Goal: Task Accomplishment & Management: Use online tool/utility

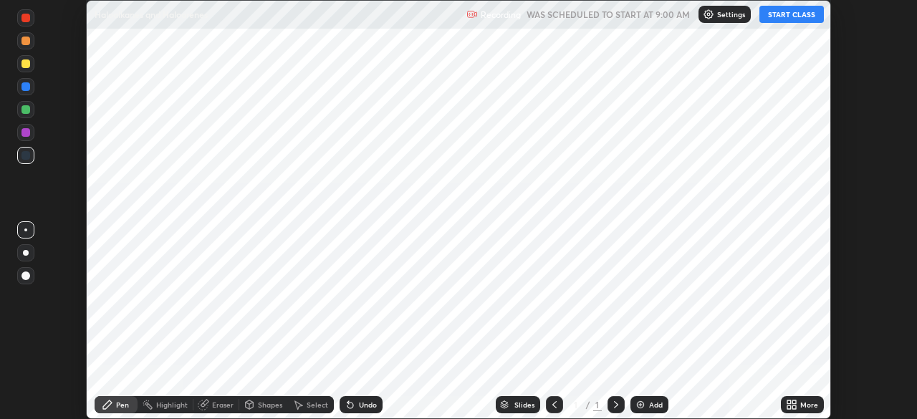
scroll to position [419, 917]
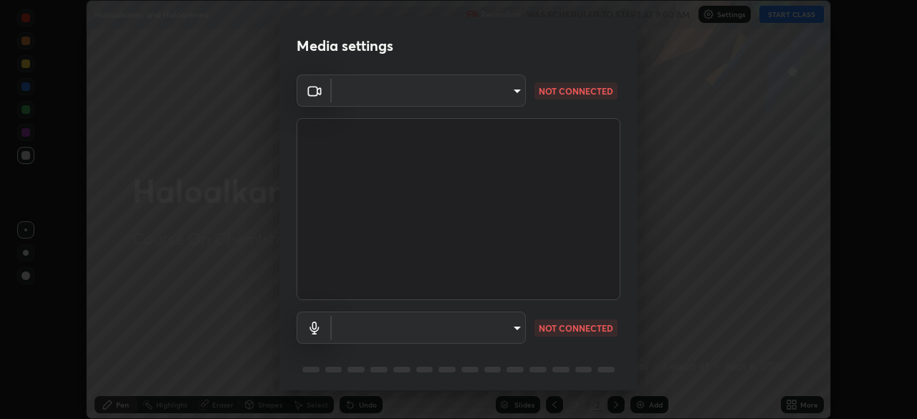
type input "72dbdc4cc3b3af6bca7f1e75d083a577e9752a5e240e0ef97287b3c987c4367e"
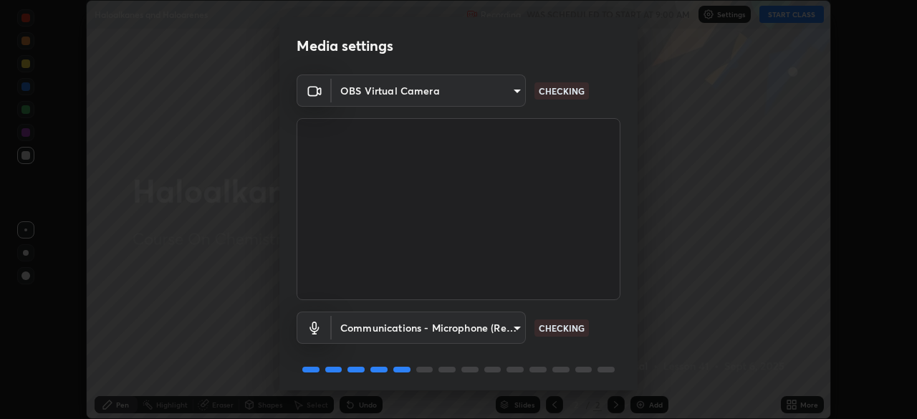
scroll to position [51, 0]
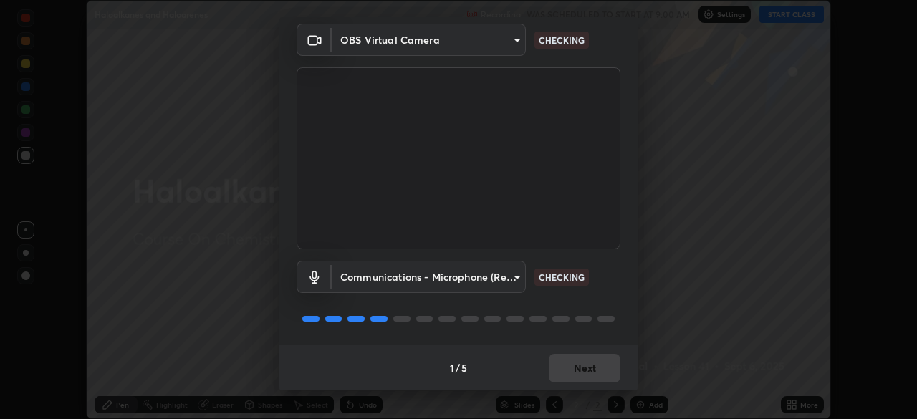
click at [409, 285] on body "Erase all Haloalkanes qnd Haloarenes Recording WAS SCHEDULED TO START AT 9:00 A…" at bounding box center [458, 209] width 917 height 419
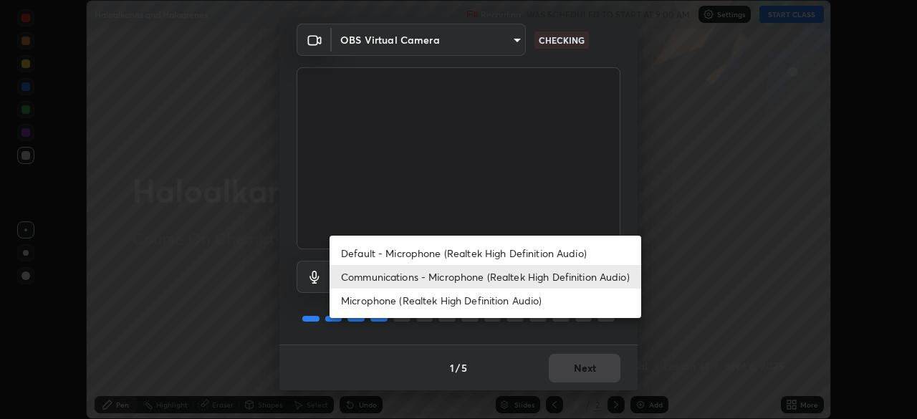
click at [418, 253] on li "Default - Microphone (Realtek High Definition Audio)" at bounding box center [486, 254] width 312 height 24
type input "default"
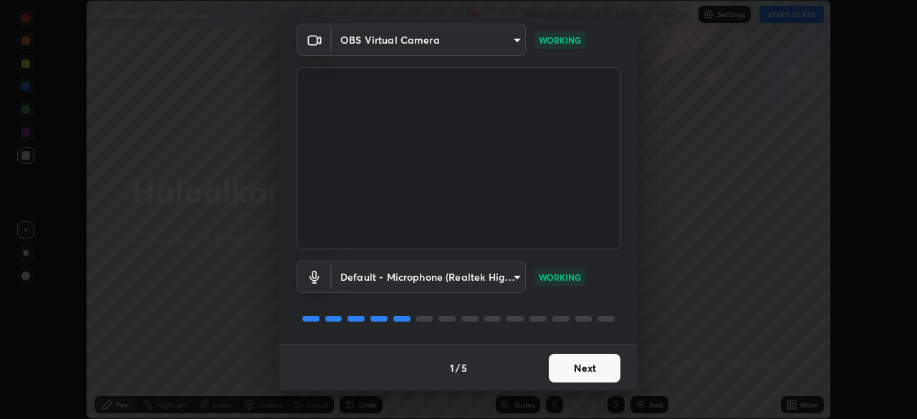
click at [599, 376] on button "Next" at bounding box center [585, 368] width 72 height 29
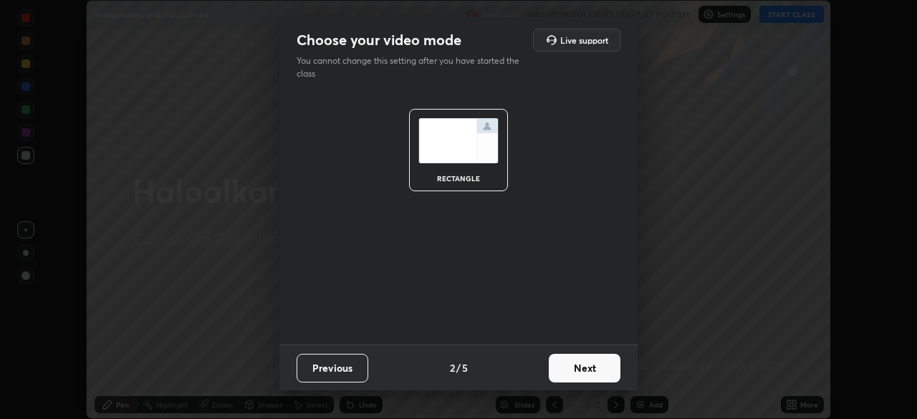
click at [597, 376] on button "Next" at bounding box center [585, 368] width 72 height 29
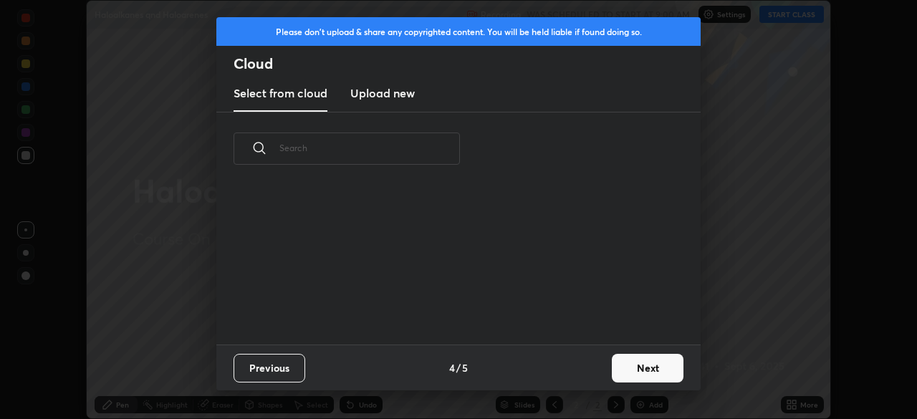
click at [595, 373] on div "Previous 4 / 5 Next" at bounding box center [458, 368] width 485 height 46
click at [596, 384] on div "Previous 4 / 5 Next" at bounding box center [458, 368] width 485 height 46
click at [652, 366] on button "Next" at bounding box center [648, 368] width 72 height 29
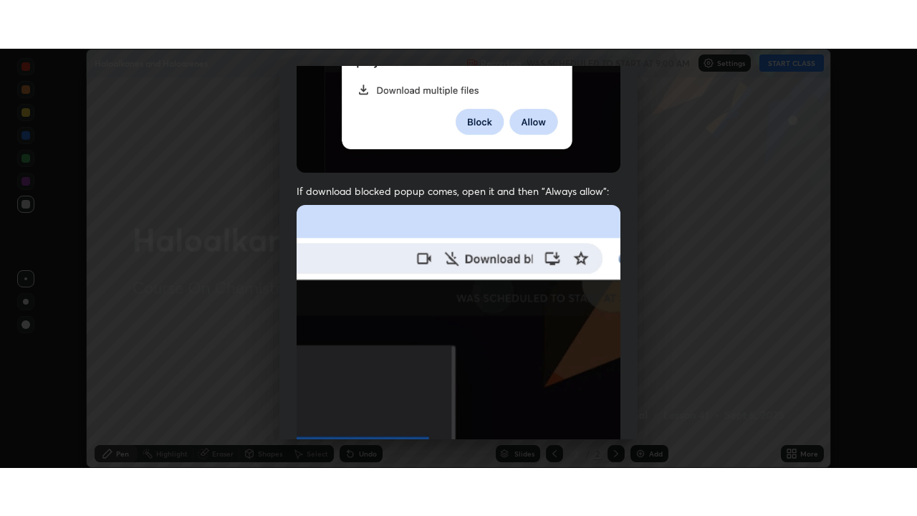
scroll to position [343, 0]
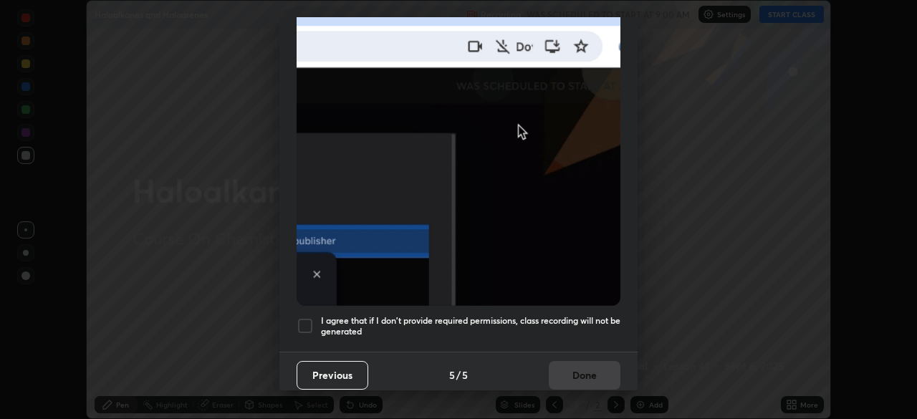
click at [310, 318] on div at bounding box center [305, 326] width 17 height 17
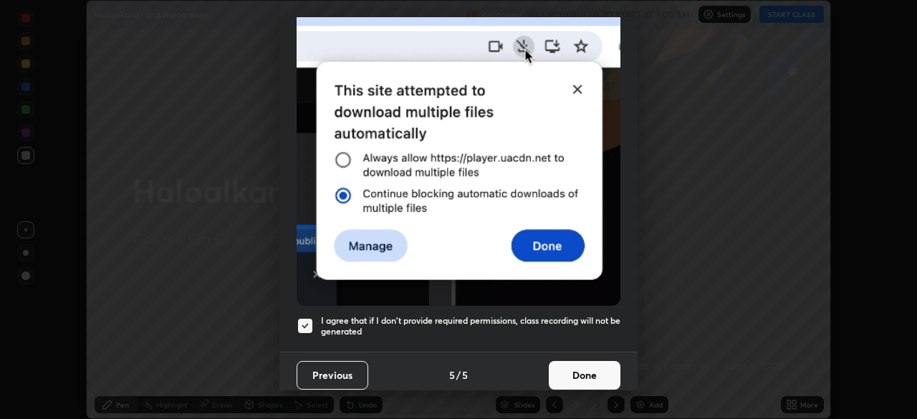
click at [585, 366] on button "Done" at bounding box center [585, 375] width 72 height 29
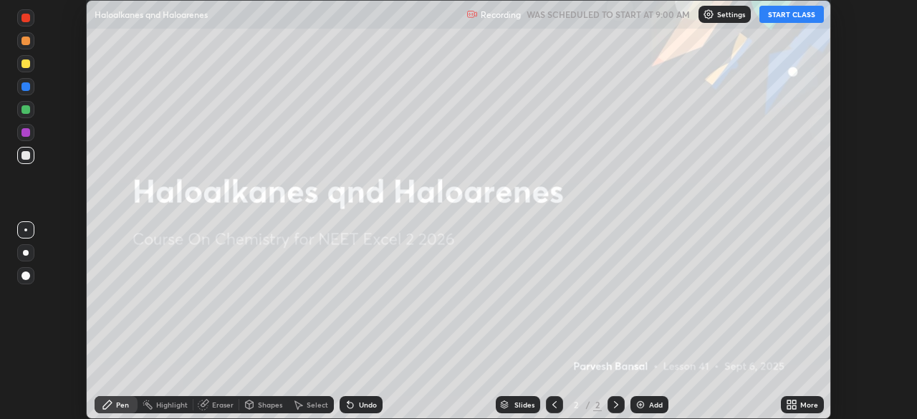
click at [787, 14] on button "START CLASS" at bounding box center [792, 14] width 65 height 17
click at [789, 401] on icon at bounding box center [790, 403] width 4 height 4
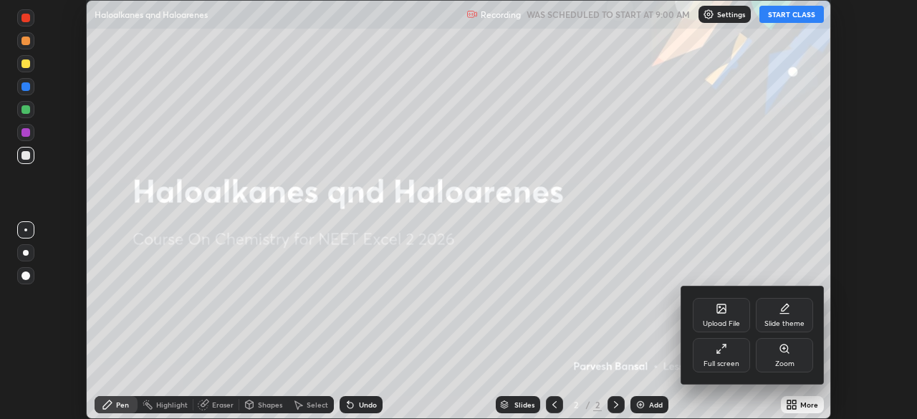
click at [792, 410] on div at bounding box center [458, 209] width 917 height 419
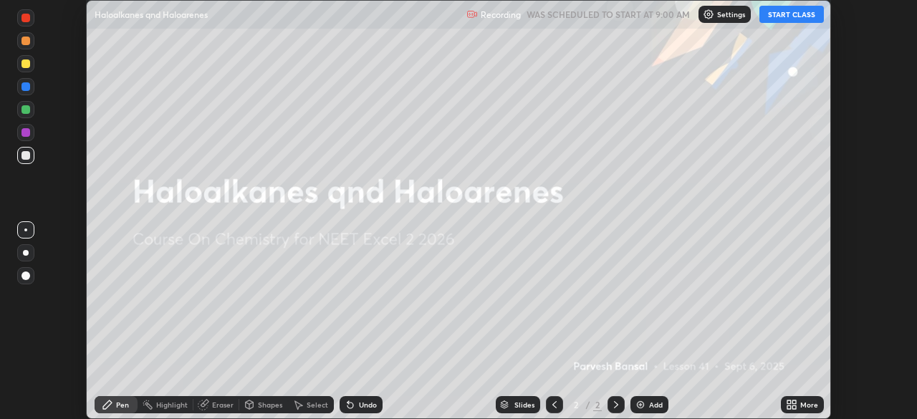
click at [806, 404] on div "More" at bounding box center [810, 404] width 18 height 7
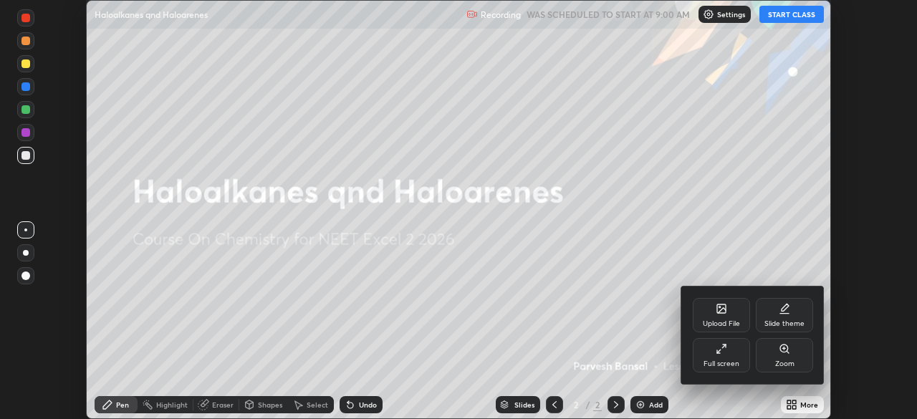
click at [721, 345] on icon at bounding box center [721, 348] width 11 height 11
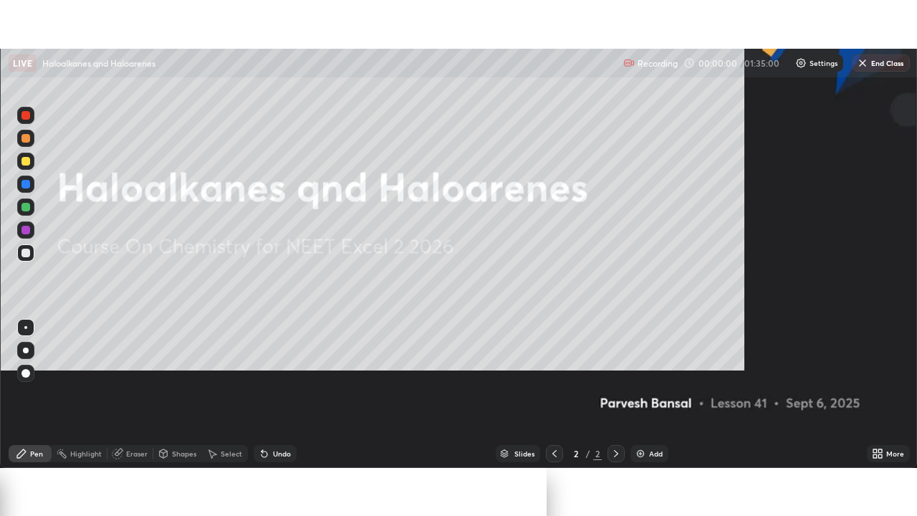
scroll to position [516, 917]
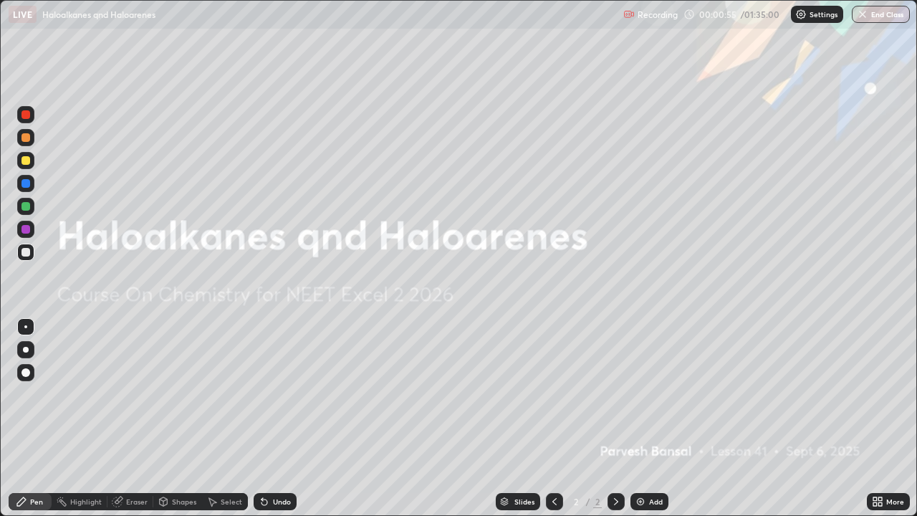
click at [652, 419] on div "Add" at bounding box center [650, 501] width 38 height 17
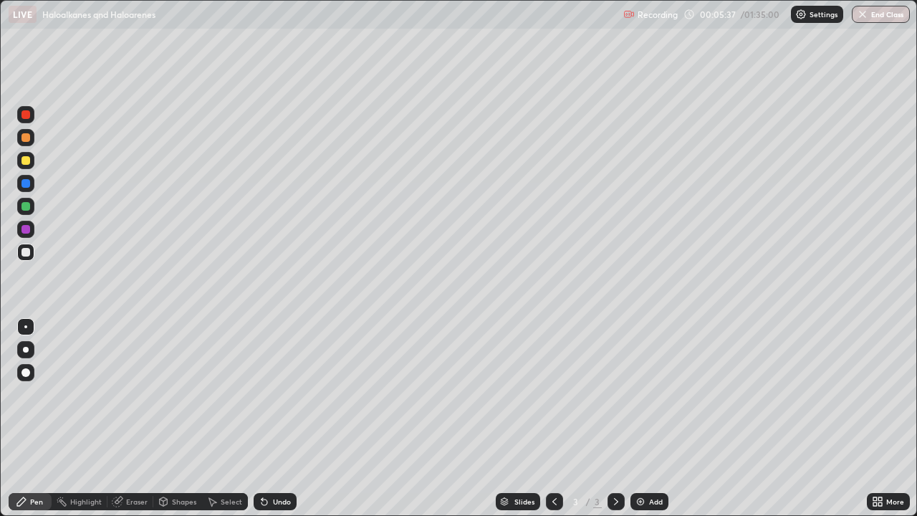
click at [55, 419] on div "Highlight" at bounding box center [80, 501] width 56 height 17
click at [29, 211] on div at bounding box center [25, 206] width 17 height 17
click at [19, 163] on div at bounding box center [25, 160] width 17 height 17
click at [262, 419] on icon at bounding box center [262, 498] width 1 height 1
click at [27, 419] on icon at bounding box center [26, 458] width 9 height 0
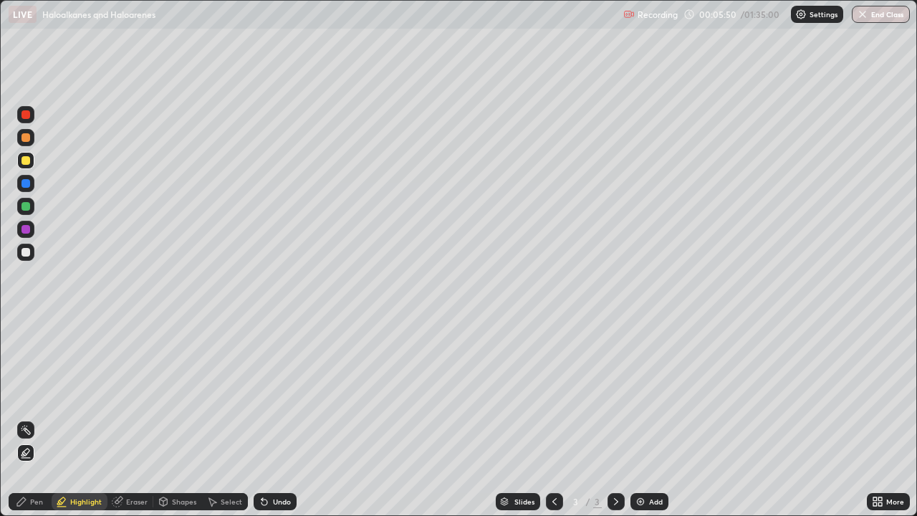
click at [25, 419] on icon at bounding box center [21, 501] width 11 height 11
click at [19, 249] on div at bounding box center [25, 252] width 17 height 17
click at [19, 115] on div at bounding box center [25, 114] width 17 height 17
click at [130, 419] on div "Eraser" at bounding box center [137, 501] width 22 height 7
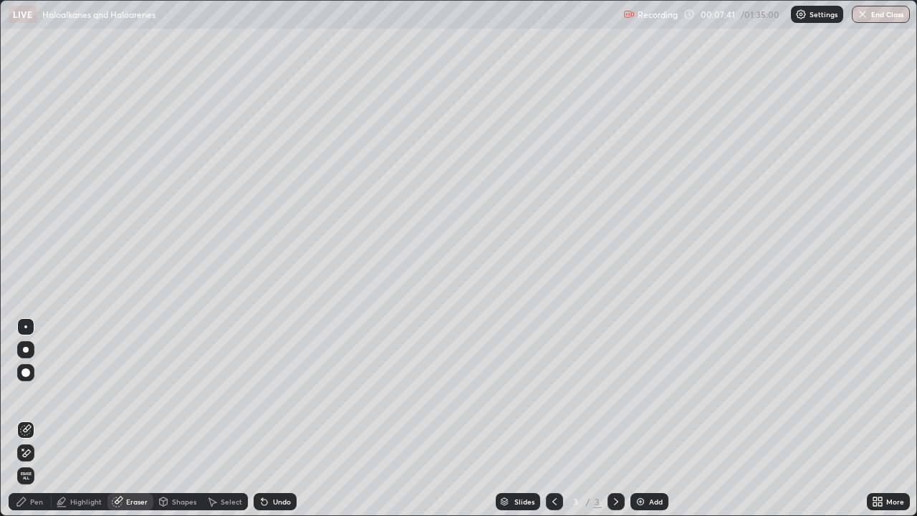
click at [28, 419] on icon at bounding box center [25, 453] width 11 height 12
click at [27, 419] on icon at bounding box center [27, 452] width 8 height 7
click at [30, 419] on div "Pen" at bounding box center [36, 501] width 13 height 7
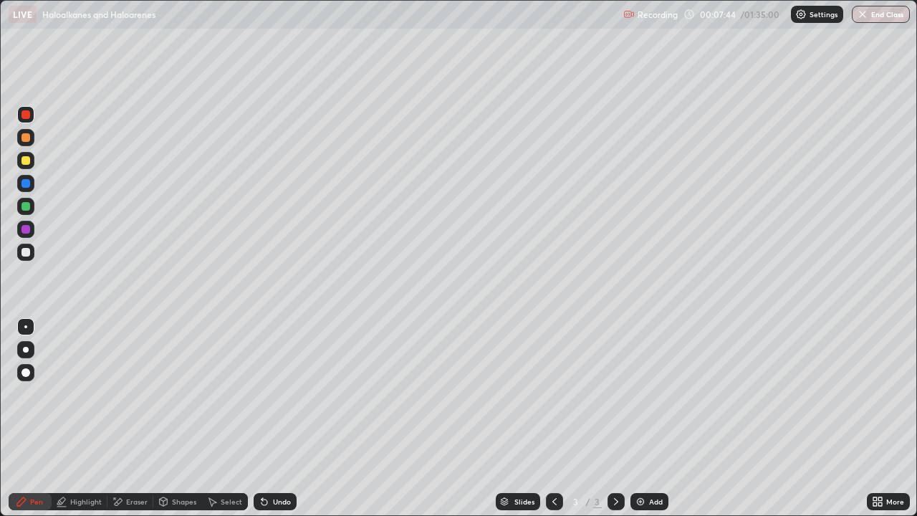
click at [27, 207] on div at bounding box center [26, 206] width 9 height 9
click at [29, 161] on div at bounding box center [26, 160] width 9 height 9
click at [29, 204] on div at bounding box center [26, 206] width 9 height 9
click at [25, 226] on div at bounding box center [26, 229] width 9 height 9
click at [26, 184] on div at bounding box center [26, 183] width 9 height 9
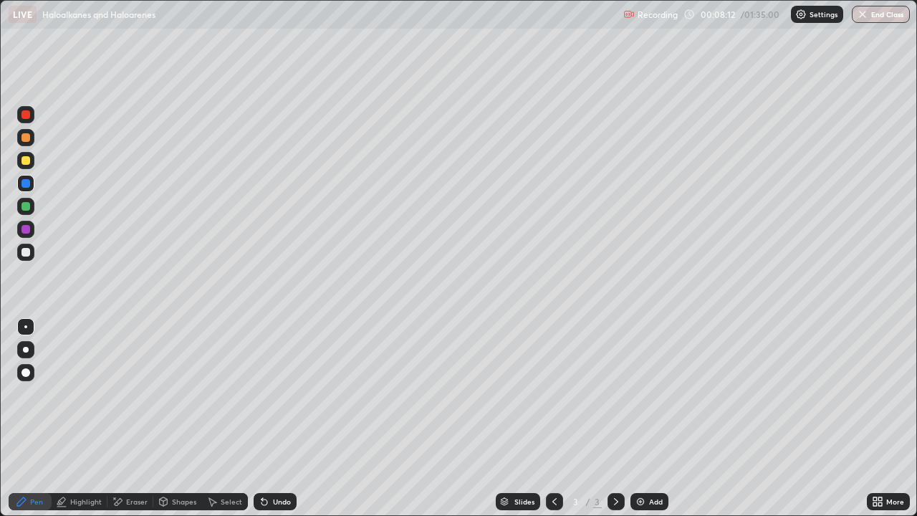
click at [26, 161] on div at bounding box center [26, 160] width 9 height 9
click at [267, 419] on icon at bounding box center [264, 501] width 11 height 11
click at [29, 254] on div at bounding box center [26, 252] width 9 height 9
click at [33, 133] on div at bounding box center [25, 137] width 17 height 17
click at [639, 419] on img at bounding box center [640, 501] width 11 height 11
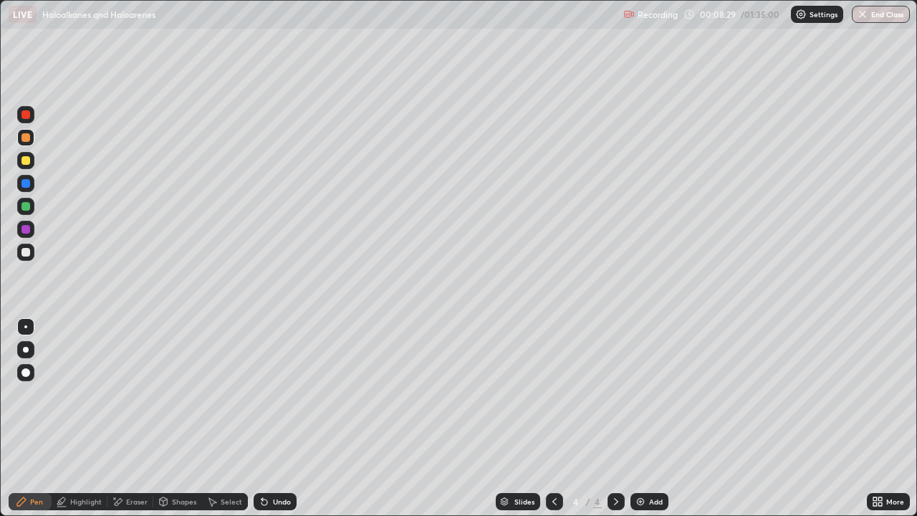
click at [280, 419] on div "Undo" at bounding box center [282, 501] width 18 height 7
click at [239, 419] on div "Select" at bounding box center [225, 501] width 46 height 17
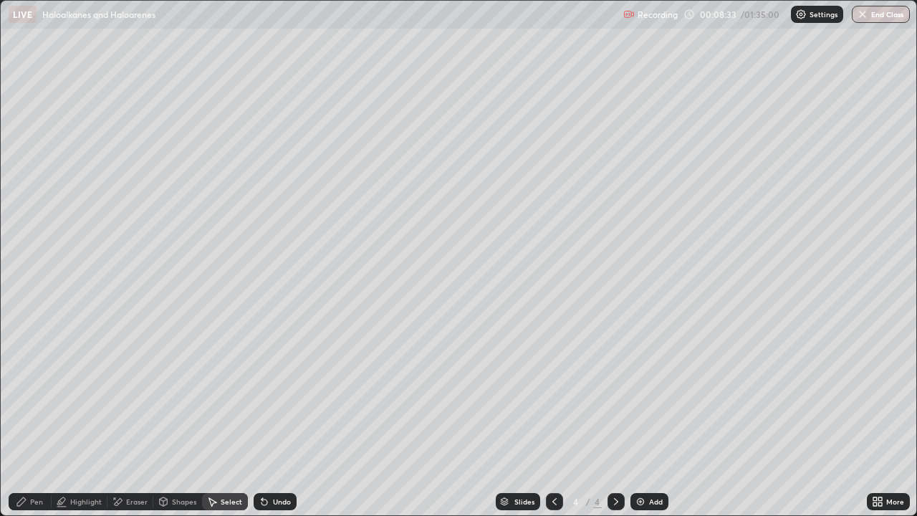
click at [229, 419] on div "Select" at bounding box center [232, 501] width 22 height 7
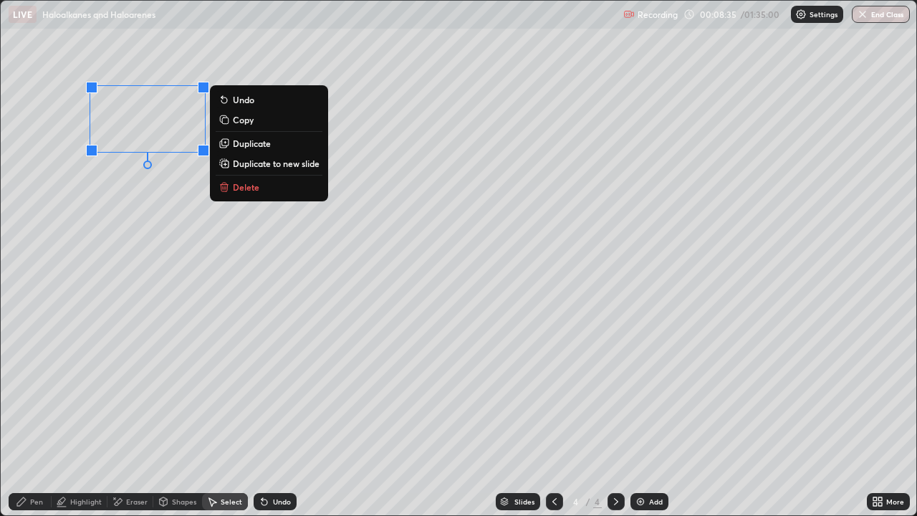
click at [248, 144] on p "Duplicate" at bounding box center [252, 143] width 38 height 11
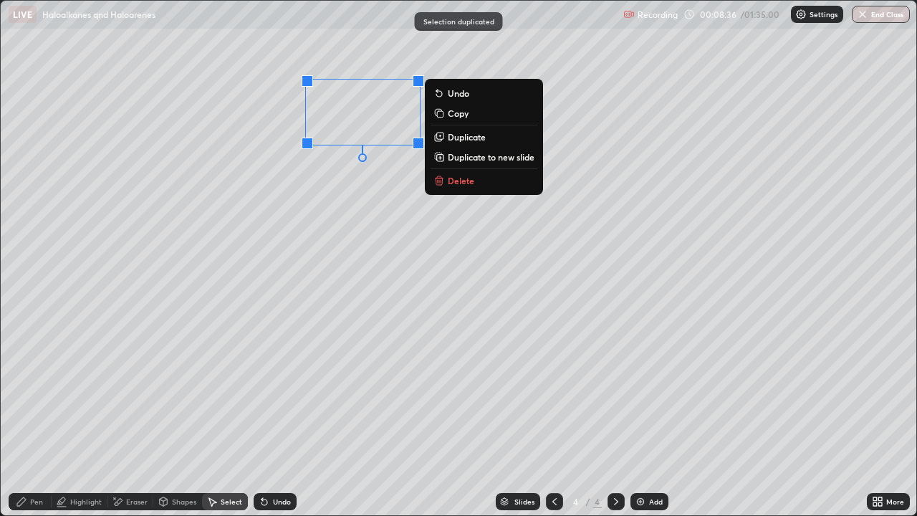
click at [474, 140] on p "Duplicate" at bounding box center [467, 136] width 38 height 11
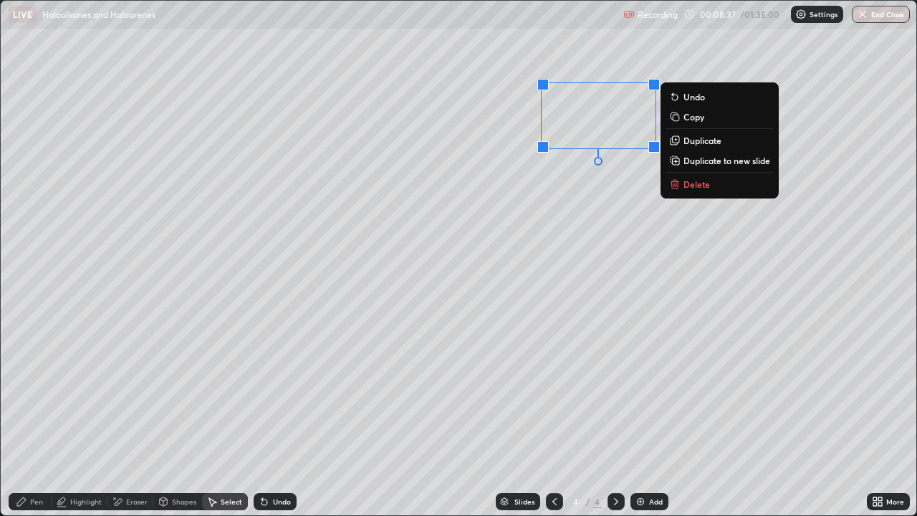
click at [485, 291] on div "0 ° Undo Copy Duplicate Duplicate to new slide Delete" at bounding box center [459, 258] width 916 height 515
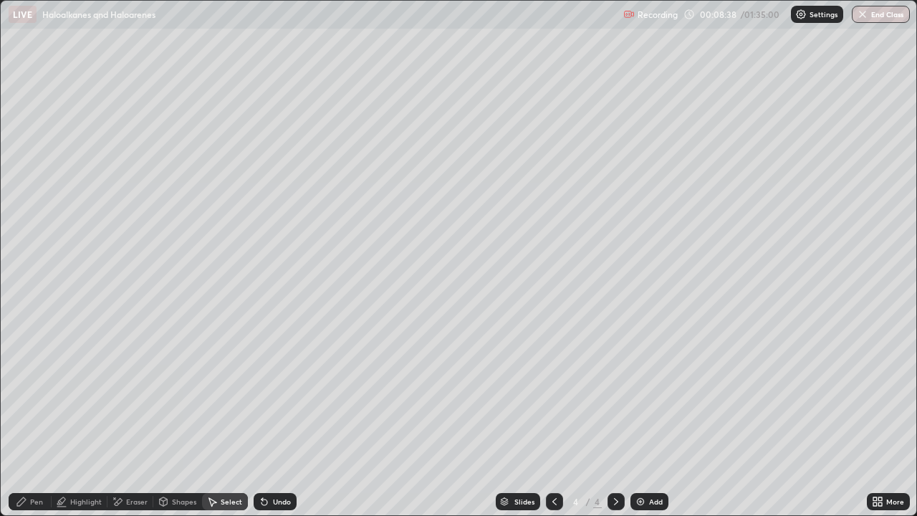
click at [137, 419] on div "Eraser" at bounding box center [137, 501] width 22 height 7
click at [33, 419] on div "Pen" at bounding box center [36, 501] width 13 height 7
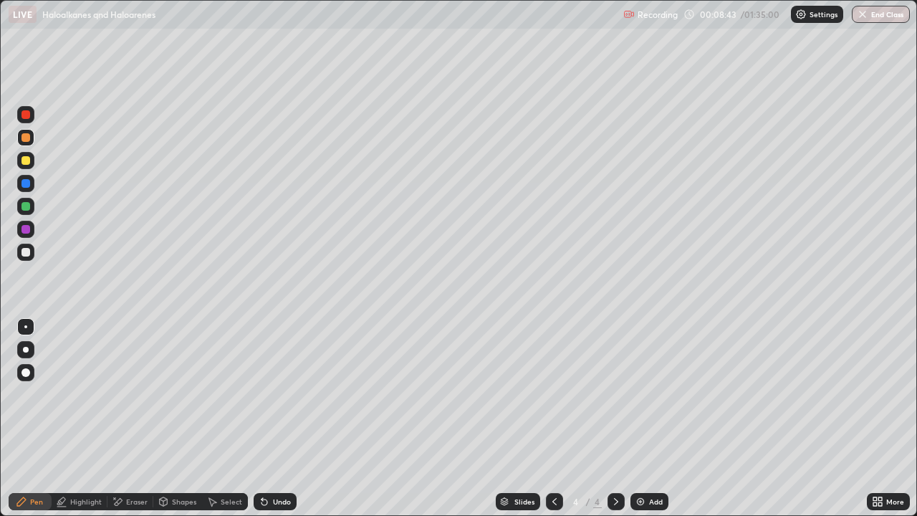
click at [19, 206] on div at bounding box center [25, 206] width 17 height 17
click at [27, 163] on div at bounding box center [26, 160] width 9 height 9
click at [28, 254] on div at bounding box center [26, 252] width 9 height 9
click at [222, 419] on div "Select" at bounding box center [225, 501] width 46 height 17
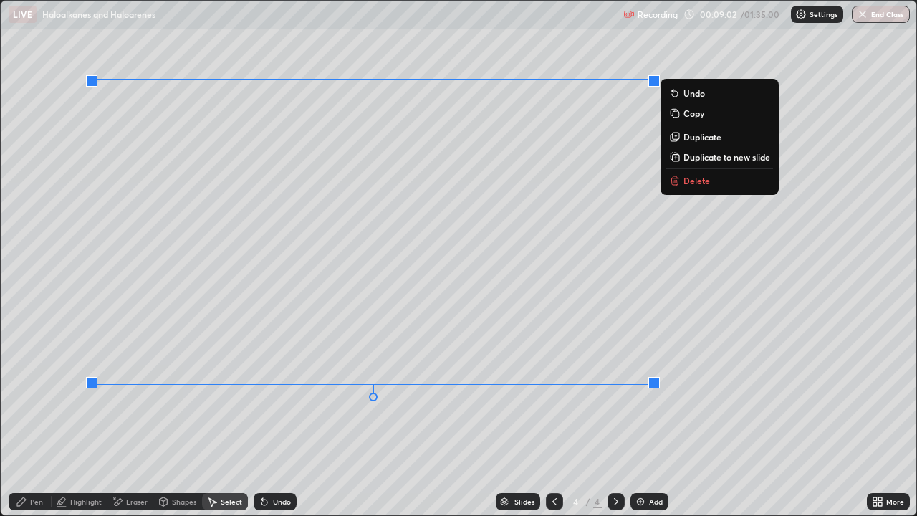
click at [715, 158] on p "Duplicate to new slide" at bounding box center [727, 156] width 87 height 11
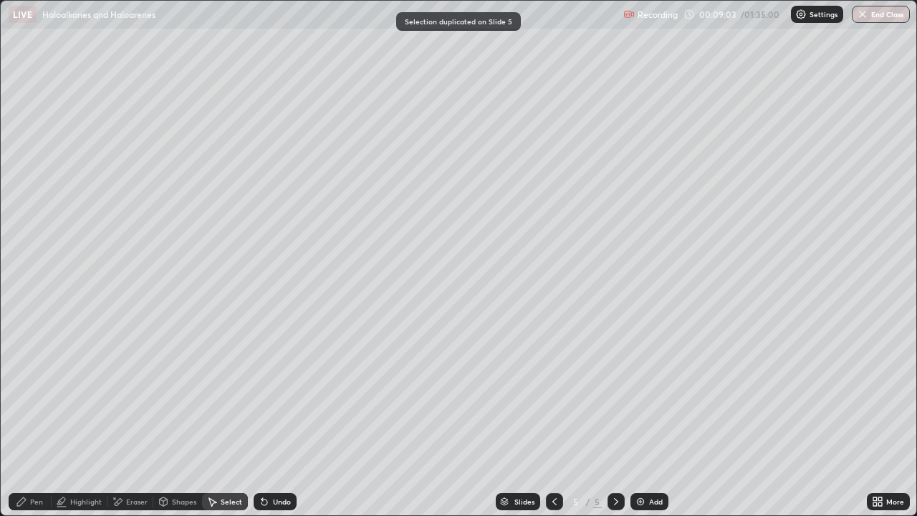
click at [560, 419] on div at bounding box center [554, 501] width 17 height 17
click at [42, 419] on div "Pen" at bounding box center [36, 501] width 13 height 7
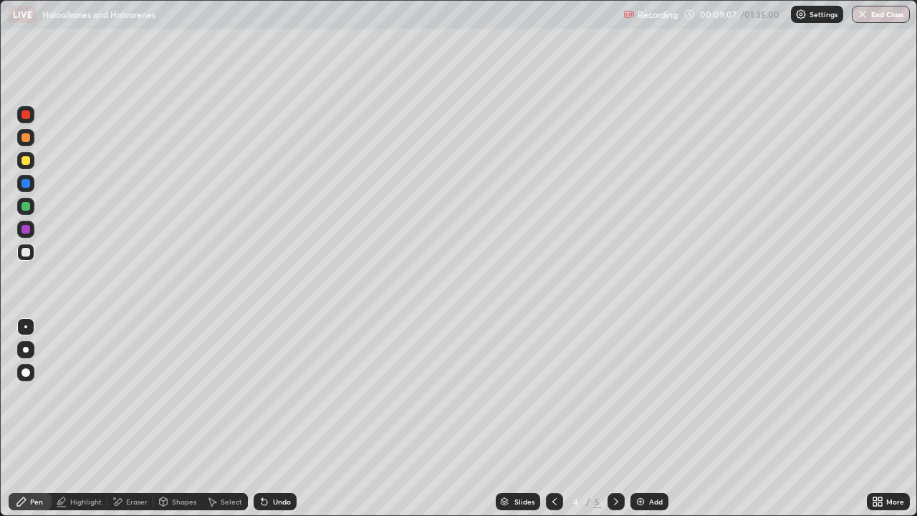
click at [26, 159] on div at bounding box center [26, 160] width 9 height 9
click at [22, 207] on div at bounding box center [26, 206] width 9 height 9
click at [224, 419] on div "Select" at bounding box center [232, 501] width 22 height 7
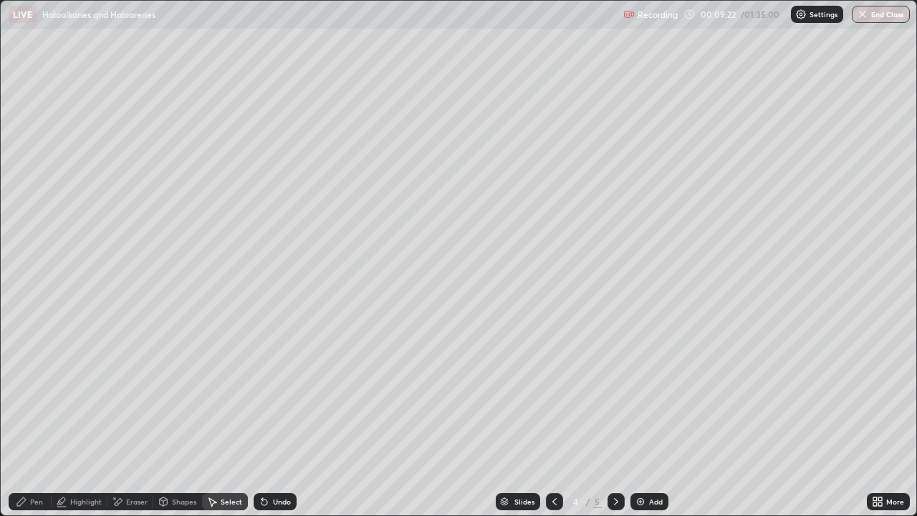
click at [40, 419] on div "Pen" at bounding box center [30, 501] width 43 height 17
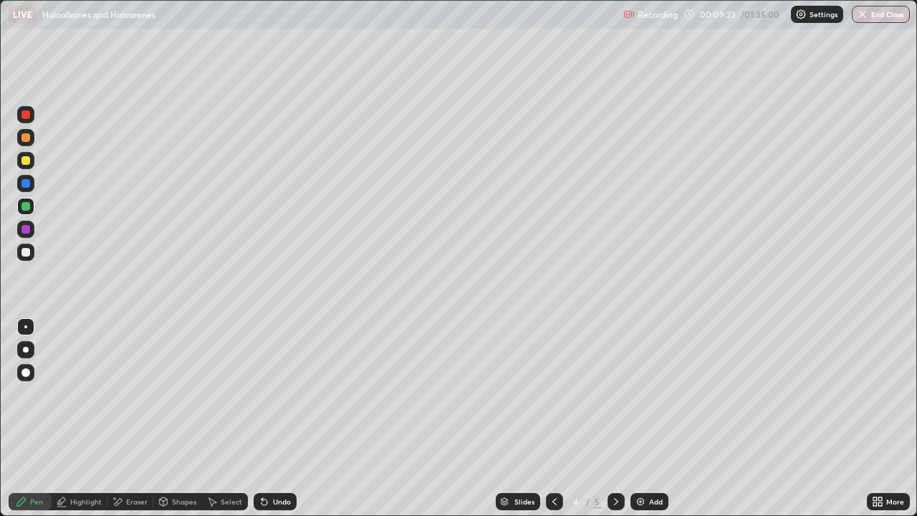
click at [34, 229] on div at bounding box center [25, 229] width 17 height 17
click at [285, 419] on div "Undo" at bounding box center [282, 501] width 18 height 7
click at [281, 419] on div "Undo" at bounding box center [282, 501] width 18 height 7
click at [24, 208] on div at bounding box center [26, 206] width 9 height 9
click at [26, 248] on div at bounding box center [26, 252] width 9 height 9
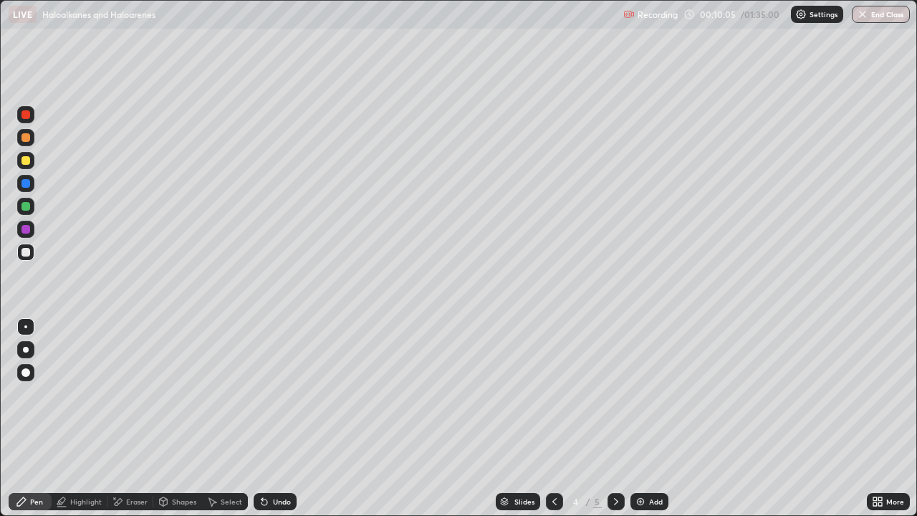
click at [32, 250] on div at bounding box center [25, 252] width 17 height 17
click at [29, 207] on div at bounding box center [26, 206] width 9 height 9
click at [27, 184] on div at bounding box center [26, 183] width 9 height 9
click at [25, 206] on div at bounding box center [26, 206] width 9 height 9
click at [615, 419] on icon at bounding box center [616, 501] width 11 height 11
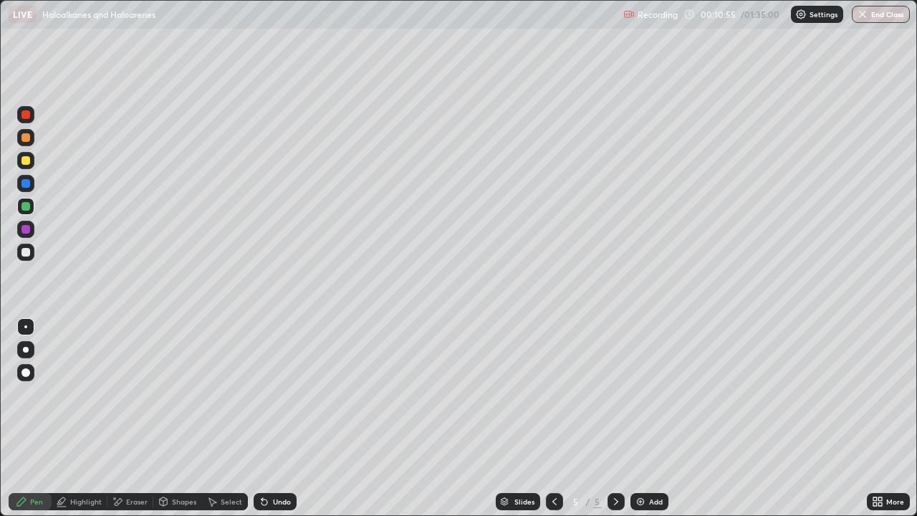
click at [285, 419] on div "Undo" at bounding box center [272, 501] width 49 height 29
click at [27, 162] on div at bounding box center [26, 160] width 9 height 9
click at [273, 419] on div "Undo" at bounding box center [275, 501] width 43 height 17
click at [277, 419] on div "Undo" at bounding box center [272, 501] width 49 height 29
click at [282, 419] on div "Undo" at bounding box center [272, 501] width 49 height 29
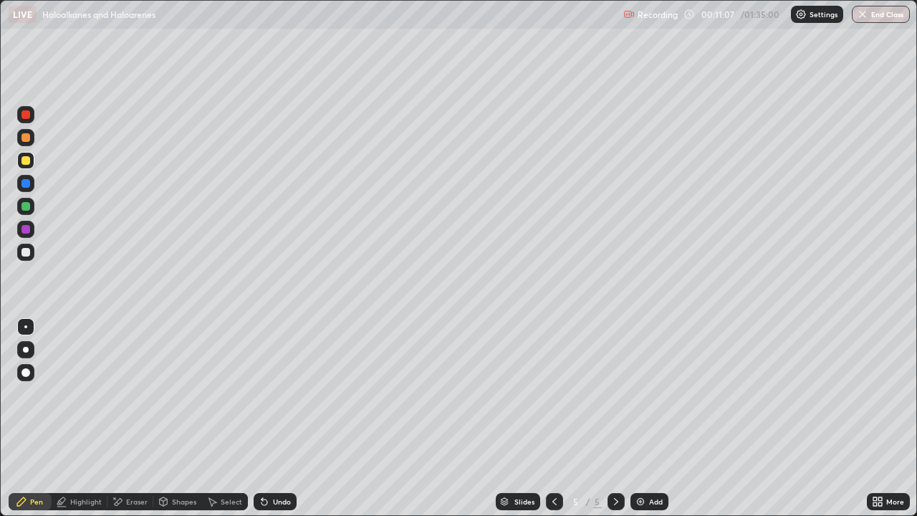
click at [271, 419] on div "Undo" at bounding box center [272, 501] width 49 height 29
click at [285, 419] on div "Undo" at bounding box center [275, 501] width 43 height 17
click at [269, 419] on div "Undo" at bounding box center [275, 501] width 43 height 17
click at [273, 419] on div "Undo" at bounding box center [282, 501] width 18 height 7
click at [280, 419] on div "Undo" at bounding box center [275, 501] width 43 height 17
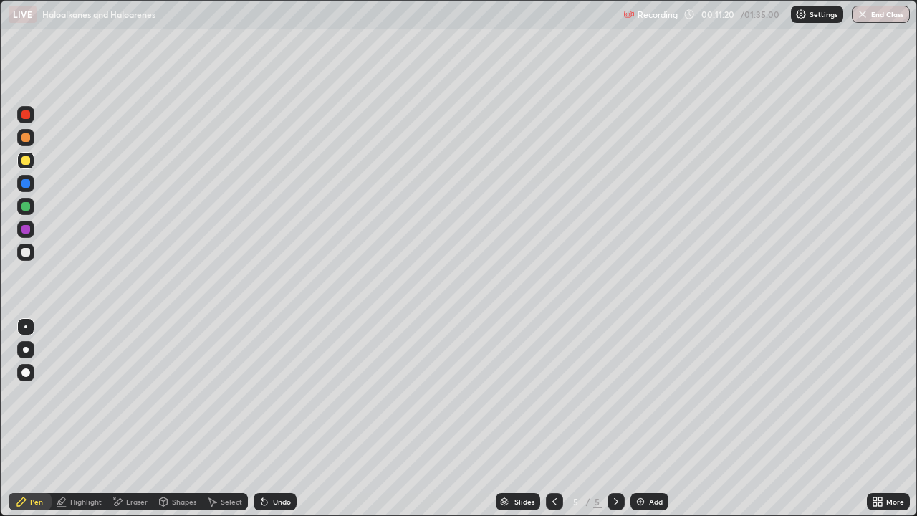
click at [285, 419] on div "Undo" at bounding box center [275, 501] width 43 height 17
click at [272, 419] on div "Undo" at bounding box center [275, 501] width 43 height 17
click at [28, 254] on div at bounding box center [26, 252] width 9 height 9
click at [636, 419] on img at bounding box center [640, 501] width 11 height 11
click at [27, 145] on div at bounding box center [25, 137] width 17 height 17
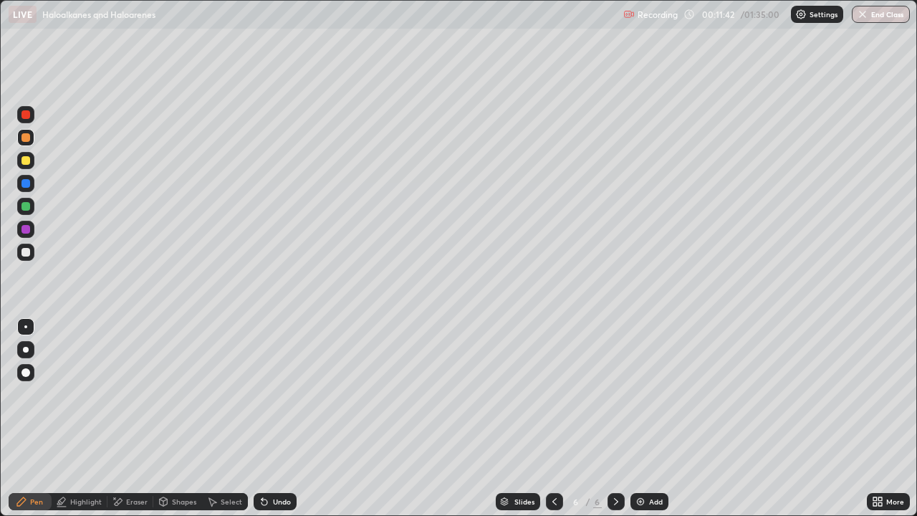
click at [229, 419] on div "Select" at bounding box center [232, 501] width 22 height 7
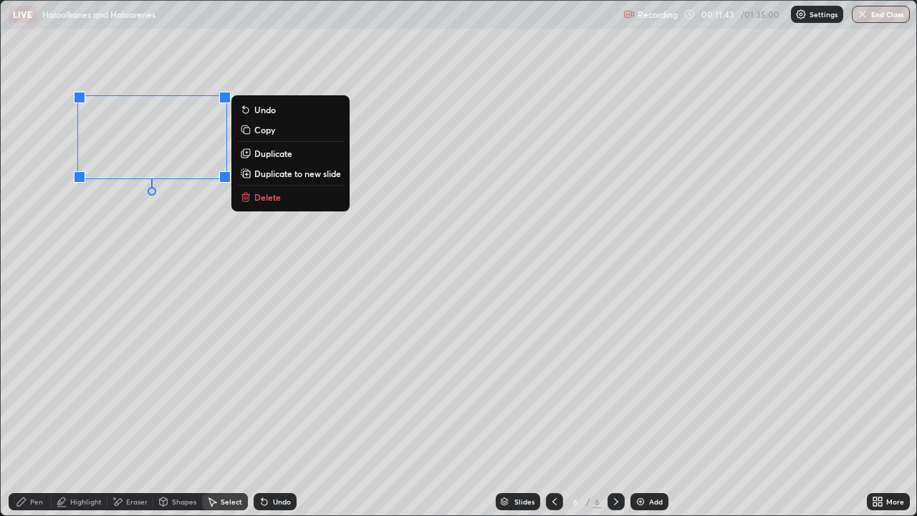
click at [267, 158] on p "Duplicate" at bounding box center [273, 153] width 38 height 11
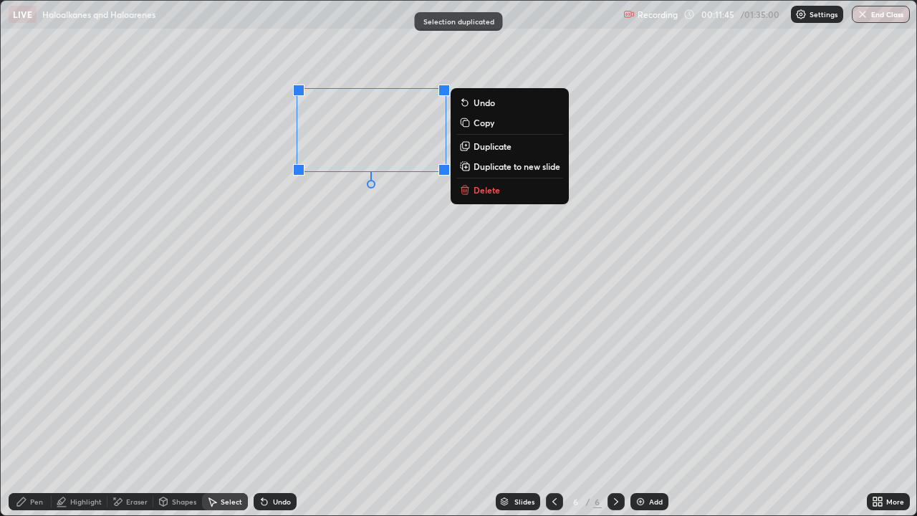
click at [140, 419] on div "Eraser" at bounding box center [137, 501] width 22 height 7
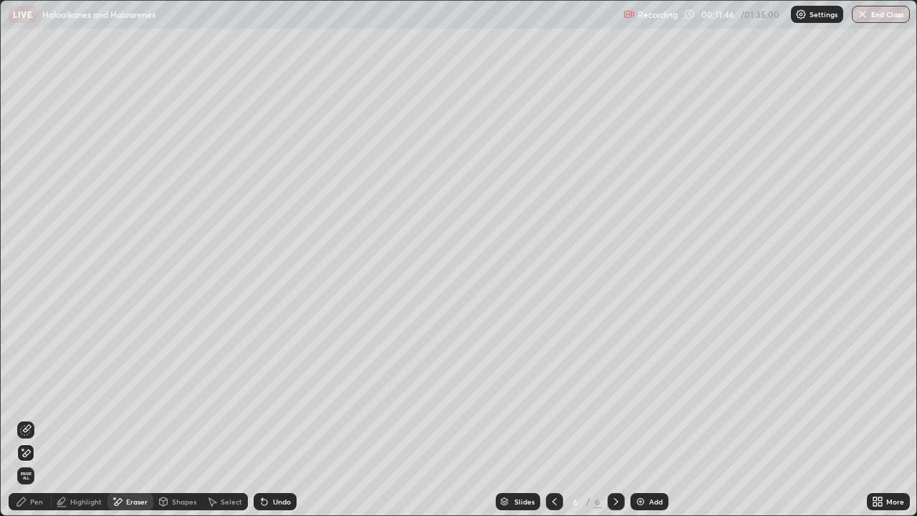
click at [31, 419] on div "Pen" at bounding box center [36, 501] width 13 height 7
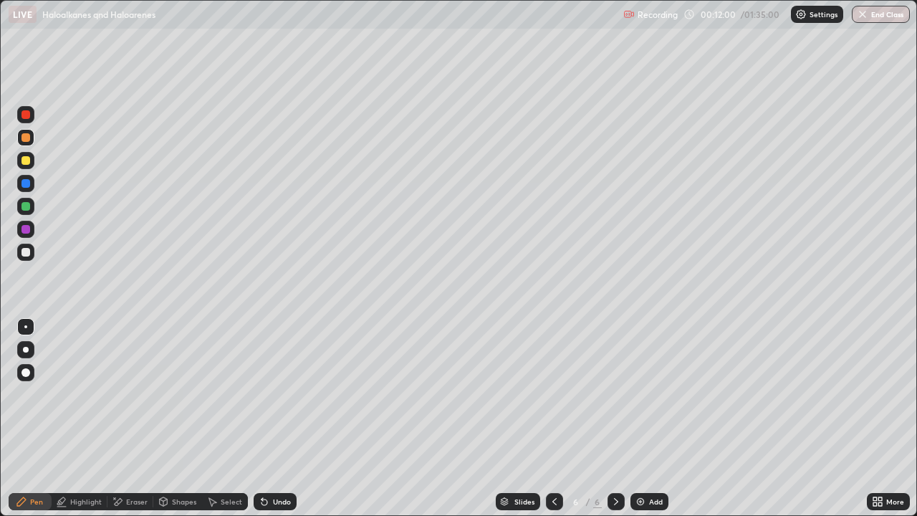
click at [555, 419] on icon at bounding box center [554, 501] width 11 height 11
click at [553, 419] on icon at bounding box center [554, 501] width 11 height 11
click at [554, 419] on icon at bounding box center [554, 501] width 11 height 11
click at [615, 419] on icon at bounding box center [616, 501] width 11 height 11
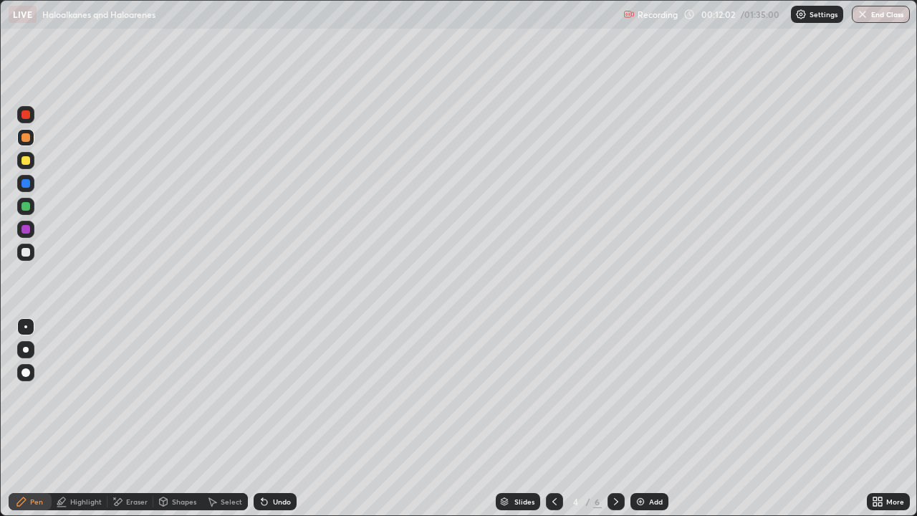
click at [615, 419] on icon at bounding box center [616, 501] width 11 height 11
click at [278, 419] on div "Undo" at bounding box center [282, 501] width 18 height 7
click at [287, 419] on div "Undo" at bounding box center [282, 501] width 18 height 7
click at [18, 221] on div at bounding box center [25, 229] width 17 height 23
click at [19, 212] on div at bounding box center [25, 206] width 17 height 17
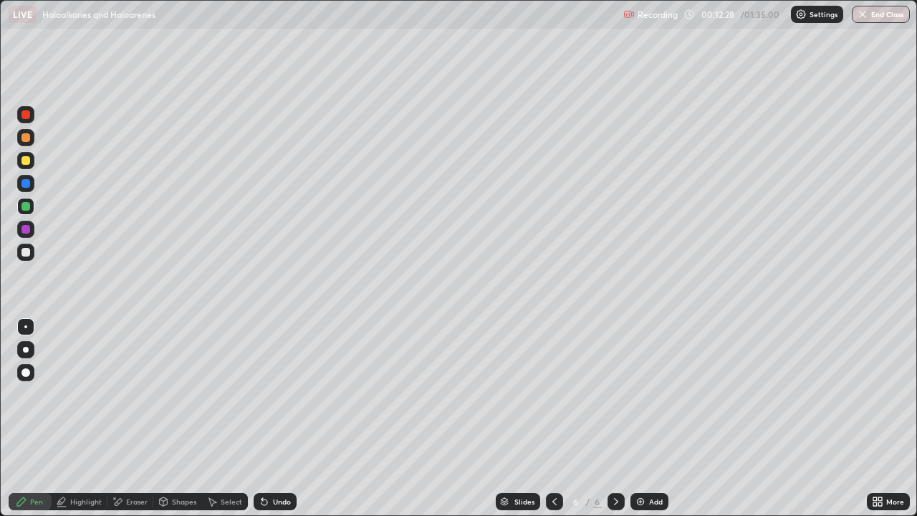
click at [33, 258] on div at bounding box center [25, 252] width 17 height 17
click at [222, 419] on div "Select" at bounding box center [225, 501] width 46 height 17
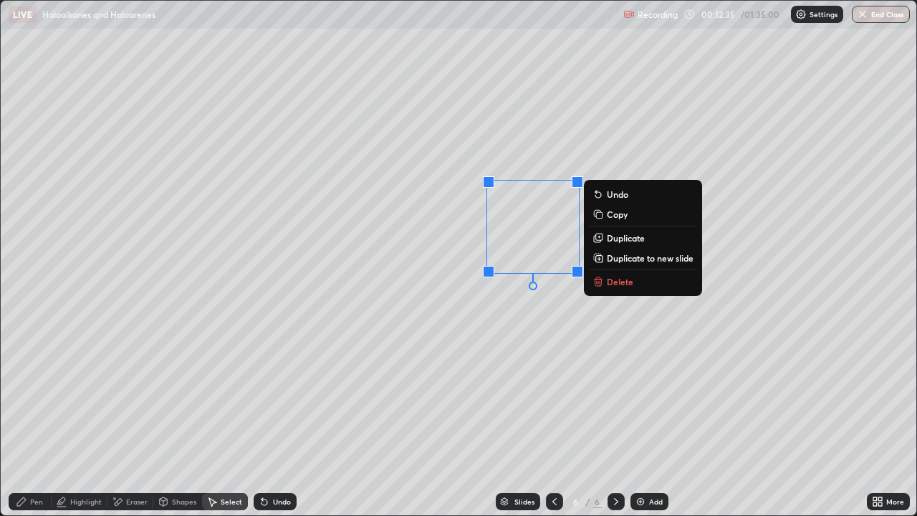
click at [609, 239] on p "Duplicate" at bounding box center [626, 237] width 38 height 11
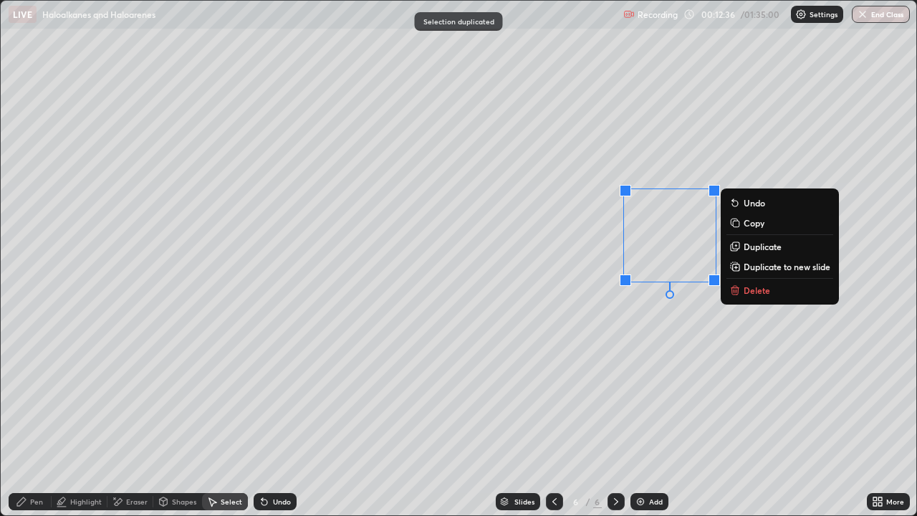
click at [749, 248] on p "Duplicate" at bounding box center [763, 246] width 38 height 11
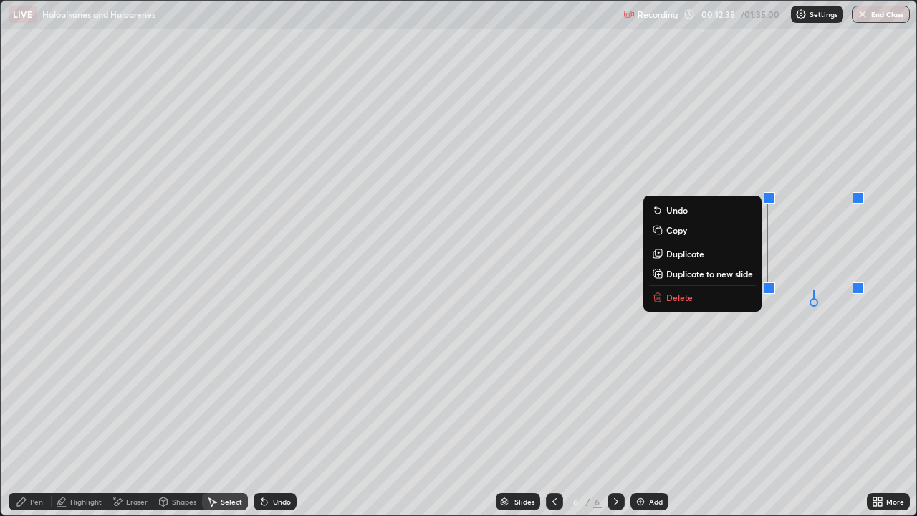
click at [43, 419] on div "Pen" at bounding box center [30, 501] width 43 height 17
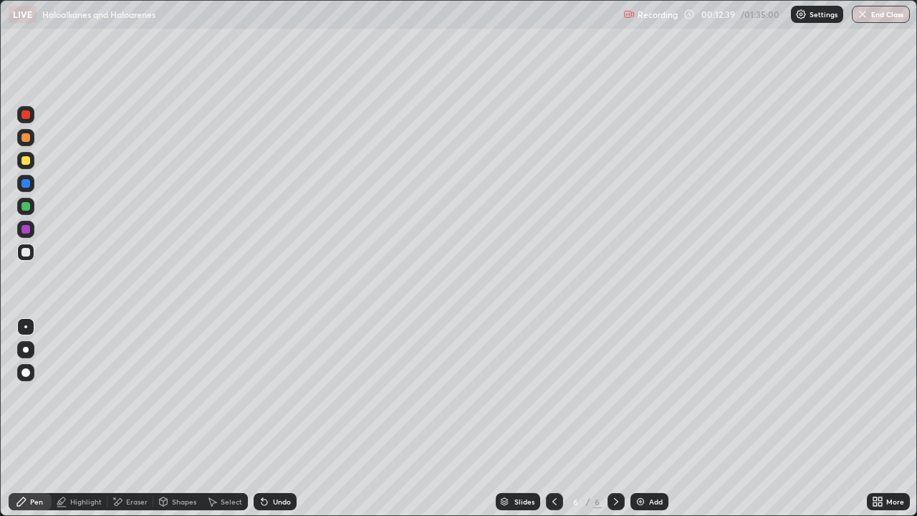
click at [130, 419] on div "Eraser" at bounding box center [137, 501] width 22 height 7
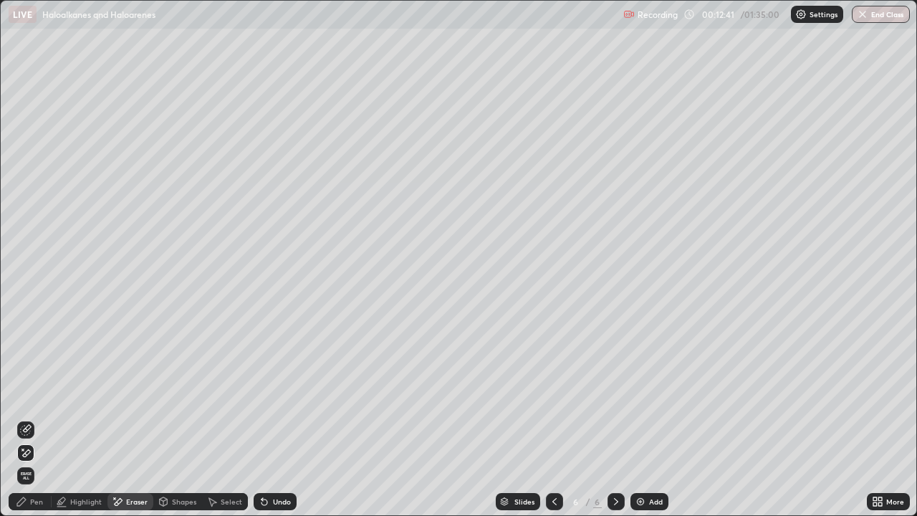
click at [42, 419] on div "Pen" at bounding box center [36, 501] width 13 height 7
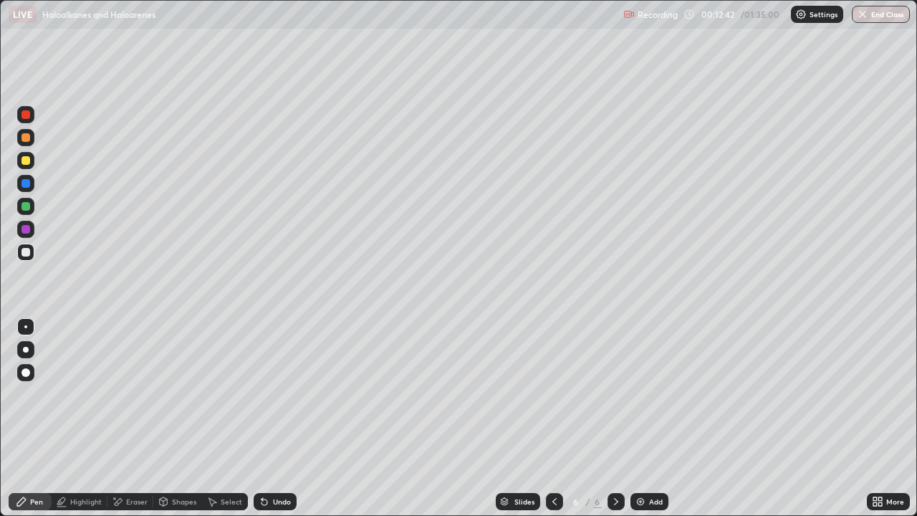
click at [22, 223] on div at bounding box center [25, 229] width 17 height 17
click at [293, 419] on div "Undo" at bounding box center [275, 501] width 43 height 17
click at [216, 419] on icon at bounding box center [211, 501] width 11 height 11
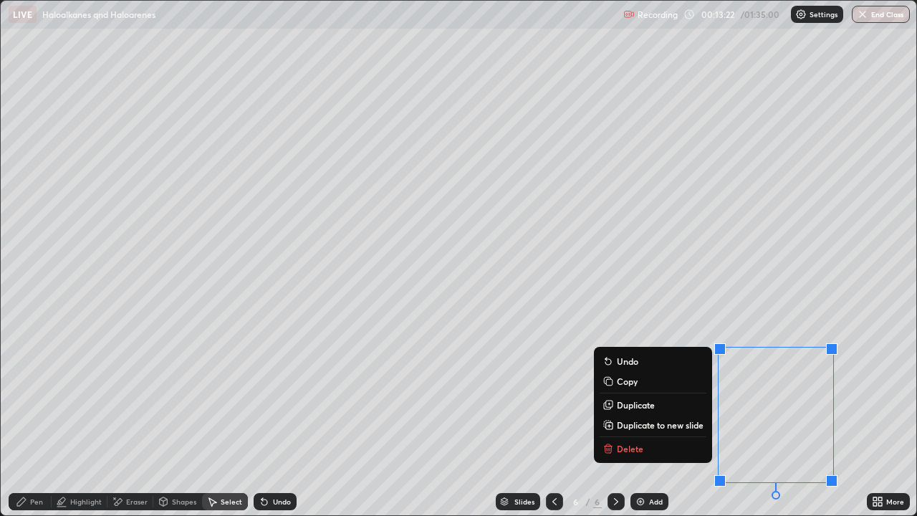
click at [34, 419] on div "Pen" at bounding box center [36, 501] width 13 height 7
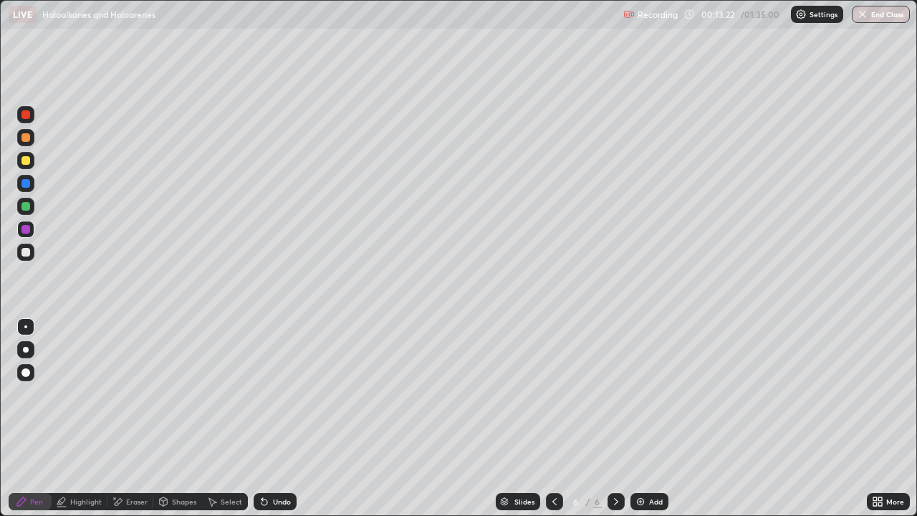
click at [20, 165] on div at bounding box center [25, 160] width 17 height 17
click at [26, 205] on div at bounding box center [26, 206] width 9 height 9
click at [219, 419] on div "Select" at bounding box center [225, 501] width 46 height 17
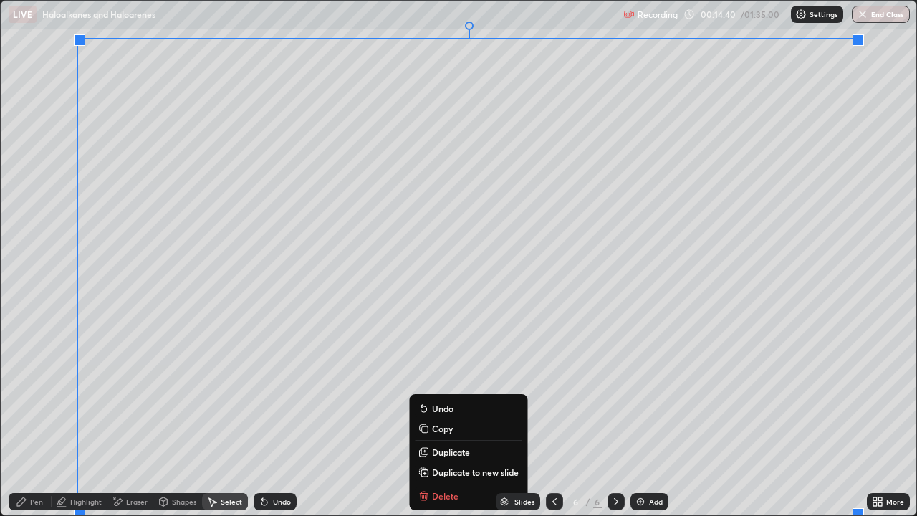
click at [479, 419] on p "Duplicate to new slide" at bounding box center [475, 472] width 87 height 11
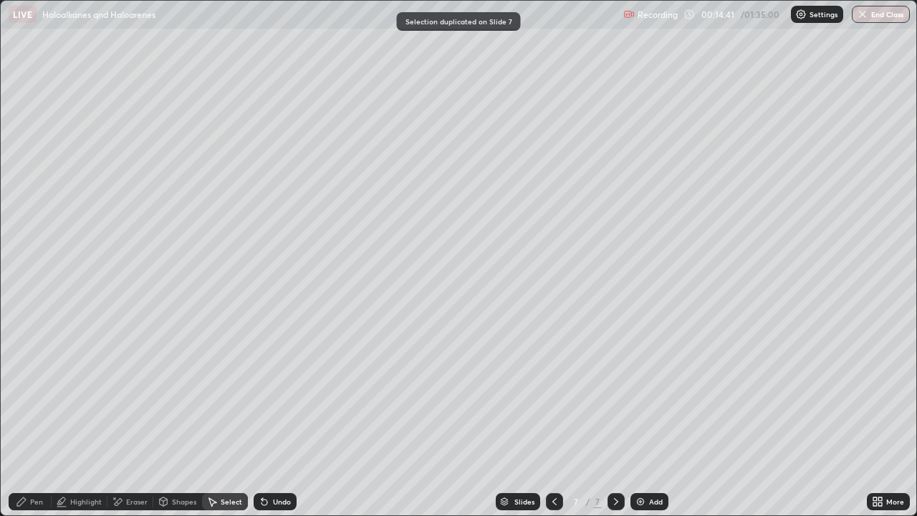
click at [119, 419] on icon at bounding box center [119, 501] width 8 height 7
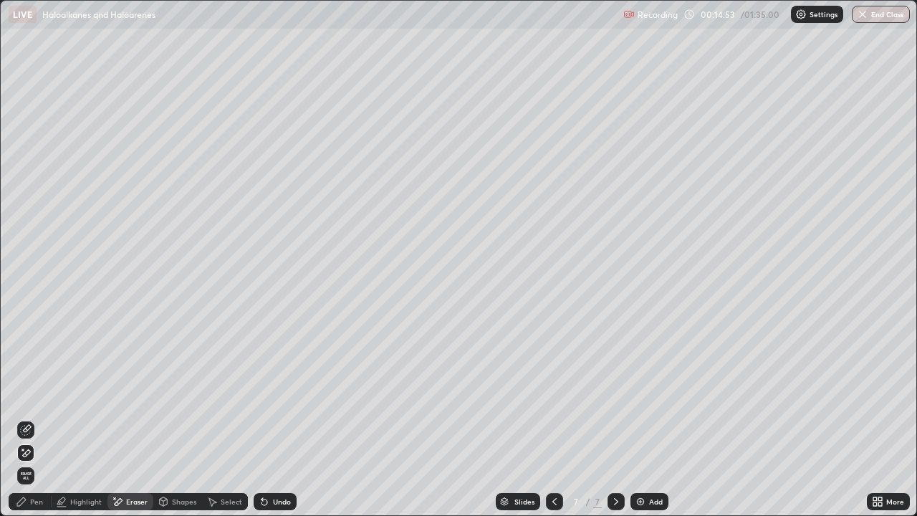
click at [275, 419] on div "Undo" at bounding box center [272, 501] width 49 height 29
click at [278, 419] on div "Undo" at bounding box center [282, 501] width 18 height 7
click at [38, 419] on div "Pen" at bounding box center [30, 501] width 43 height 29
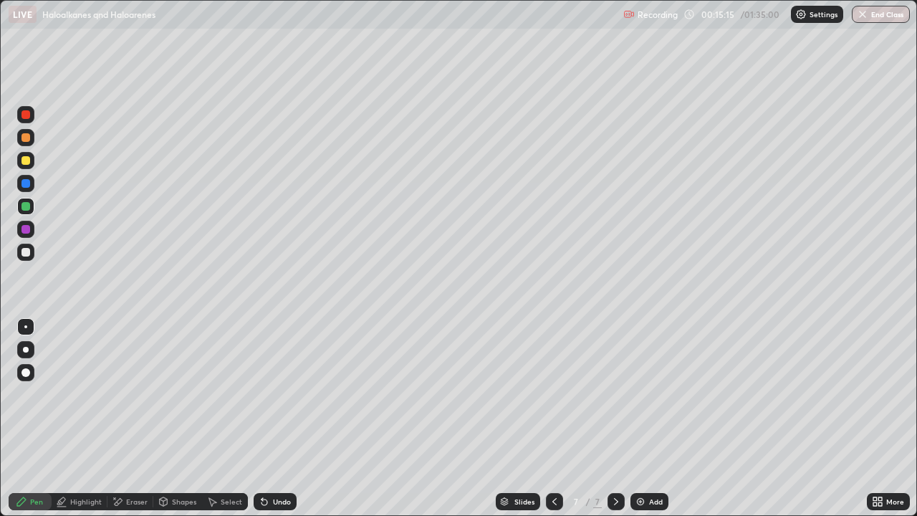
click at [27, 254] on div at bounding box center [26, 252] width 9 height 9
click at [145, 419] on div "Eraser" at bounding box center [137, 501] width 22 height 7
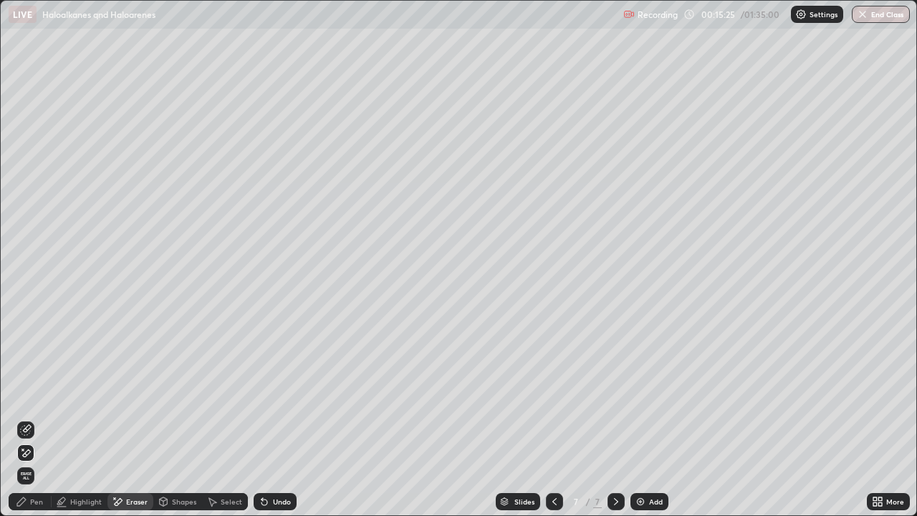
click at [35, 419] on div at bounding box center [25, 430] width 23 height 23
click at [41, 419] on div "Pen" at bounding box center [30, 501] width 43 height 17
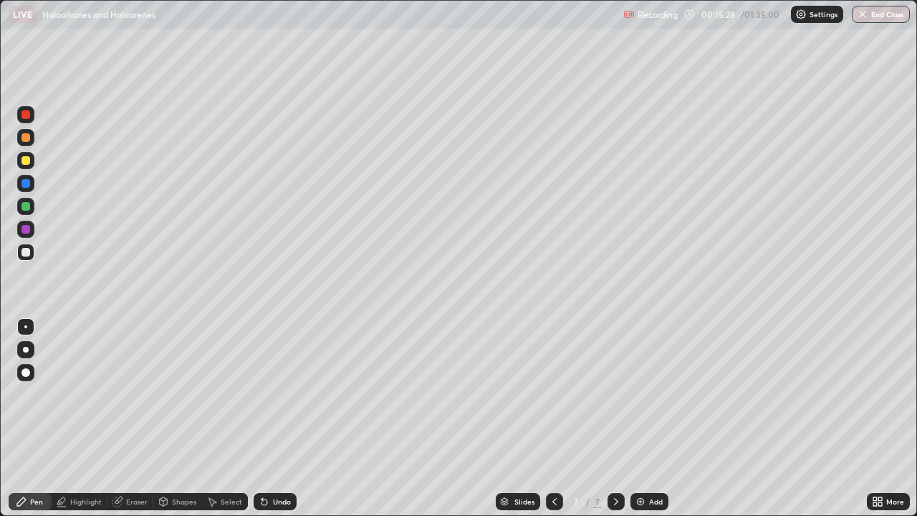
click at [32, 229] on div at bounding box center [25, 229] width 17 height 17
click at [142, 419] on div "Eraser" at bounding box center [131, 501] width 46 height 17
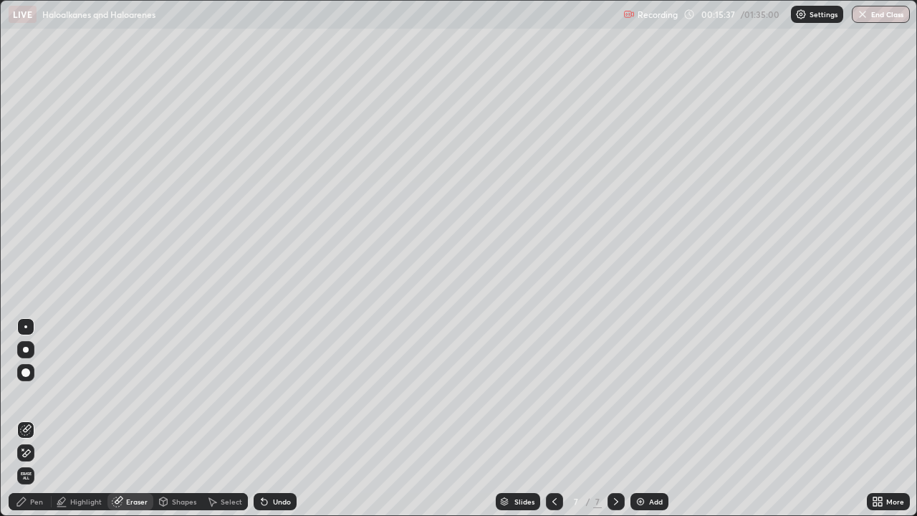
click at [43, 419] on div "Pen" at bounding box center [30, 501] width 43 height 17
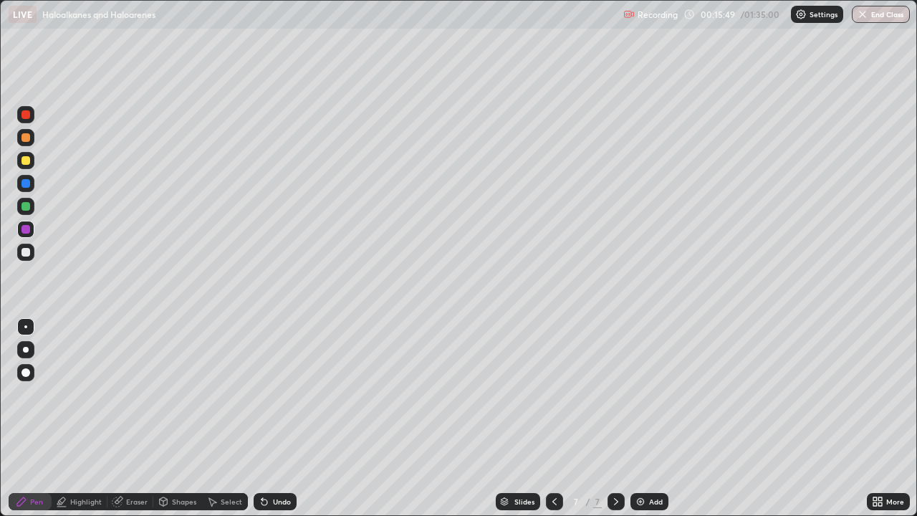
click at [275, 419] on div "Undo" at bounding box center [275, 501] width 43 height 17
click at [290, 419] on div "Undo" at bounding box center [275, 501] width 43 height 17
click at [282, 419] on div "Undo" at bounding box center [275, 501] width 43 height 17
click at [143, 419] on div "Eraser" at bounding box center [137, 501] width 22 height 7
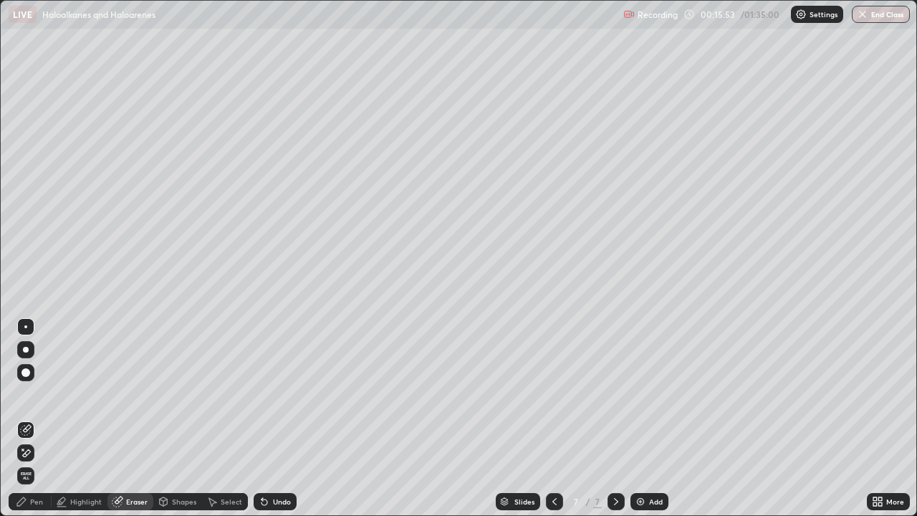
click at [37, 419] on div "Pen" at bounding box center [36, 501] width 13 height 7
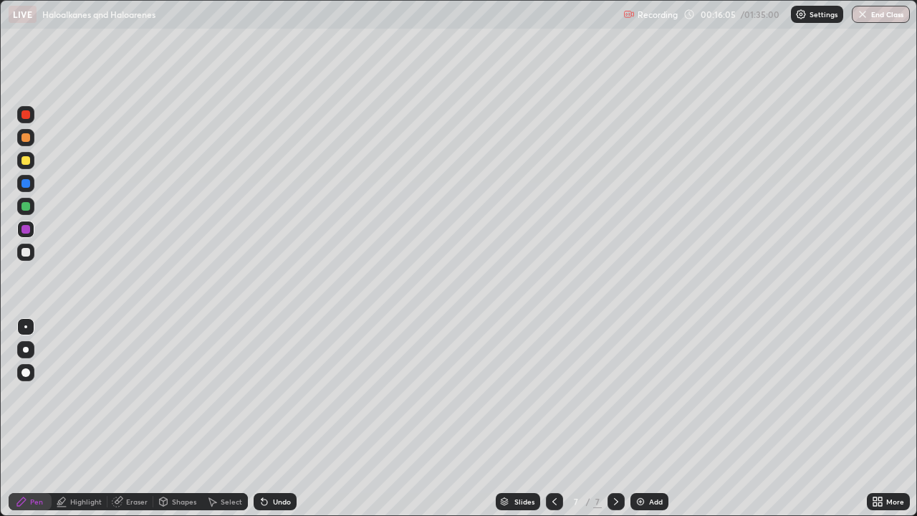
click at [26, 143] on div at bounding box center [25, 137] width 17 height 17
click at [24, 161] on div at bounding box center [26, 160] width 9 height 9
click at [27, 138] on div at bounding box center [26, 137] width 9 height 9
click at [30, 251] on div at bounding box center [25, 252] width 17 height 17
click at [233, 419] on div "Select" at bounding box center [232, 501] width 22 height 7
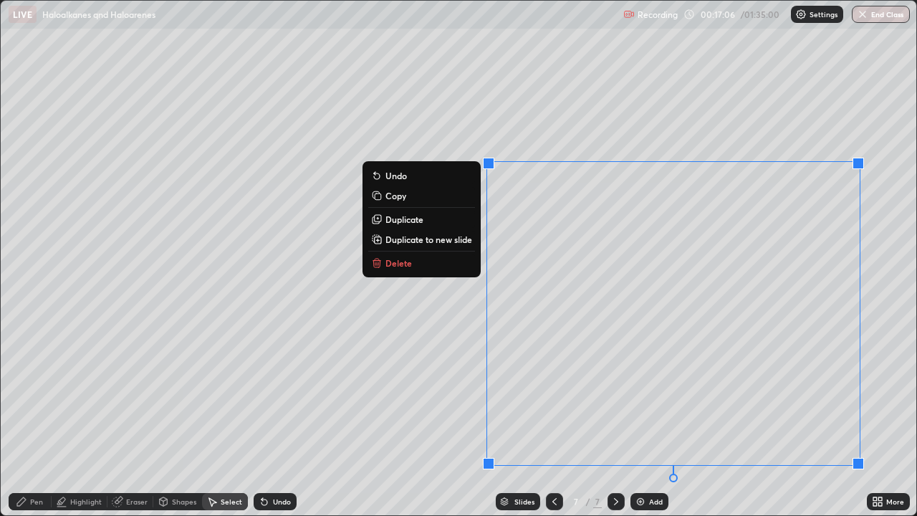
click at [462, 242] on p "Duplicate to new slide" at bounding box center [429, 239] width 87 height 11
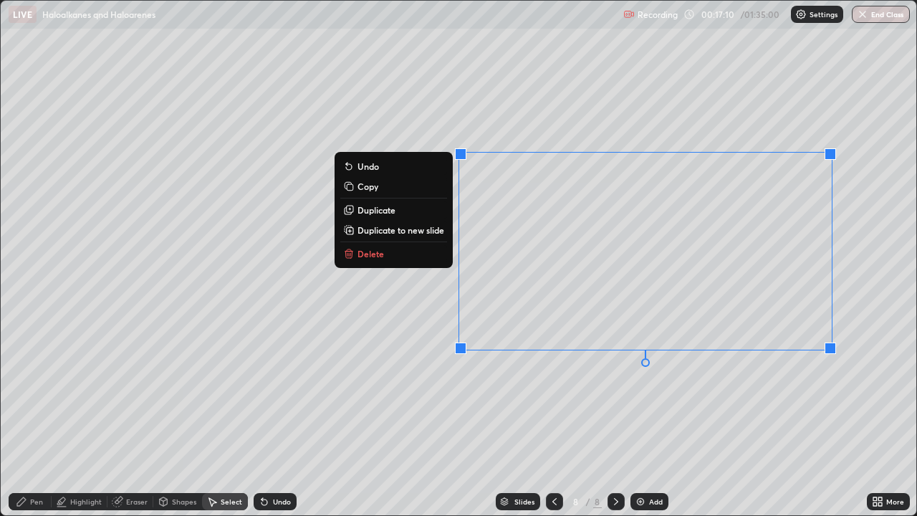
click at [277, 419] on div "Undo" at bounding box center [275, 501] width 43 height 17
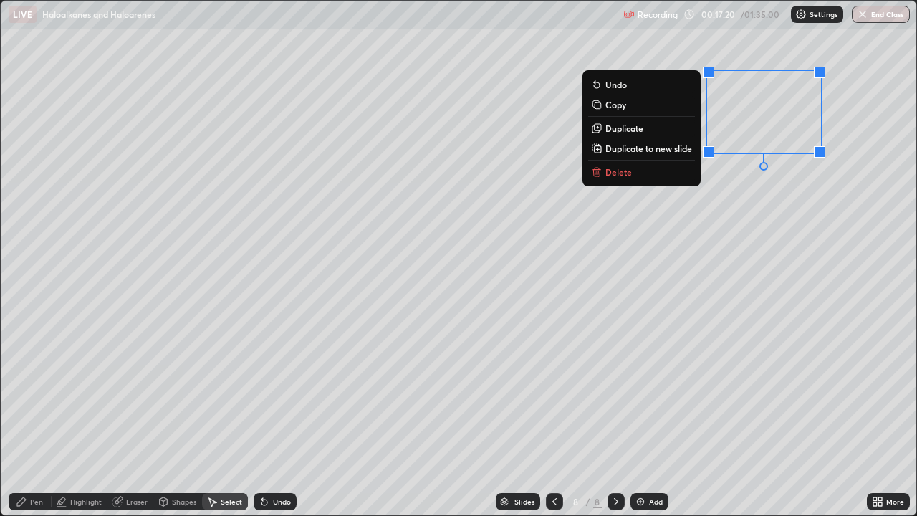
click at [94, 419] on div "Highlight" at bounding box center [86, 501] width 32 height 7
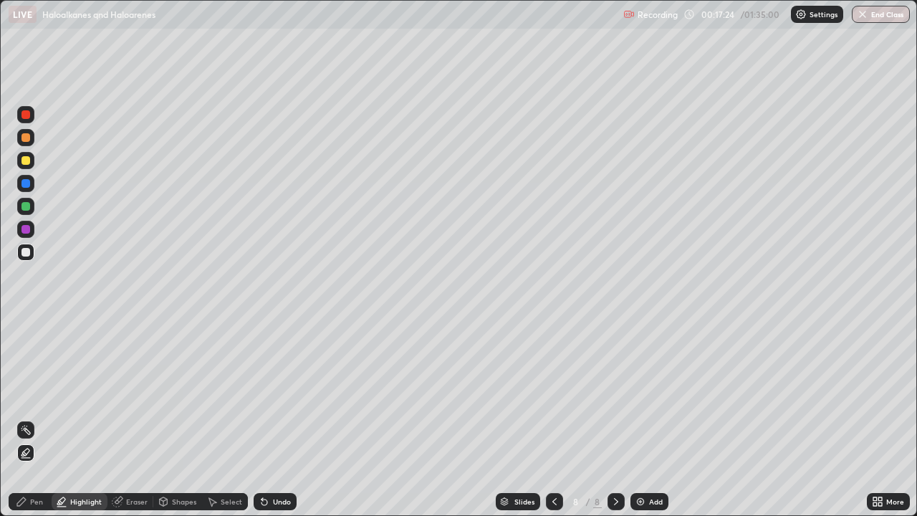
click at [36, 419] on div "Pen" at bounding box center [30, 501] width 43 height 17
click at [25, 223] on div at bounding box center [25, 229] width 17 height 17
click at [24, 209] on div at bounding box center [26, 206] width 9 height 9
click at [275, 419] on div "Undo" at bounding box center [282, 501] width 18 height 7
click at [26, 138] on div at bounding box center [26, 137] width 9 height 9
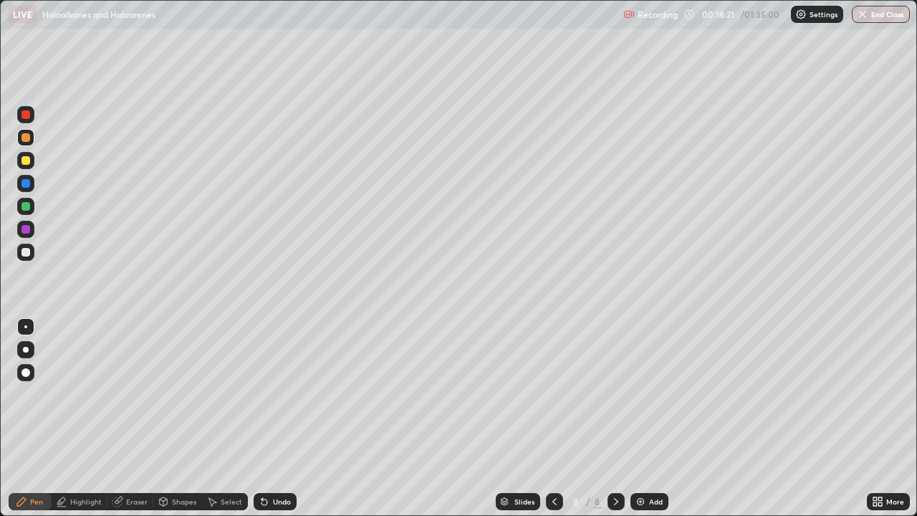
click at [31, 113] on div at bounding box center [25, 114] width 17 height 17
click at [27, 206] on div at bounding box center [26, 206] width 9 height 9
click at [27, 139] on div at bounding box center [26, 137] width 9 height 9
click at [546, 419] on div at bounding box center [554, 501] width 17 height 17
click at [242, 419] on div "Select" at bounding box center [225, 501] width 46 height 17
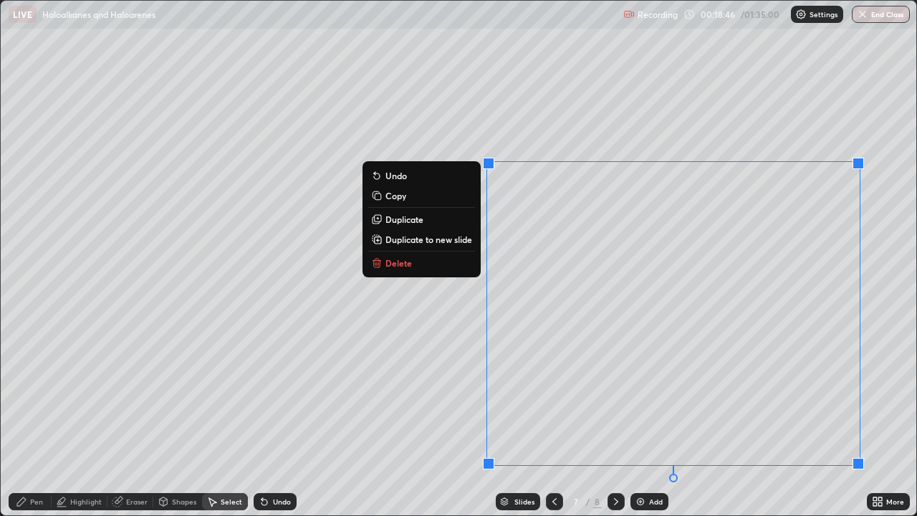
click at [433, 262] on button "Delete" at bounding box center [421, 262] width 107 height 17
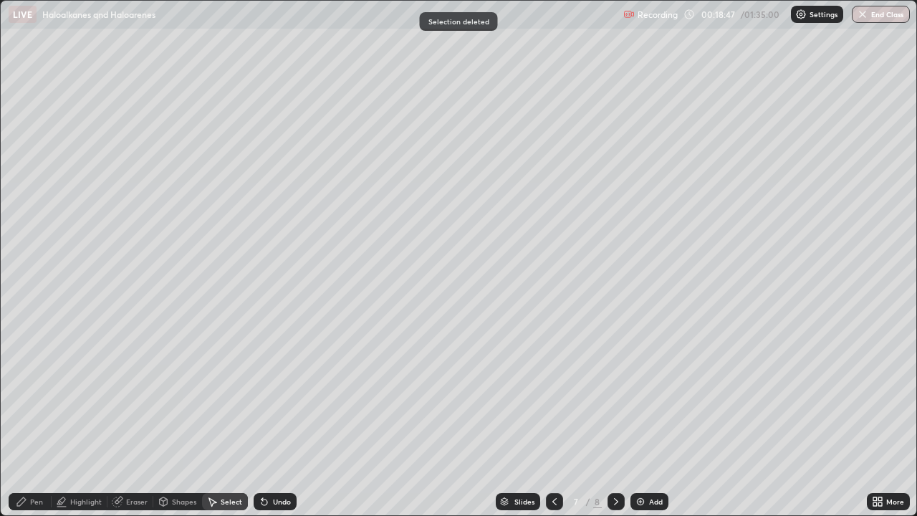
click at [614, 419] on div at bounding box center [616, 501] width 17 height 17
click at [638, 419] on div "Add" at bounding box center [650, 501] width 38 height 17
click at [35, 419] on div "Pen" at bounding box center [30, 501] width 43 height 17
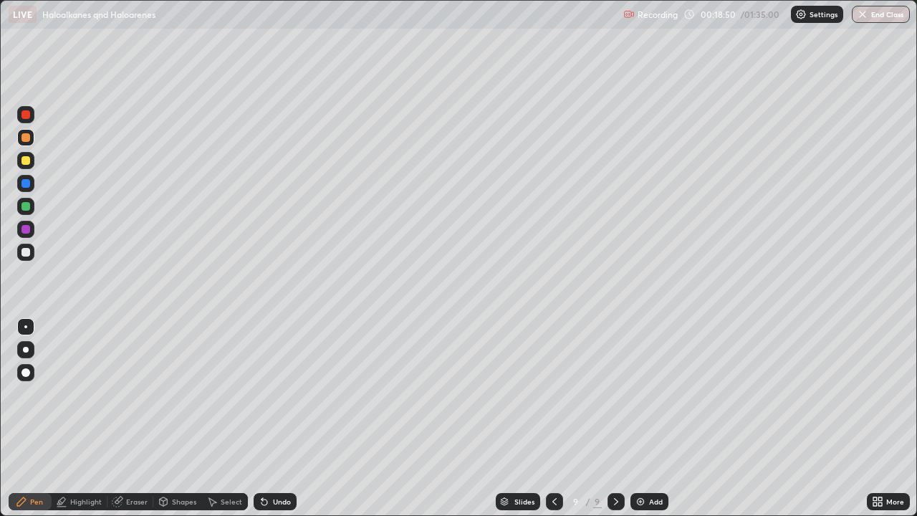
click at [29, 257] on div at bounding box center [25, 252] width 17 height 17
click at [641, 419] on img at bounding box center [640, 501] width 11 height 11
click at [27, 162] on div at bounding box center [26, 160] width 9 height 9
click at [136, 419] on div "Eraser" at bounding box center [131, 501] width 46 height 17
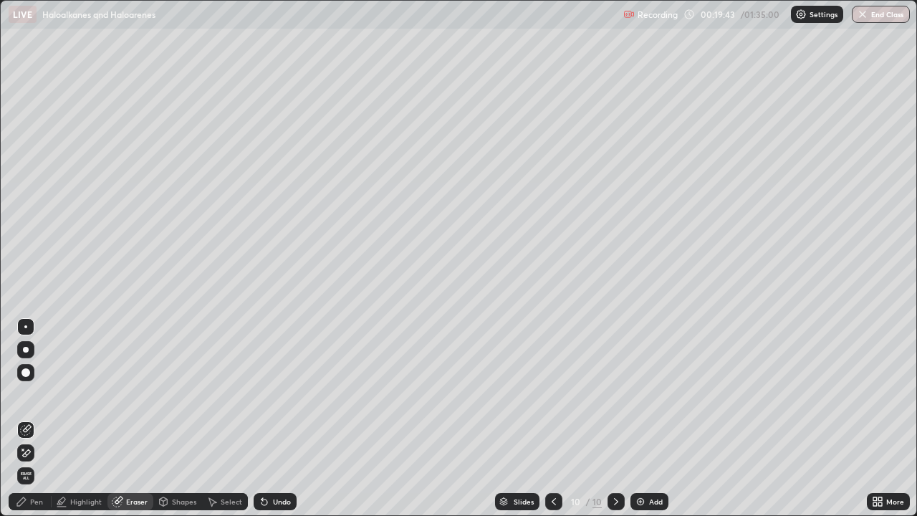
click at [28, 419] on icon at bounding box center [25, 453] width 11 height 12
click at [34, 419] on div "Pen" at bounding box center [36, 501] width 13 height 7
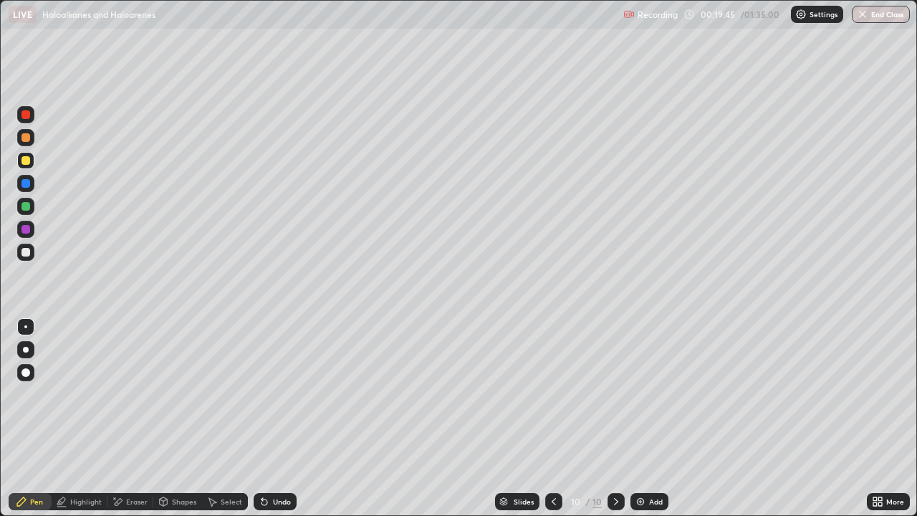
click at [28, 145] on div at bounding box center [25, 137] width 17 height 17
click at [26, 207] on div at bounding box center [26, 206] width 9 height 9
click at [28, 118] on div at bounding box center [26, 114] width 9 height 9
click at [27, 207] on div at bounding box center [26, 206] width 9 height 9
click at [269, 419] on div "Undo" at bounding box center [275, 501] width 43 height 17
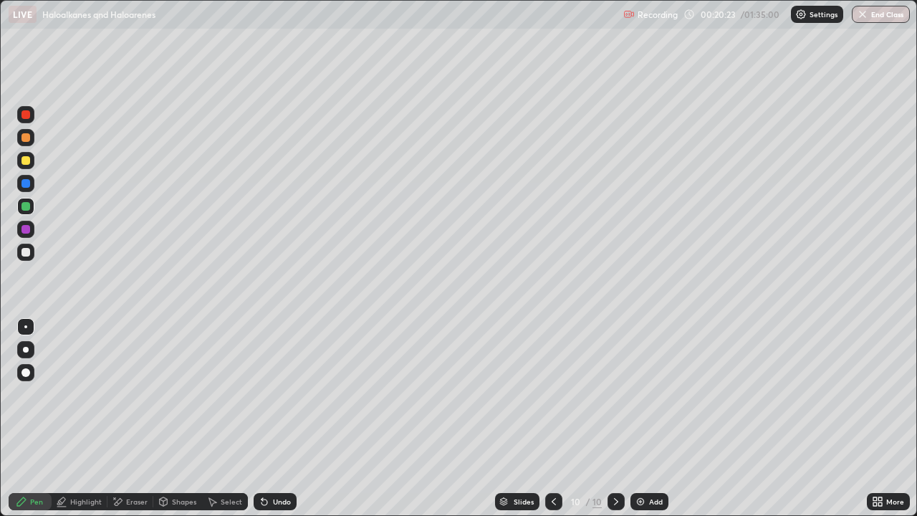
click at [271, 419] on div "Undo" at bounding box center [275, 501] width 43 height 17
click at [27, 244] on div at bounding box center [25, 252] width 17 height 17
click at [26, 166] on div at bounding box center [25, 160] width 17 height 17
click at [545, 419] on div at bounding box center [553, 501] width 17 height 29
click at [615, 419] on icon at bounding box center [616, 501] width 11 height 11
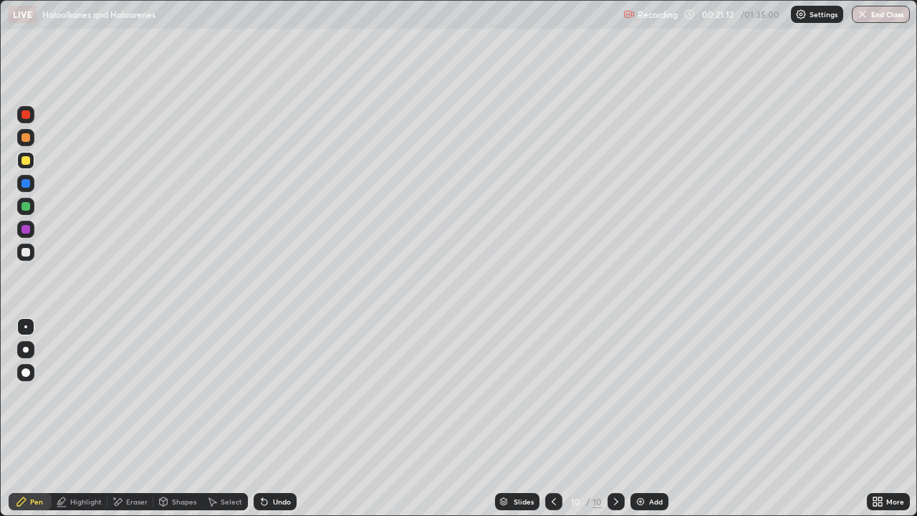
click at [652, 419] on div "Add" at bounding box center [656, 501] width 14 height 7
click at [27, 138] on div at bounding box center [26, 137] width 9 height 9
click at [25, 358] on div at bounding box center [25, 349] width 17 height 17
click at [27, 373] on div at bounding box center [26, 372] width 9 height 9
click at [32, 210] on div at bounding box center [25, 206] width 17 height 17
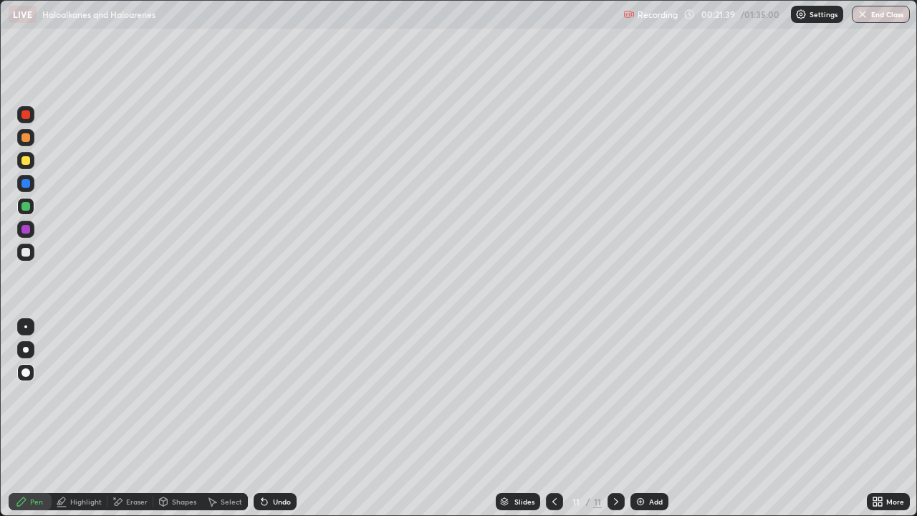
click at [24, 161] on div at bounding box center [26, 160] width 9 height 9
click at [292, 419] on div "Undo" at bounding box center [275, 501] width 43 height 17
click at [287, 419] on div "Undo" at bounding box center [282, 501] width 18 height 7
click at [26, 143] on div at bounding box center [25, 137] width 17 height 17
click at [32, 325] on div at bounding box center [25, 326] width 17 height 17
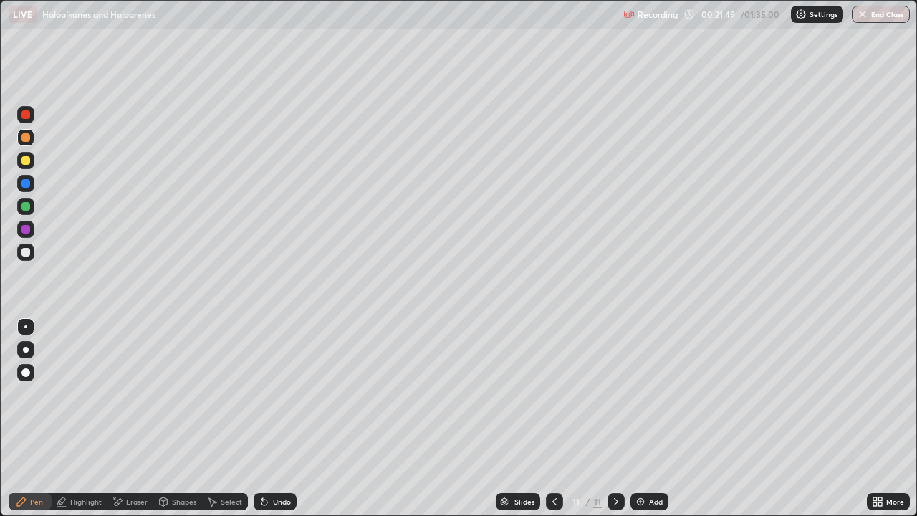
click at [24, 258] on div at bounding box center [25, 252] width 17 height 17
click at [24, 161] on div at bounding box center [26, 160] width 9 height 9
click at [27, 121] on div at bounding box center [25, 114] width 17 height 17
click at [23, 252] on div at bounding box center [26, 252] width 9 height 9
click at [228, 419] on div "Select" at bounding box center [232, 501] width 22 height 7
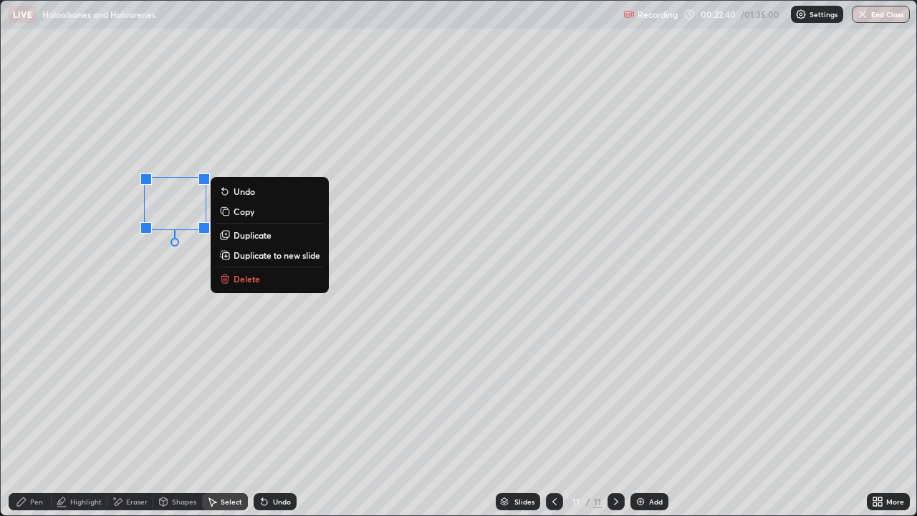
click at [259, 239] on p "Duplicate" at bounding box center [253, 234] width 38 height 11
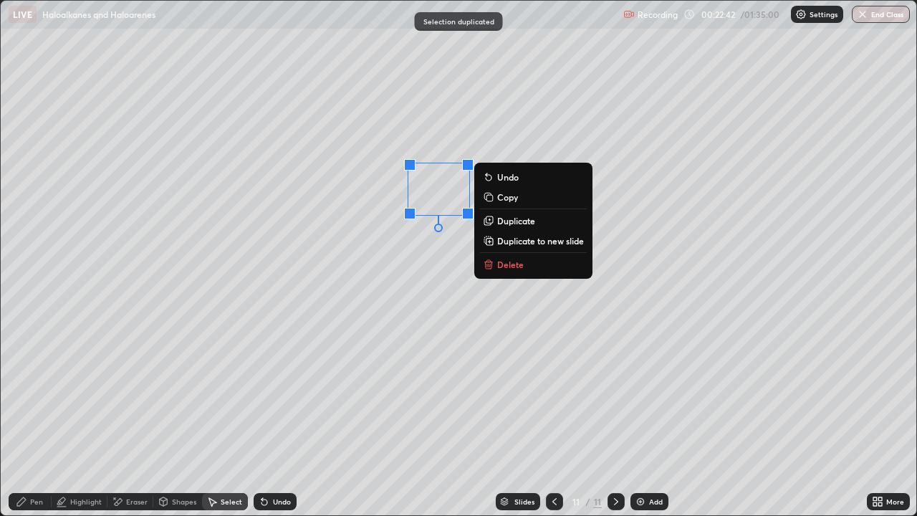
click at [42, 419] on div "Pen" at bounding box center [36, 501] width 13 height 7
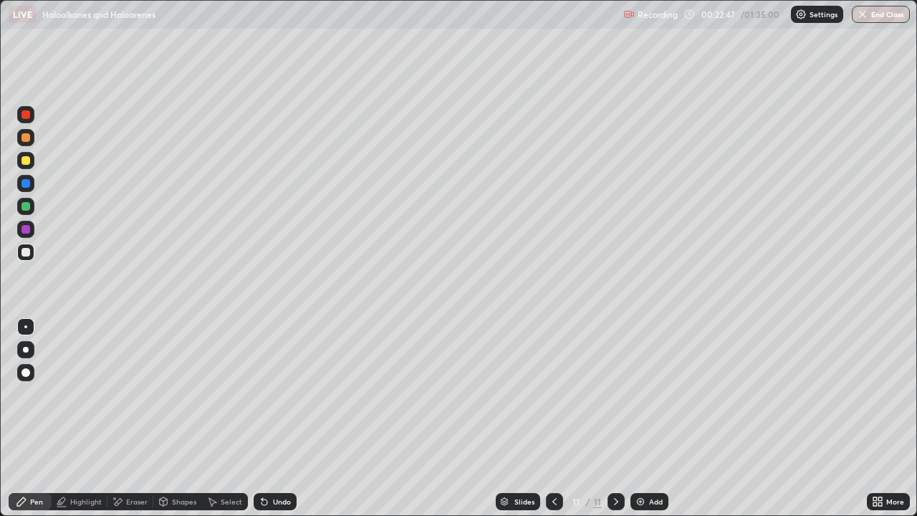
click at [33, 138] on div at bounding box center [25, 137] width 17 height 17
click at [267, 419] on icon at bounding box center [264, 501] width 11 height 11
click at [28, 245] on div at bounding box center [25, 252] width 17 height 17
click at [546, 419] on div at bounding box center [554, 501] width 17 height 17
click at [556, 419] on div at bounding box center [554, 501] width 17 height 29
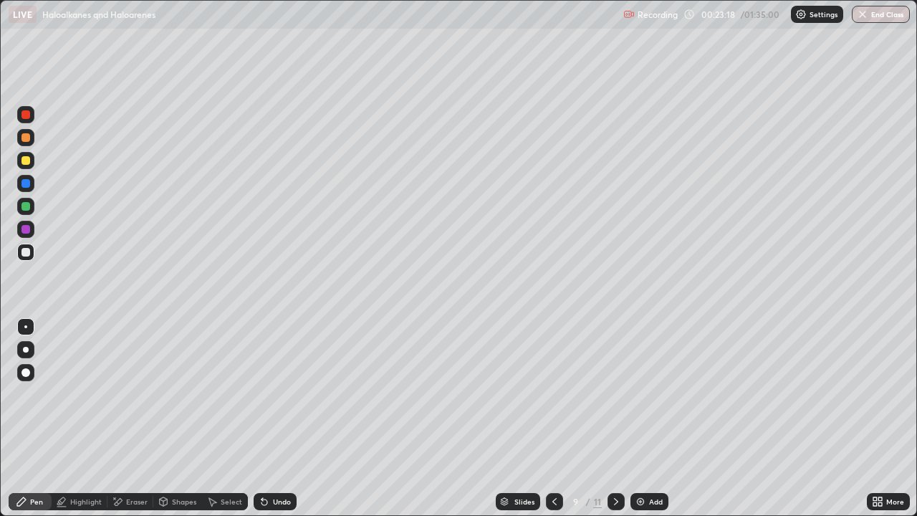
click at [615, 419] on div at bounding box center [616, 501] width 17 height 29
click at [550, 419] on icon at bounding box center [554, 501] width 11 height 11
click at [614, 419] on icon at bounding box center [616, 501] width 11 height 11
click at [26, 233] on div at bounding box center [26, 229] width 9 height 9
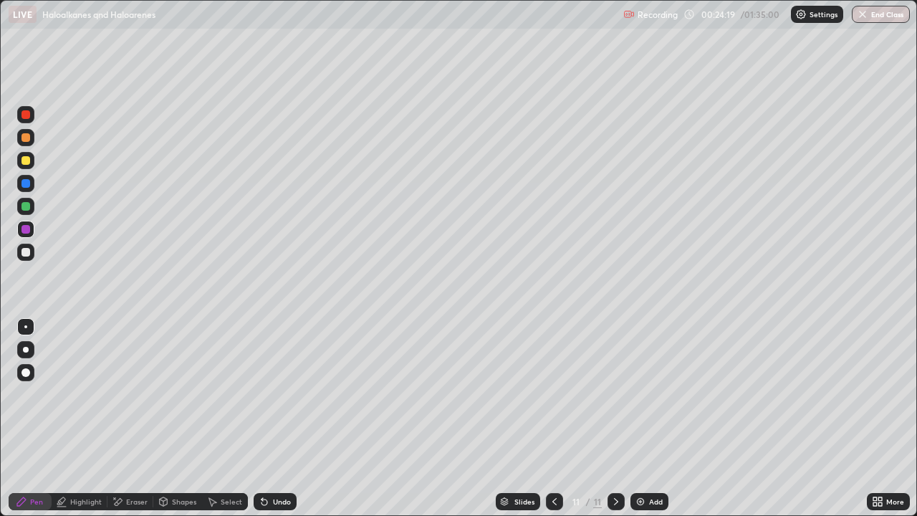
click at [22, 210] on div at bounding box center [25, 206] width 17 height 17
click at [29, 252] on div at bounding box center [26, 252] width 9 height 9
click at [134, 419] on div "Eraser" at bounding box center [137, 501] width 22 height 7
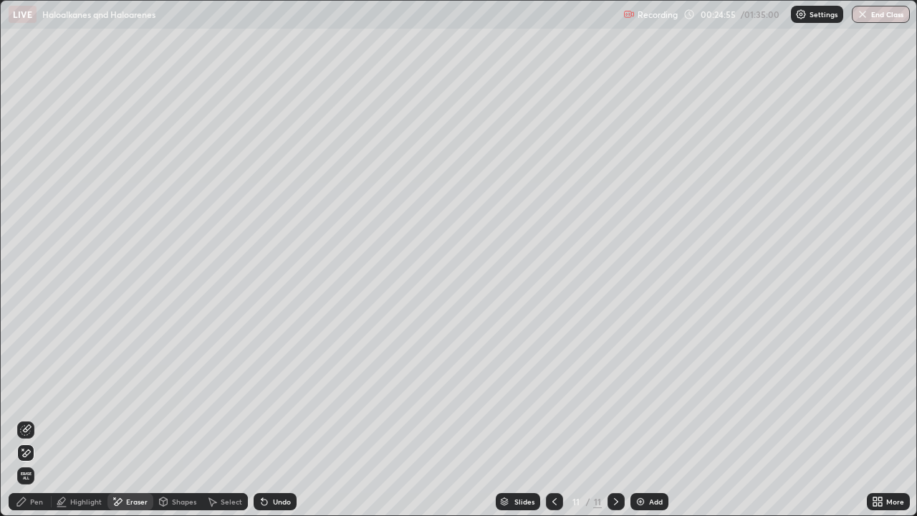
click at [31, 419] on div "Pen" at bounding box center [36, 501] width 13 height 7
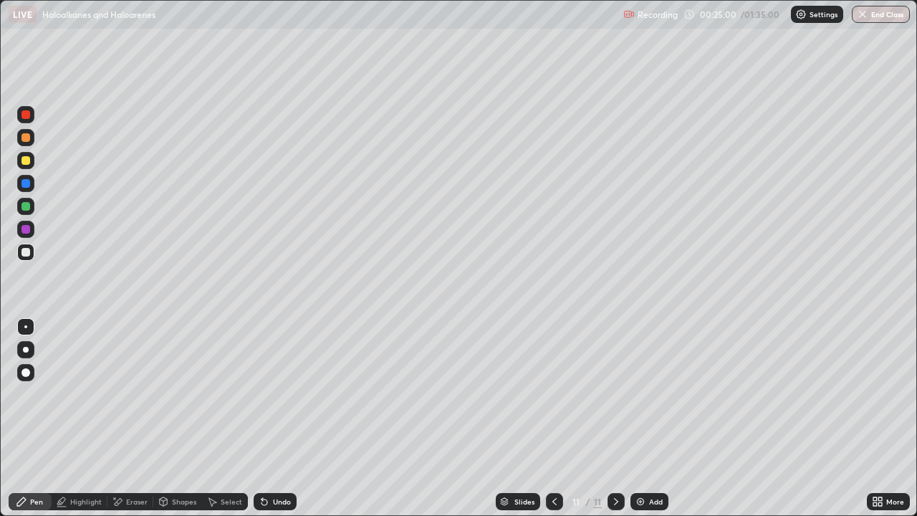
click at [22, 143] on div at bounding box center [25, 137] width 17 height 17
click at [228, 419] on div "Select" at bounding box center [232, 501] width 22 height 7
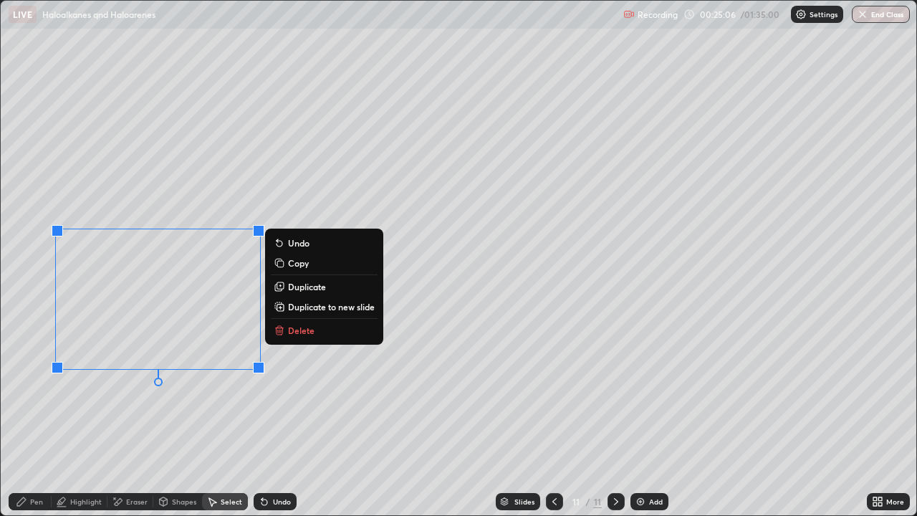
click at [306, 308] on p "Duplicate to new slide" at bounding box center [331, 306] width 87 height 11
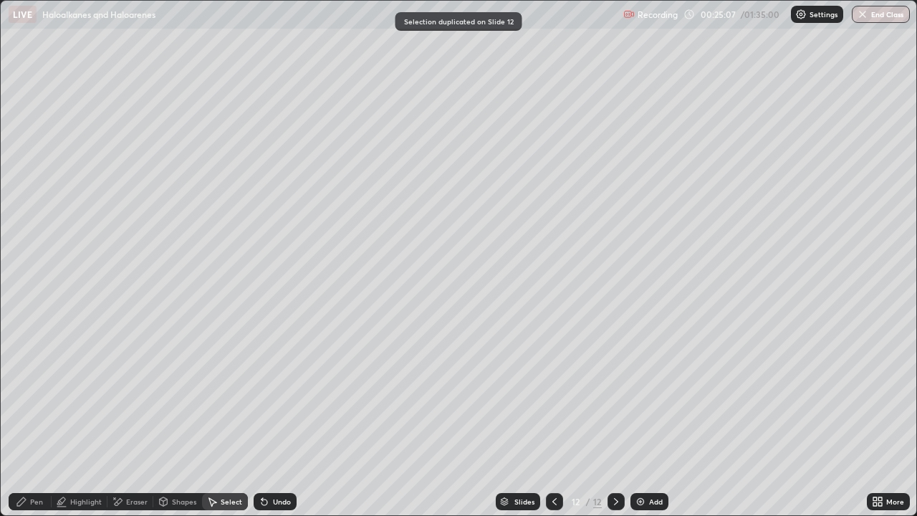
click at [546, 419] on div at bounding box center [554, 501] width 17 height 29
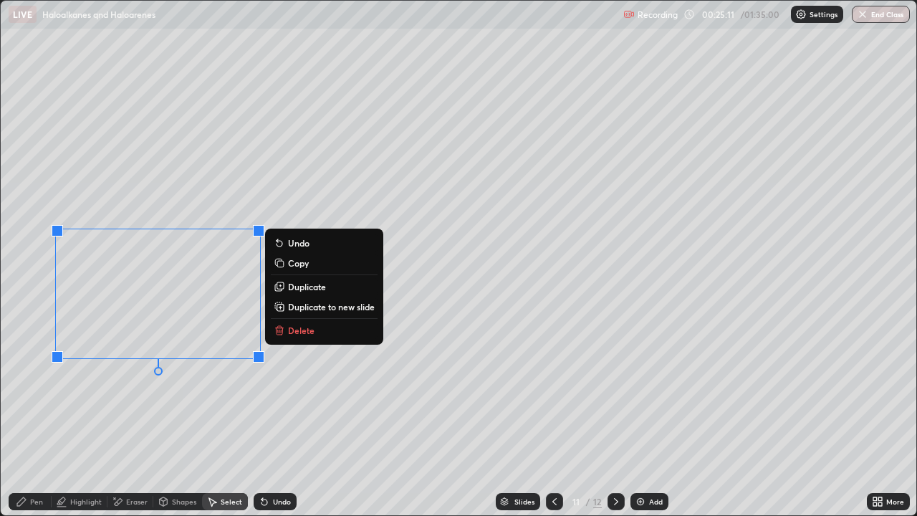
click at [302, 287] on p "Duplicate" at bounding box center [307, 286] width 38 height 11
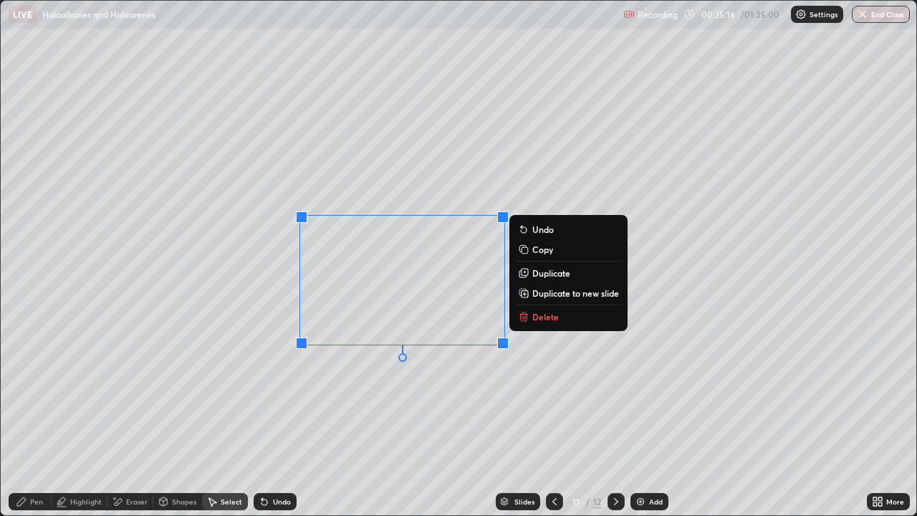
click at [132, 419] on div "Eraser" at bounding box center [137, 501] width 22 height 7
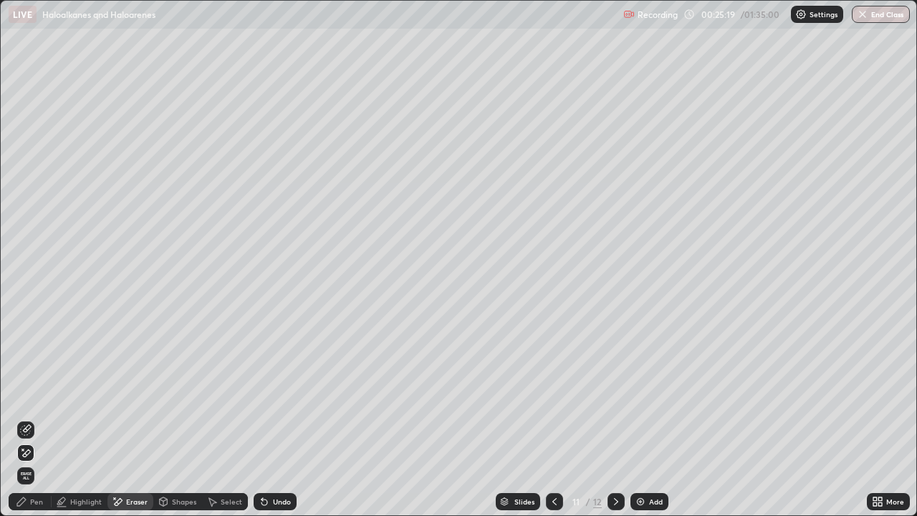
click at [33, 419] on div "Pen" at bounding box center [36, 501] width 13 height 7
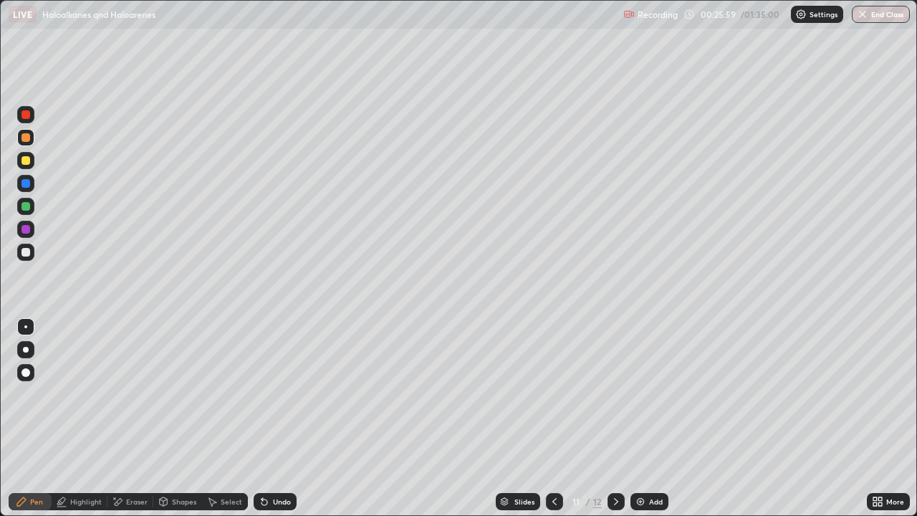
click at [28, 252] on div at bounding box center [26, 252] width 9 height 9
click at [275, 419] on div "Undo" at bounding box center [275, 501] width 43 height 17
click at [276, 419] on div "Undo" at bounding box center [275, 501] width 43 height 17
click at [273, 419] on div "Undo" at bounding box center [275, 501] width 43 height 17
click at [268, 419] on div "Undo" at bounding box center [275, 501] width 43 height 17
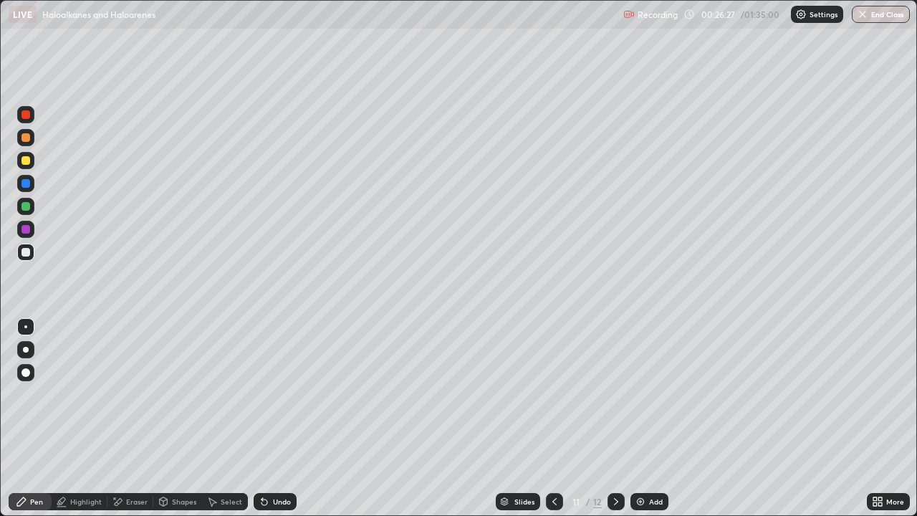
click at [268, 419] on div "Undo" at bounding box center [275, 501] width 43 height 17
click at [24, 212] on div at bounding box center [25, 206] width 17 height 17
click at [27, 166] on div at bounding box center [25, 160] width 17 height 17
click at [24, 206] on div at bounding box center [26, 206] width 9 height 9
click at [19, 204] on div at bounding box center [25, 206] width 17 height 17
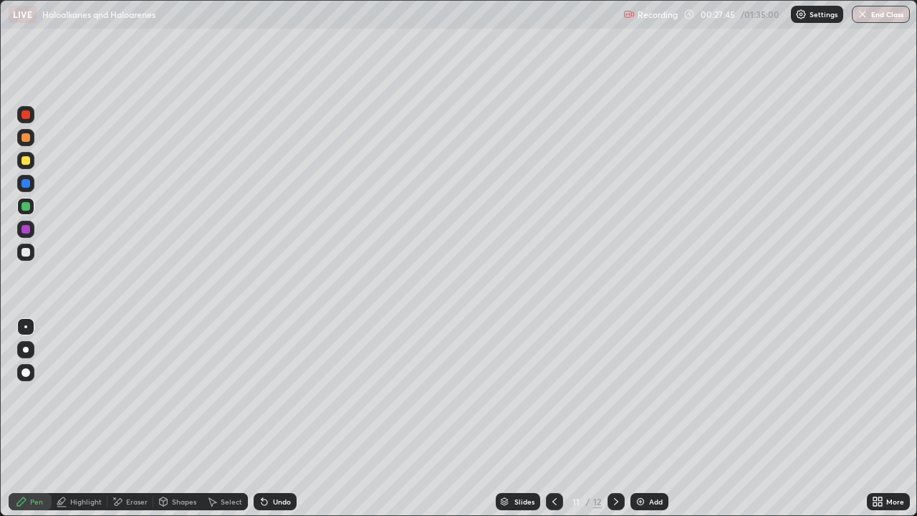
click at [23, 140] on div at bounding box center [26, 137] width 9 height 9
click at [130, 419] on div "Eraser" at bounding box center [137, 501] width 22 height 7
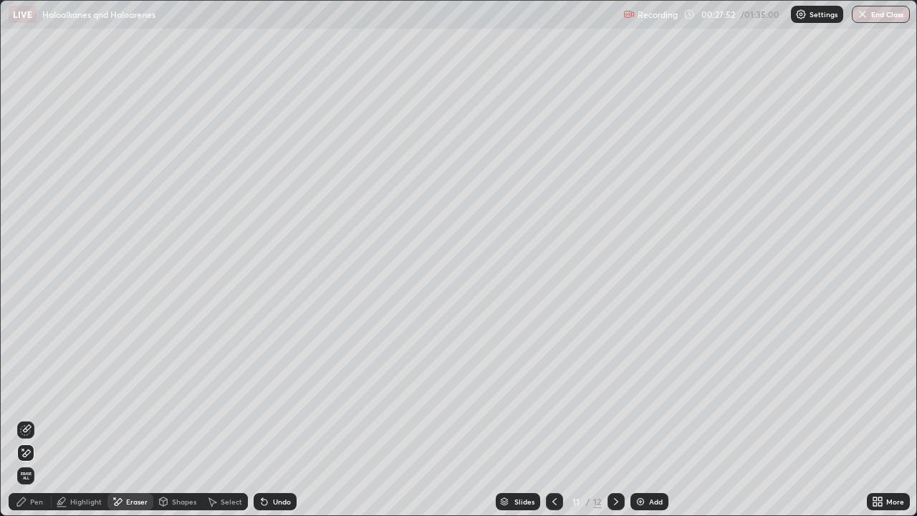
click at [82, 419] on div "Highlight" at bounding box center [86, 501] width 32 height 7
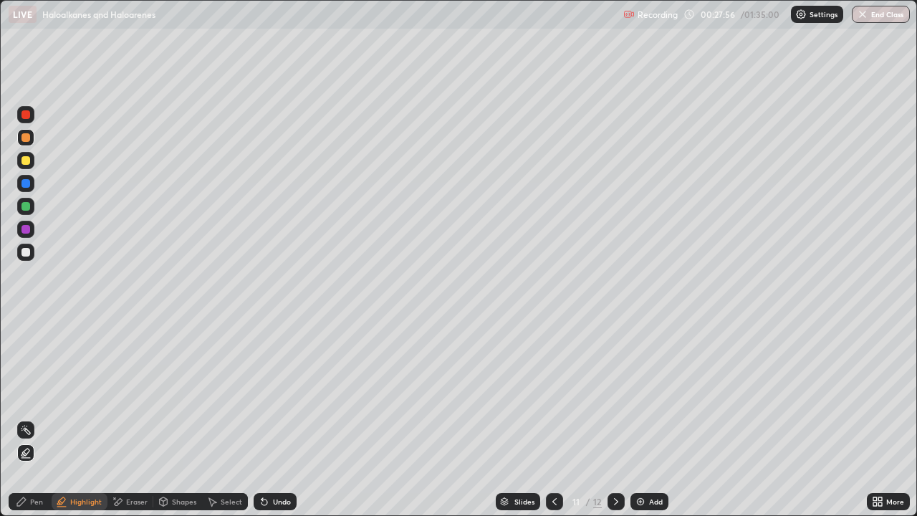
click at [37, 419] on div "Pen" at bounding box center [36, 501] width 13 height 7
click at [27, 252] on div at bounding box center [26, 252] width 9 height 9
click at [29, 164] on div at bounding box center [25, 160] width 17 height 17
click at [614, 419] on icon at bounding box center [616, 501] width 4 height 7
click at [229, 419] on div "Select" at bounding box center [232, 501] width 22 height 7
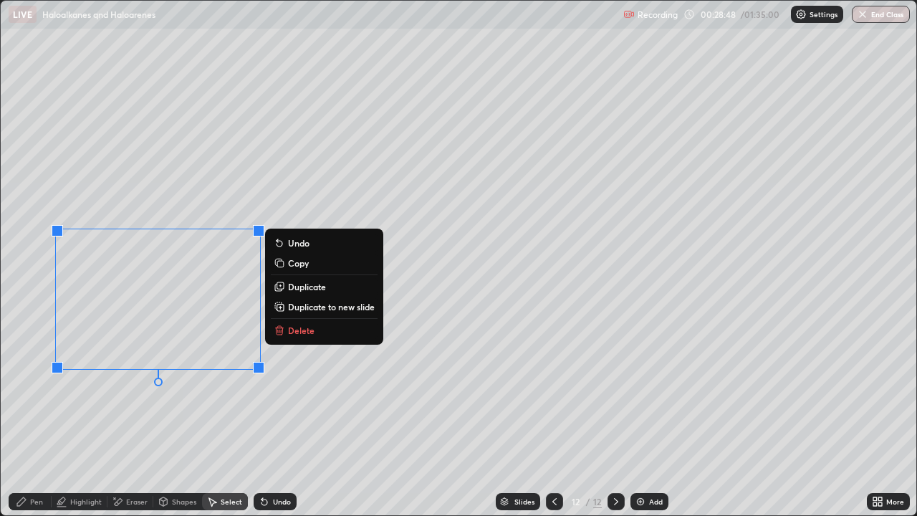
click at [292, 326] on p "Delete" at bounding box center [301, 330] width 27 height 11
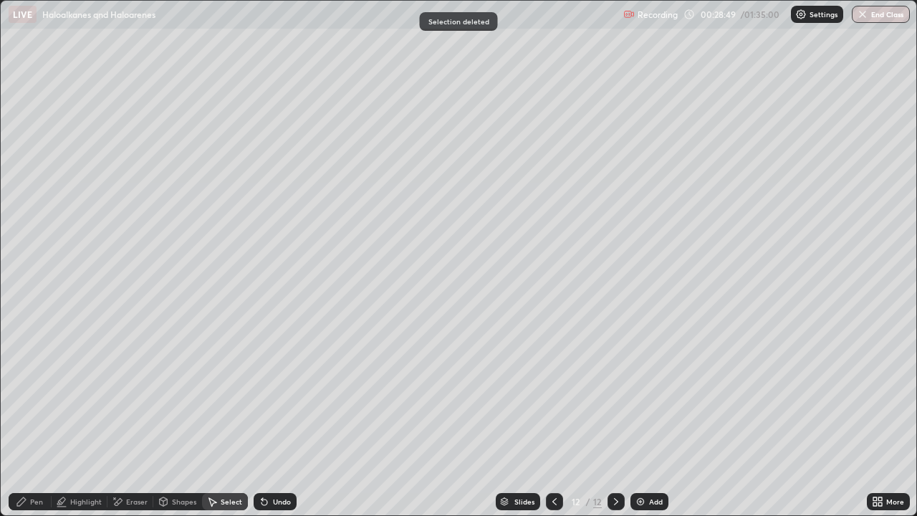
click at [33, 419] on div "Pen" at bounding box center [36, 501] width 13 height 7
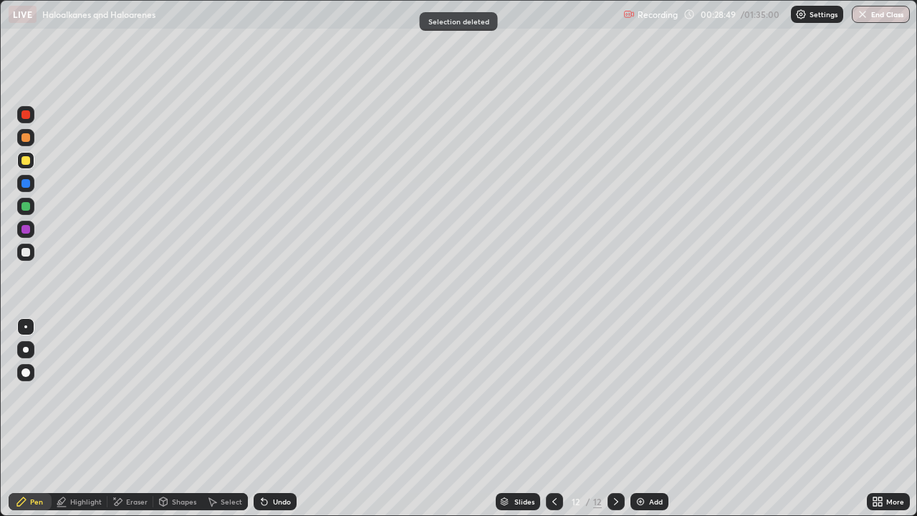
click at [27, 206] on div at bounding box center [26, 206] width 9 height 9
click at [33, 158] on div at bounding box center [25, 160] width 17 height 17
click at [32, 257] on div at bounding box center [25, 252] width 17 height 17
click at [280, 419] on div "Undo" at bounding box center [275, 501] width 43 height 17
click at [29, 180] on div at bounding box center [26, 183] width 9 height 9
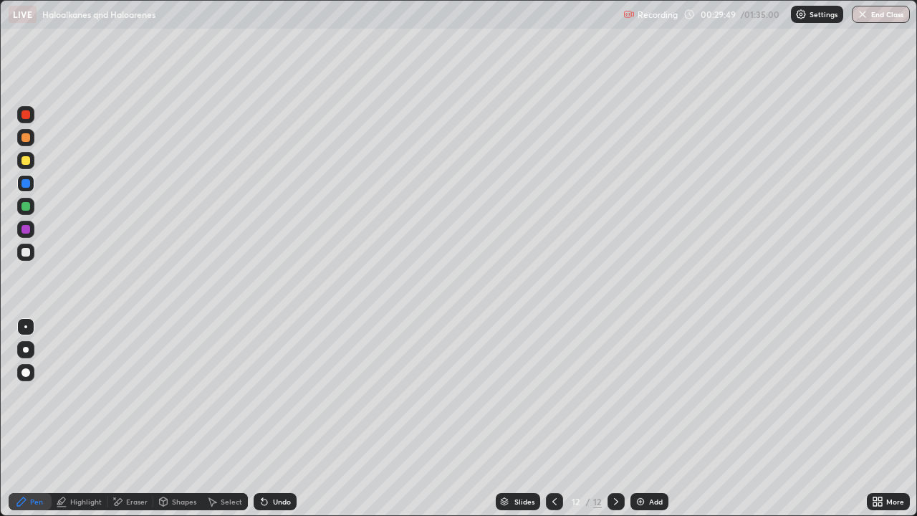
click at [27, 259] on div at bounding box center [25, 252] width 17 height 17
click at [30, 214] on div at bounding box center [25, 206] width 17 height 23
click at [24, 166] on div at bounding box center [25, 160] width 17 height 17
click at [219, 419] on div "Select" at bounding box center [225, 501] width 46 height 17
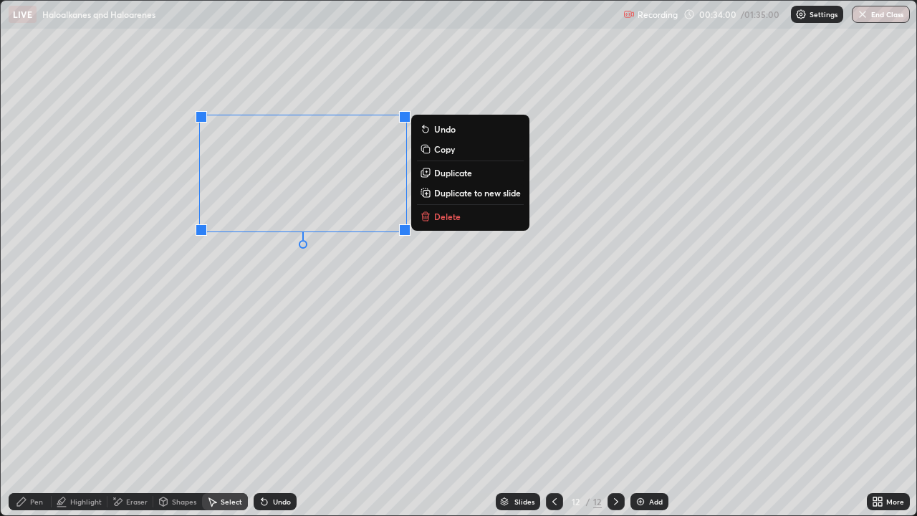
click at [444, 176] on p "Duplicate" at bounding box center [453, 172] width 38 height 11
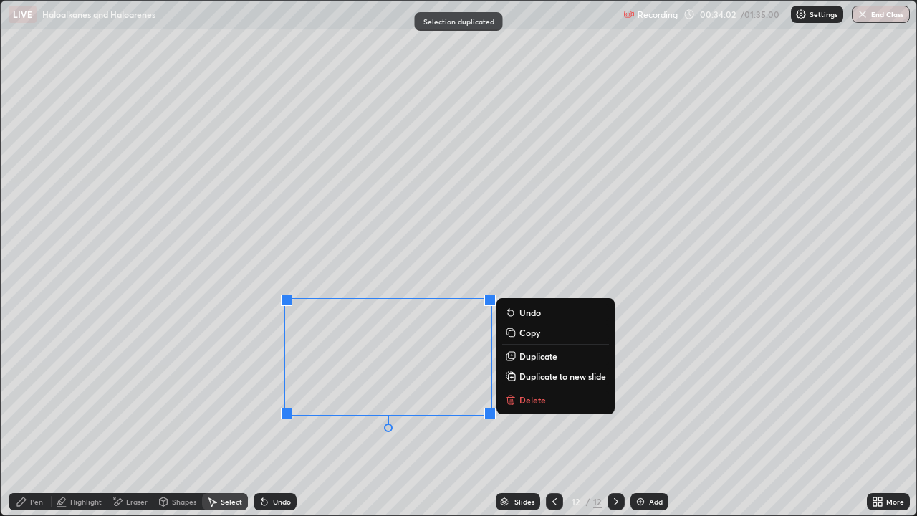
click at [128, 419] on div "Eraser" at bounding box center [137, 501] width 22 height 7
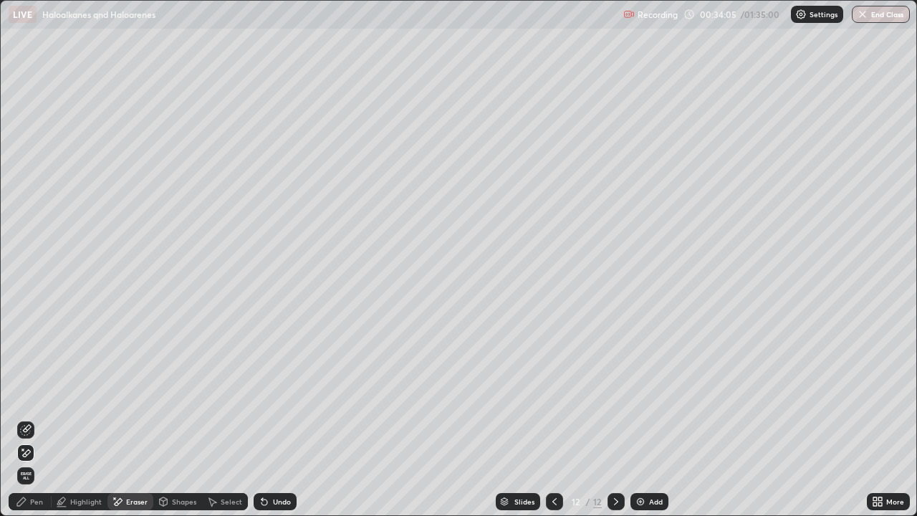
click at [280, 419] on div "Undo" at bounding box center [275, 501] width 43 height 17
click at [275, 419] on div "Undo" at bounding box center [275, 501] width 43 height 17
click at [278, 419] on div "Undo" at bounding box center [282, 501] width 18 height 7
click at [22, 419] on icon at bounding box center [25, 429] width 11 height 11
click at [38, 419] on div "Pen" at bounding box center [30, 501] width 43 height 17
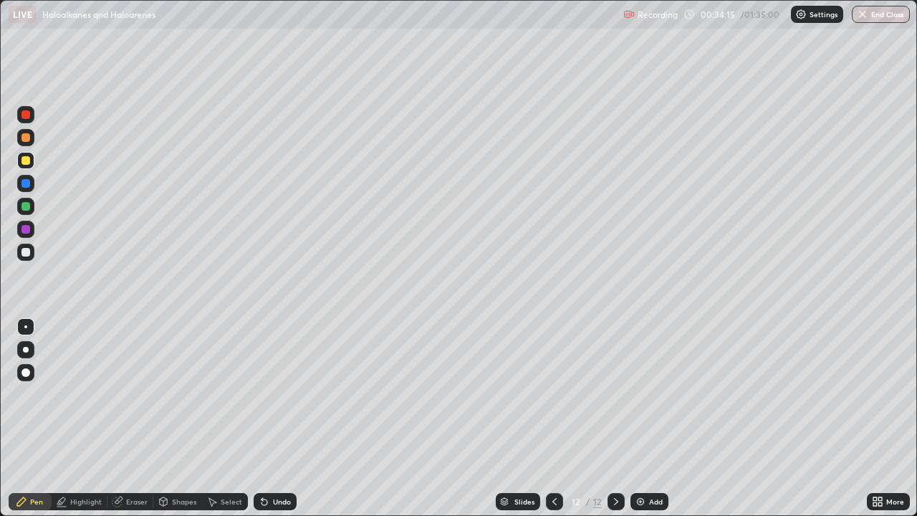
click at [23, 138] on div at bounding box center [26, 137] width 9 height 9
click at [23, 137] on div at bounding box center [26, 137] width 9 height 9
click at [20, 167] on div at bounding box center [25, 160] width 17 height 17
click at [24, 252] on div at bounding box center [26, 252] width 9 height 9
click at [25, 143] on div at bounding box center [25, 137] width 17 height 17
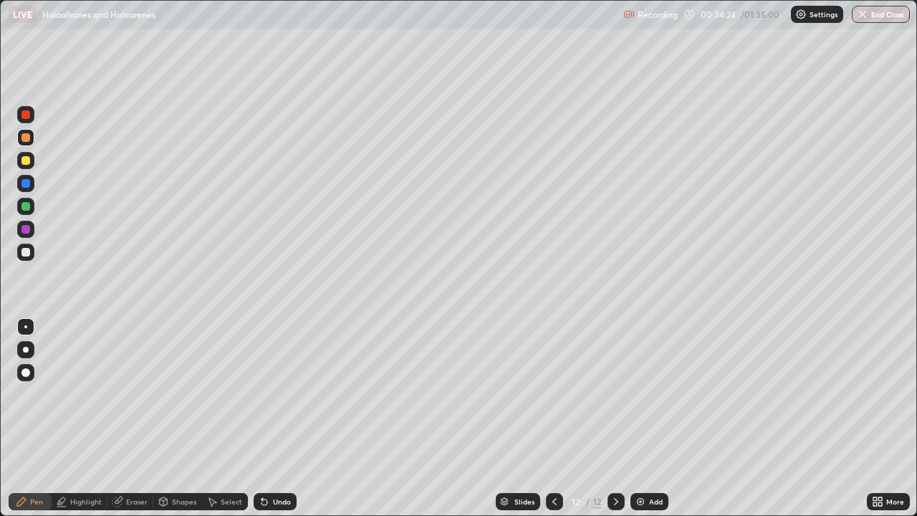
click at [26, 207] on div at bounding box center [26, 206] width 9 height 9
click at [24, 161] on div at bounding box center [26, 160] width 9 height 9
click at [26, 253] on div at bounding box center [26, 252] width 9 height 9
click at [27, 161] on div at bounding box center [26, 160] width 9 height 9
click at [25, 207] on div at bounding box center [26, 206] width 9 height 9
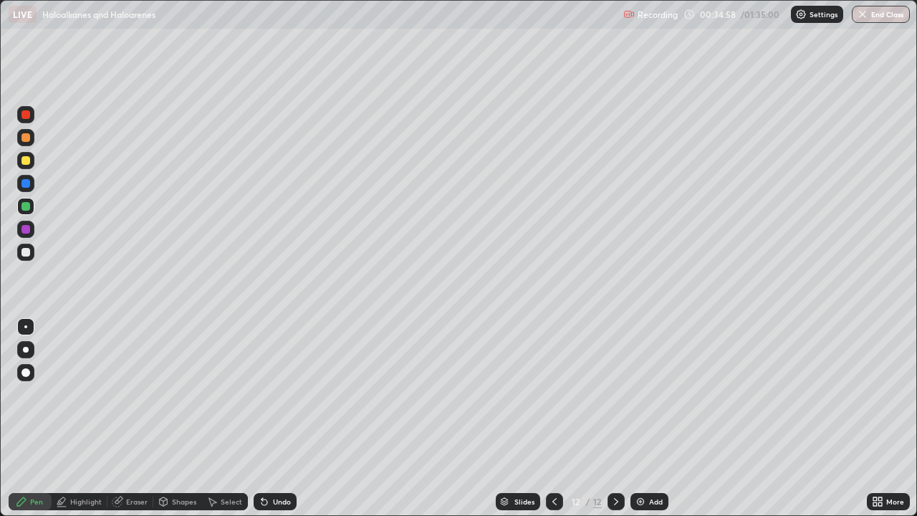
click at [33, 166] on div at bounding box center [25, 160] width 17 height 17
click at [33, 140] on div at bounding box center [25, 137] width 17 height 17
click at [33, 229] on div at bounding box center [25, 229] width 17 height 17
click at [23, 166] on div at bounding box center [25, 160] width 17 height 17
click at [0, 333] on div "Setting up your live class" at bounding box center [458, 258] width 917 height 516
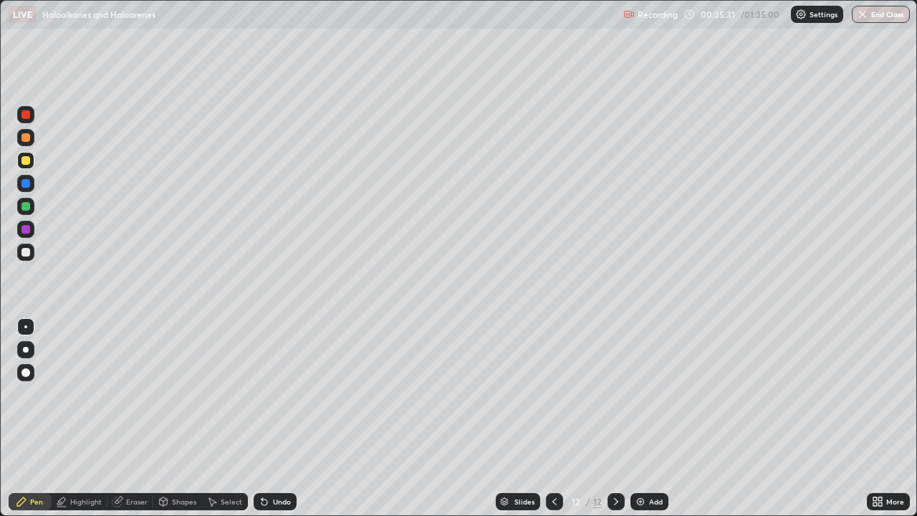
click at [25, 141] on div at bounding box center [26, 137] width 9 height 9
click at [649, 419] on div "Add" at bounding box center [656, 501] width 14 height 7
click at [33, 381] on div at bounding box center [25, 372] width 17 height 23
click at [275, 419] on div "Undo" at bounding box center [275, 501] width 43 height 17
click at [280, 419] on div "Undo" at bounding box center [275, 501] width 43 height 17
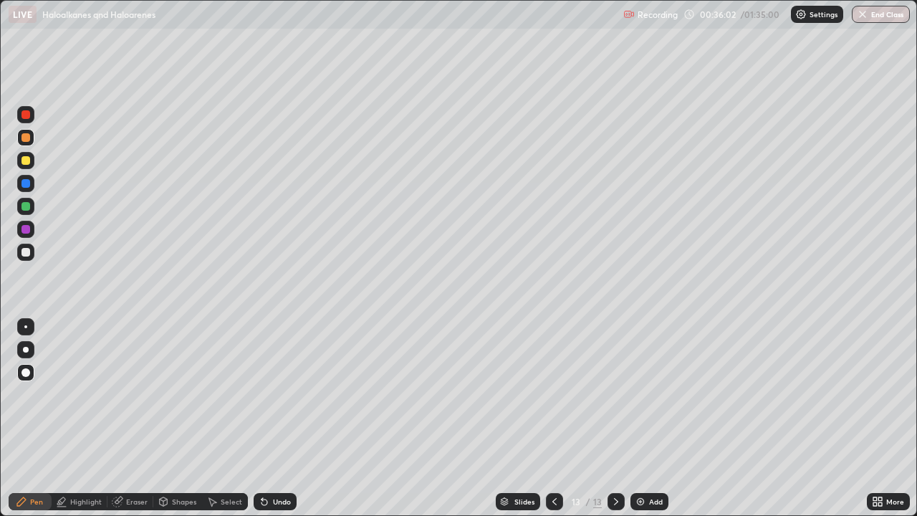
click at [273, 419] on div "Undo" at bounding box center [282, 501] width 18 height 7
click at [273, 419] on div "Undo" at bounding box center [275, 501] width 43 height 17
click at [277, 419] on div "Undo" at bounding box center [275, 501] width 43 height 17
click at [276, 419] on div "Undo" at bounding box center [275, 501] width 43 height 17
click at [279, 419] on div "Undo" at bounding box center [282, 501] width 18 height 7
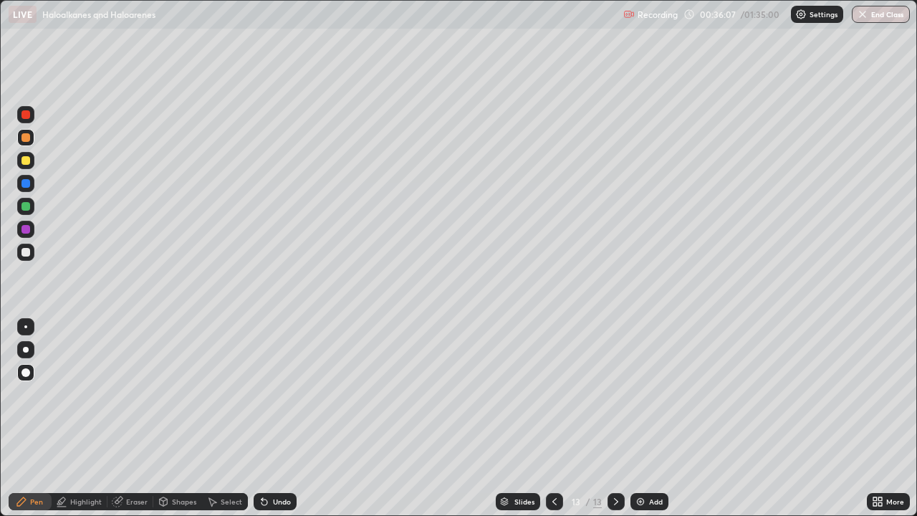
click at [25, 158] on div at bounding box center [26, 160] width 9 height 9
click at [26, 327] on div at bounding box center [25, 326] width 3 height 3
click at [27, 141] on div at bounding box center [26, 137] width 9 height 9
click at [19, 189] on div at bounding box center [25, 183] width 17 height 17
click at [26, 205] on div at bounding box center [26, 206] width 9 height 9
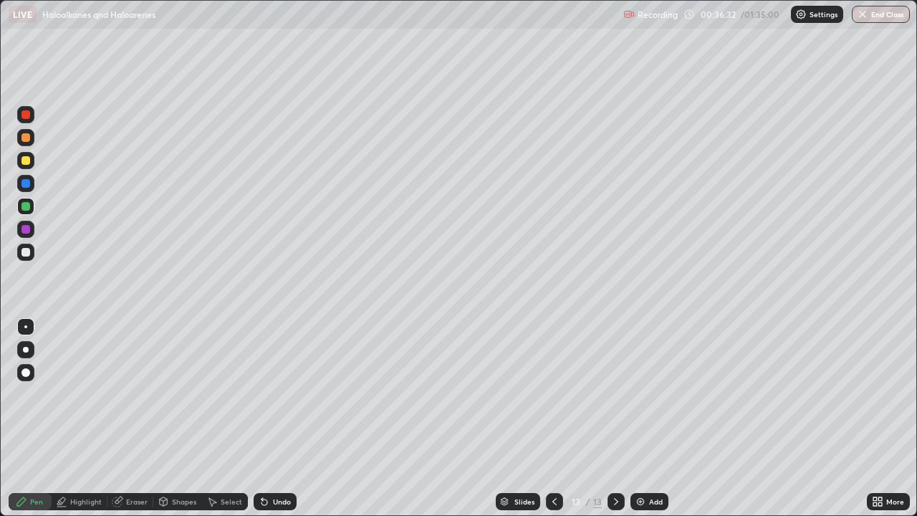
click at [22, 198] on div at bounding box center [25, 206] width 17 height 17
click at [29, 258] on div at bounding box center [25, 252] width 17 height 17
click at [15, 386] on div at bounding box center [25, 401] width 23 height 172
click at [219, 419] on div "Select" at bounding box center [225, 501] width 46 height 17
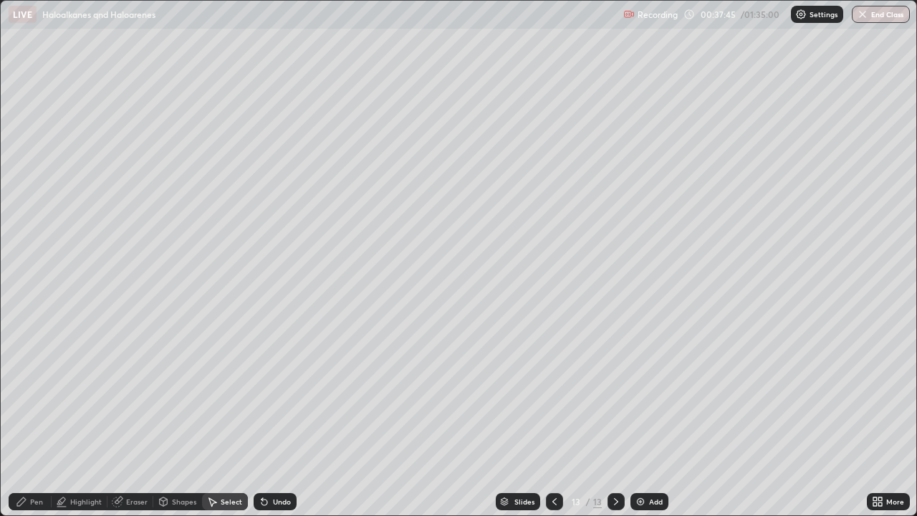
click at [32, 419] on div "Pen" at bounding box center [36, 501] width 13 height 7
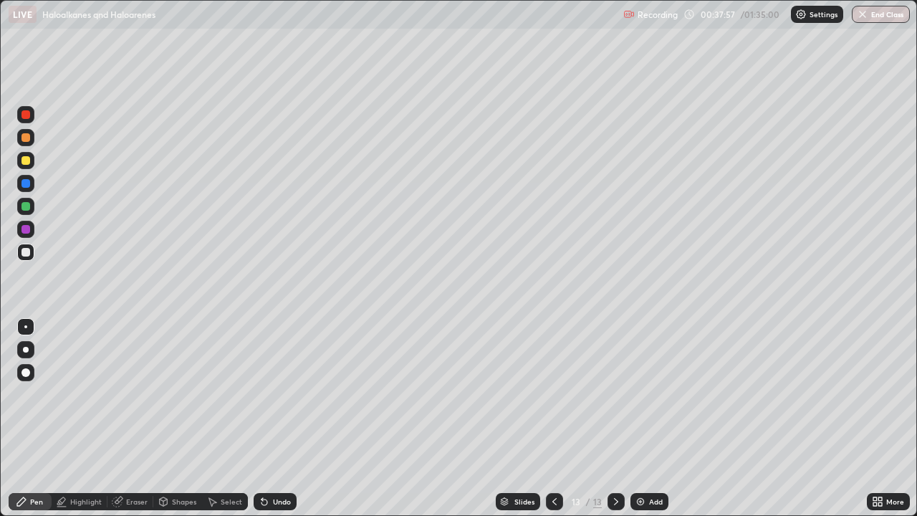
click at [9, 395] on div "Erase all" at bounding box center [26, 258] width 34 height 459
click at [26, 207] on div at bounding box center [26, 206] width 9 height 9
click at [22, 164] on div at bounding box center [25, 160] width 17 height 17
click at [14, 395] on div at bounding box center [25, 401] width 23 height 172
click at [26, 209] on div at bounding box center [26, 206] width 9 height 9
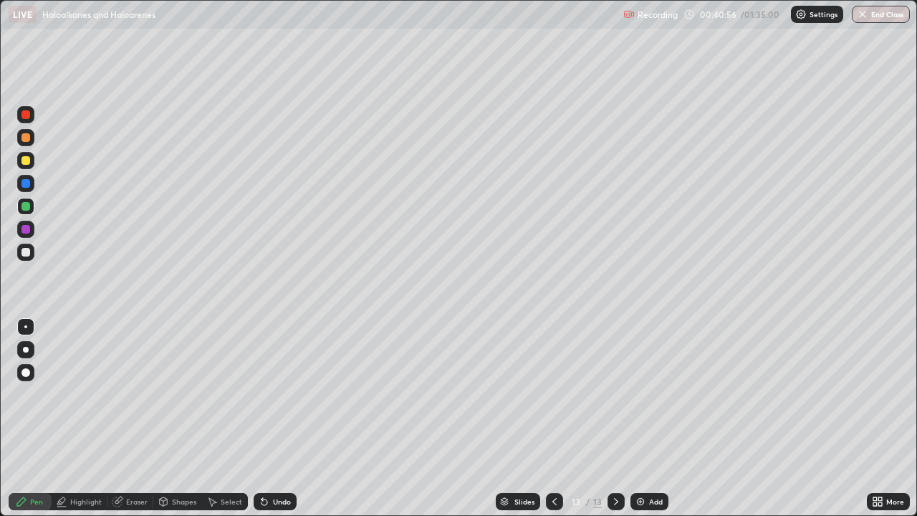
click at [24, 143] on div at bounding box center [25, 137] width 17 height 17
click at [27, 156] on div at bounding box center [26, 160] width 9 height 9
click at [24, 252] on div at bounding box center [26, 252] width 9 height 9
click at [27, 143] on div at bounding box center [25, 137] width 17 height 17
click at [33, 209] on div at bounding box center [25, 206] width 17 height 17
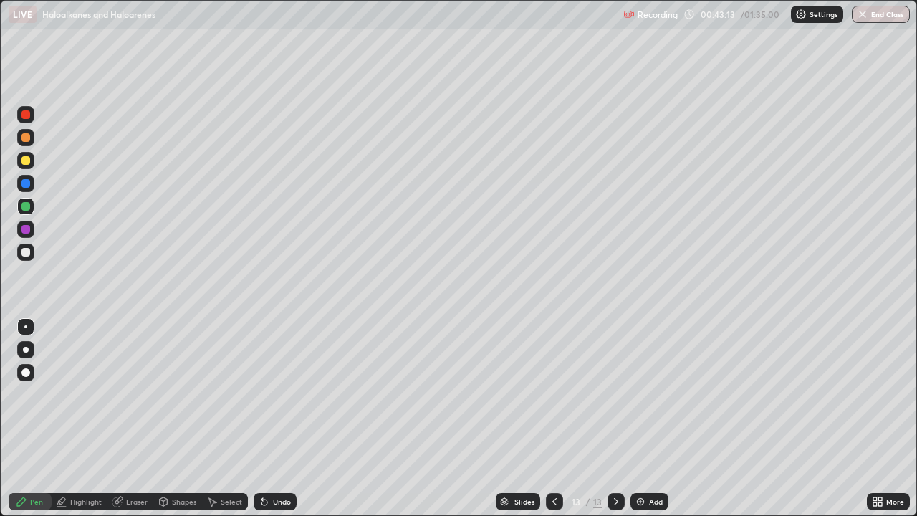
click at [27, 205] on div at bounding box center [26, 206] width 9 height 9
click at [28, 143] on div at bounding box center [25, 137] width 17 height 17
click at [25, 253] on div at bounding box center [26, 252] width 9 height 9
click at [136, 419] on div "Eraser" at bounding box center [137, 501] width 22 height 7
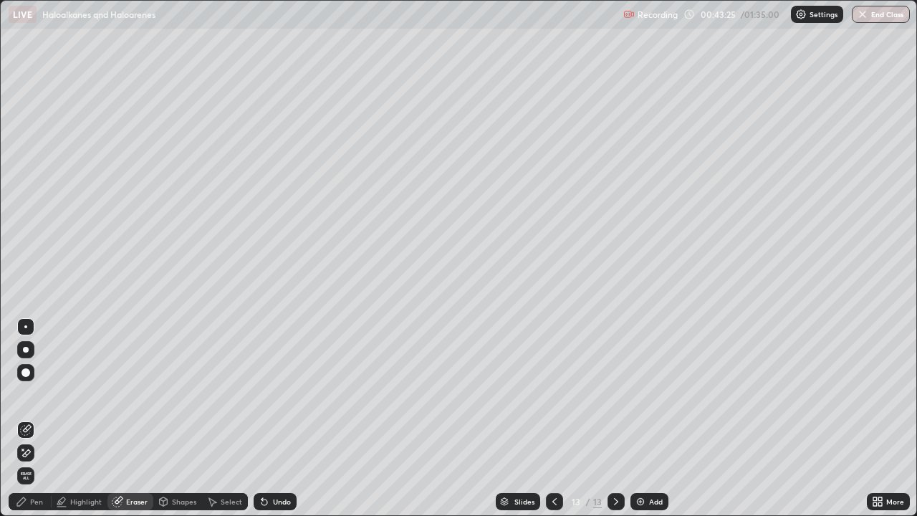
click at [34, 419] on div "Pen" at bounding box center [36, 501] width 13 height 7
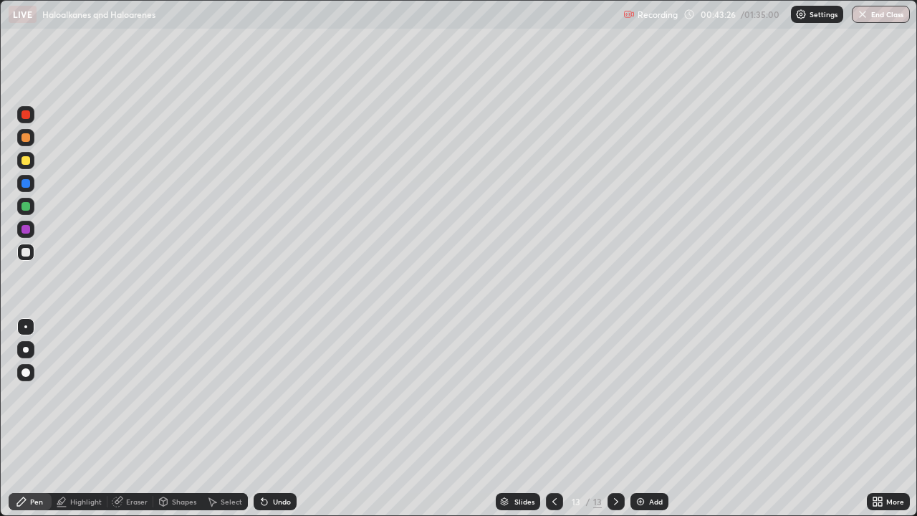
click at [29, 141] on div at bounding box center [25, 137] width 17 height 17
click at [27, 166] on div at bounding box center [25, 160] width 17 height 17
click at [25, 234] on div at bounding box center [25, 229] width 17 height 17
click at [654, 419] on div "Add" at bounding box center [650, 501] width 38 height 17
click at [31, 376] on div at bounding box center [25, 372] width 17 height 17
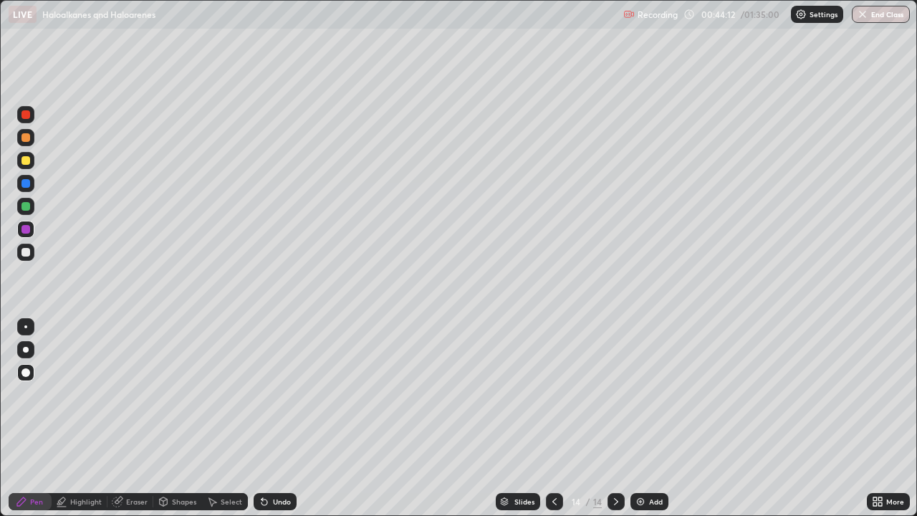
click at [29, 334] on div at bounding box center [25, 326] width 17 height 17
click at [29, 158] on div at bounding box center [26, 160] width 9 height 9
click at [29, 139] on div at bounding box center [26, 137] width 9 height 9
click at [29, 157] on div at bounding box center [26, 160] width 9 height 9
click at [24, 251] on div at bounding box center [26, 252] width 9 height 9
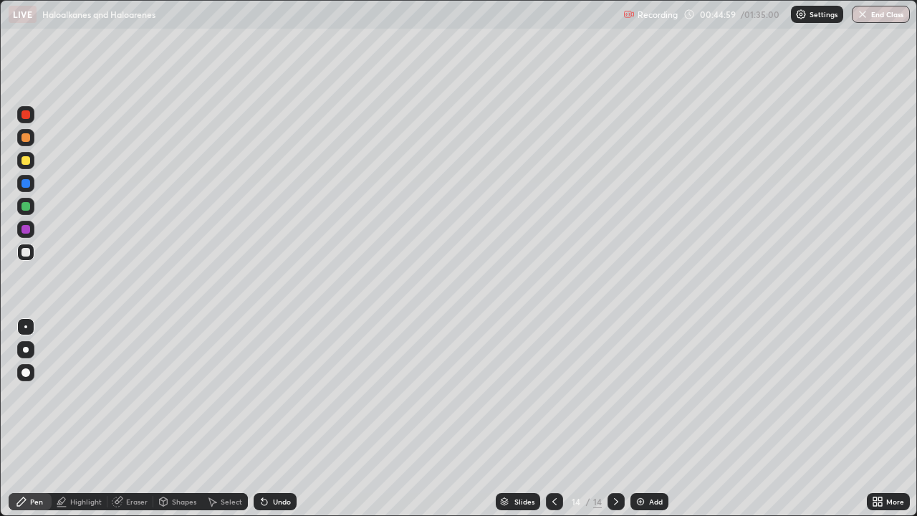
click at [27, 212] on div at bounding box center [25, 206] width 17 height 17
click at [24, 158] on div at bounding box center [26, 160] width 9 height 9
click at [27, 210] on div at bounding box center [26, 206] width 9 height 9
click at [20, 257] on div at bounding box center [25, 252] width 17 height 17
click at [95, 419] on div "Highlight" at bounding box center [86, 501] width 32 height 7
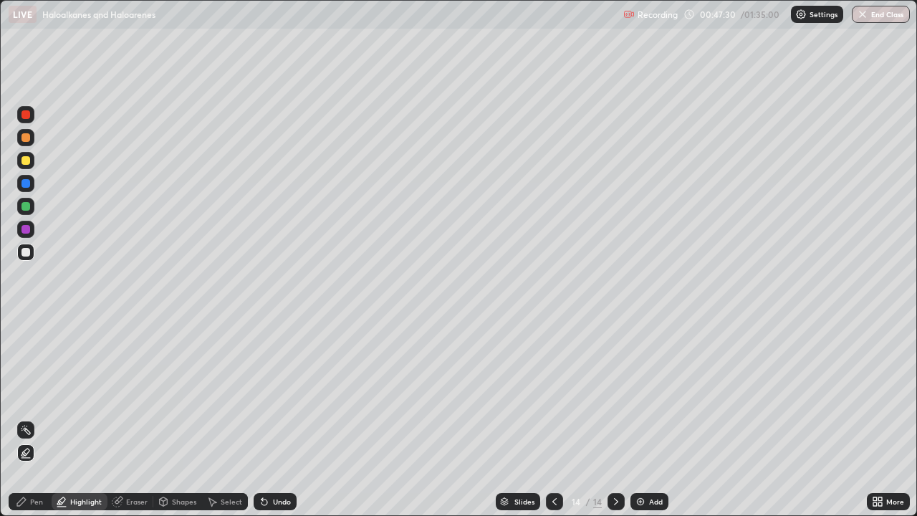
click at [27, 419] on div "Pen" at bounding box center [30, 501] width 43 height 17
click at [25, 161] on div at bounding box center [26, 160] width 9 height 9
click at [29, 207] on div at bounding box center [26, 206] width 9 height 9
click at [641, 419] on img at bounding box center [640, 501] width 11 height 11
click at [31, 163] on div at bounding box center [25, 160] width 17 height 17
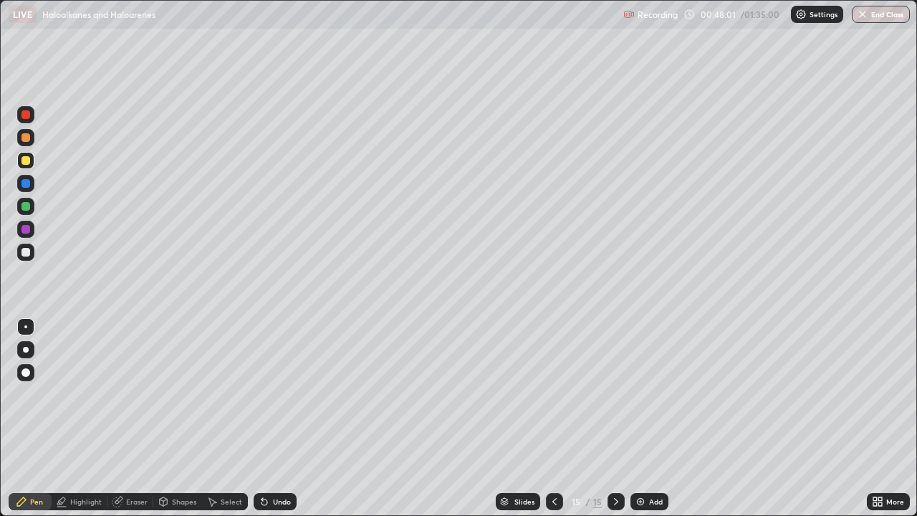
click at [553, 419] on icon at bounding box center [554, 501] width 11 height 11
click at [613, 419] on div at bounding box center [616, 501] width 17 height 17
click at [26, 207] on div at bounding box center [26, 206] width 9 height 9
click at [217, 419] on div "Select" at bounding box center [225, 501] width 46 height 17
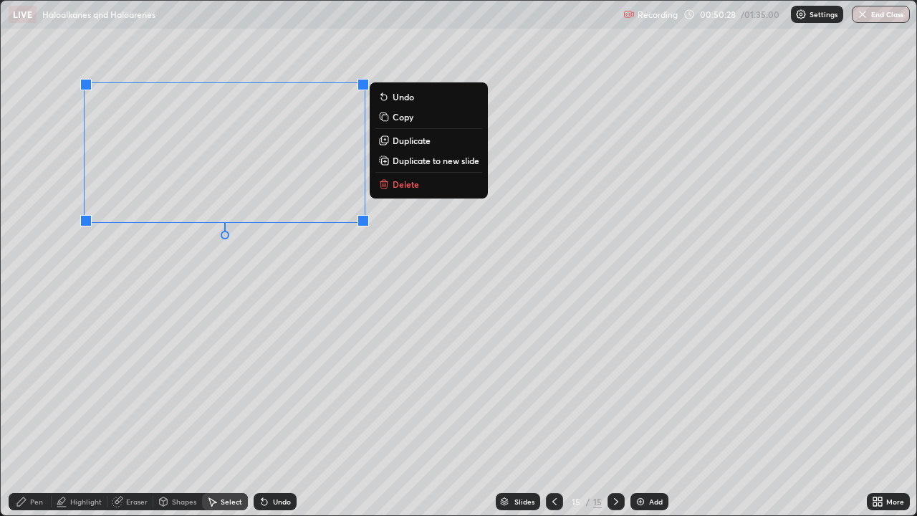
click at [394, 142] on p "Duplicate" at bounding box center [412, 140] width 38 height 11
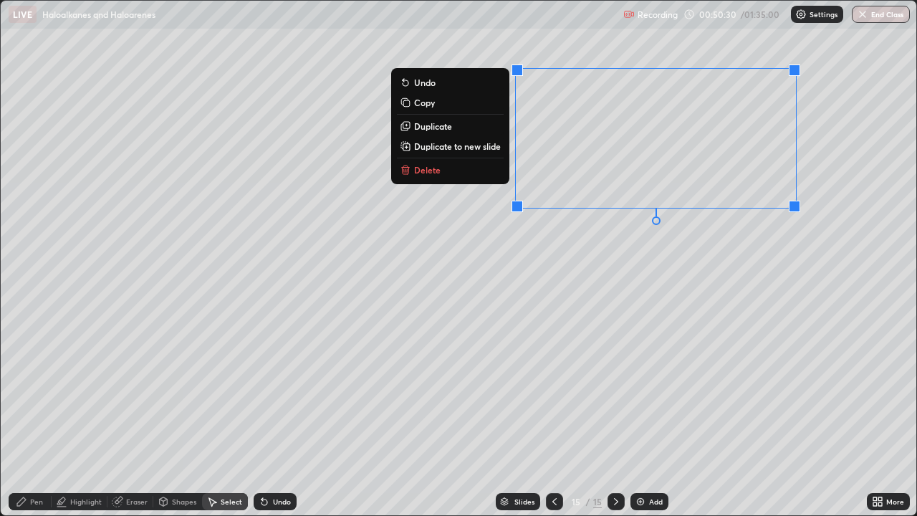
click at [113, 419] on icon at bounding box center [117, 501] width 11 height 11
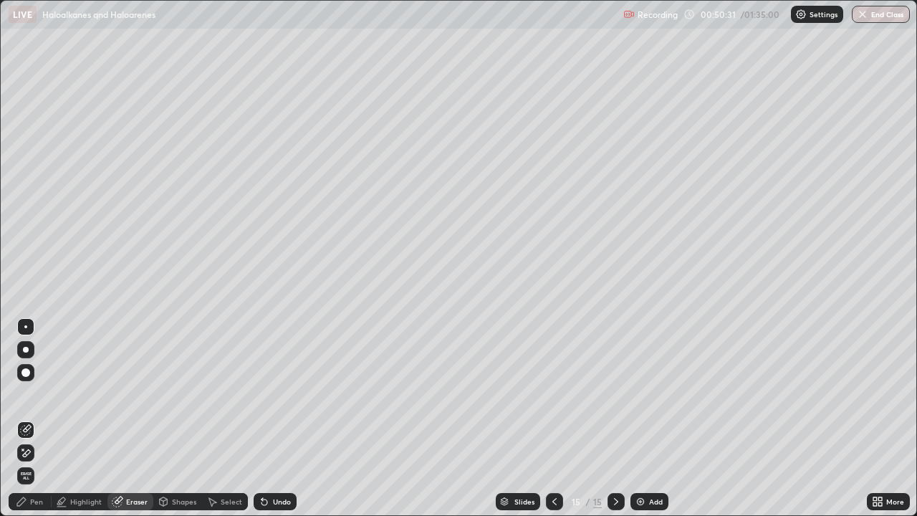
click at [145, 419] on div "Eraser" at bounding box center [131, 501] width 46 height 17
click at [36, 419] on div "Pen" at bounding box center [30, 501] width 43 height 17
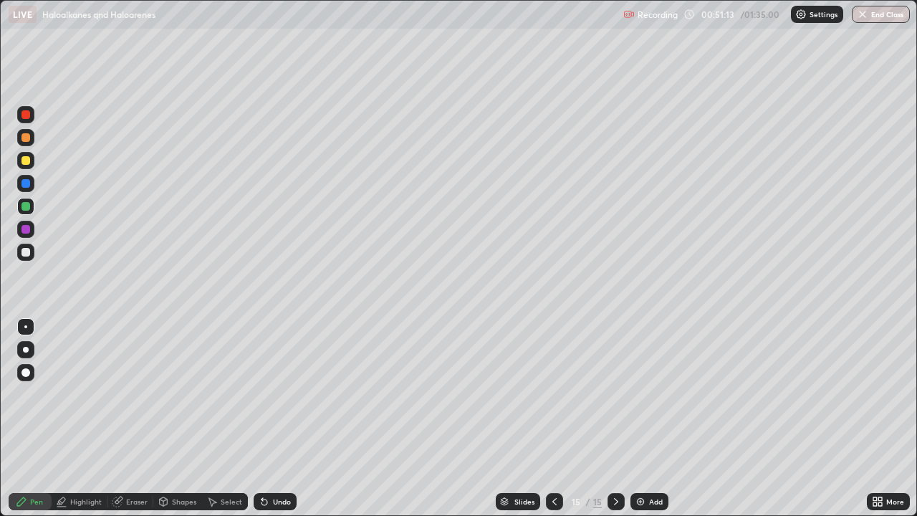
click at [26, 180] on div at bounding box center [26, 183] width 9 height 9
click at [29, 166] on div at bounding box center [25, 160] width 17 height 17
click at [639, 419] on img at bounding box center [640, 501] width 11 height 11
click at [26, 130] on div at bounding box center [25, 137] width 17 height 17
click at [270, 419] on div "Undo" at bounding box center [275, 501] width 43 height 17
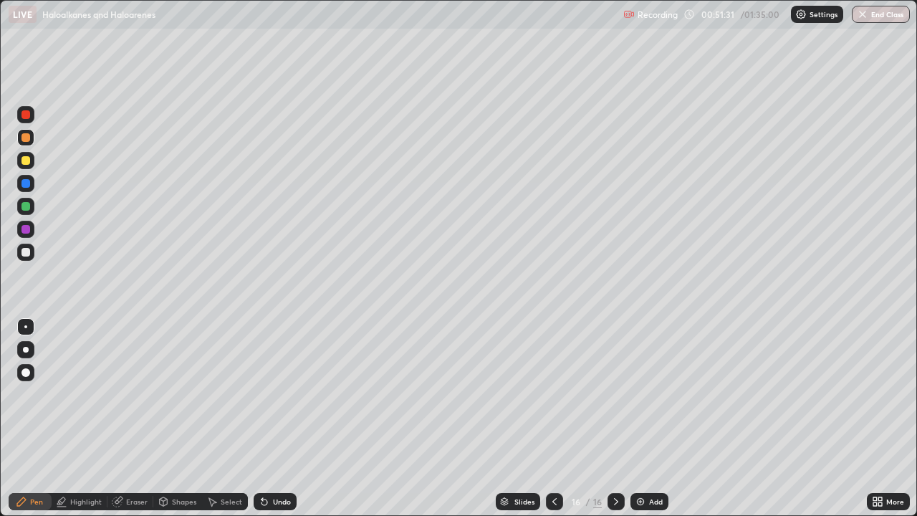
click at [275, 419] on div "Undo" at bounding box center [275, 501] width 43 height 17
click at [32, 166] on div at bounding box center [25, 160] width 17 height 17
click at [266, 419] on div "Undo" at bounding box center [275, 501] width 43 height 17
click at [29, 204] on div at bounding box center [26, 206] width 9 height 9
click at [24, 183] on div at bounding box center [26, 183] width 9 height 9
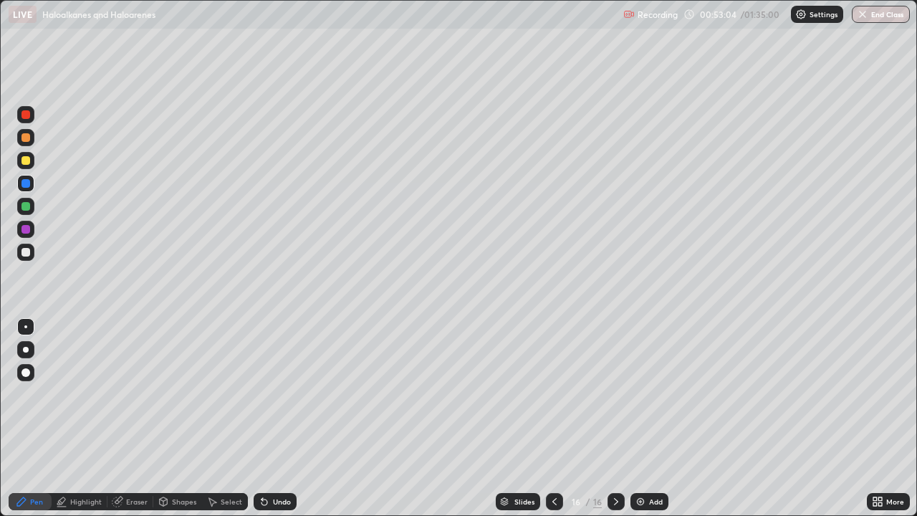
click at [92, 419] on div "Highlight" at bounding box center [80, 501] width 56 height 17
click at [22, 255] on div at bounding box center [26, 252] width 9 height 9
click at [42, 419] on div "Pen" at bounding box center [36, 501] width 13 height 7
click at [26, 166] on div at bounding box center [25, 160] width 17 height 17
click at [144, 419] on div "Eraser" at bounding box center [137, 501] width 22 height 7
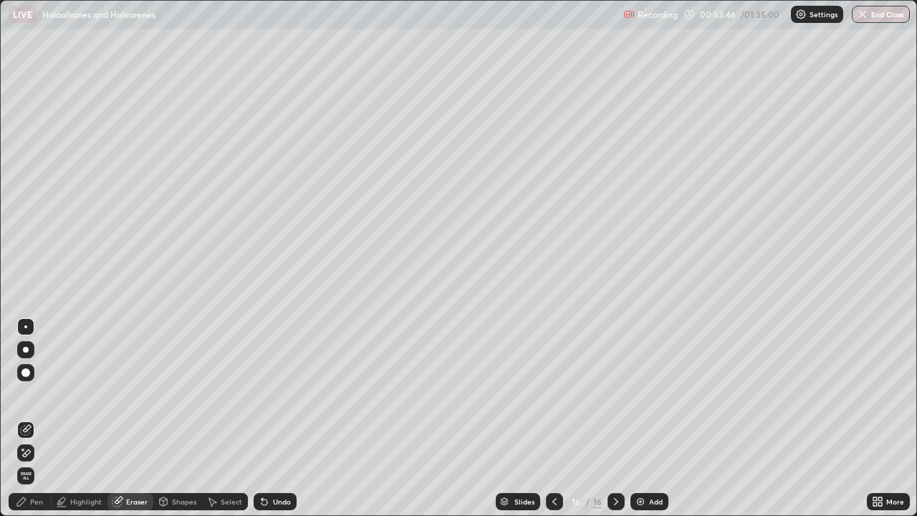
click at [30, 419] on icon at bounding box center [25, 453] width 11 height 12
click at [36, 419] on div "Pen" at bounding box center [30, 501] width 43 height 17
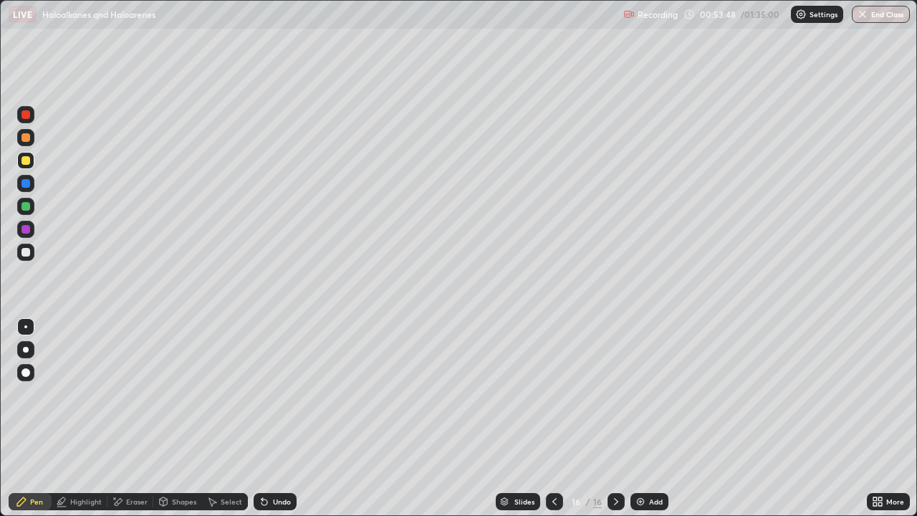
click at [26, 252] on div at bounding box center [26, 252] width 9 height 9
click at [24, 232] on div at bounding box center [26, 229] width 9 height 9
click at [29, 144] on div at bounding box center [25, 137] width 17 height 17
click at [98, 419] on div "Highlight" at bounding box center [86, 501] width 32 height 7
click at [35, 419] on div "Pen" at bounding box center [36, 501] width 13 height 7
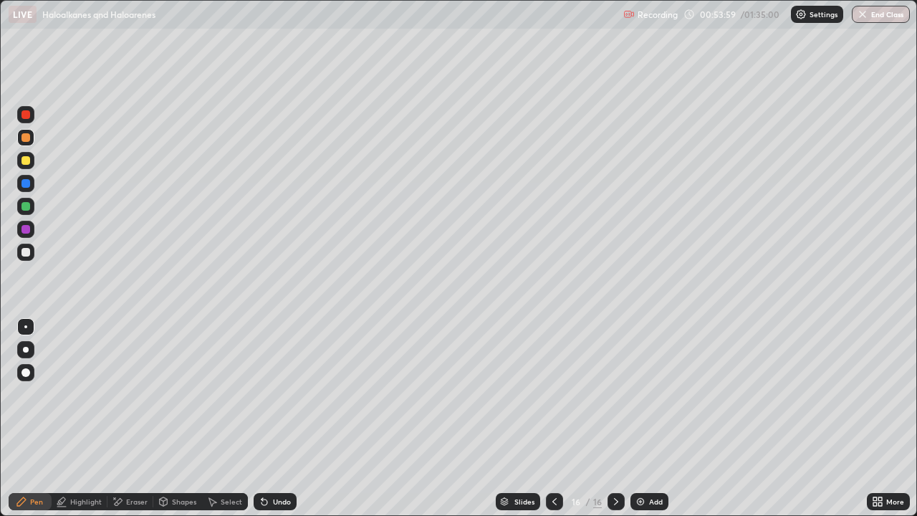
click at [22, 256] on div at bounding box center [25, 252] width 17 height 17
click at [32, 161] on div at bounding box center [25, 160] width 17 height 17
click at [27, 253] on div at bounding box center [26, 252] width 9 height 9
click at [273, 419] on div "Undo" at bounding box center [282, 501] width 18 height 7
click at [24, 138] on div at bounding box center [26, 137] width 9 height 9
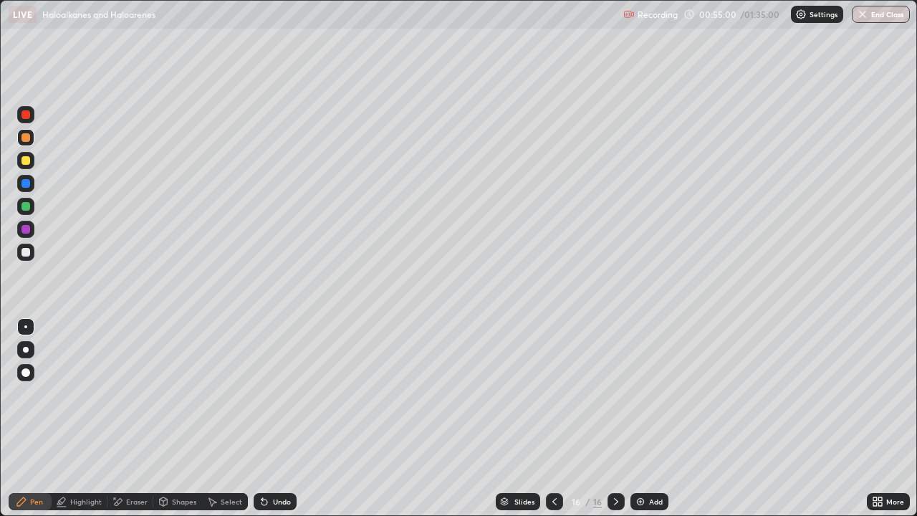
click at [29, 231] on div at bounding box center [26, 229] width 9 height 9
click at [31, 140] on div at bounding box center [25, 137] width 17 height 17
click at [267, 419] on icon at bounding box center [264, 501] width 11 height 11
click at [27, 204] on div at bounding box center [26, 206] width 9 height 9
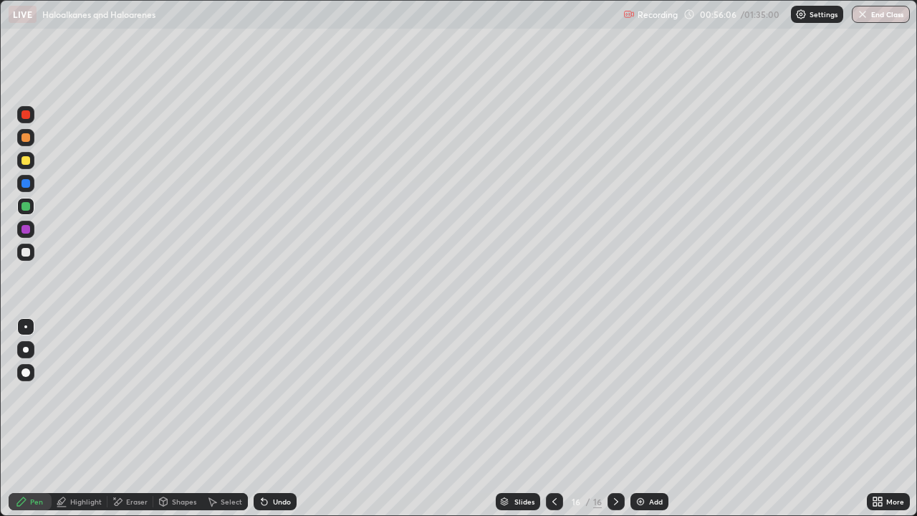
click at [638, 419] on img at bounding box center [640, 501] width 11 height 11
click at [27, 167] on div at bounding box center [25, 160] width 17 height 17
click at [25, 136] on div at bounding box center [26, 137] width 9 height 9
click at [26, 247] on div at bounding box center [25, 252] width 17 height 17
click at [27, 143] on div at bounding box center [25, 137] width 17 height 17
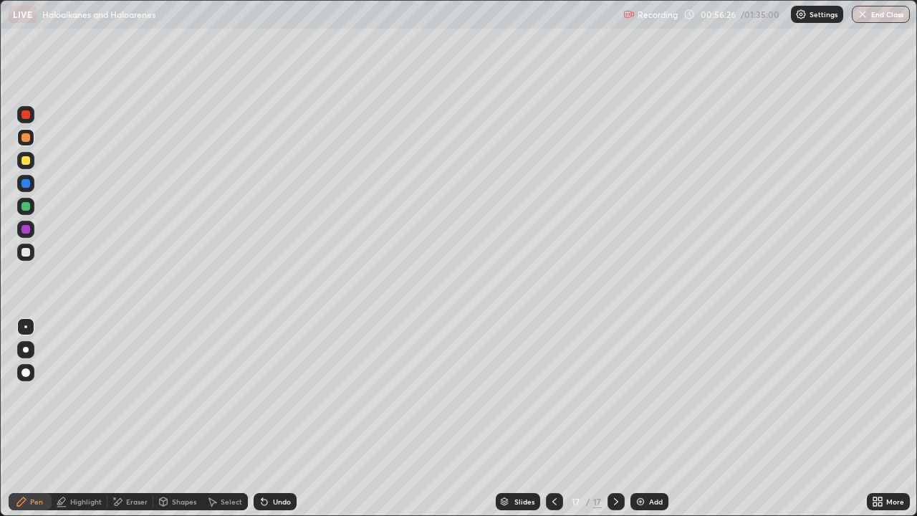
click at [26, 207] on div at bounding box center [26, 206] width 9 height 9
click at [25, 143] on div at bounding box center [25, 137] width 17 height 17
click at [263, 419] on div "Undo" at bounding box center [275, 501] width 43 height 17
click at [32, 249] on div at bounding box center [25, 252] width 17 height 17
click at [234, 419] on div "Select" at bounding box center [225, 501] width 46 height 17
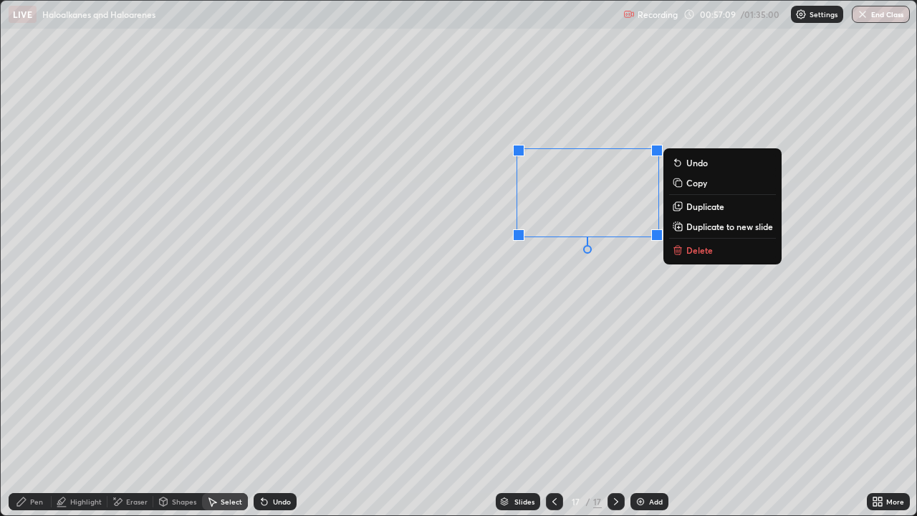
click at [690, 210] on p "Duplicate" at bounding box center [706, 206] width 38 height 11
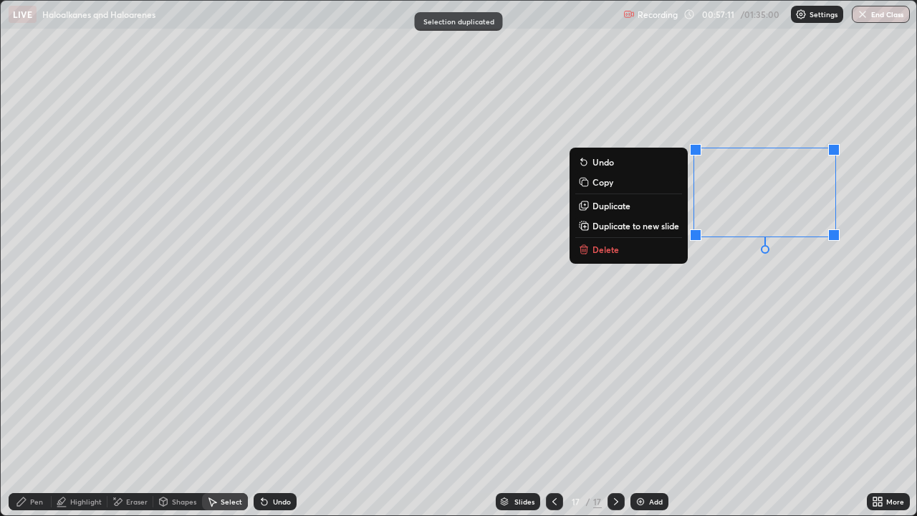
click at [38, 419] on div "Pen" at bounding box center [30, 501] width 43 height 17
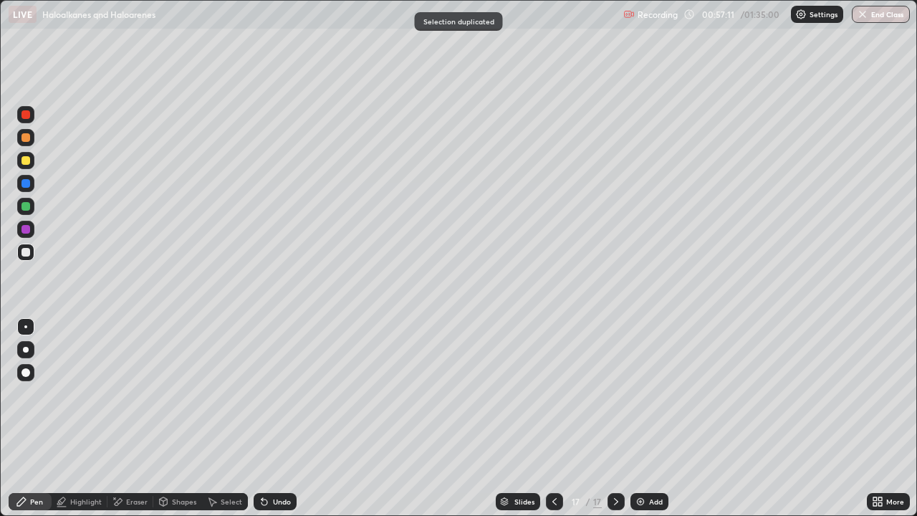
click at [31, 224] on div at bounding box center [25, 229] width 17 height 17
click at [29, 210] on div at bounding box center [25, 206] width 17 height 17
click at [641, 419] on img at bounding box center [640, 501] width 11 height 11
click at [25, 163] on div at bounding box center [26, 160] width 9 height 9
click at [279, 419] on div "Undo" at bounding box center [275, 501] width 43 height 17
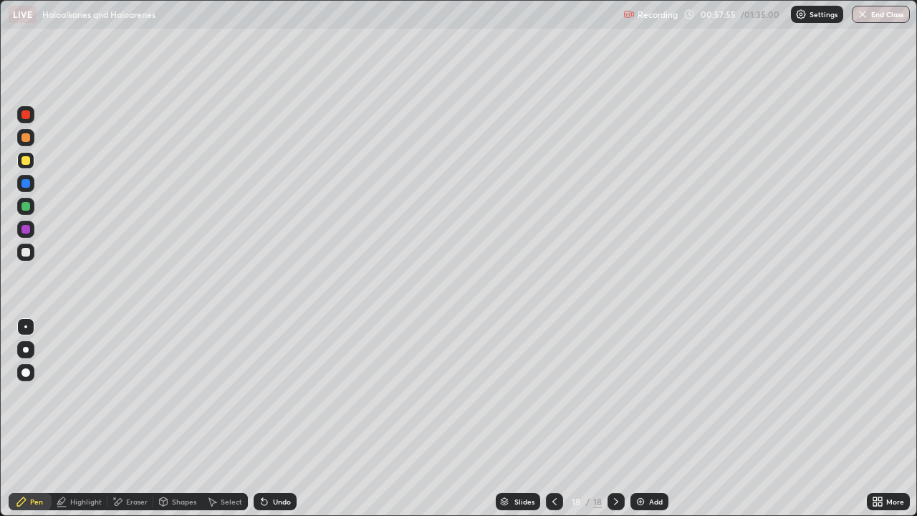
click at [262, 419] on icon at bounding box center [262, 498] width 1 height 1
click at [29, 249] on div at bounding box center [25, 252] width 17 height 17
click at [222, 419] on div "Select" at bounding box center [225, 501] width 46 height 17
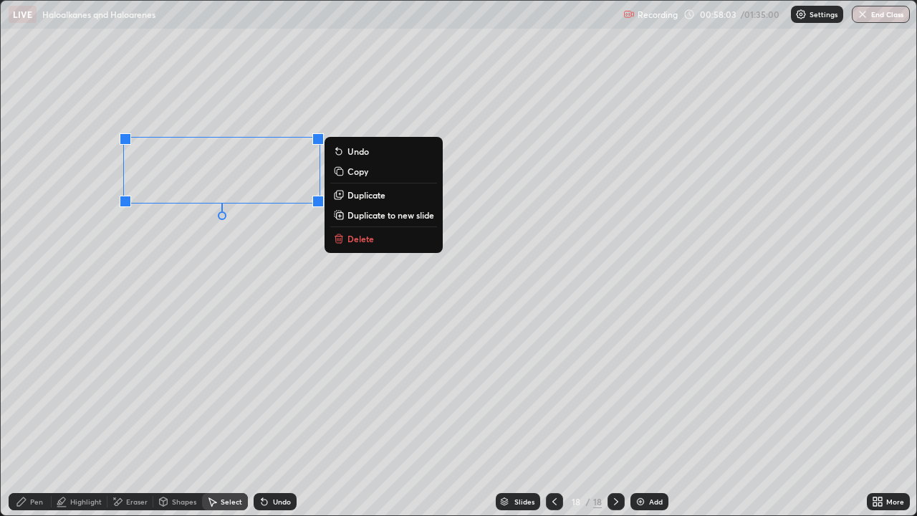
click at [358, 200] on p "Duplicate" at bounding box center [367, 194] width 38 height 11
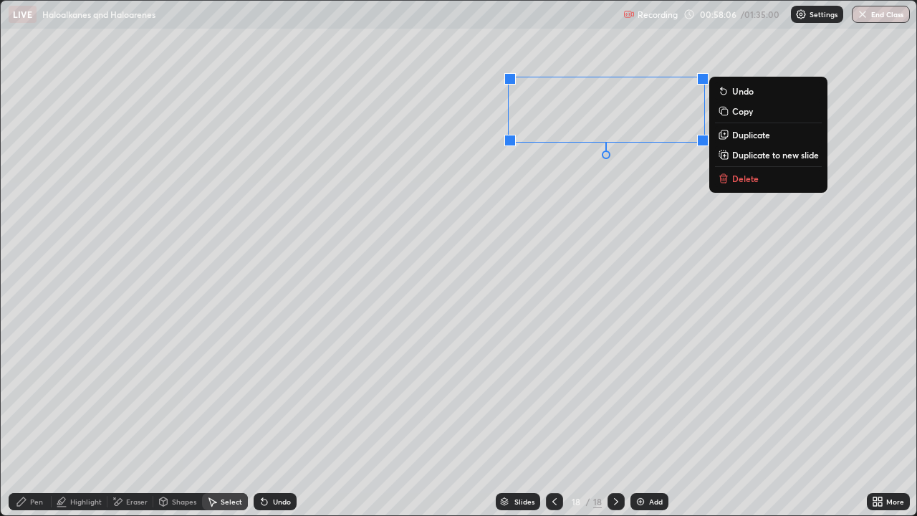
click at [741, 137] on p "Duplicate" at bounding box center [752, 134] width 38 height 11
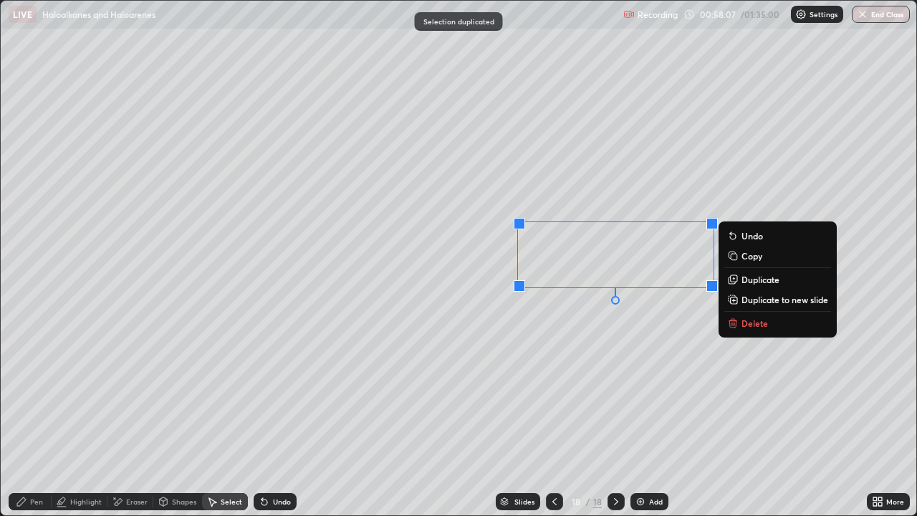
click at [130, 419] on div "Eraser" at bounding box center [137, 501] width 22 height 7
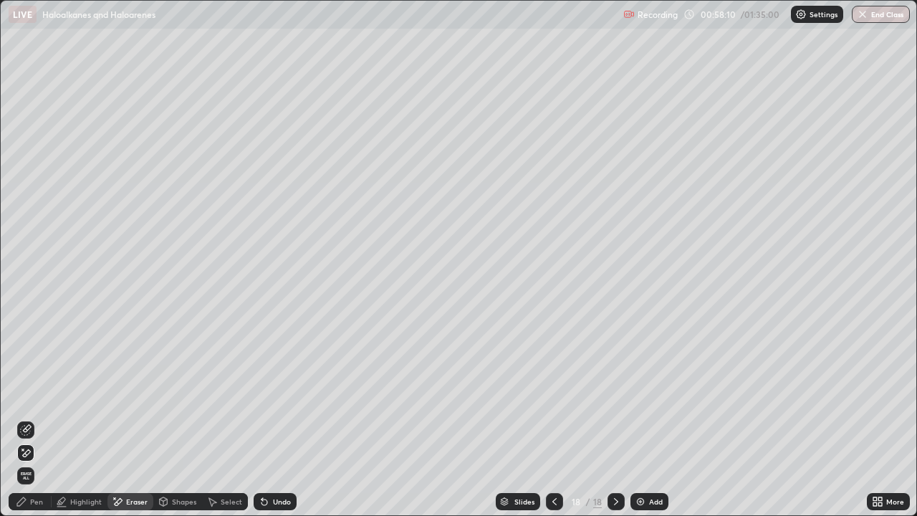
click at [34, 419] on div "Pen" at bounding box center [36, 501] width 13 height 7
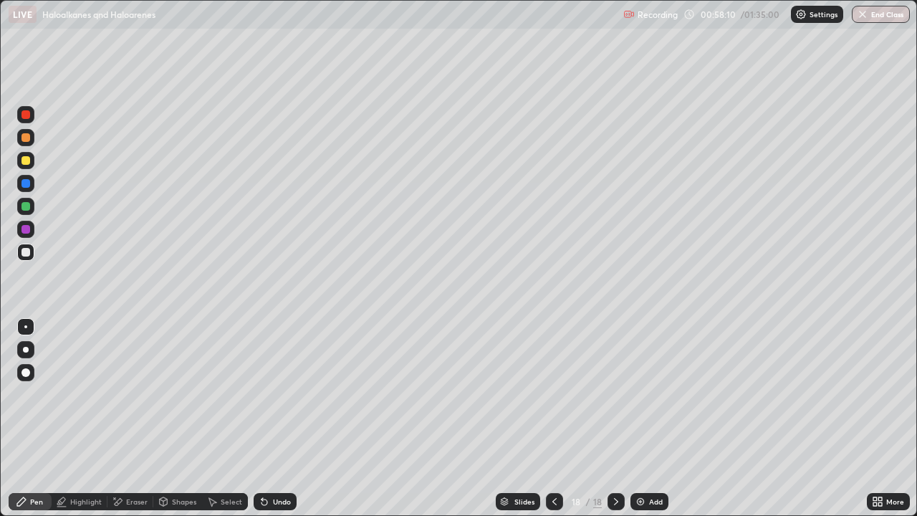
click at [29, 245] on div at bounding box center [25, 252] width 17 height 17
click at [262, 419] on icon at bounding box center [265, 503] width 6 height 6
click at [275, 419] on div "Undo" at bounding box center [282, 501] width 18 height 7
click at [278, 419] on div "Undo" at bounding box center [282, 501] width 18 height 7
click at [274, 419] on div "Undo" at bounding box center [275, 501] width 43 height 17
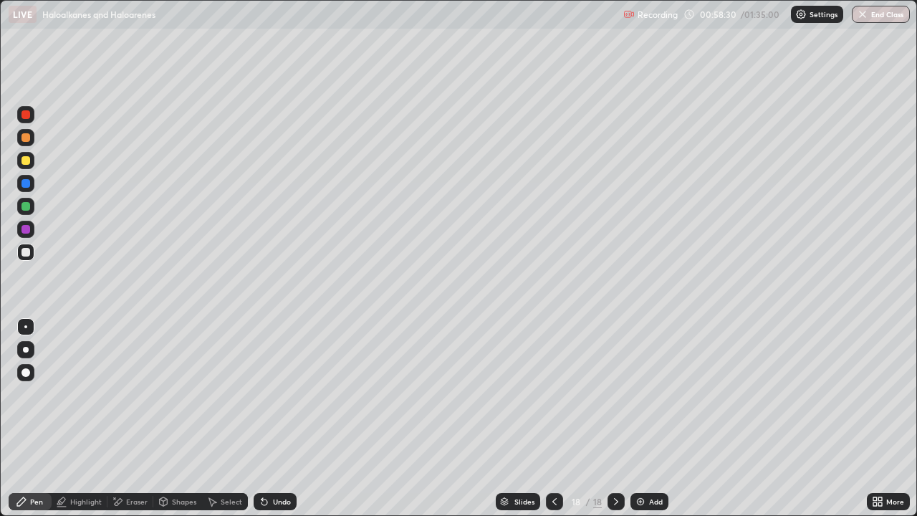
click at [275, 419] on div "Undo" at bounding box center [275, 501] width 43 height 17
click at [278, 419] on div "Undo" at bounding box center [282, 501] width 18 height 7
click at [280, 419] on div "Undo" at bounding box center [282, 501] width 18 height 7
click at [551, 419] on icon at bounding box center [554, 501] width 11 height 11
click at [553, 419] on icon at bounding box center [554, 501] width 11 height 11
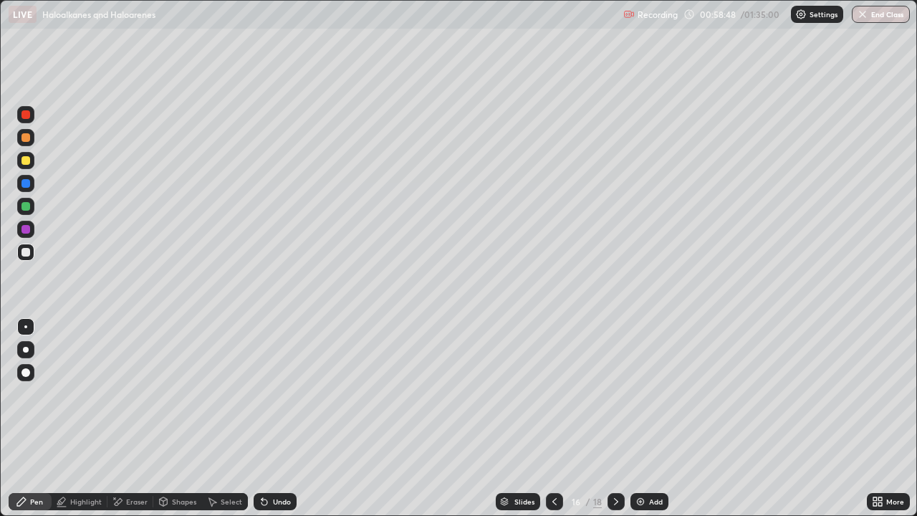
click at [28, 120] on div at bounding box center [25, 114] width 17 height 17
click at [27, 156] on div at bounding box center [26, 160] width 9 height 9
click at [271, 419] on div "Undo" at bounding box center [275, 501] width 43 height 17
click at [277, 419] on div "Undo" at bounding box center [275, 501] width 43 height 17
click at [267, 419] on div "Undo" at bounding box center [272, 501] width 49 height 29
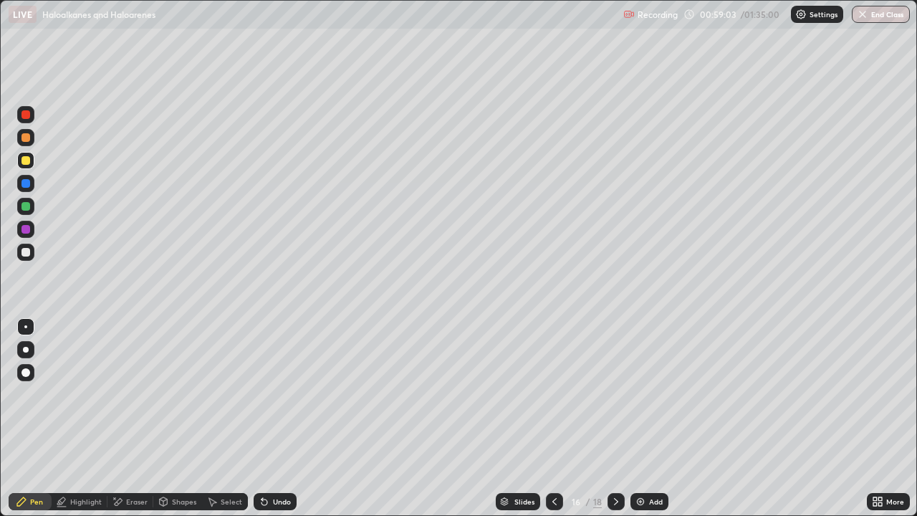
click at [67, 419] on icon at bounding box center [61, 501] width 11 height 11
click at [614, 419] on icon at bounding box center [616, 501] width 11 height 11
click at [614, 419] on icon at bounding box center [616, 501] width 4 height 7
click at [611, 419] on icon at bounding box center [616, 501] width 11 height 11
click at [615, 419] on icon at bounding box center [616, 501] width 11 height 11
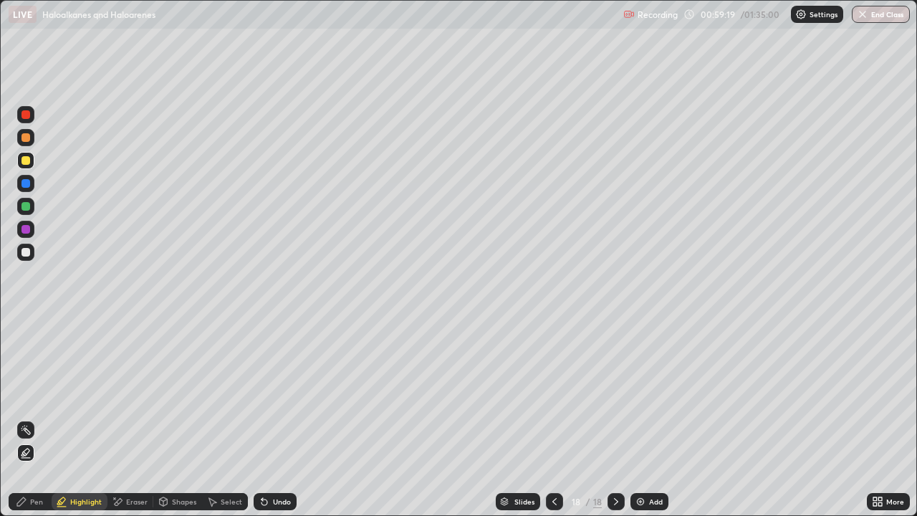
click at [29, 210] on div at bounding box center [26, 206] width 9 height 9
click at [270, 419] on div "Undo" at bounding box center [275, 501] width 43 height 17
click at [280, 419] on div "Undo" at bounding box center [275, 501] width 43 height 17
click at [37, 419] on div "Pen" at bounding box center [36, 501] width 13 height 7
click at [644, 419] on img at bounding box center [640, 501] width 11 height 11
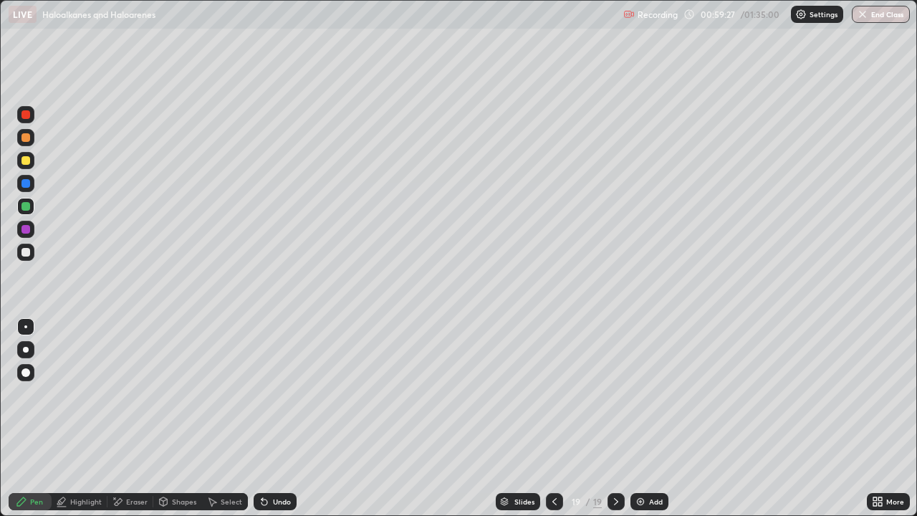
click at [23, 163] on div at bounding box center [26, 160] width 9 height 9
click at [26, 138] on div at bounding box center [26, 137] width 9 height 9
click at [264, 419] on div "Undo" at bounding box center [275, 501] width 43 height 17
click at [267, 419] on div "Undo" at bounding box center [275, 501] width 43 height 17
click at [270, 419] on div "Undo" at bounding box center [275, 501] width 43 height 17
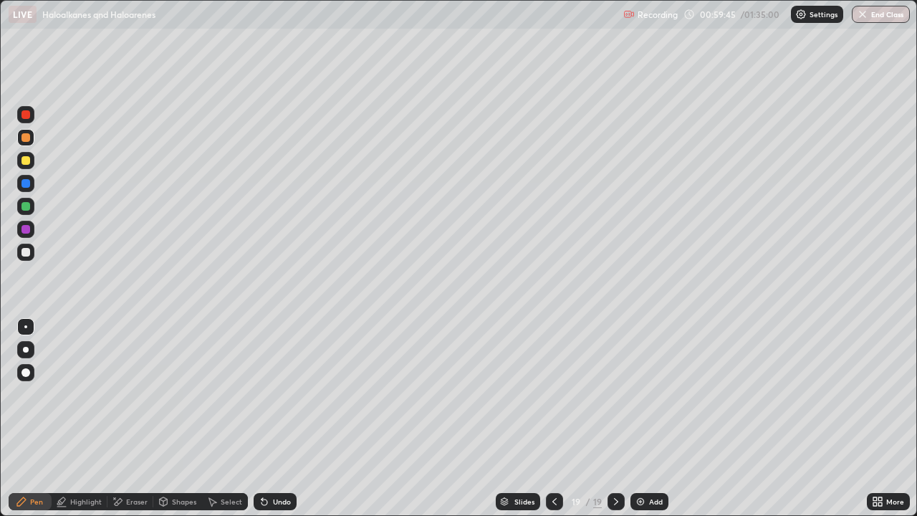
click at [26, 253] on div at bounding box center [26, 252] width 9 height 9
click at [222, 419] on div "Select" at bounding box center [232, 501] width 22 height 7
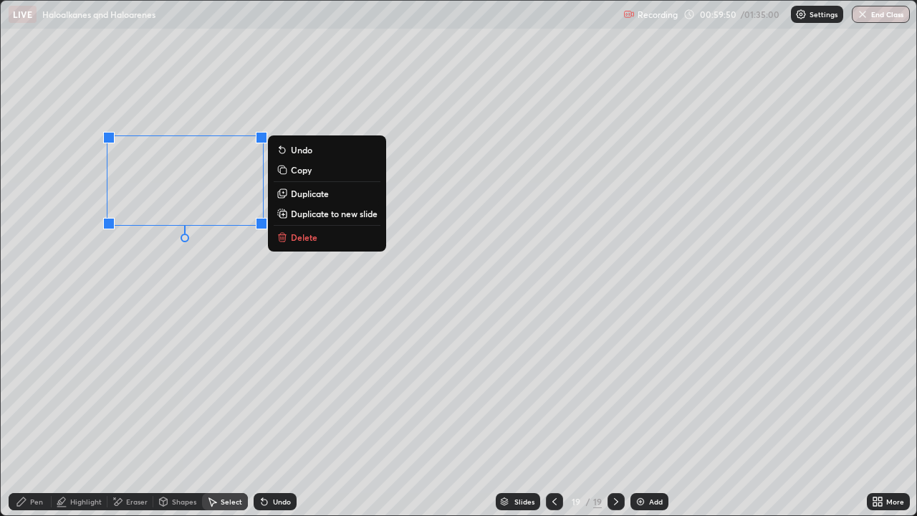
click at [308, 194] on p "Duplicate" at bounding box center [310, 193] width 38 height 11
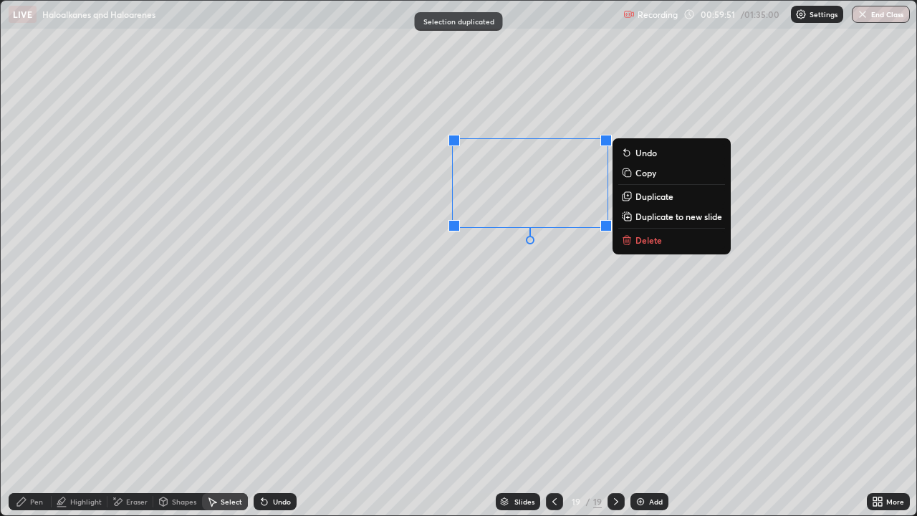
click at [129, 419] on div "Eraser" at bounding box center [131, 501] width 46 height 17
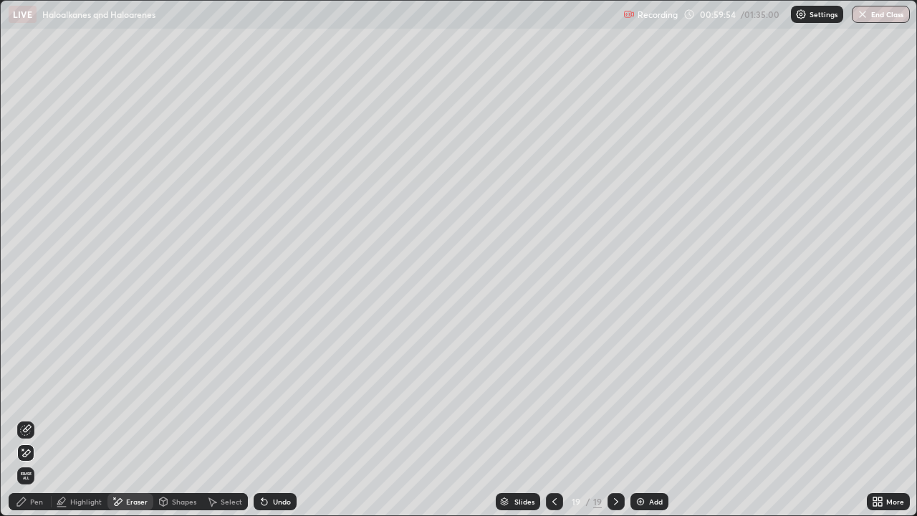
click at [33, 419] on div "Pen" at bounding box center [36, 501] width 13 height 7
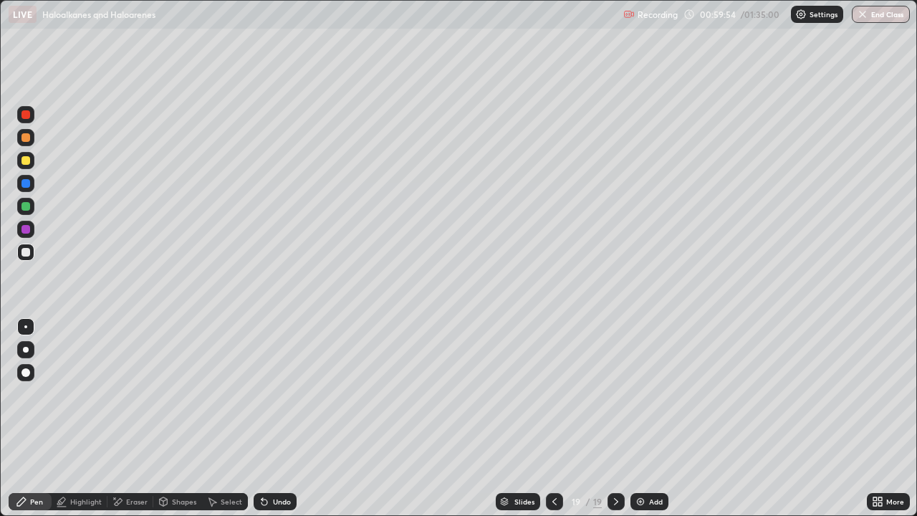
click at [25, 205] on div at bounding box center [26, 206] width 9 height 9
click at [24, 260] on div at bounding box center [25, 252] width 17 height 17
click at [277, 419] on div "Undo" at bounding box center [275, 501] width 43 height 17
click at [219, 419] on div "Select" at bounding box center [225, 501] width 46 height 17
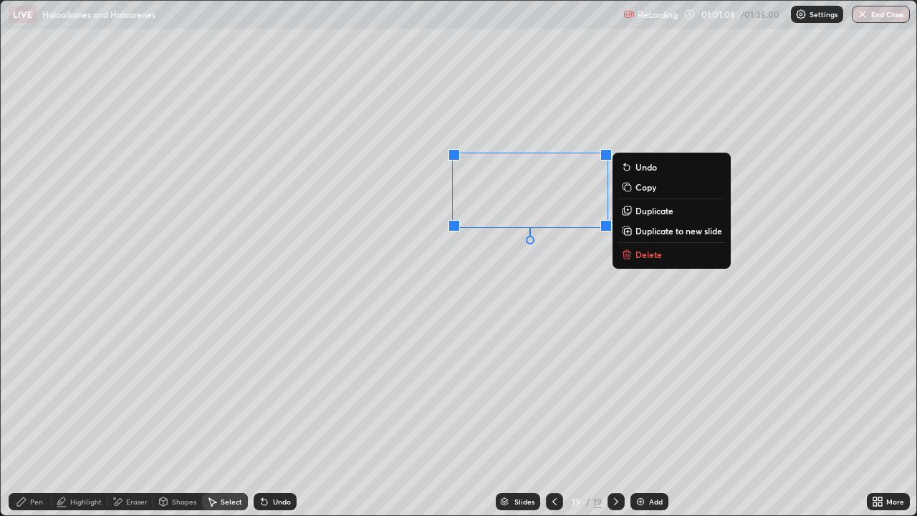
click at [650, 212] on p "Duplicate" at bounding box center [655, 210] width 38 height 11
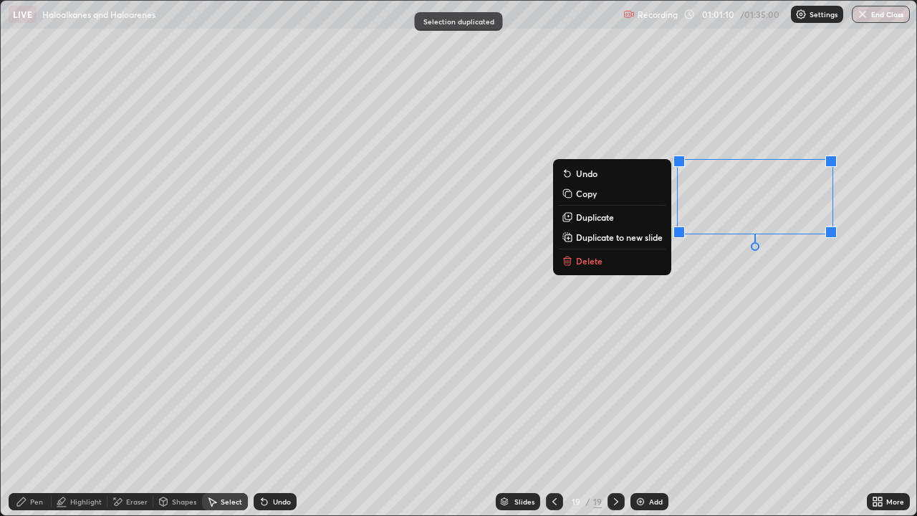
click at [130, 419] on div "Eraser" at bounding box center [137, 501] width 22 height 7
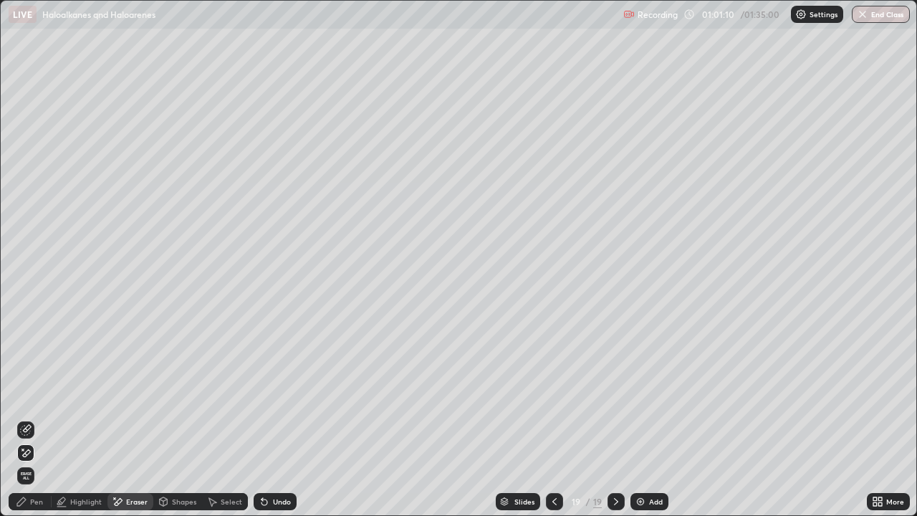
click at [28, 419] on icon at bounding box center [25, 429] width 11 height 11
click at [45, 419] on div "Pen" at bounding box center [30, 501] width 43 height 17
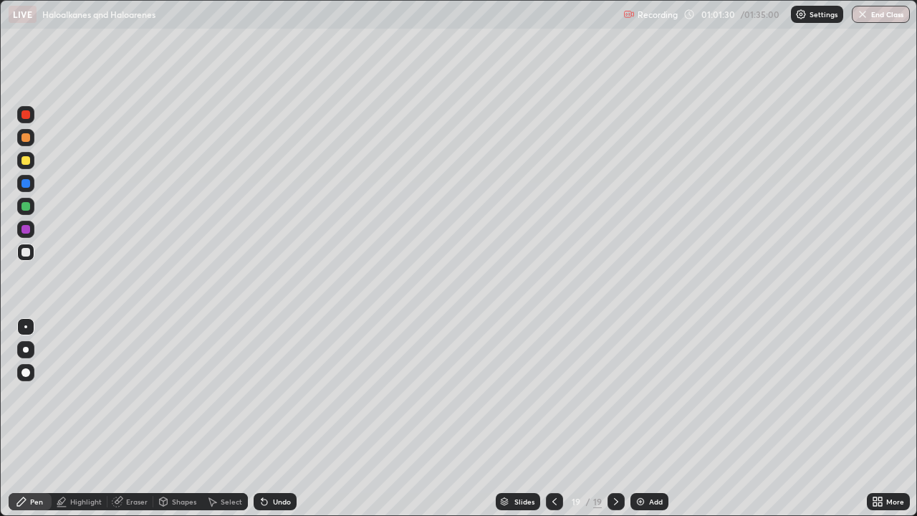
click at [288, 419] on div "Undo" at bounding box center [275, 501] width 43 height 17
click at [292, 419] on div "Undo" at bounding box center [275, 501] width 43 height 17
click at [19, 209] on div at bounding box center [25, 206] width 17 height 17
click at [631, 419] on div "Add" at bounding box center [650, 501] width 38 height 17
click at [19, 167] on div at bounding box center [25, 160] width 17 height 17
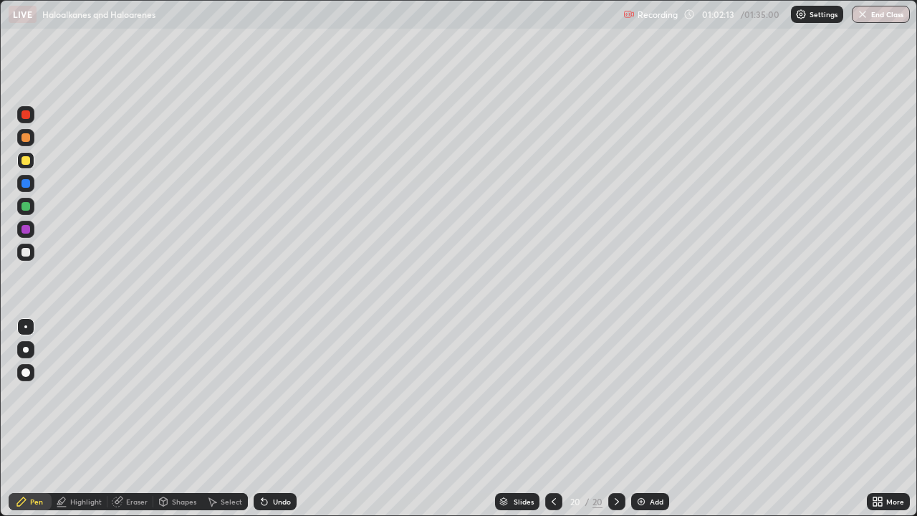
click at [19, 209] on div at bounding box center [25, 206] width 17 height 17
click at [634, 419] on div "Add" at bounding box center [650, 501] width 38 height 17
click at [26, 163] on div at bounding box center [26, 160] width 9 height 9
click at [27, 224] on div at bounding box center [25, 229] width 17 height 17
click at [28, 160] on div at bounding box center [26, 160] width 9 height 9
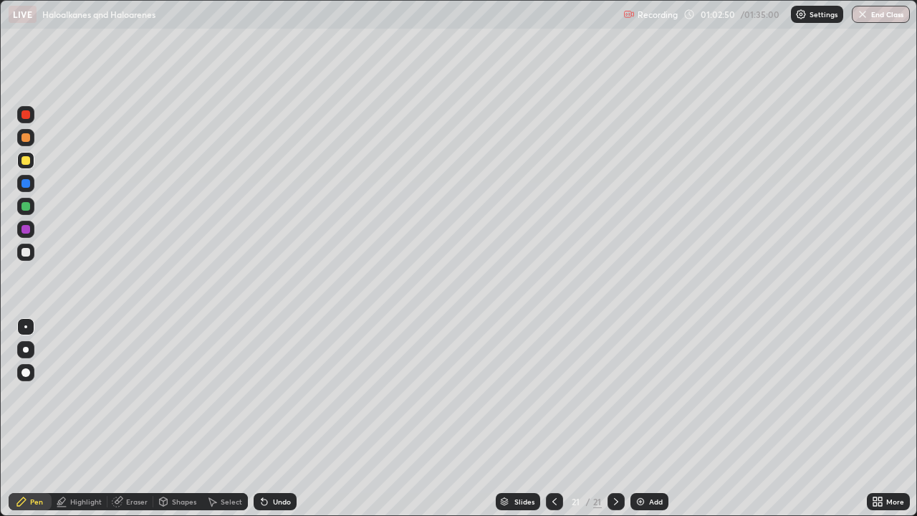
click at [280, 419] on div "Undo" at bounding box center [282, 501] width 18 height 7
click at [229, 419] on div "Select" at bounding box center [225, 501] width 46 height 17
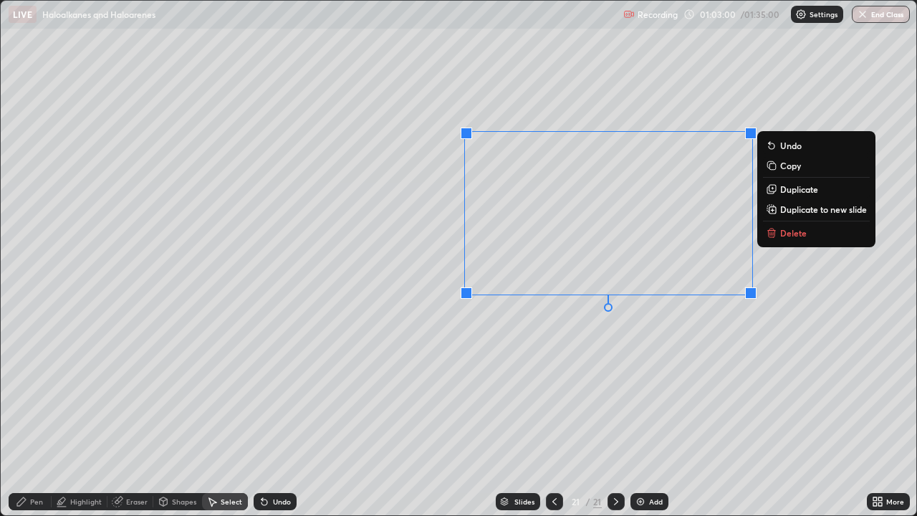
click at [795, 194] on p "Duplicate" at bounding box center [800, 188] width 38 height 11
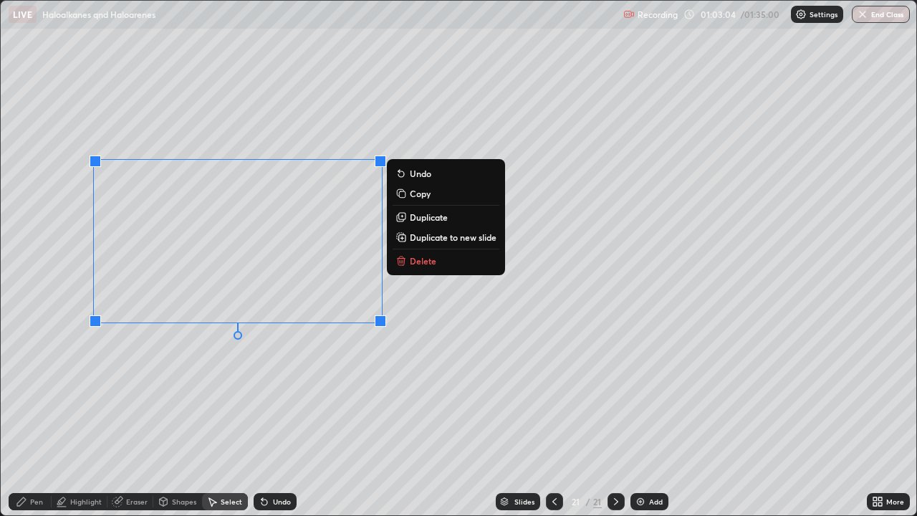
click at [125, 419] on div "Eraser" at bounding box center [131, 501] width 46 height 17
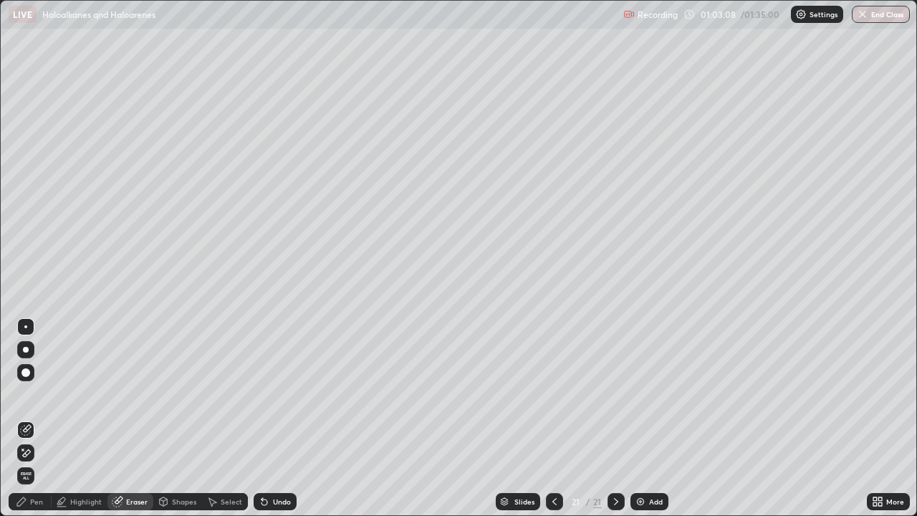
click at [30, 419] on div "Pen" at bounding box center [30, 501] width 43 height 17
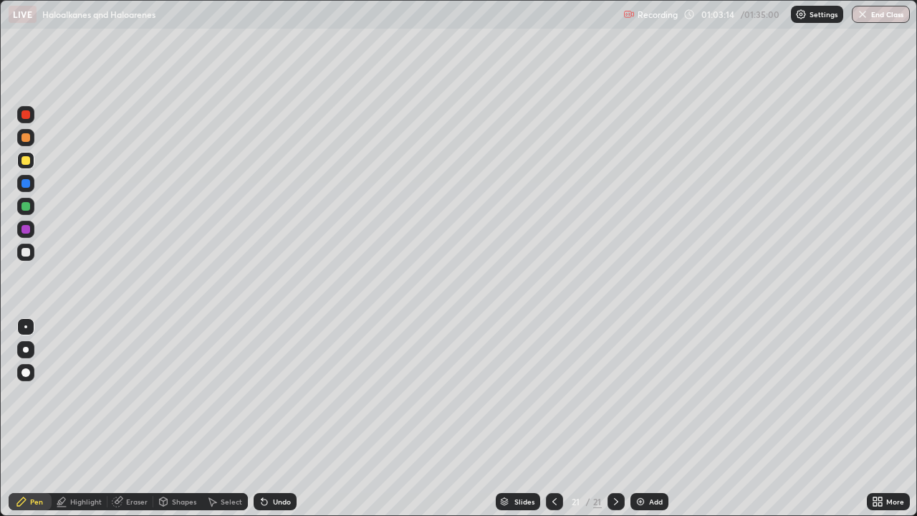
click at [113, 419] on icon at bounding box center [117, 501] width 9 height 9
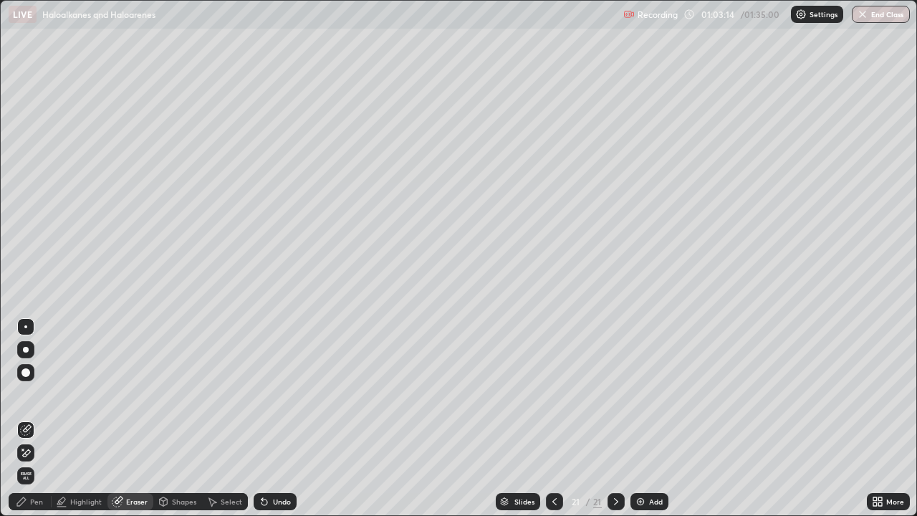
click at [239, 419] on div "Select" at bounding box center [232, 501] width 22 height 7
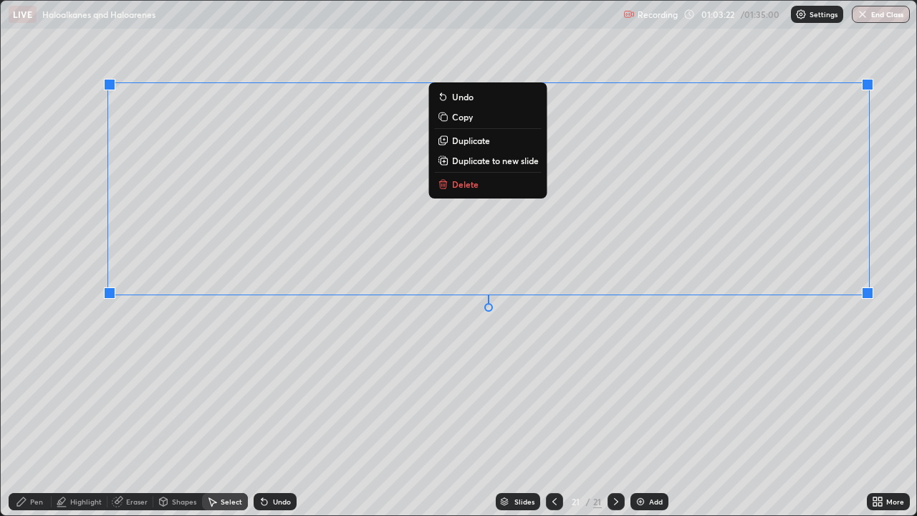
click at [778, 330] on div "0 ° Undo Copy Duplicate Duplicate to new slide Delete" at bounding box center [459, 258] width 916 height 515
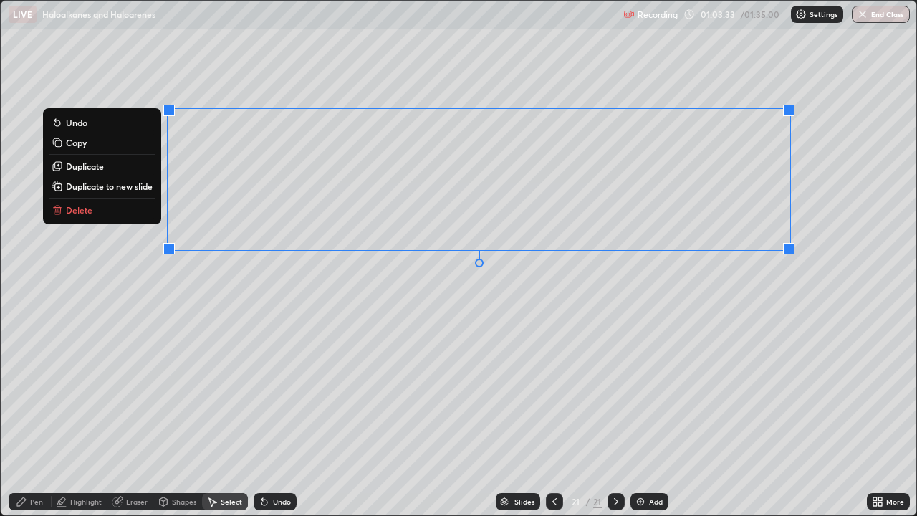
click at [145, 419] on div "Eraser" at bounding box center [137, 501] width 22 height 7
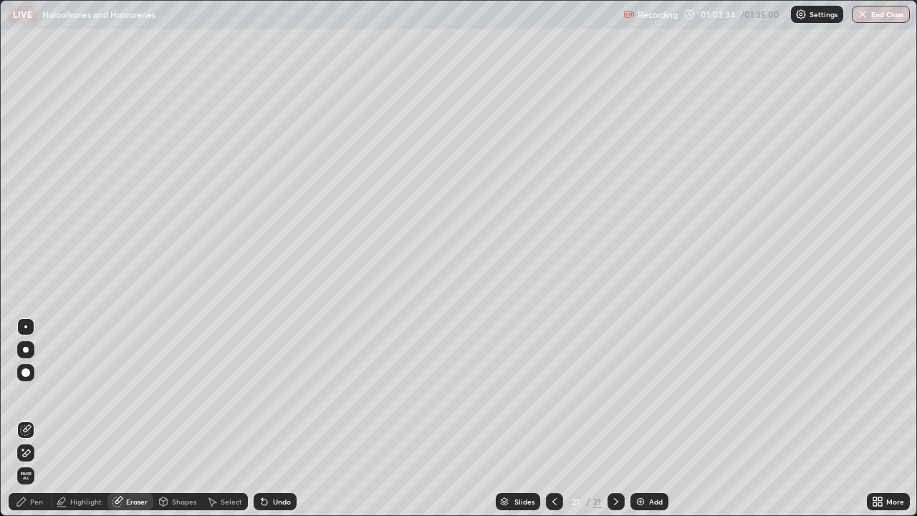
click at [30, 419] on icon at bounding box center [25, 453] width 11 height 12
click at [192, 419] on div "Shapes" at bounding box center [184, 501] width 24 height 7
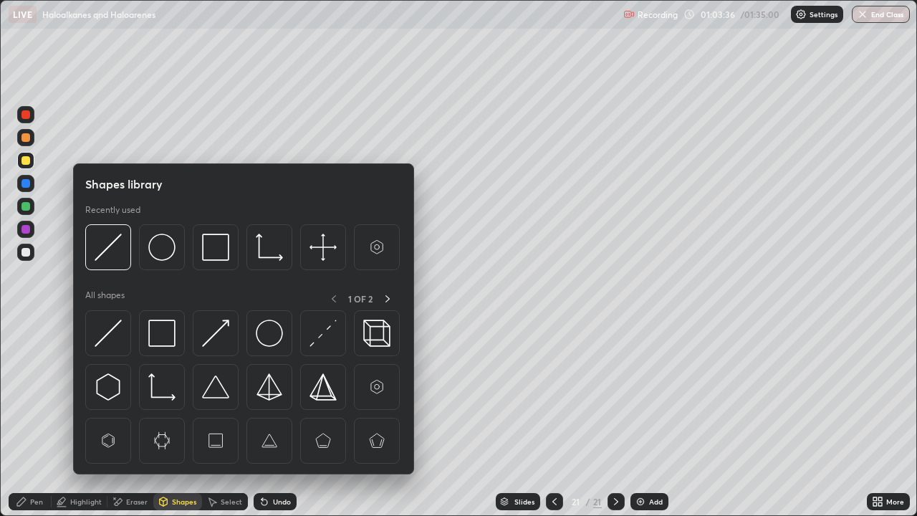
click at [92, 419] on div "Highlight" at bounding box center [80, 501] width 56 height 17
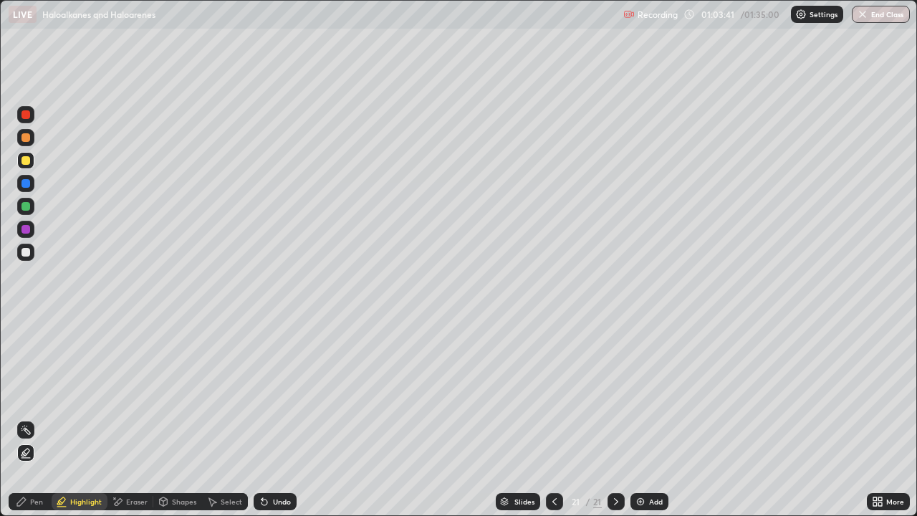
click at [29, 249] on div at bounding box center [26, 252] width 9 height 9
click at [40, 419] on div "Pen" at bounding box center [36, 501] width 13 height 7
click at [29, 260] on div at bounding box center [25, 252] width 17 height 17
click at [146, 419] on div "Eraser" at bounding box center [137, 501] width 22 height 7
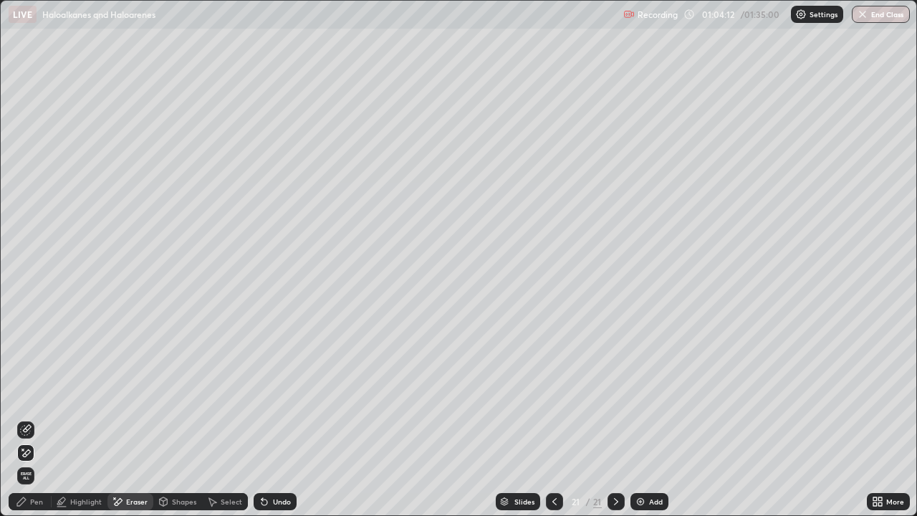
click at [26, 419] on icon at bounding box center [27, 428] width 8 height 7
click at [31, 419] on div "Pen" at bounding box center [36, 501] width 13 height 7
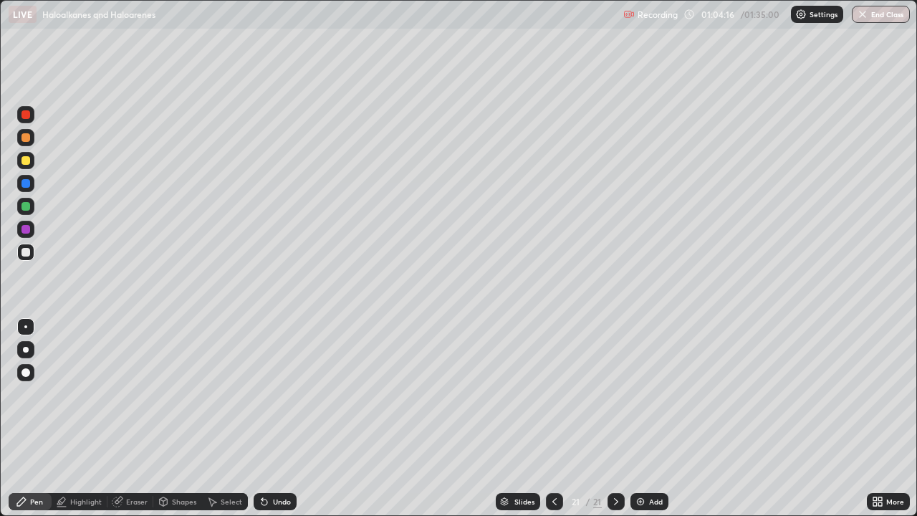
click at [642, 419] on div "Add" at bounding box center [650, 501] width 38 height 17
click at [26, 164] on div at bounding box center [26, 160] width 9 height 9
click at [215, 419] on icon at bounding box center [211, 501] width 11 height 11
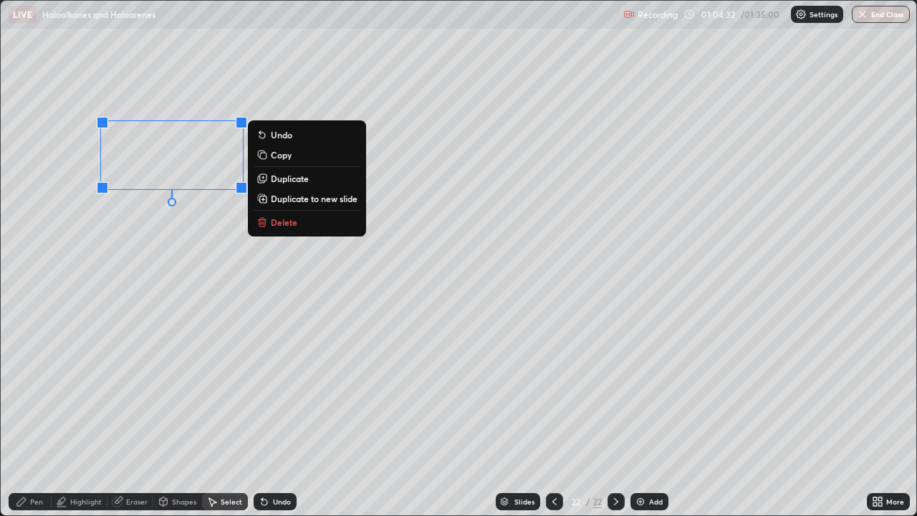
click at [287, 183] on p "Duplicate" at bounding box center [290, 178] width 38 height 11
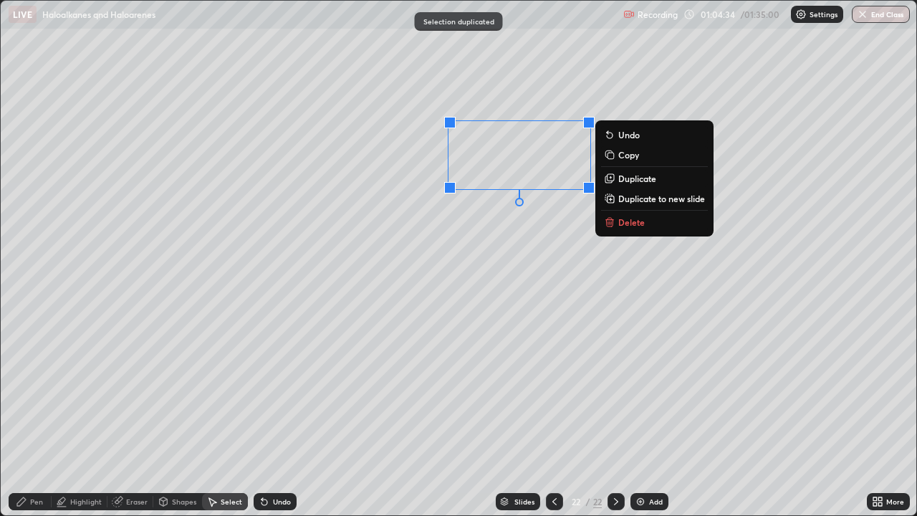
click at [133, 419] on div "Eraser" at bounding box center [131, 501] width 46 height 17
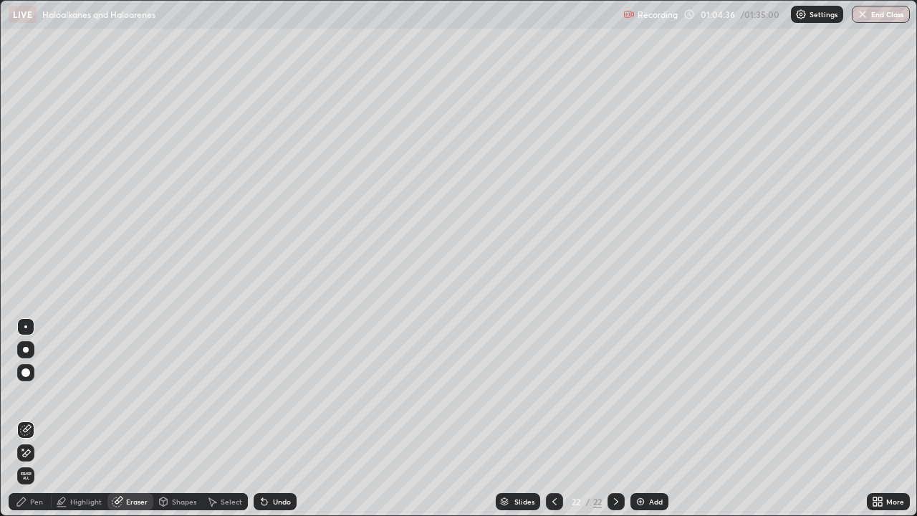
click at [28, 419] on div "Pen" at bounding box center [30, 501] width 43 height 17
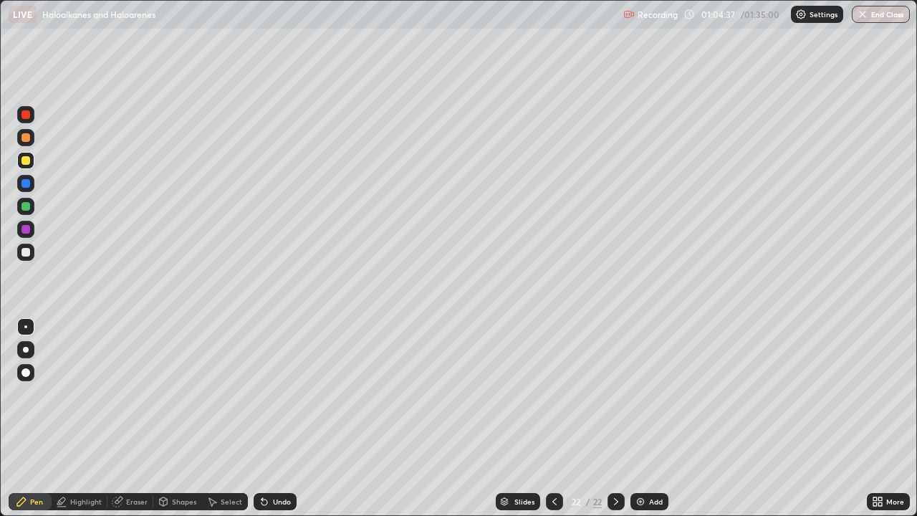
click at [22, 209] on div at bounding box center [26, 206] width 9 height 9
click at [273, 419] on div "Undo" at bounding box center [282, 501] width 18 height 7
click at [232, 419] on div "Select" at bounding box center [232, 501] width 22 height 7
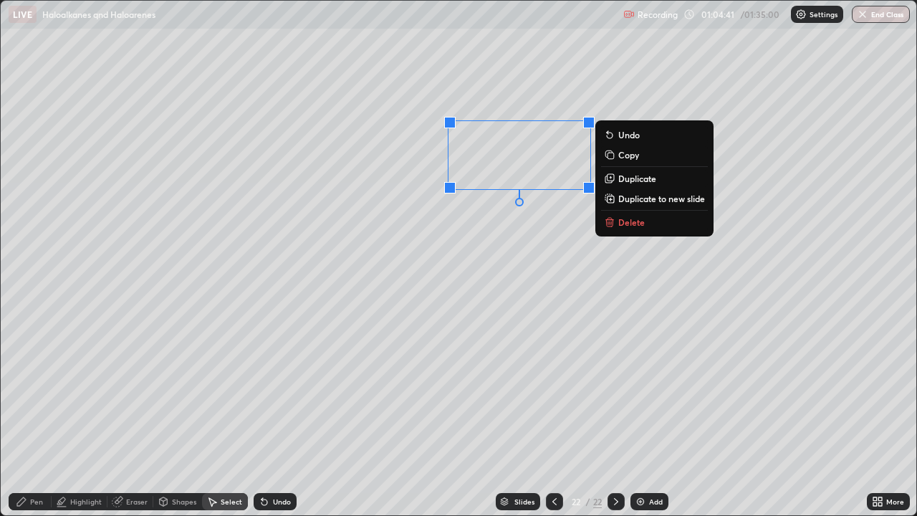
click at [633, 183] on p "Duplicate" at bounding box center [638, 178] width 38 height 11
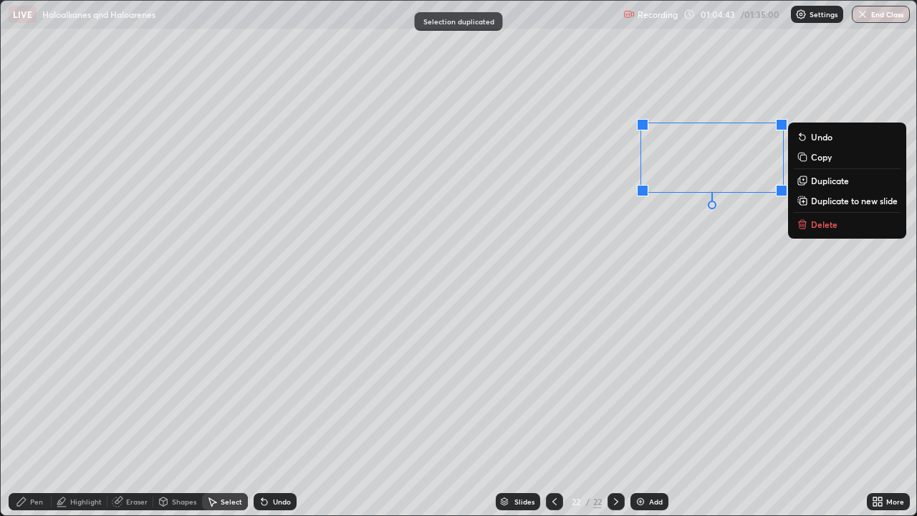
click at [42, 419] on div "Pen" at bounding box center [30, 501] width 43 height 17
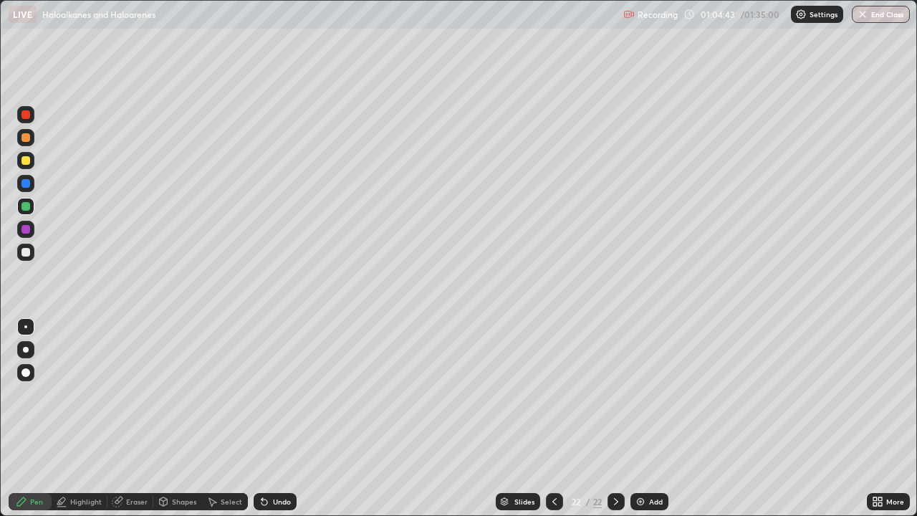
click at [20, 167] on div at bounding box center [25, 160] width 17 height 17
click at [27, 258] on div at bounding box center [25, 252] width 17 height 17
click at [555, 419] on icon at bounding box center [554, 501] width 11 height 11
click at [29, 204] on div at bounding box center [26, 206] width 9 height 9
click at [615, 419] on icon at bounding box center [616, 501] width 11 height 11
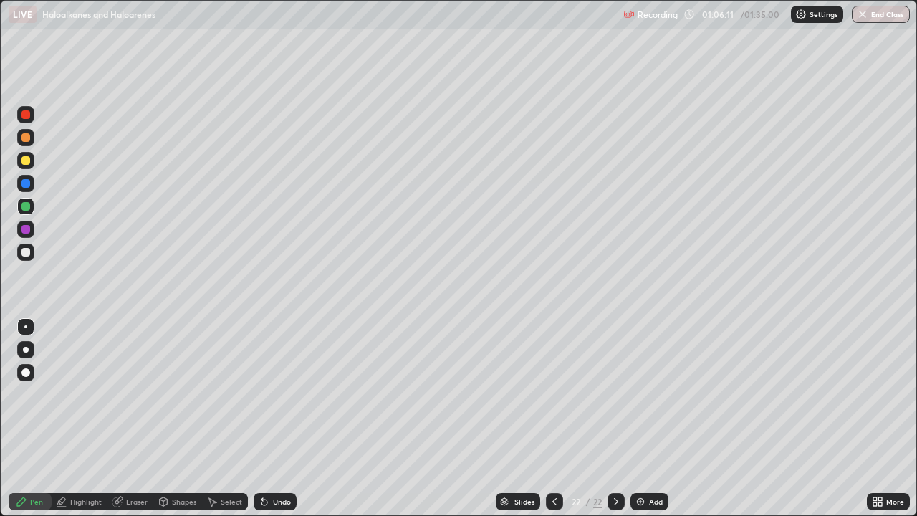
click at [642, 419] on img at bounding box center [640, 501] width 11 height 11
click at [33, 161] on div at bounding box center [25, 160] width 17 height 17
click at [23, 185] on div at bounding box center [26, 183] width 9 height 9
click at [23, 206] on div at bounding box center [26, 206] width 9 height 9
click at [178, 419] on div "Shapes" at bounding box center [184, 501] width 24 height 7
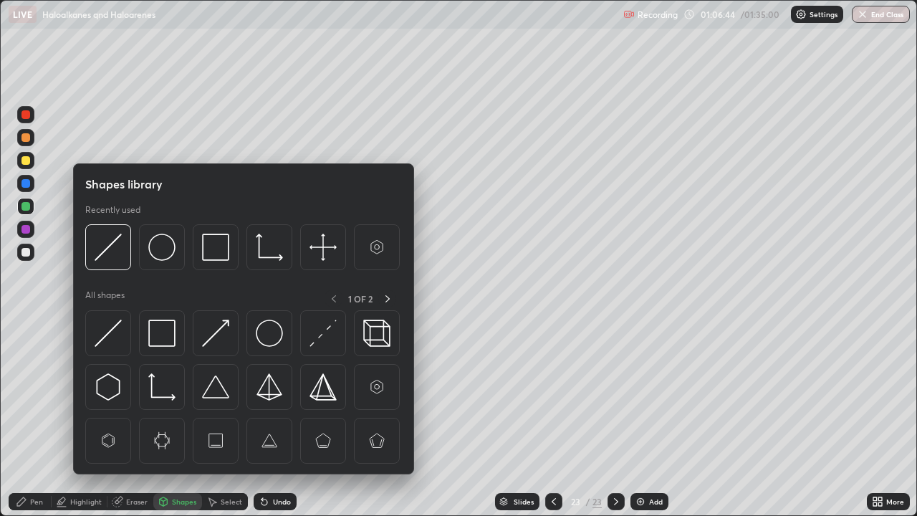
click at [143, 419] on div "Eraser" at bounding box center [131, 501] width 46 height 17
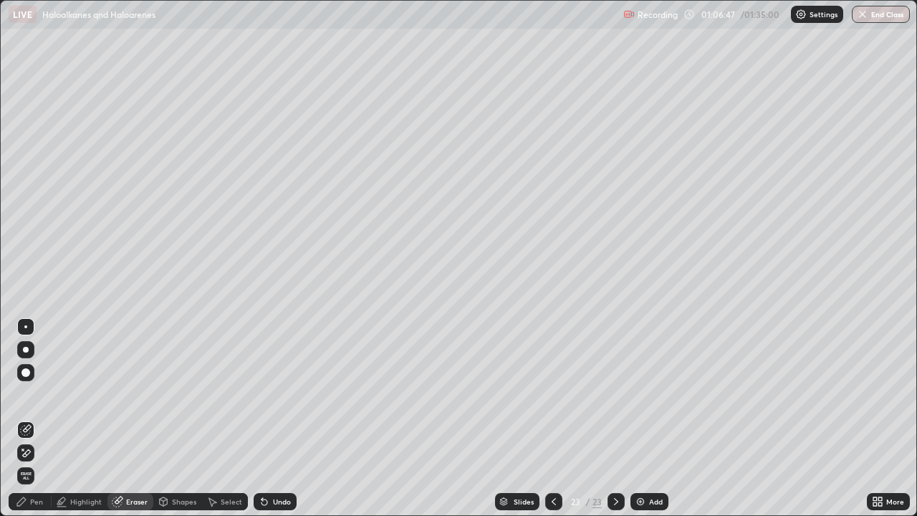
click at [46, 419] on div "Pen" at bounding box center [30, 501] width 43 height 17
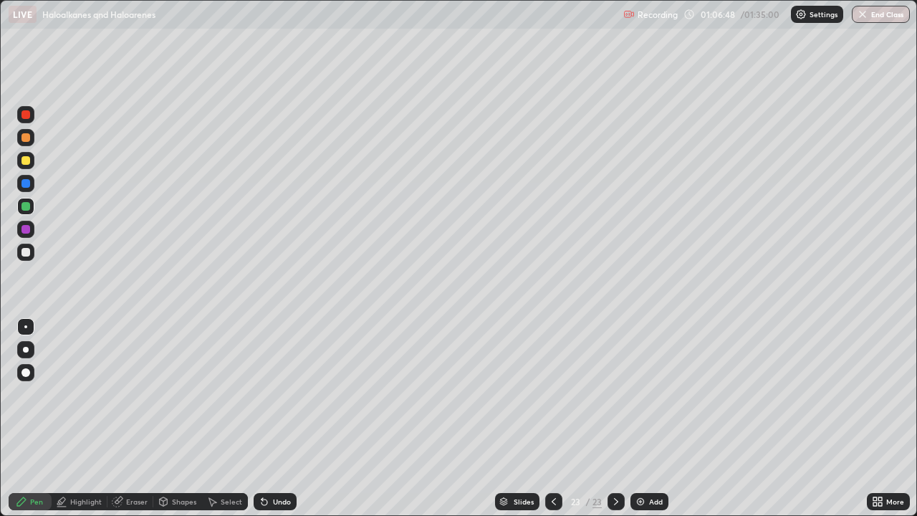
click at [28, 250] on div at bounding box center [26, 252] width 9 height 9
click at [140, 419] on div "Eraser" at bounding box center [137, 501] width 22 height 7
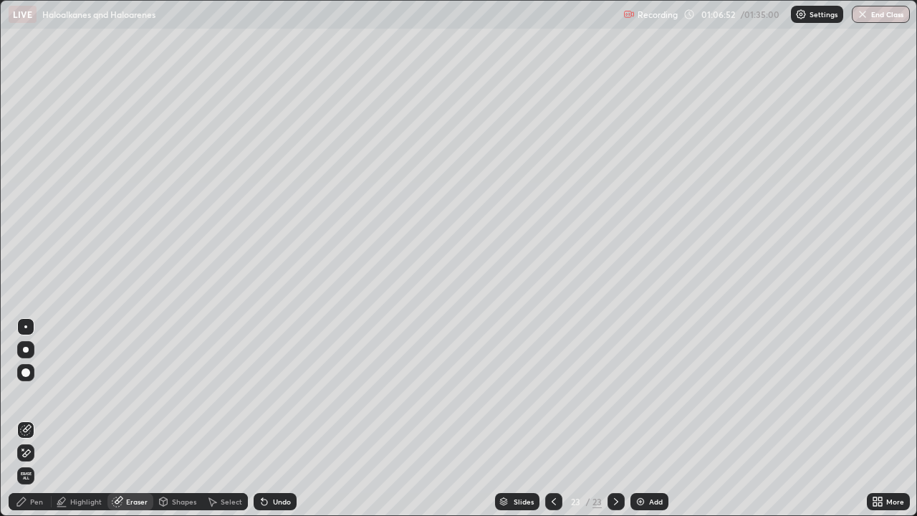
click at [24, 419] on icon at bounding box center [25, 453] width 11 height 12
click at [39, 419] on div "Pen" at bounding box center [30, 501] width 43 height 17
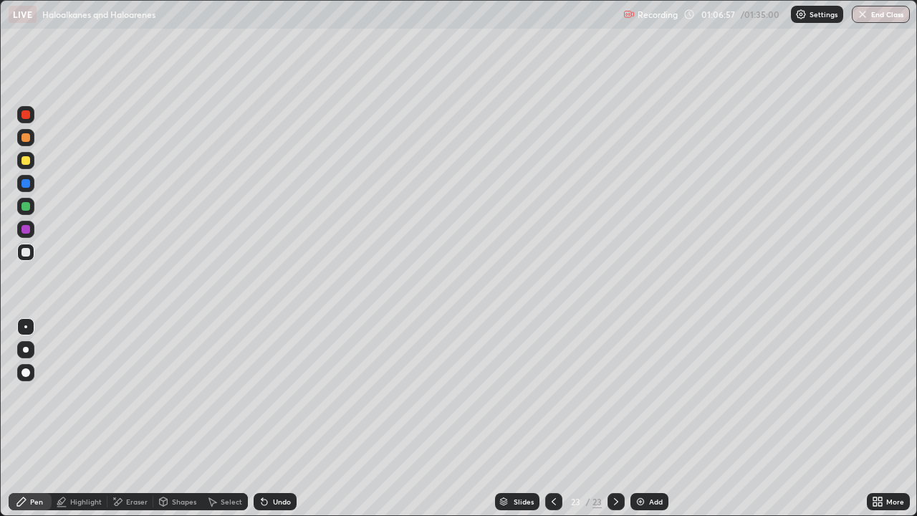
click at [230, 419] on div "Select" at bounding box center [225, 501] width 46 height 17
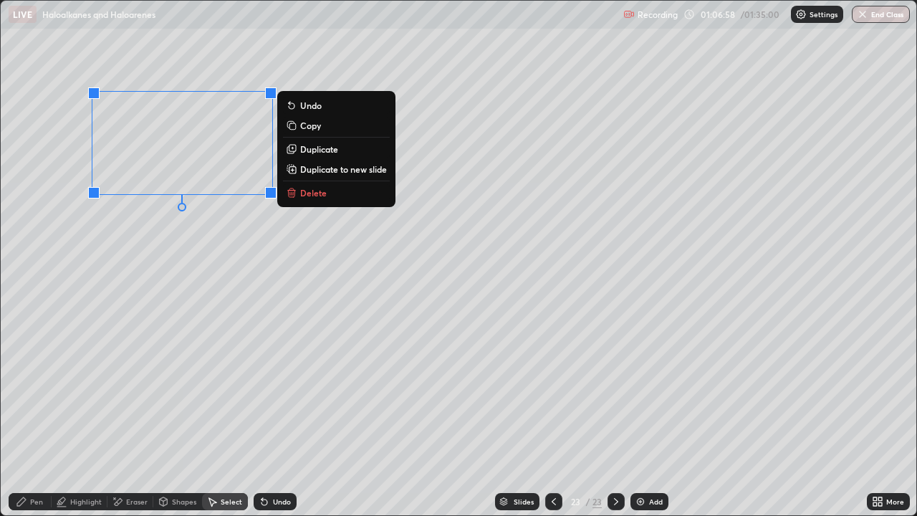
click at [307, 155] on button "Duplicate" at bounding box center [336, 148] width 107 height 17
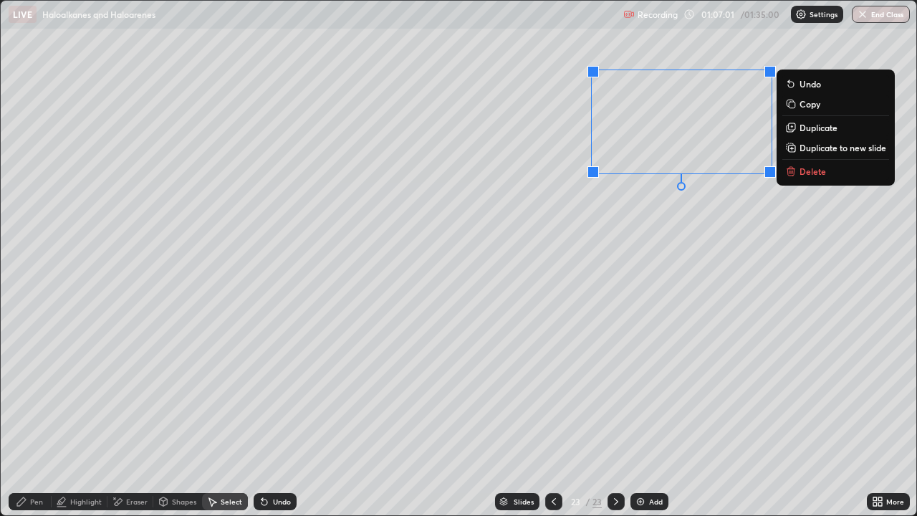
click at [809, 130] on p "Duplicate" at bounding box center [819, 127] width 38 height 11
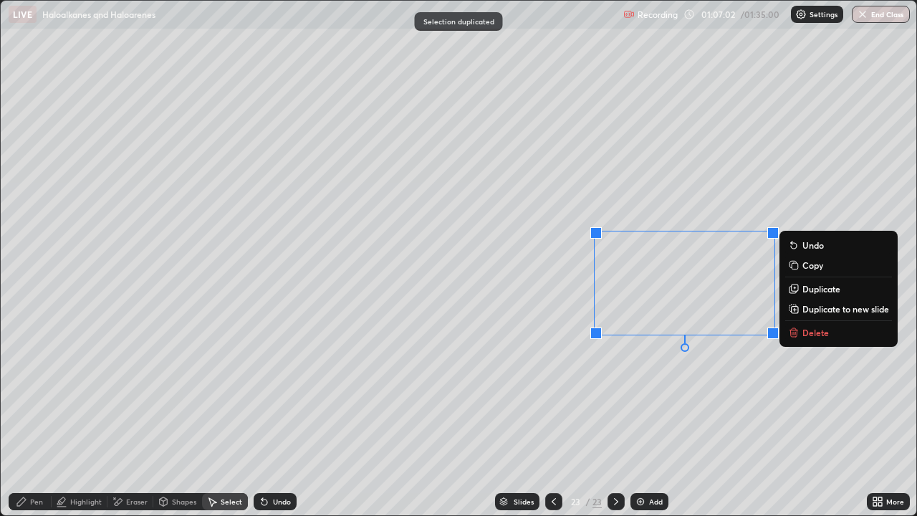
click at [135, 419] on div "Eraser" at bounding box center [137, 501] width 22 height 7
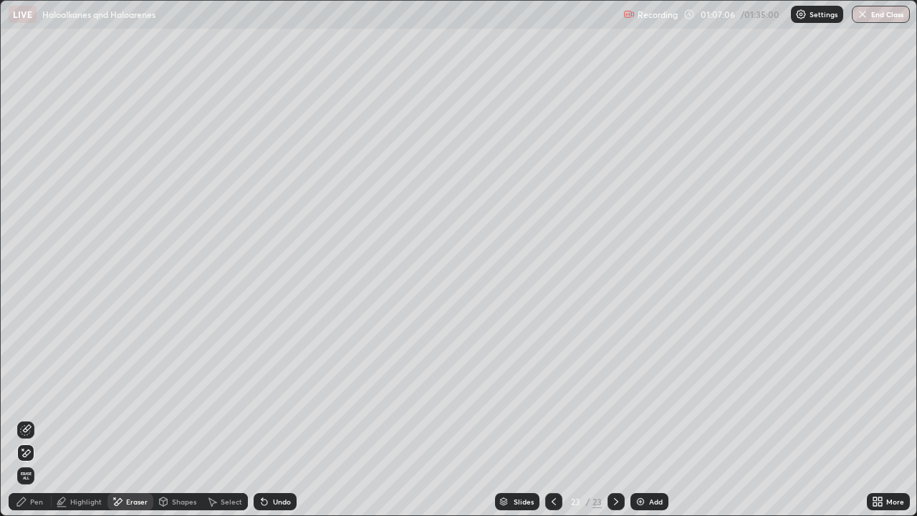
click at [34, 419] on div "Pen" at bounding box center [36, 501] width 13 height 7
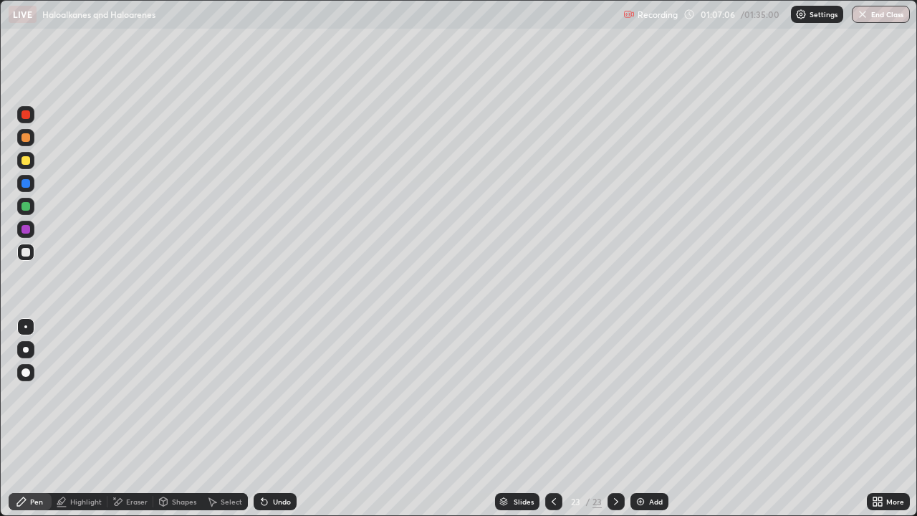
click at [27, 198] on div at bounding box center [25, 206] width 17 height 17
click at [287, 419] on div "Undo" at bounding box center [282, 501] width 18 height 7
click at [654, 419] on div "Add" at bounding box center [656, 501] width 14 height 7
click at [24, 257] on div at bounding box center [25, 252] width 17 height 17
click at [270, 419] on div "Undo" at bounding box center [275, 501] width 43 height 17
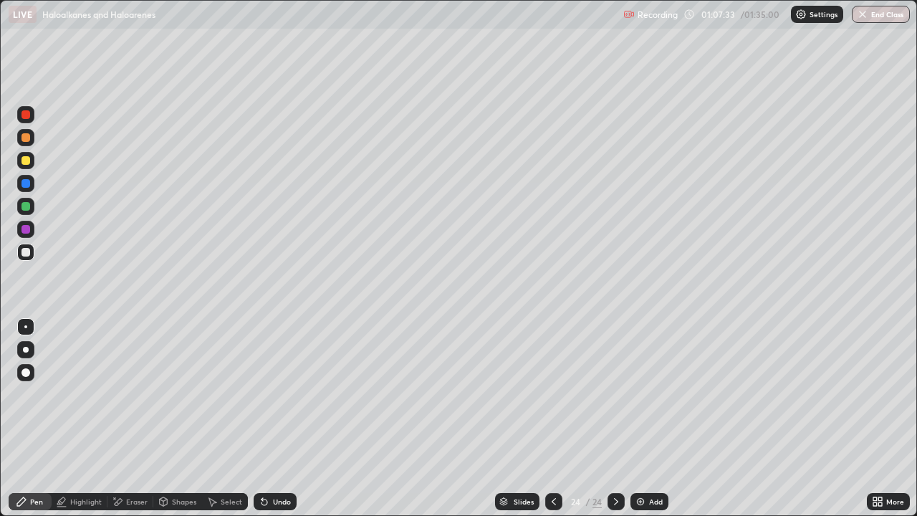
click at [271, 419] on div "Undo" at bounding box center [275, 501] width 43 height 17
click at [272, 419] on div "Undo" at bounding box center [275, 501] width 43 height 17
click at [272, 419] on div "Undo" at bounding box center [272, 501] width 49 height 29
click at [29, 246] on div at bounding box center [25, 252] width 17 height 17
click at [229, 419] on div "Select" at bounding box center [232, 501] width 22 height 7
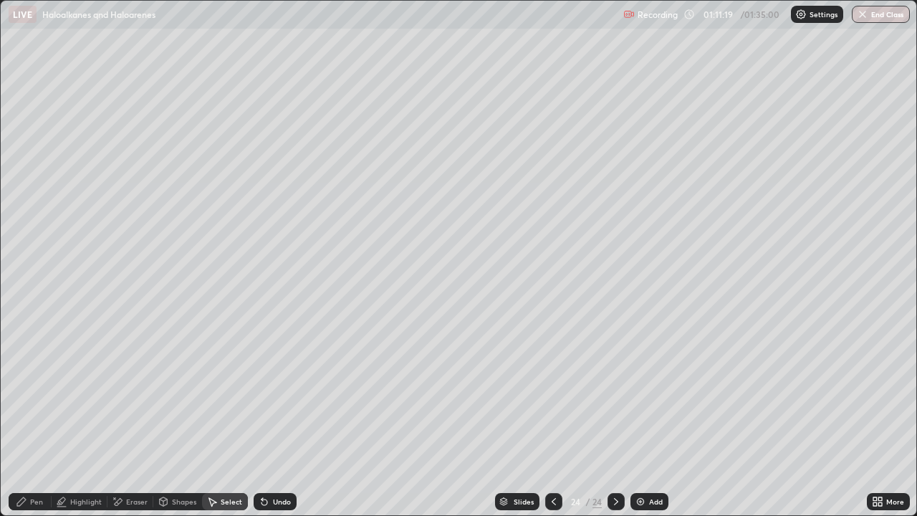
click at [235, 419] on div "Select" at bounding box center [232, 501] width 22 height 7
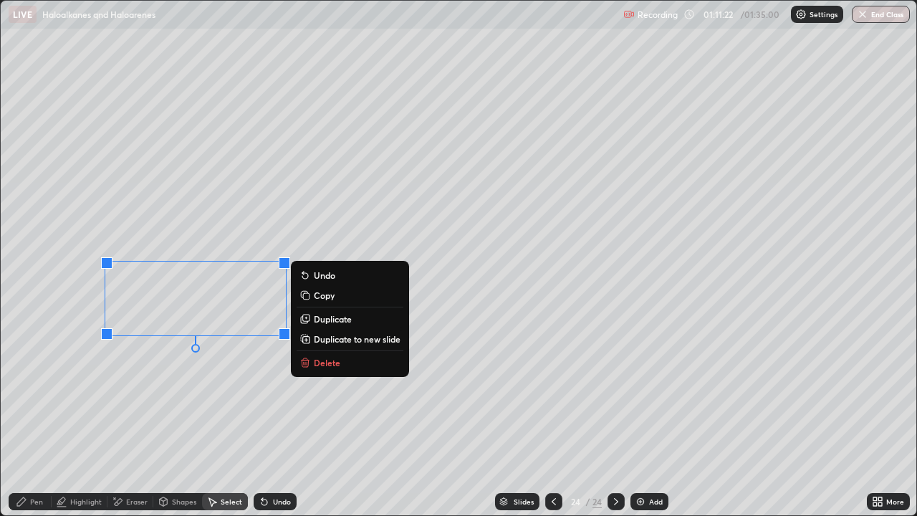
click at [320, 324] on p "Duplicate" at bounding box center [333, 318] width 38 height 11
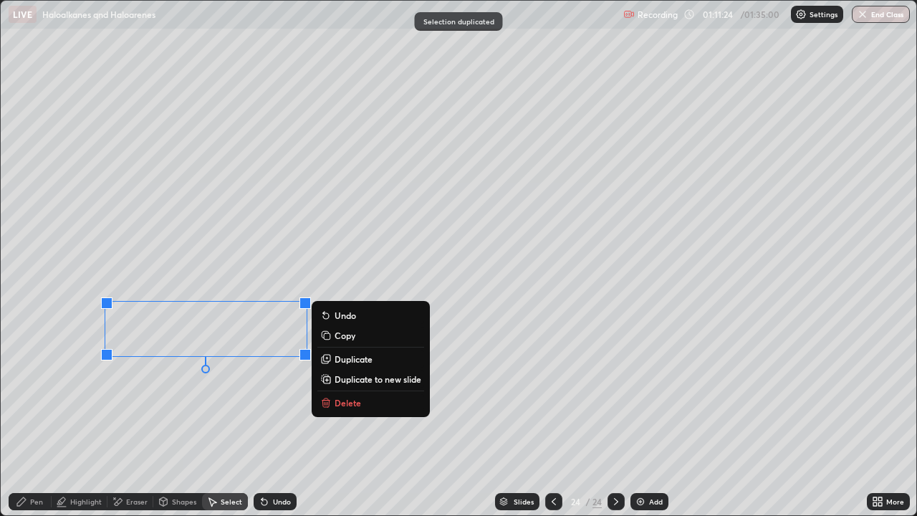
click at [269, 419] on div "Undo" at bounding box center [275, 501] width 43 height 17
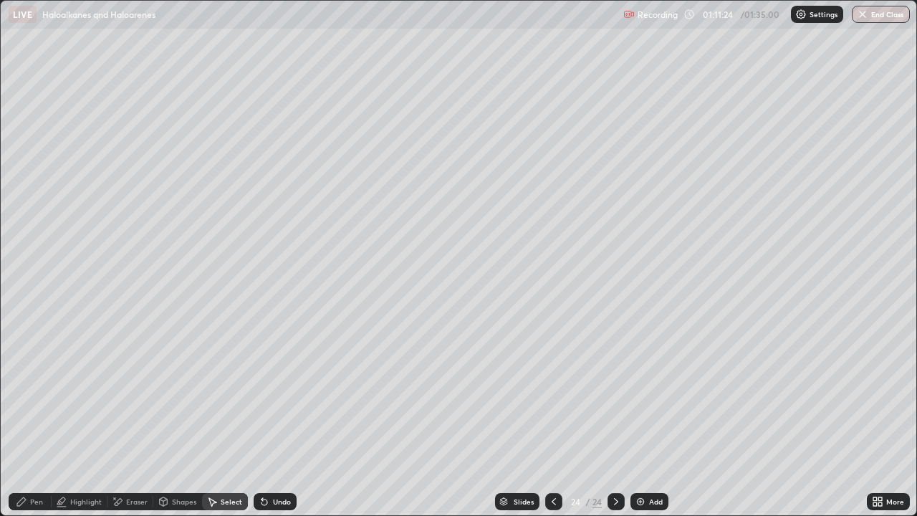
click at [266, 419] on div "Undo" at bounding box center [275, 501] width 43 height 17
click at [431, 295] on div "0 ° Undo Copy Duplicate Duplicate to new slide Delete" at bounding box center [459, 258] width 916 height 515
click at [40, 419] on div "Pen" at bounding box center [36, 501] width 13 height 7
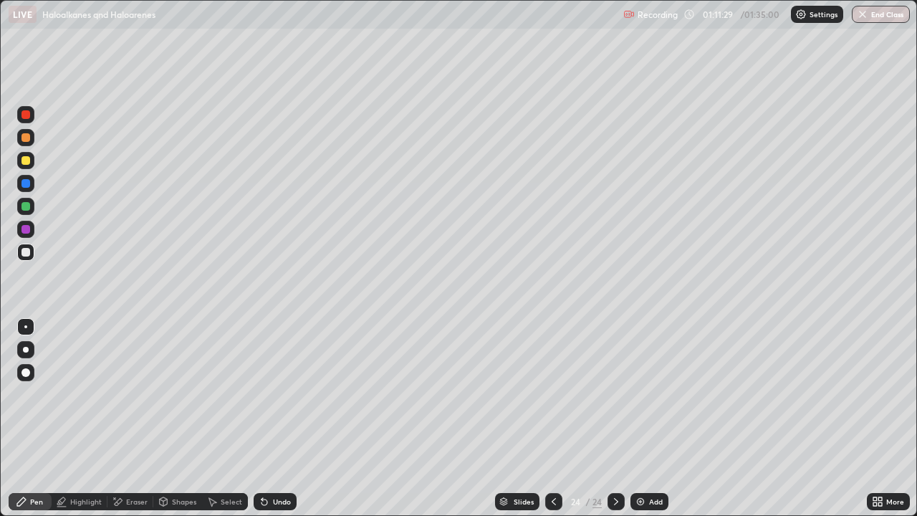
click at [268, 419] on div "Undo" at bounding box center [275, 501] width 43 height 17
click at [225, 419] on div "Select" at bounding box center [232, 501] width 22 height 7
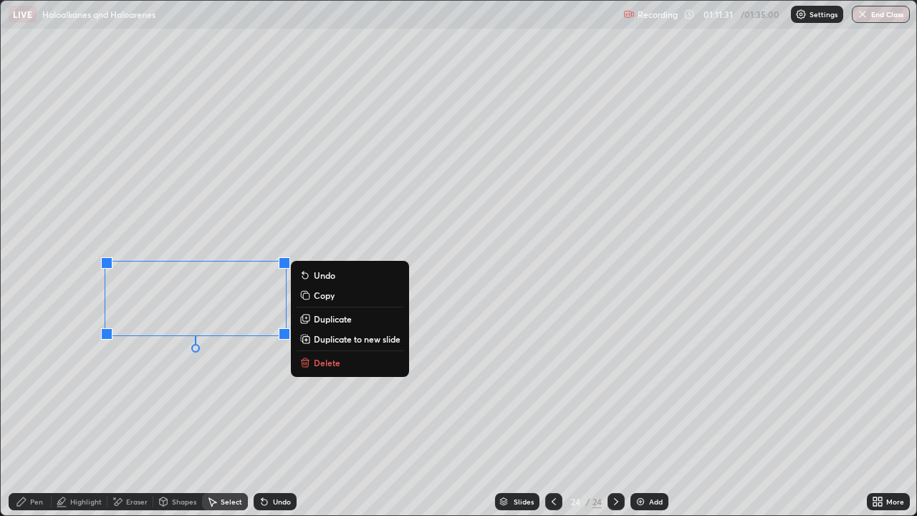
click at [331, 323] on p "Duplicate" at bounding box center [333, 318] width 38 height 11
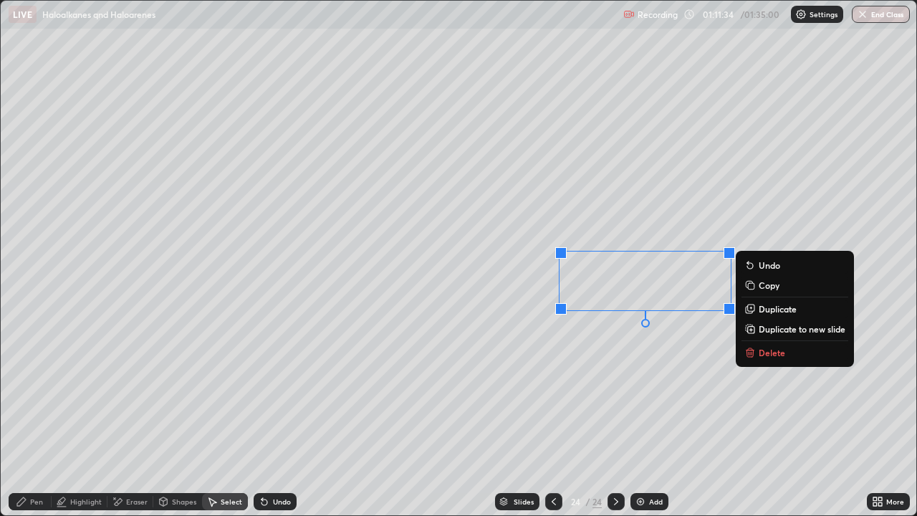
click at [768, 315] on button "Duplicate" at bounding box center [795, 308] width 107 height 17
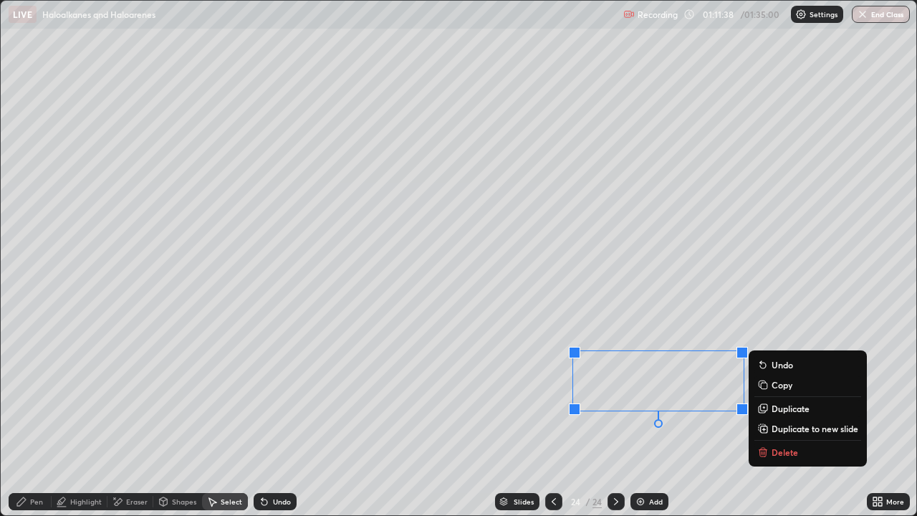
click at [127, 419] on div "Eraser" at bounding box center [137, 501] width 22 height 7
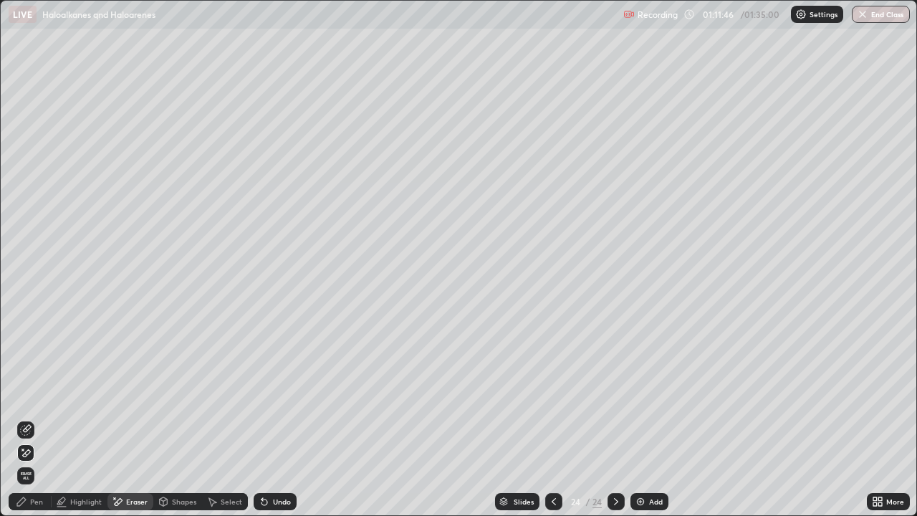
click at [39, 419] on div "Pen" at bounding box center [36, 501] width 13 height 7
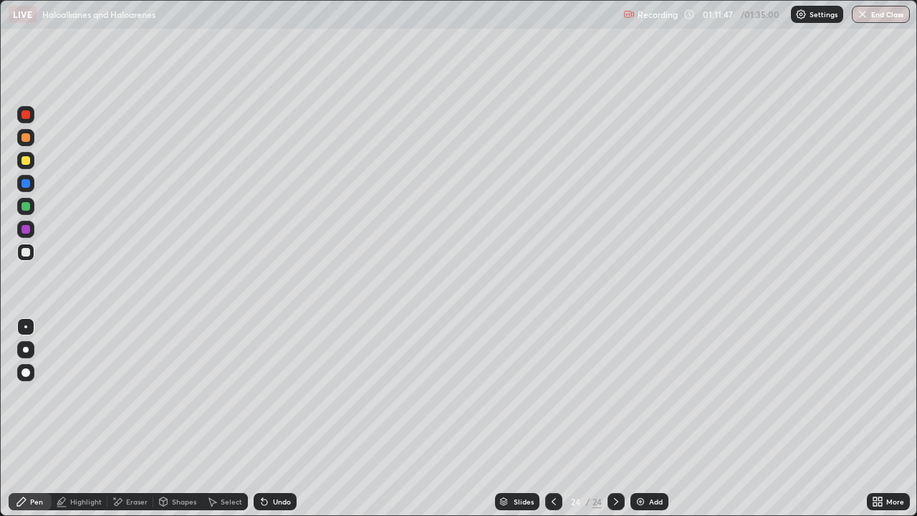
click at [42, 81] on div "Erase all" at bounding box center [26, 258] width 34 height 459
click at [32, 141] on div at bounding box center [25, 137] width 17 height 17
click at [277, 419] on div "Undo" at bounding box center [282, 501] width 18 height 7
click at [28, 163] on div at bounding box center [26, 160] width 9 height 9
click at [225, 419] on div "Select" at bounding box center [225, 501] width 46 height 17
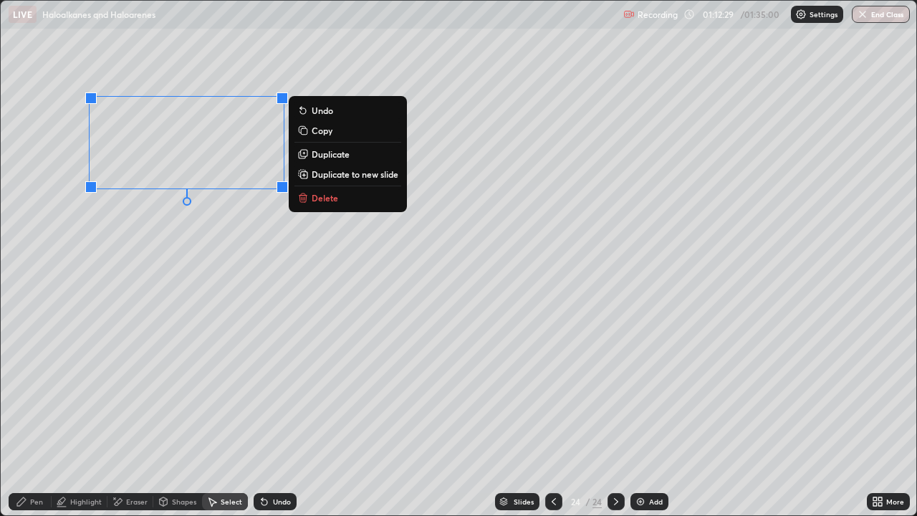
click at [346, 159] on p "Duplicate" at bounding box center [331, 153] width 38 height 11
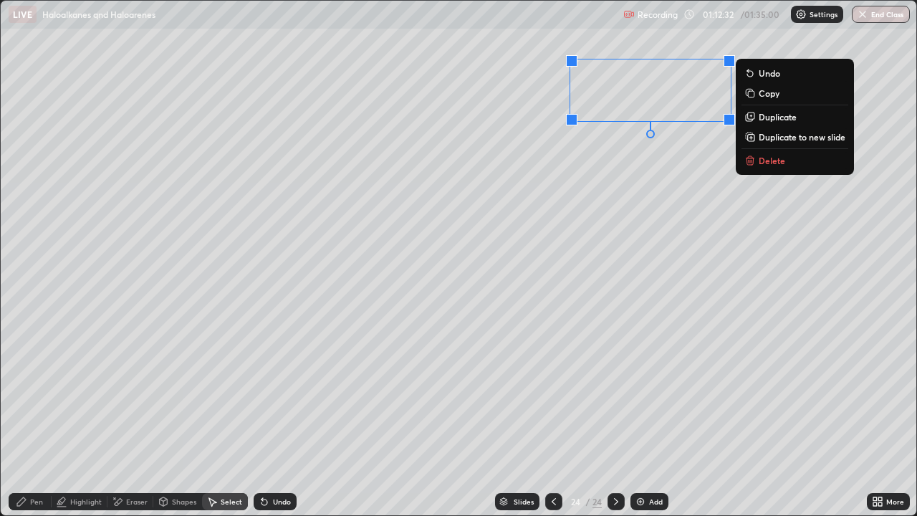
click at [626, 110] on div "0 ° Undo Copy Duplicate Duplicate to new slide Delete" at bounding box center [459, 258] width 916 height 515
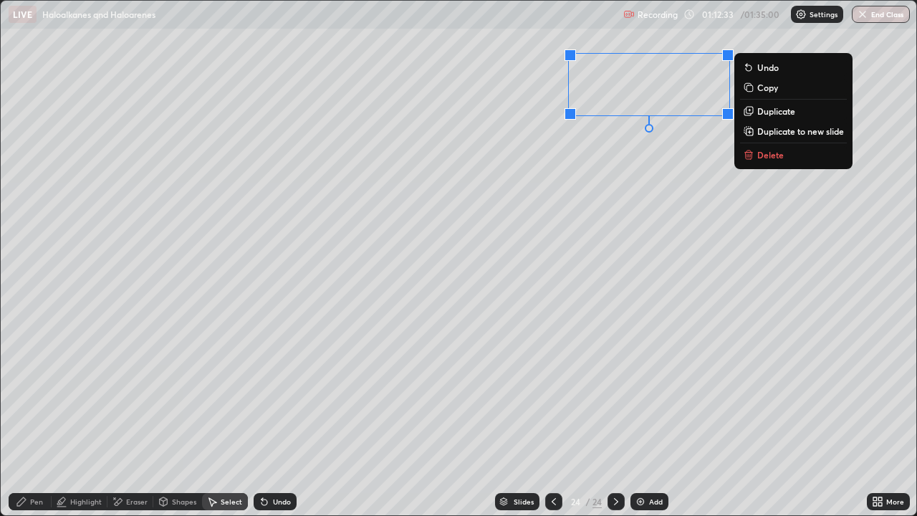
click at [764, 113] on p "Duplicate" at bounding box center [777, 110] width 38 height 11
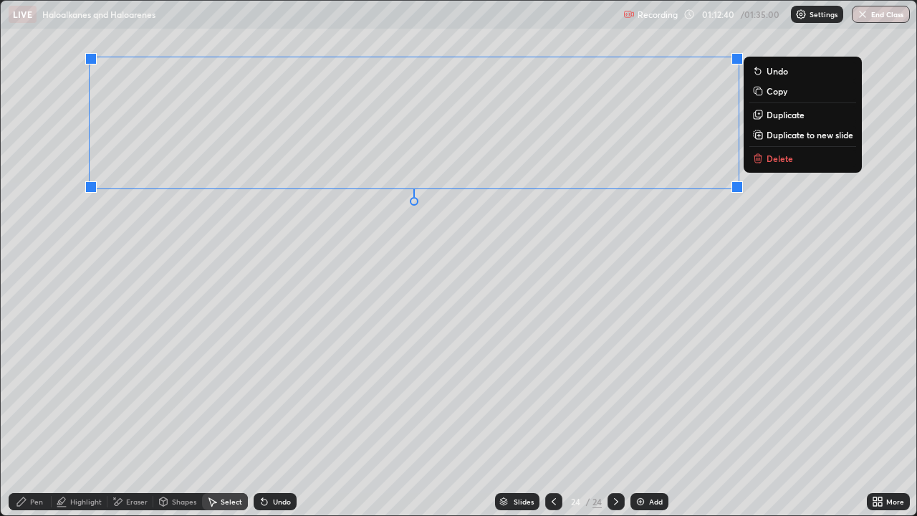
click at [784, 140] on p "Duplicate to new slide" at bounding box center [810, 134] width 87 height 11
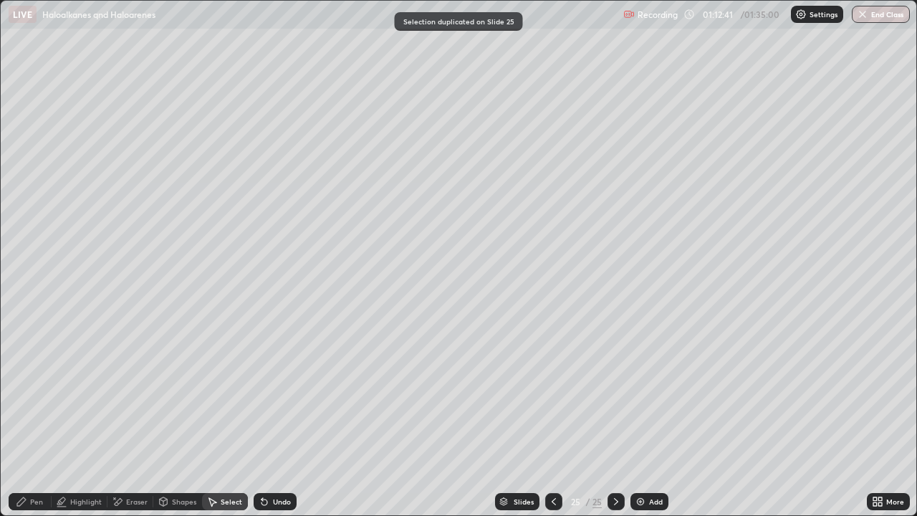
click at [560, 419] on div at bounding box center [553, 501] width 17 height 17
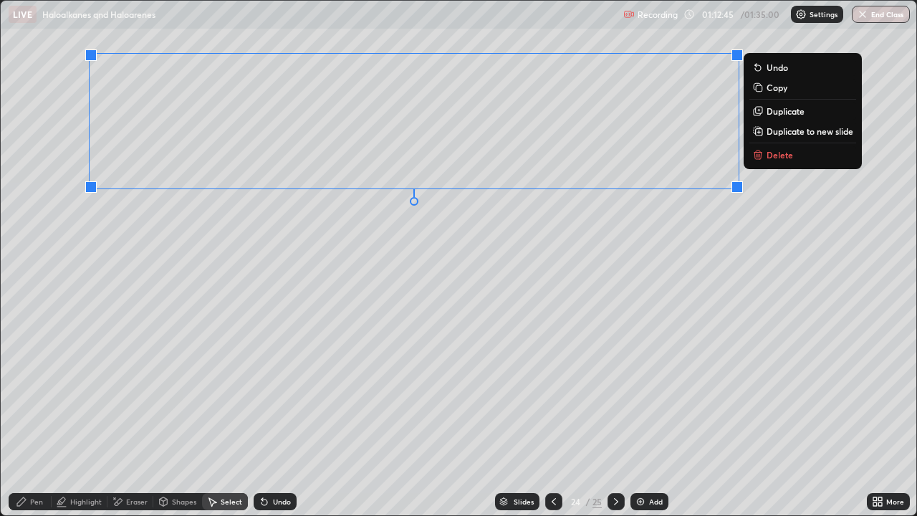
click at [778, 134] on p "Duplicate to new slide" at bounding box center [810, 130] width 87 height 11
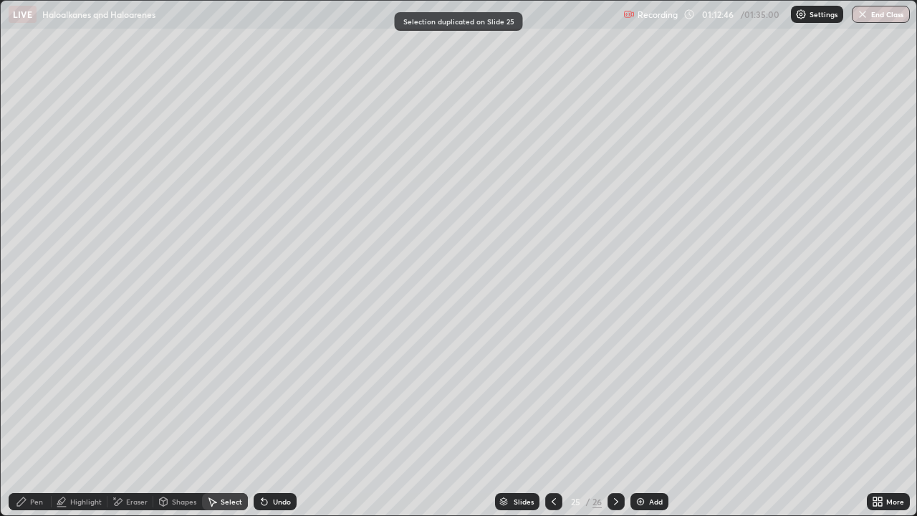
click at [550, 419] on div at bounding box center [553, 501] width 17 height 17
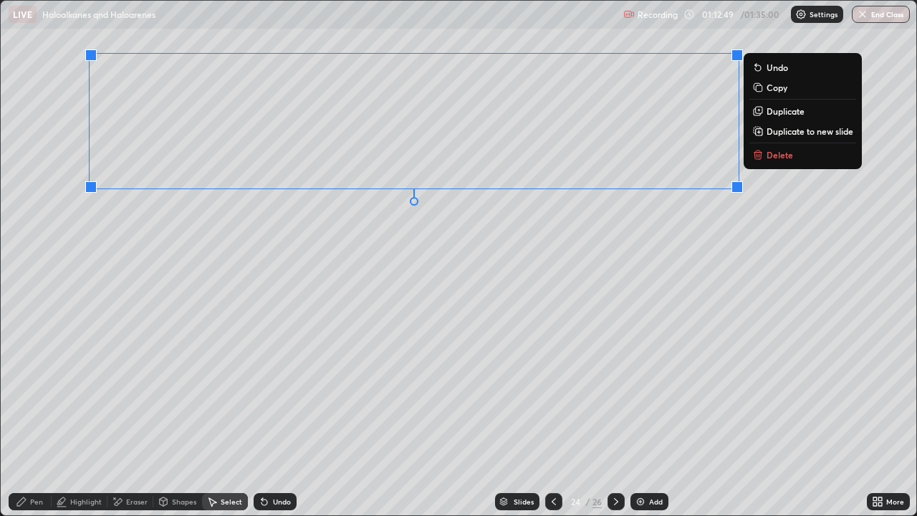
click at [783, 156] on p "Delete" at bounding box center [780, 154] width 27 height 11
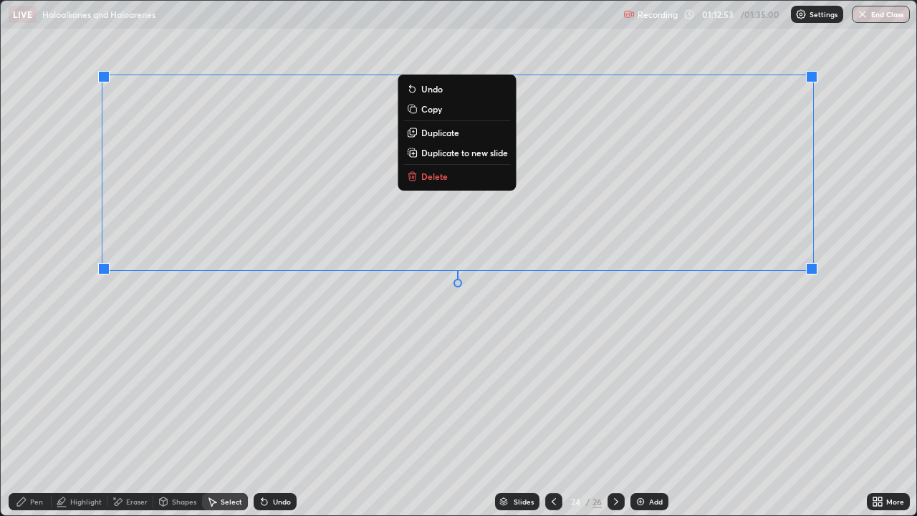
click at [29, 419] on div "Pen" at bounding box center [30, 501] width 43 height 17
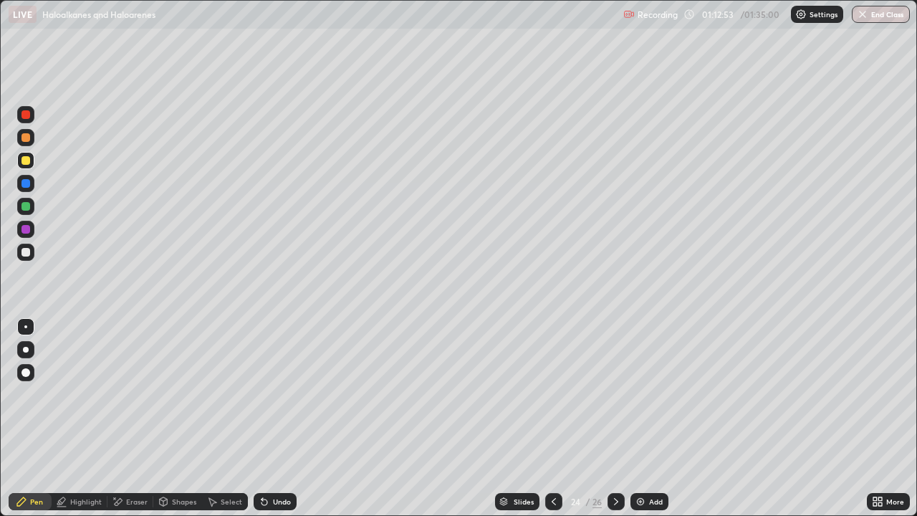
click at [26, 175] on div at bounding box center [25, 183] width 17 height 17
click at [609, 419] on div at bounding box center [616, 501] width 17 height 17
click at [239, 419] on div "Select" at bounding box center [225, 501] width 46 height 17
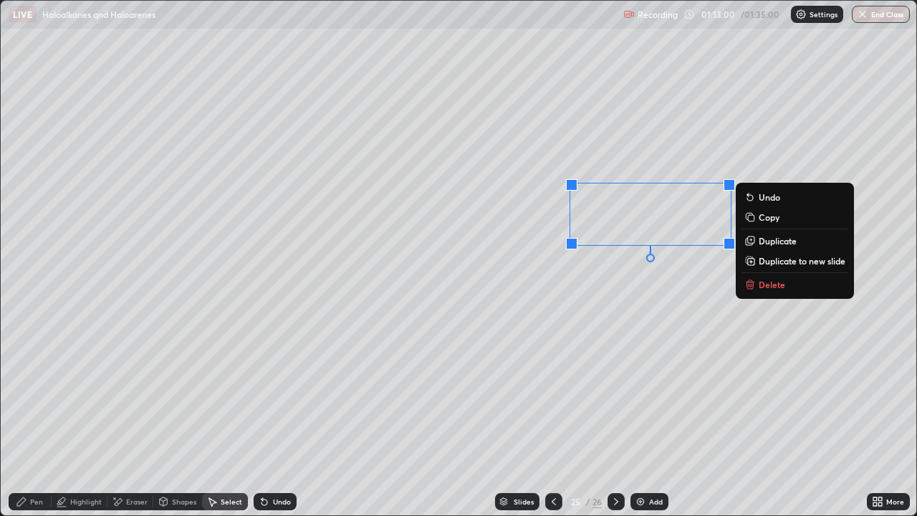
click at [43, 419] on div "Pen" at bounding box center [30, 501] width 43 height 17
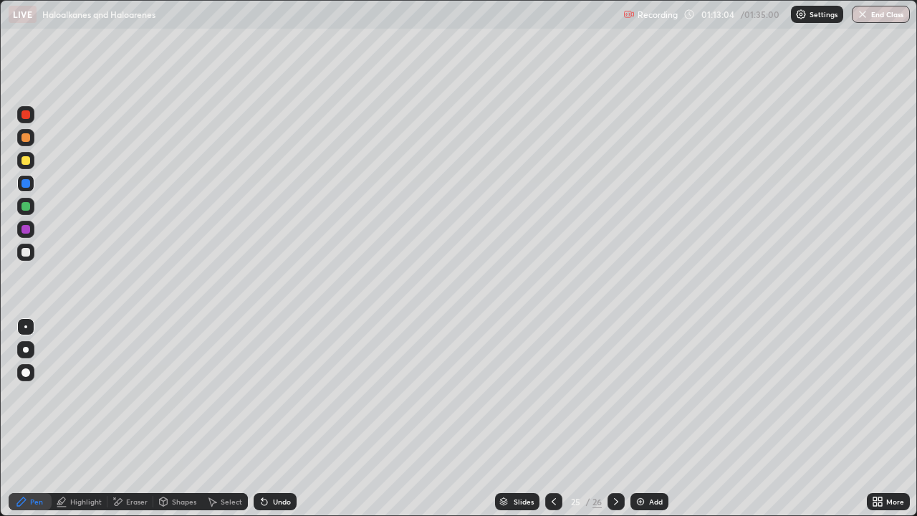
click at [144, 419] on div "Eraser" at bounding box center [131, 501] width 46 height 17
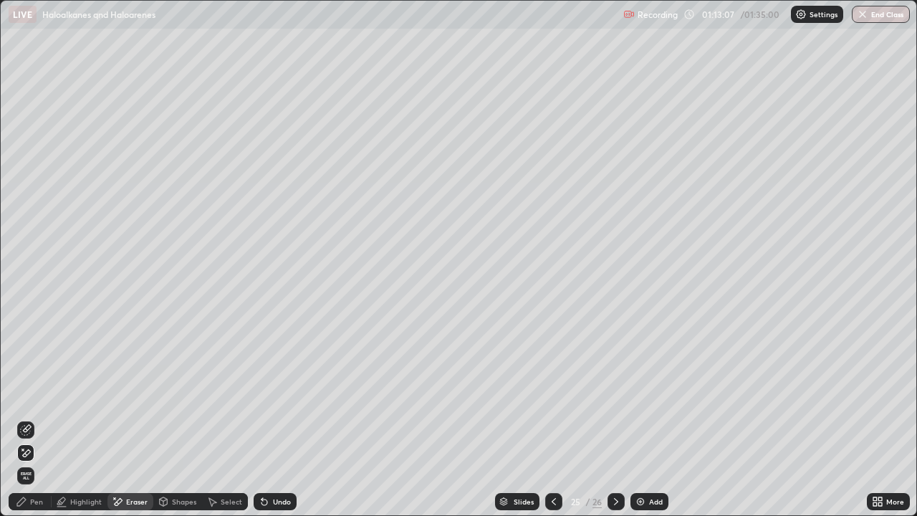
click at [34, 419] on div "Pen" at bounding box center [36, 501] width 13 height 7
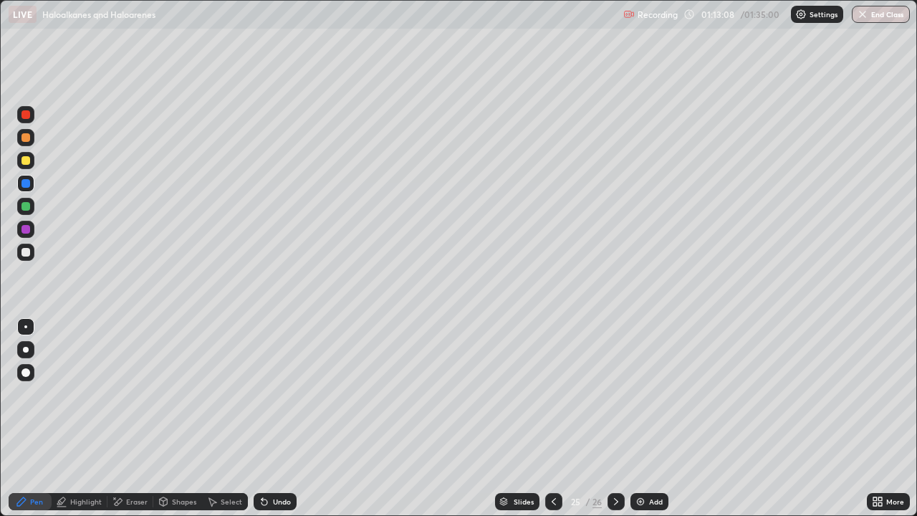
click at [26, 160] on div at bounding box center [26, 160] width 9 height 9
click at [228, 419] on div "Select" at bounding box center [232, 501] width 22 height 7
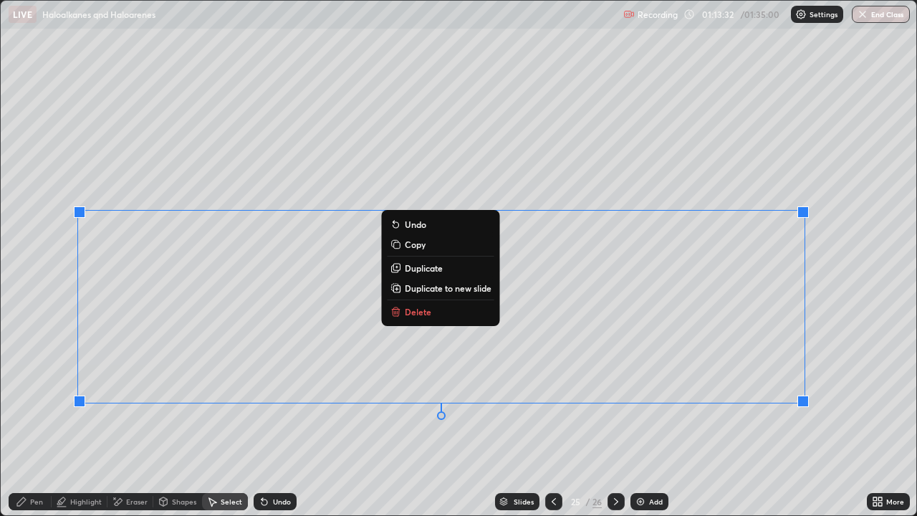
click at [44, 419] on div "Pen" at bounding box center [30, 501] width 43 height 17
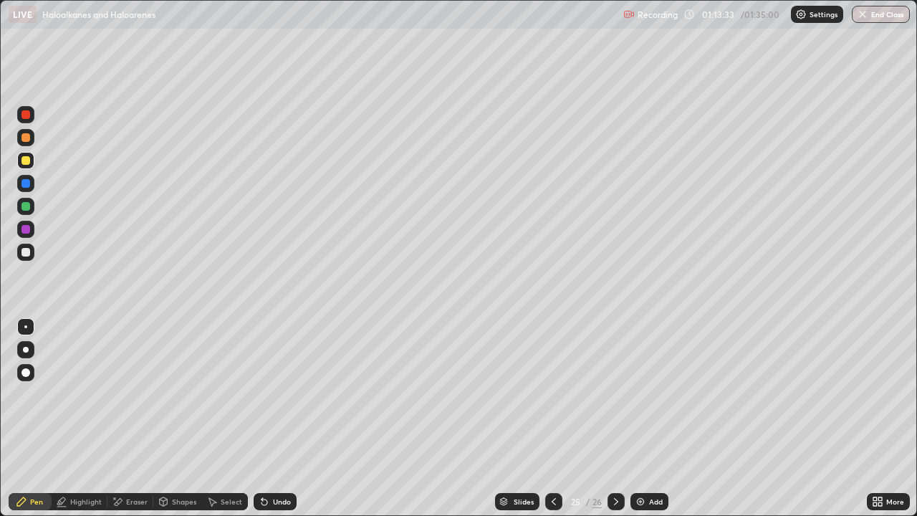
click at [25, 381] on div at bounding box center [25, 372] width 17 height 17
click at [28, 140] on div at bounding box center [26, 137] width 9 height 9
click at [26, 327] on div at bounding box center [25, 326] width 3 height 3
click at [25, 229] on div at bounding box center [26, 229] width 9 height 9
click at [28, 202] on div at bounding box center [26, 206] width 9 height 9
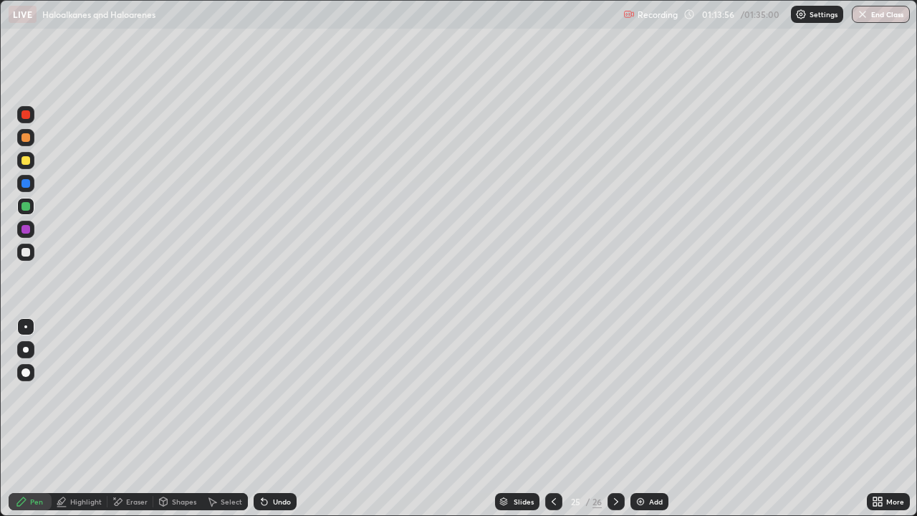
click at [219, 419] on div "Select" at bounding box center [225, 501] width 46 height 17
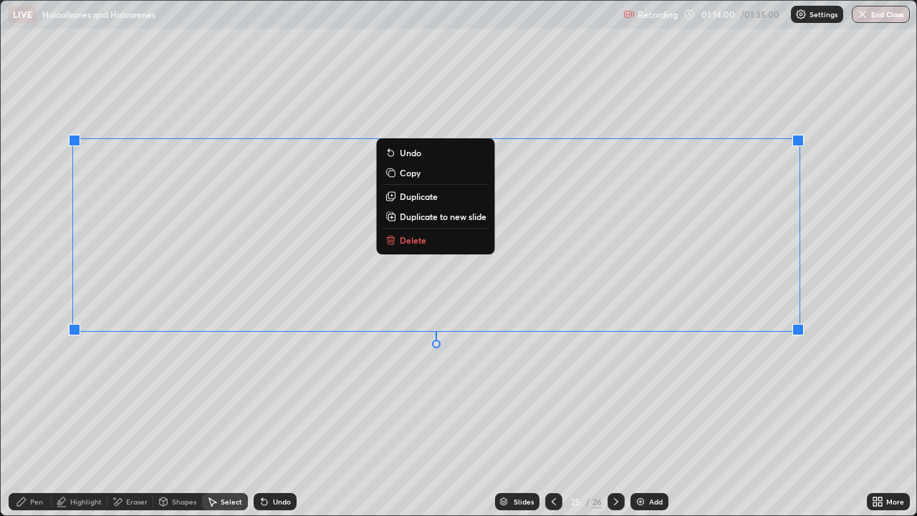
click at [39, 419] on div "Pen" at bounding box center [36, 501] width 13 height 7
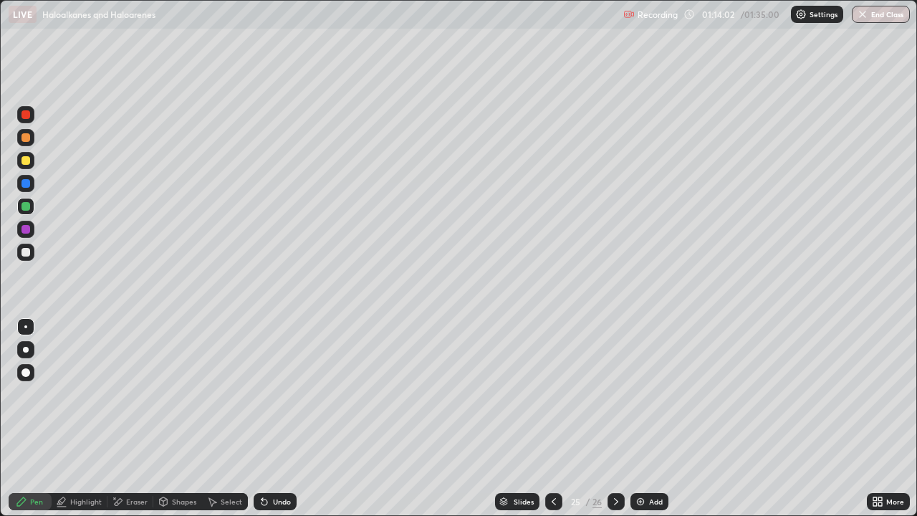
click at [139, 419] on div "Eraser" at bounding box center [137, 501] width 22 height 7
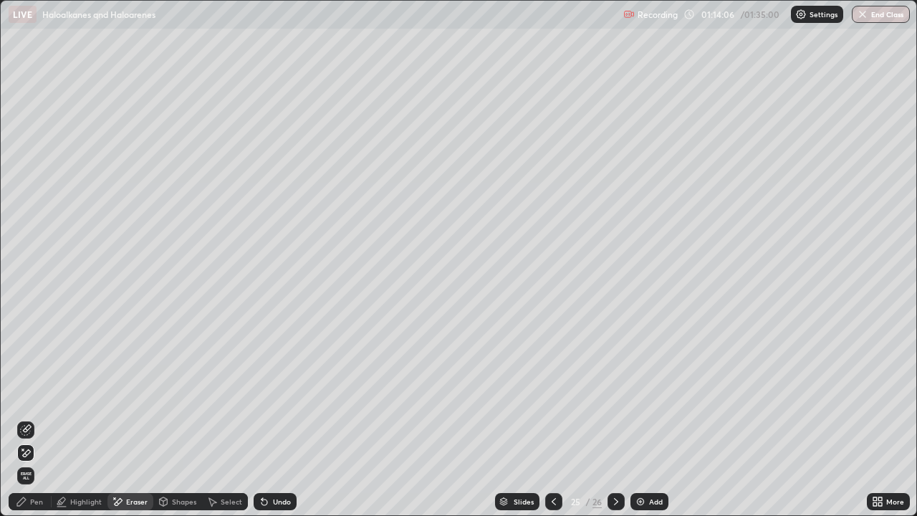
click at [34, 419] on div "Pen" at bounding box center [30, 501] width 43 height 17
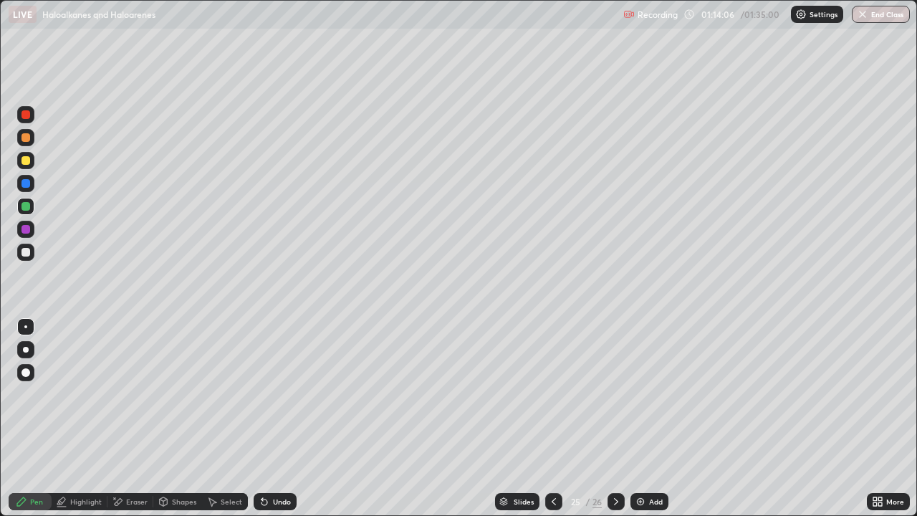
click at [32, 254] on div at bounding box center [25, 252] width 17 height 17
click at [26, 207] on div at bounding box center [26, 206] width 9 height 9
click at [29, 230] on div at bounding box center [26, 229] width 9 height 9
click at [30, 176] on div at bounding box center [25, 183] width 17 height 17
click at [34, 163] on div at bounding box center [25, 160] width 17 height 17
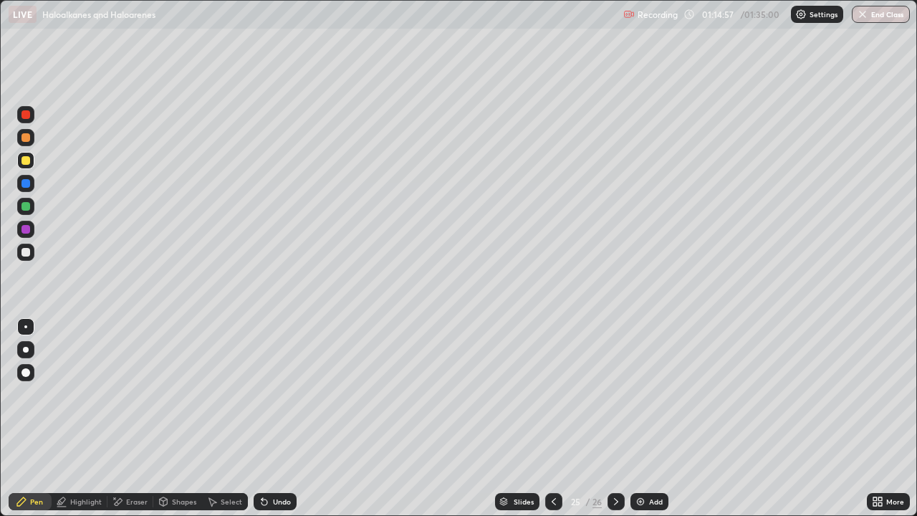
click at [32, 137] on div at bounding box center [25, 137] width 17 height 17
click at [28, 254] on div at bounding box center [26, 252] width 9 height 9
click at [28, 213] on div at bounding box center [25, 206] width 17 height 17
click at [26, 161] on div at bounding box center [26, 160] width 9 height 9
click at [616, 419] on icon at bounding box center [616, 501] width 11 height 11
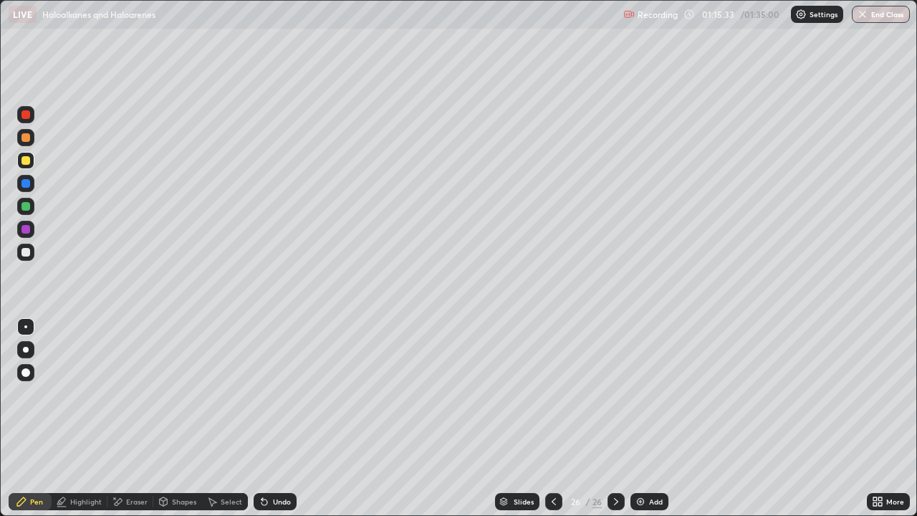
click at [224, 419] on div "Select" at bounding box center [232, 501] width 22 height 7
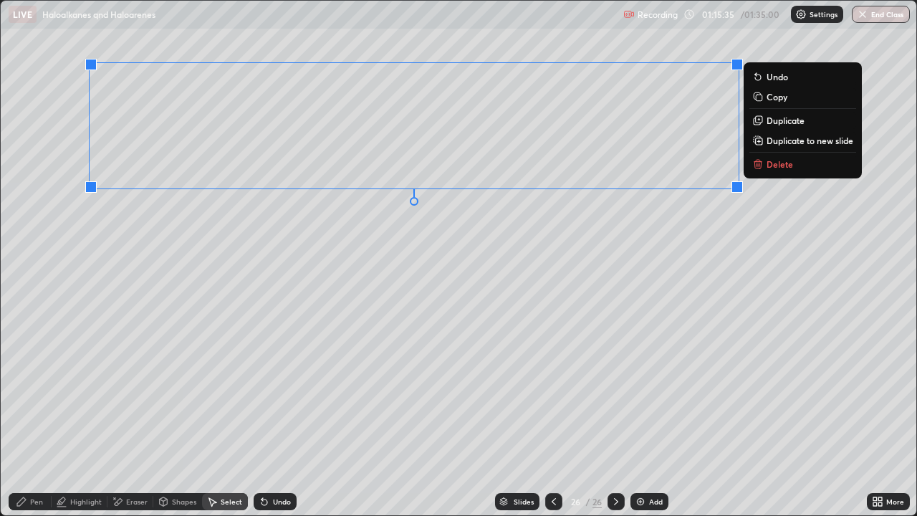
click at [770, 167] on p "Delete" at bounding box center [780, 163] width 27 height 11
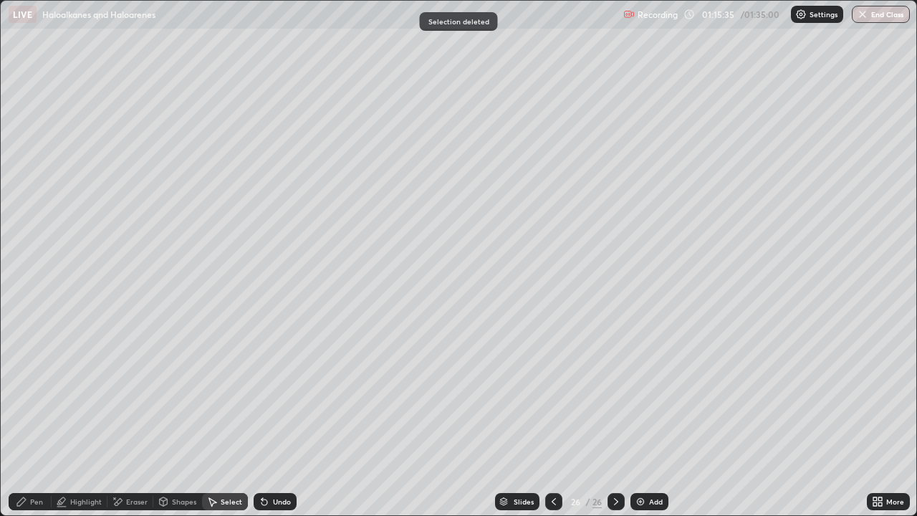
click at [767, 194] on div "0 ° Undo Copy Duplicate Duplicate to new slide Delete" at bounding box center [459, 258] width 916 height 515
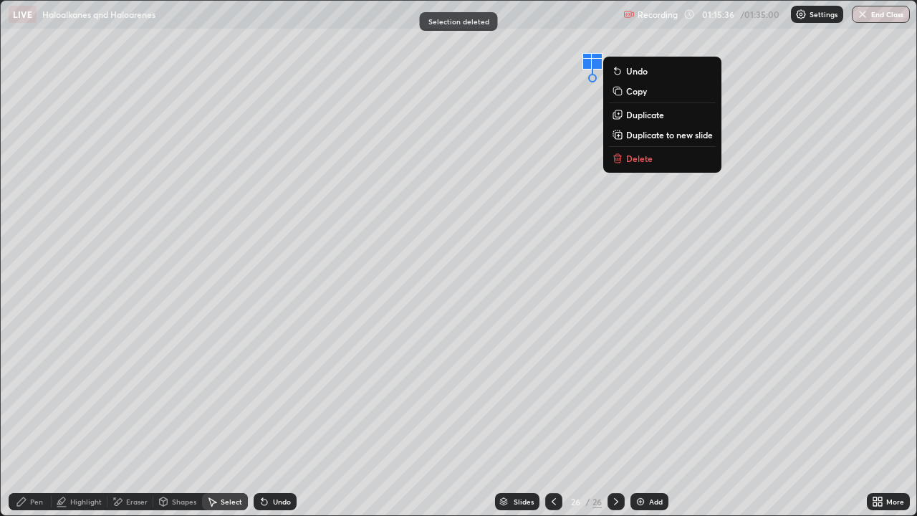
click at [662, 162] on button "Delete" at bounding box center [662, 158] width 107 height 17
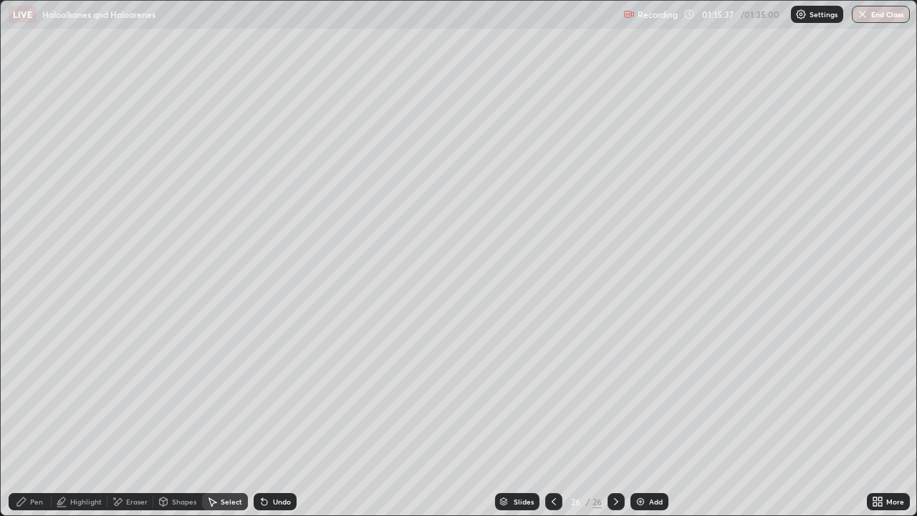
click at [38, 419] on div "Pen" at bounding box center [30, 501] width 43 height 17
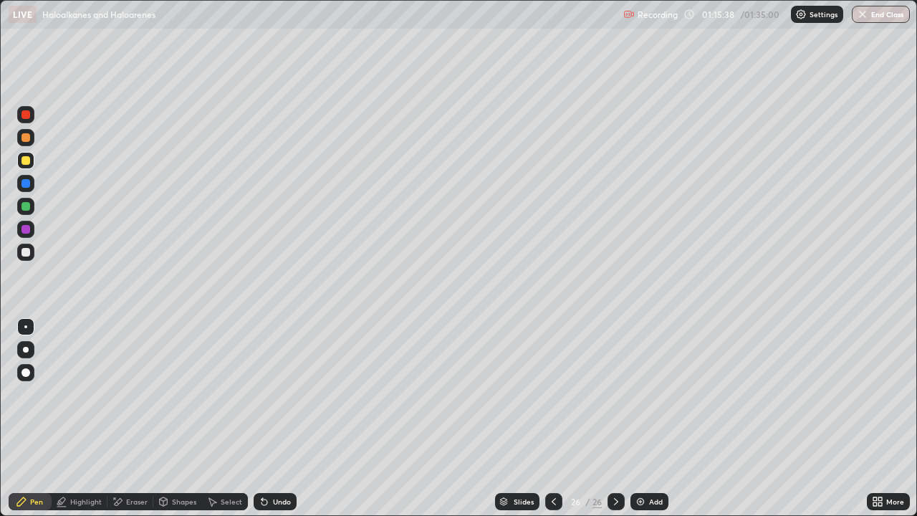
click at [26, 250] on div at bounding box center [26, 252] width 9 height 9
click at [279, 419] on div "Undo" at bounding box center [275, 501] width 43 height 17
click at [273, 419] on div "Undo" at bounding box center [282, 501] width 18 height 7
click at [226, 419] on div "Select" at bounding box center [232, 501] width 22 height 7
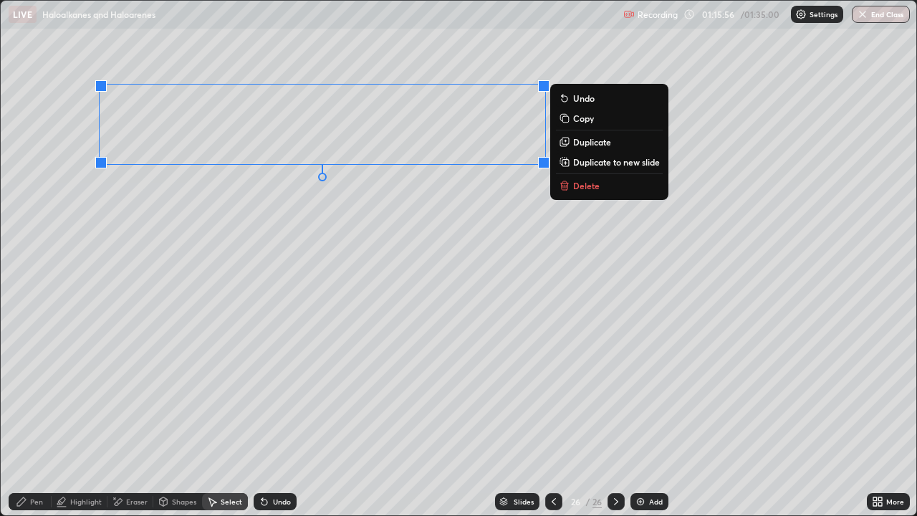
click at [581, 143] on p "Duplicate" at bounding box center [592, 141] width 38 height 11
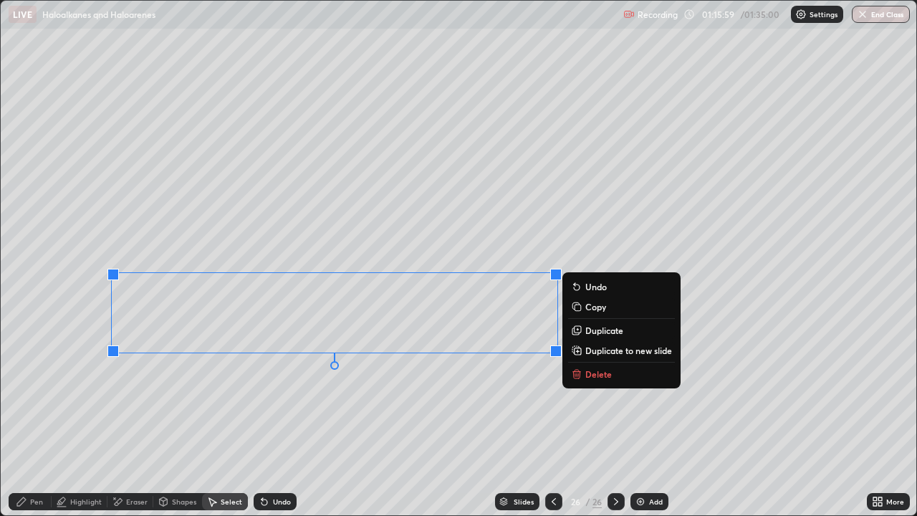
click at [596, 375] on p "Delete" at bounding box center [599, 373] width 27 height 11
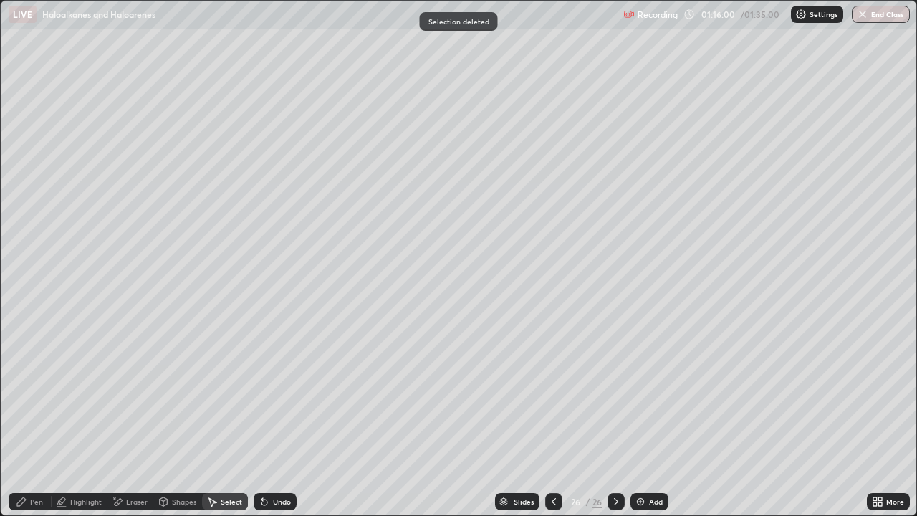
click at [25, 419] on icon at bounding box center [21, 501] width 11 height 11
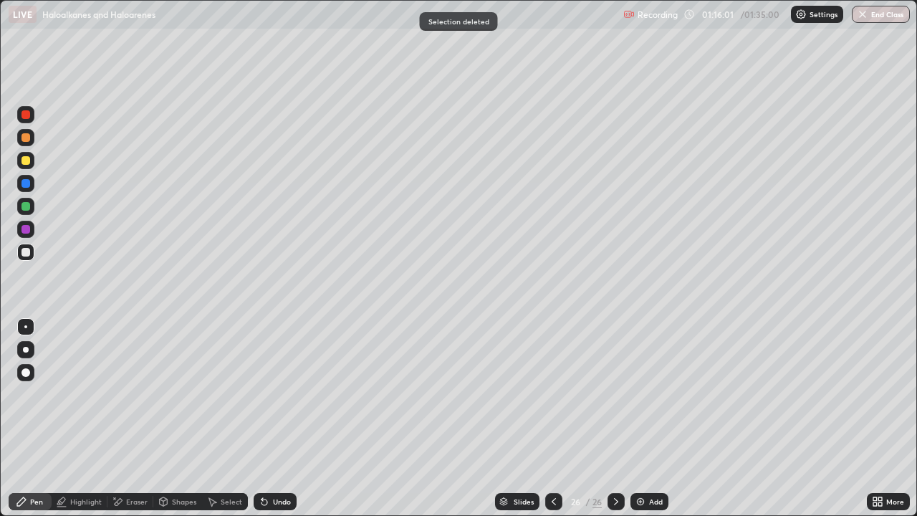
click at [24, 249] on div at bounding box center [26, 252] width 9 height 9
click at [26, 207] on div at bounding box center [26, 206] width 9 height 9
click at [27, 253] on div at bounding box center [26, 252] width 9 height 9
click at [27, 224] on div at bounding box center [25, 229] width 17 height 17
click at [29, 213] on div at bounding box center [25, 206] width 17 height 17
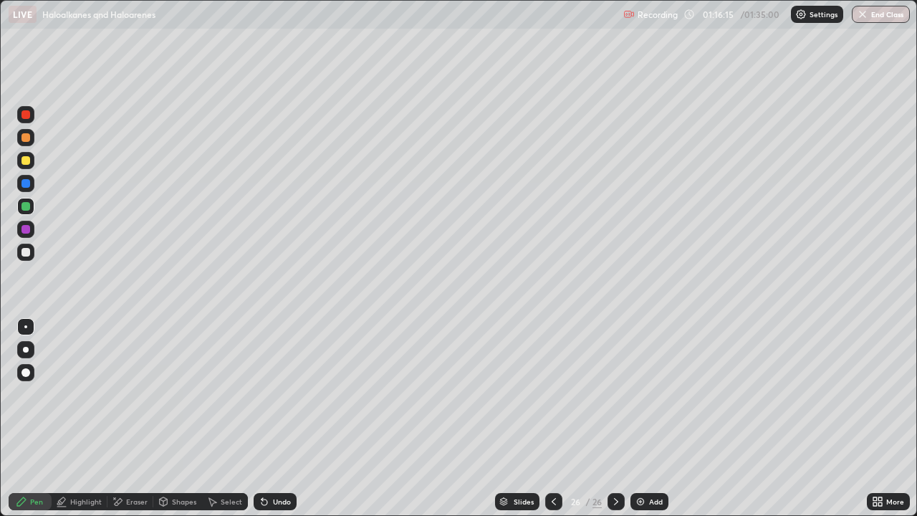
click at [276, 419] on div "Undo" at bounding box center [275, 501] width 43 height 17
click at [273, 419] on div "Undo" at bounding box center [282, 501] width 18 height 7
click at [269, 419] on div "Undo" at bounding box center [275, 501] width 43 height 17
click at [125, 419] on div "Eraser" at bounding box center [131, 501] width 46 height 17
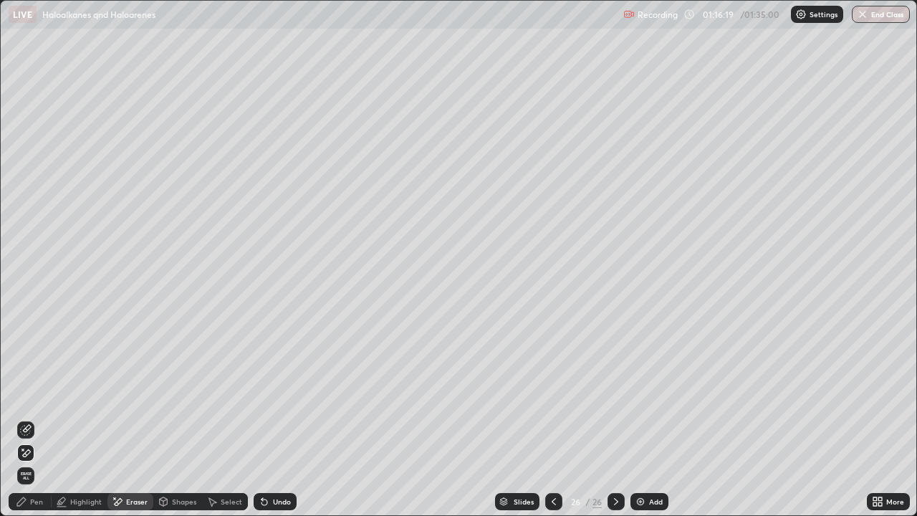
click at [42, 419] on div "Pen" at bounding box center [36, 501] width 13 height 7
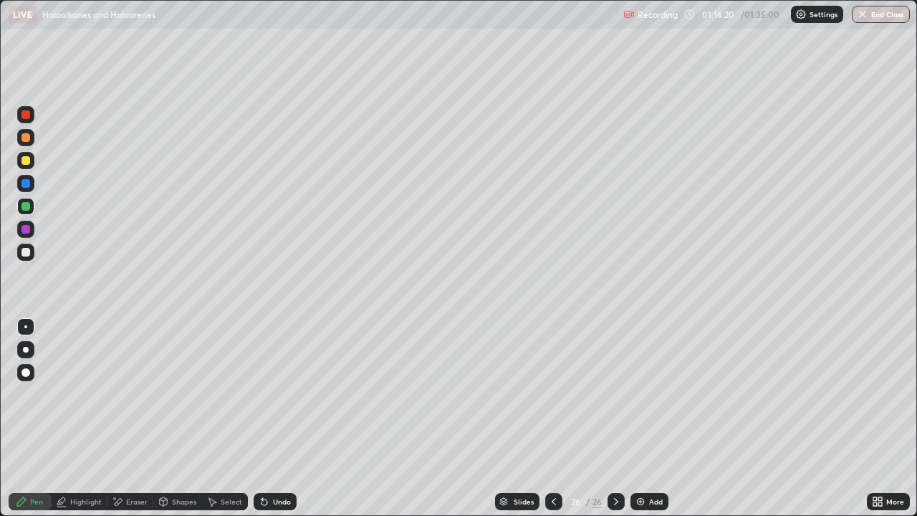
click at [24, 254] on div at bounding box center [26, 252] width 9 height 9
click at [221, 419] on div "Select" at bounding box center [232, 501] width 22 height 7
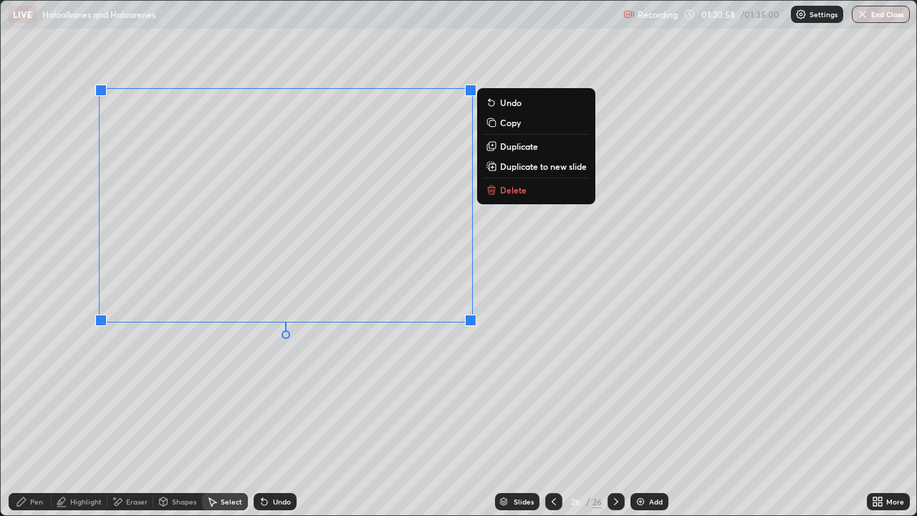
click at [510, 147] on p "Duplicate" at bounding box center [519, 145] width 38 height 11
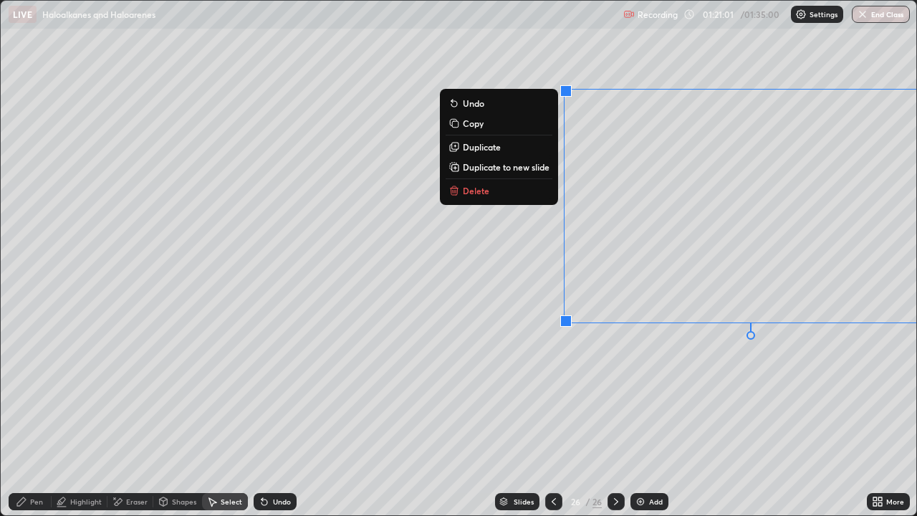
click at [145, 419] on div "Eraser" at bounding box center [131, 501] width 46 height 17
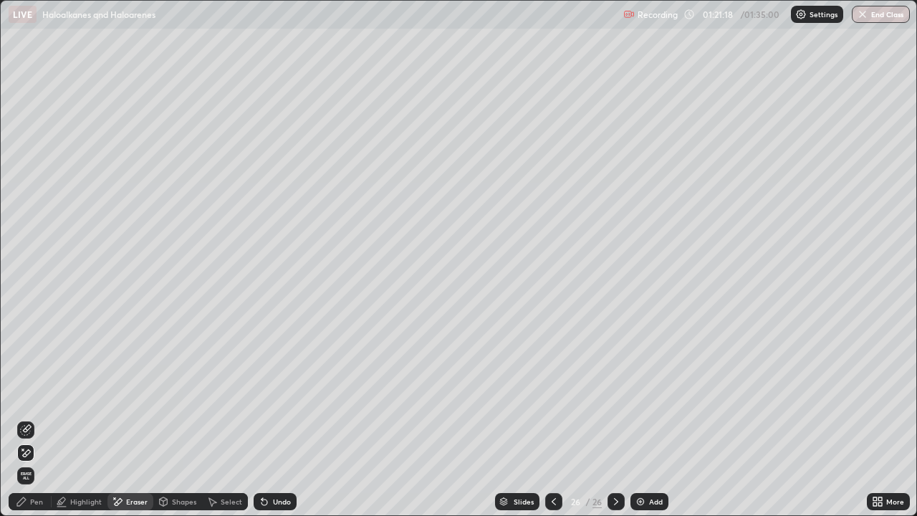
click at [48, 419] on div "Pen" at bounding box center [30, 501] width 43 height 17
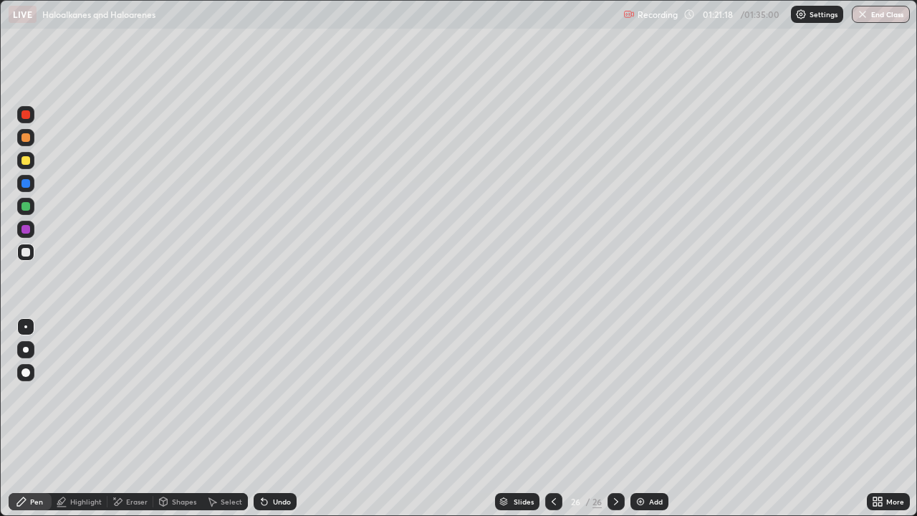
click at [24, 257] on div at bounding box center [25, 252] width 17 height 17
click at [19, 206] on div at bounding box center [25, 206] width 17 height 17
click at [25, 254] on div at bounding box center [26, 252] width 9 height 9
click at [652, 419] on div "Add" at bounding box center [650, 501] width 38 height 17
click at [32, 162] on div at bounding box center [25, 160] width 17 height 17
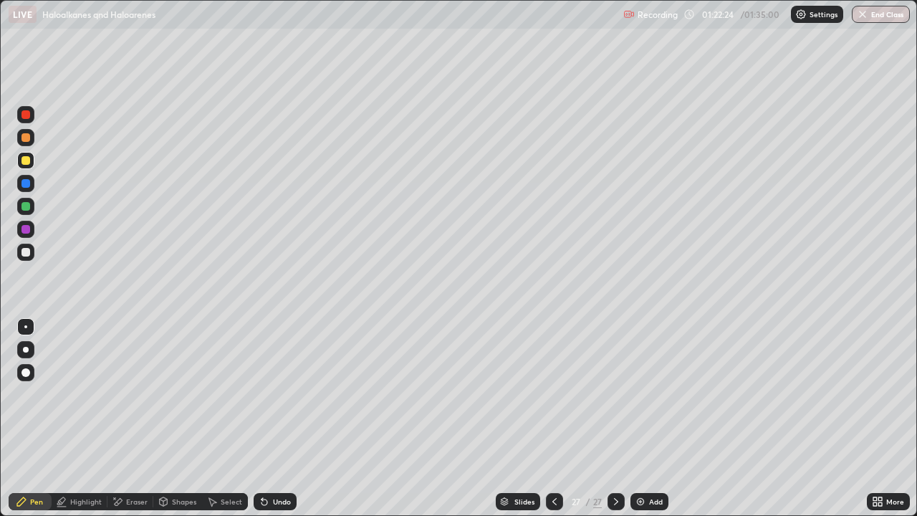
click at [26, 205] on div at bounding box center [26, 206] width 9 height 9
click at [27, 252] on div at bounding box center [26, 252] width 9 height 9
click at [34, 204] on div at bounding box center [25, 206] width 17 height 17
click at [25, 161] on div at bounding box center [26, 160] width 9 height 9
click at [217, 419] on div "Select" at bounding box center [225, 501] width 46 height 17
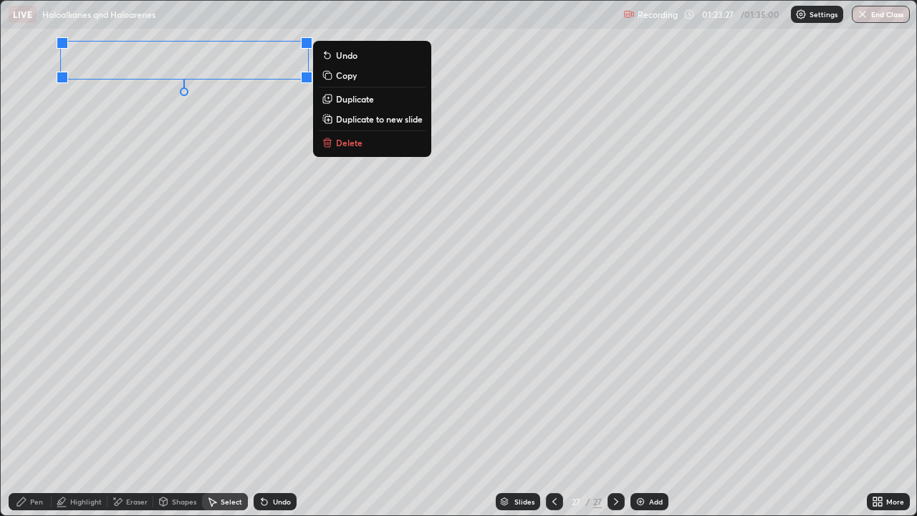
click at [41, 419] on div "Pen" at bounding box center [36, 501] width 13 height 7
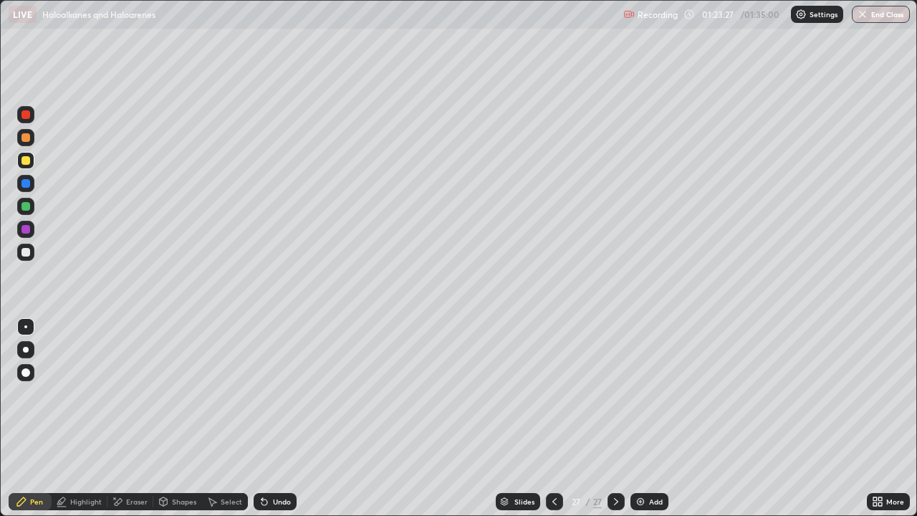
click at [28, 209] on div at bounding box center [26, 206] width 9 height 9
click at [27, 178] on div at bounding box center [25, 183] width 17 height 17
click at [29, 160] on div at bounding box center [26, 160] width 9 height 9
click at [29, 210] on div at bounding box center [25, 206] width 17 height 17
click at [228, 419] on div "Select" at bounding box center [232, 501] width 22 height 7
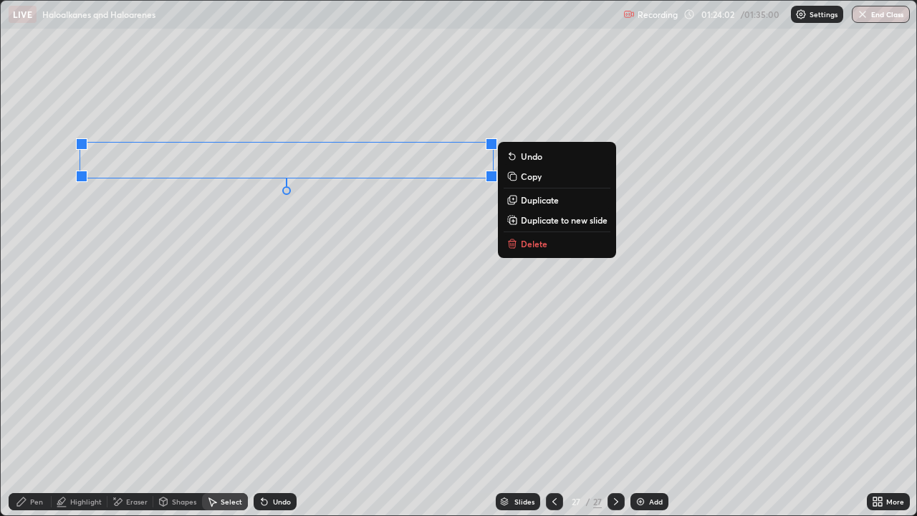
click at [539, 221] on p "Duplicate to new slide" at bounding box center [564, 219] width 87 height 11
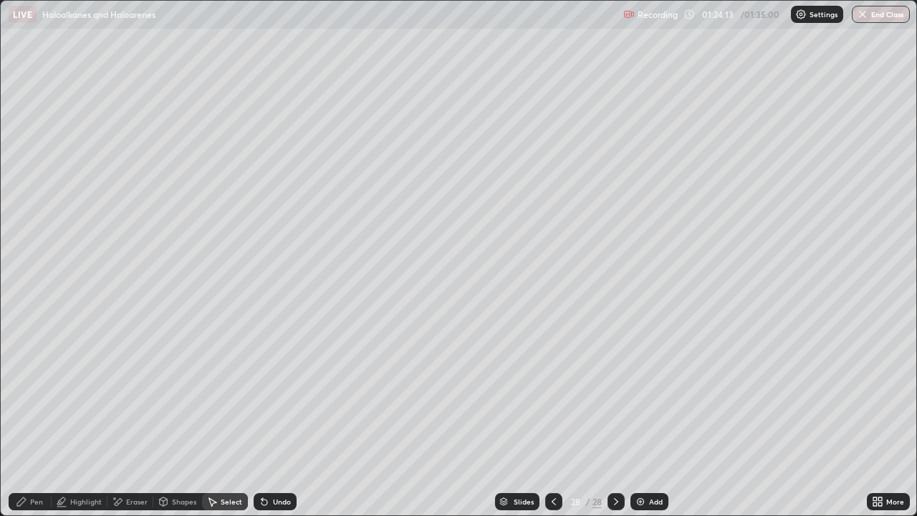
click at [558, 419] on icon at bounding box center [553, 501] width 11 height 11
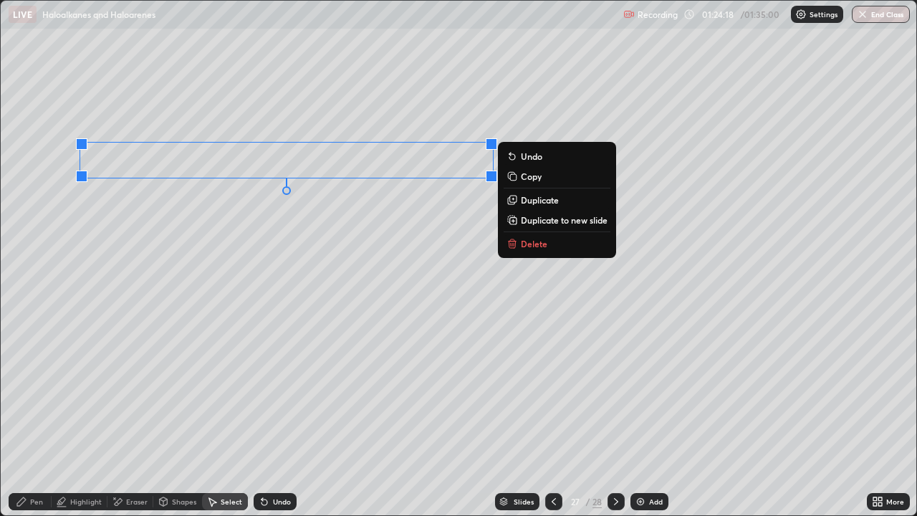
click at [514, 244] on icon at bounding box center [514, 244] width 0 height 3
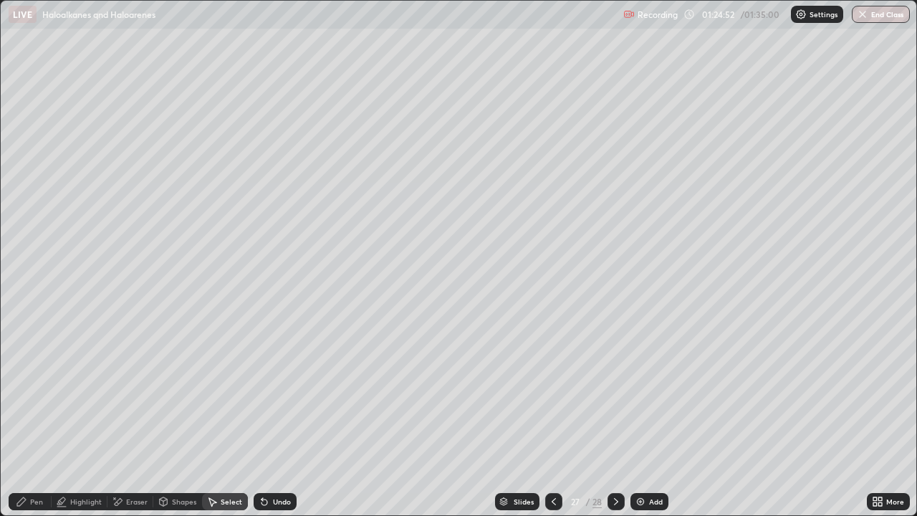
click at [37, 419] on div "Pen" at bounding box center [36, 501] width 13 height 7
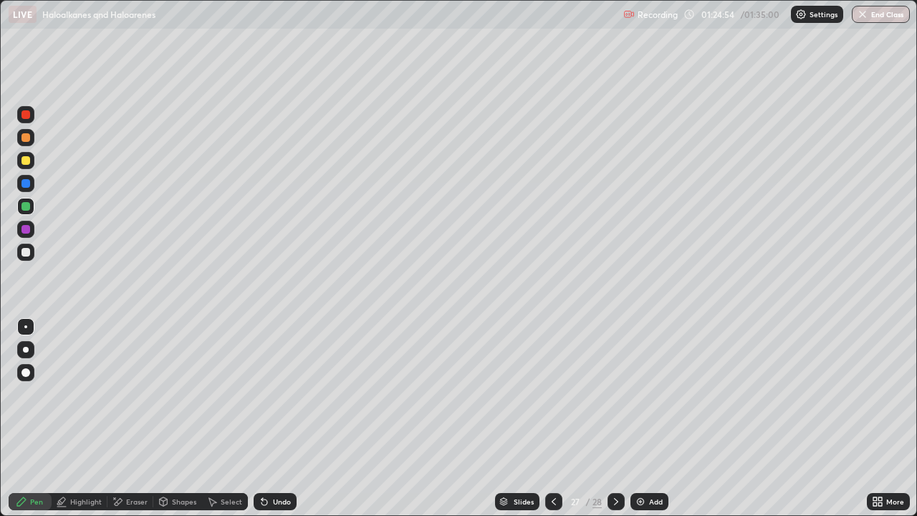
click at [552, 419] on icon at bounding box center [554, 501] width 4 height 7
click at [615, 419] on icon at bounding box center [616, 501] width 4 height 7
click at [615, 419] on icon at bounding box center [616, 501] width 11 height 11
click at [558, 419] on icon at bounding box center [553, 501] width 11 height 11
click at [28, 166] on div at bounding box center [25, 160] width 17 height 17
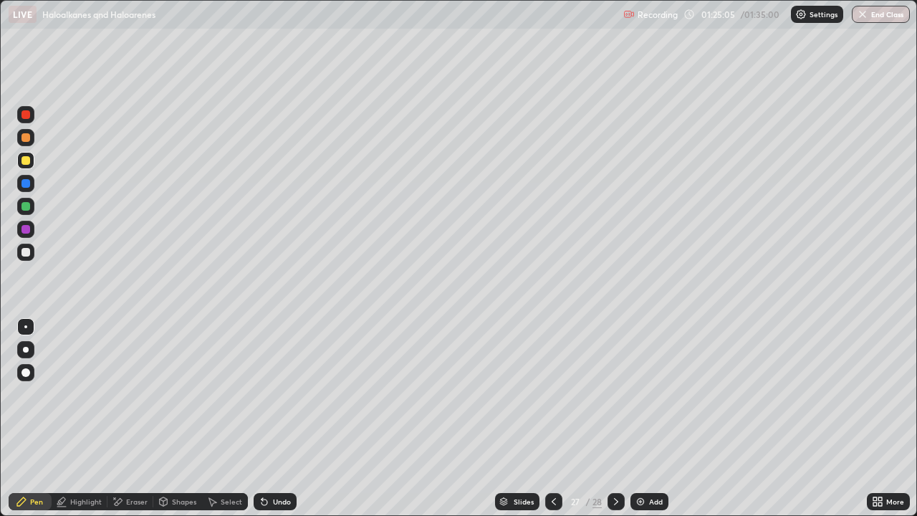
click at [34, 258] on div at bounding box center [25, 252] width 17 height 23
click at [29, 209] on div at bounding box center [26, 206] width 9 height 9
click at [22, 249] on div at bounding box center [26, 252] width 9 height 9
click at [266, 419] on icon at bounding box center [264, 501] width 11 height 11
click at [27, 206] on div at bounding box center [26, 206] width 9 height 9
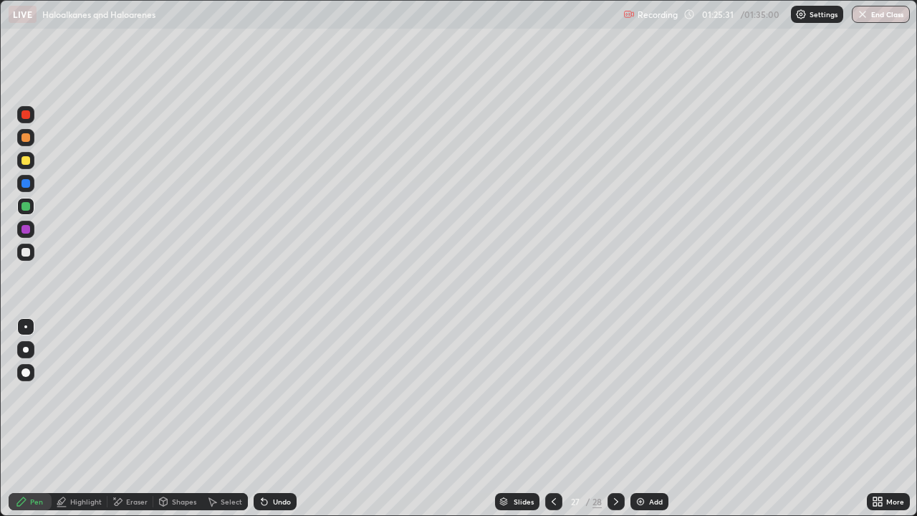
click at [219, 419] on div "Select" at bounding box center [225, 501] width 46 height 17
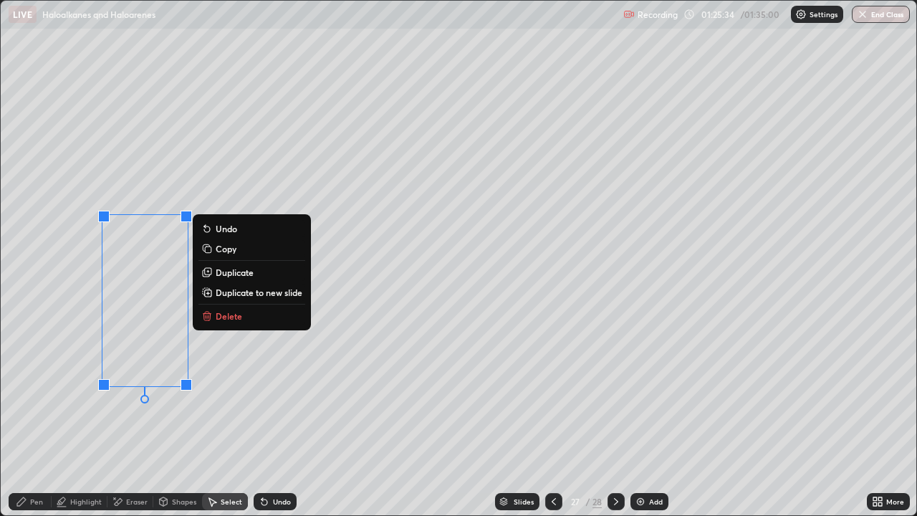
click at [232, 276] on p "Duplicate" at bounding box center [235, 272] width 38 height 11
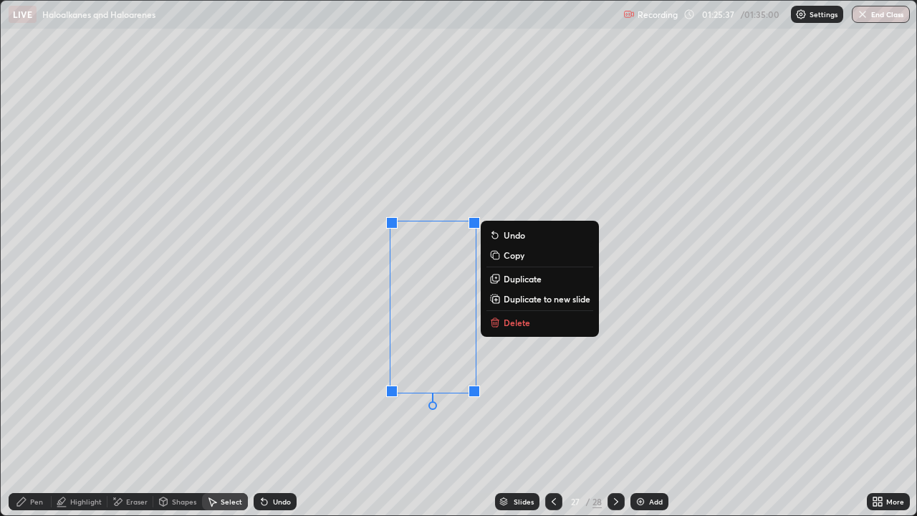
click at [135, 419] on div "Eraser" at bounding box center [137, 501] width 22 height 7
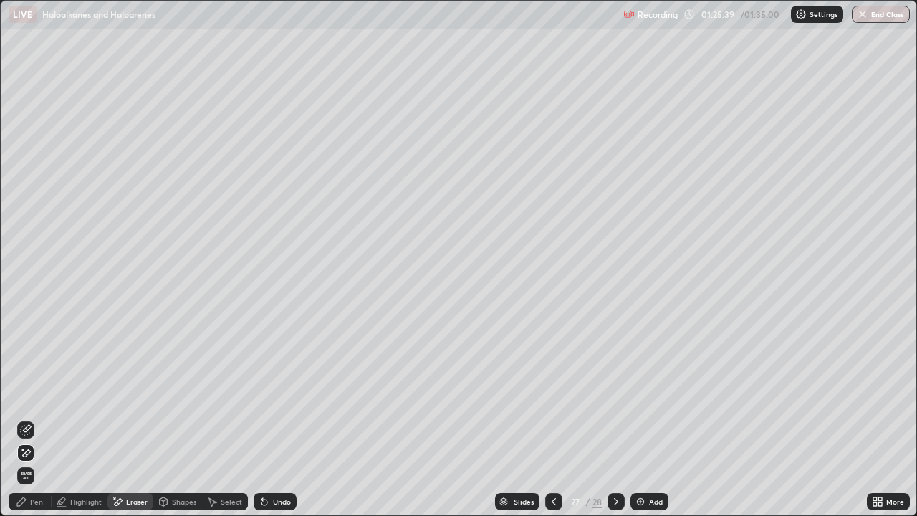
click at [27, 419] on icon at bounding box center [25, 429] width 11 height 11
click at [19, 419] on icon at bounding box center [21, 501] width 9 height 9
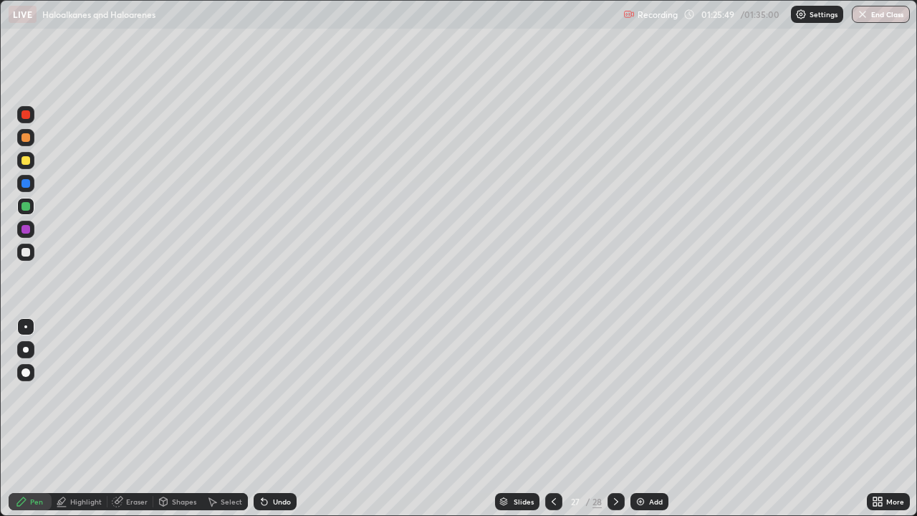
click at [24, 227] on div at bounding box center [26, 229] width 9 height 9
click at [27, 259] on div at bounding box center [25, 252] width 17 height 17
click at [26, 186] on div at bounding box center [26, 183] width 9 height 9
click at [126, 419] on div "Eraser" at bounding box center [137, 501] width 22 height 7
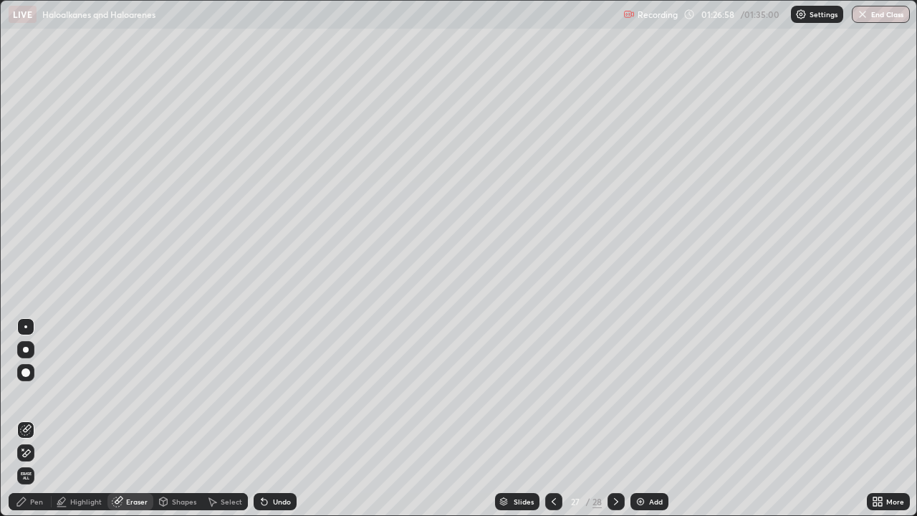
click at [28, 419] on icon at bounding box center [25, 453] width 11 height 12
click at [225, 419] on div "Select" at bounding box center [232, 501] width 22 height 7
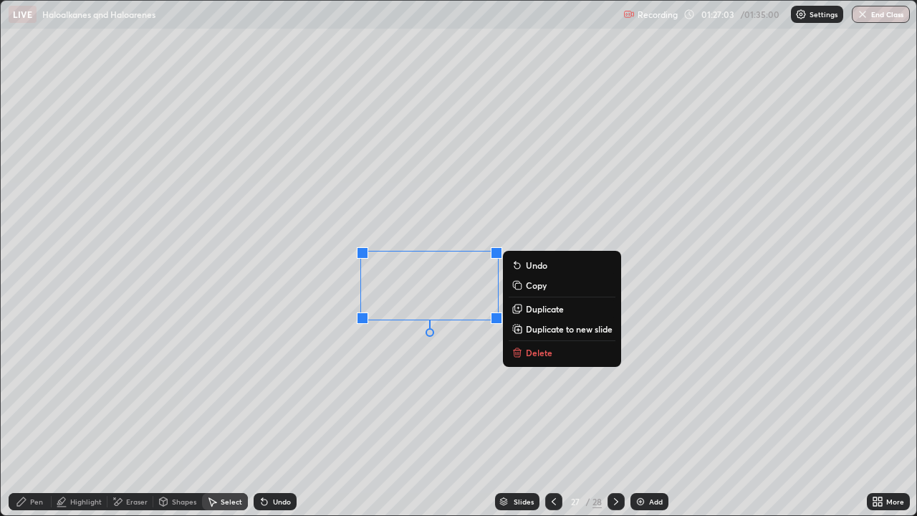
click at [32, 419] on div "Pen" at bounding box center [36, 501] width 13 height 7
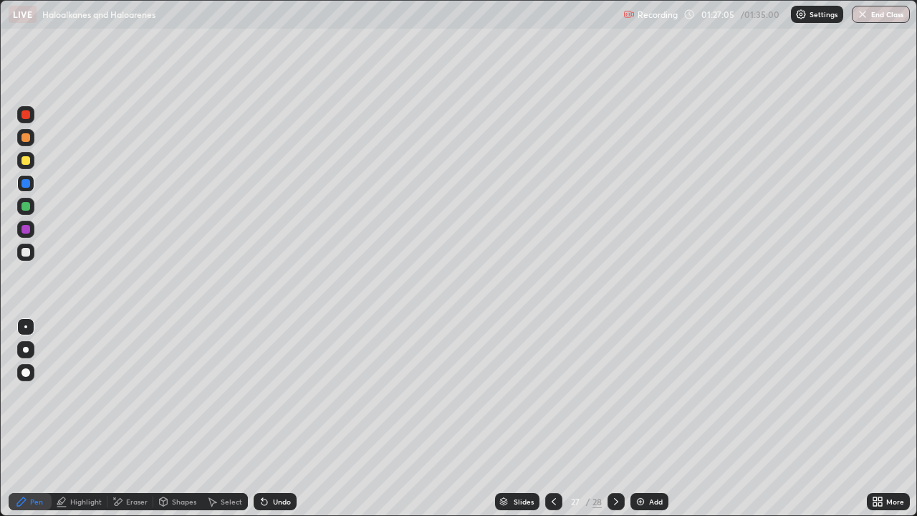
click at [27, 206] on div at bounding box center [26, 206] width 9 height 9
click at [280, 419] on div "Undo" at bounding box center [282, 501] width 18 height 7
click at [18, 189] on div at bounding box center [25, 183] width 17 height 17
click at [25, 212] on div at bounding box center [25, 206] width 17 height 17
click at [27, 138] on div at bounding box center [26, 137] width 9 height 9
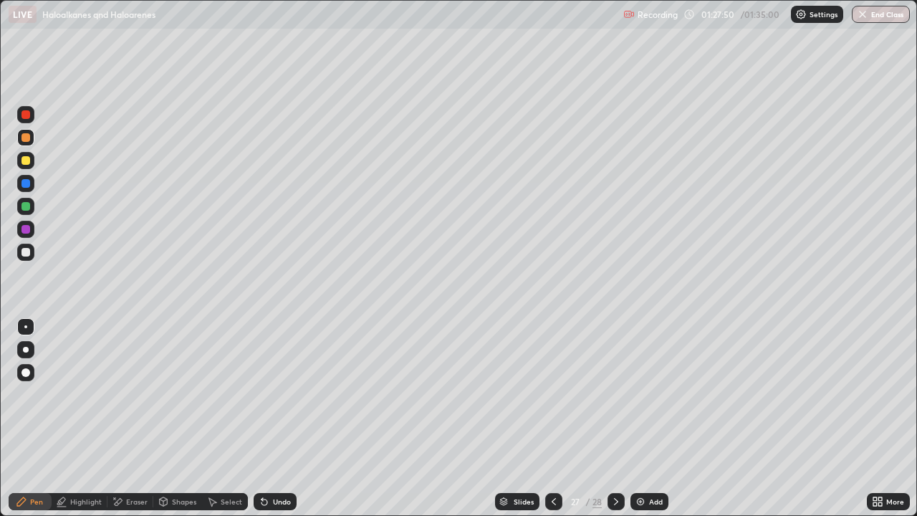
click at [615, 419] on icon at bounding box center [616, 501] width 11 height 11
click at [553, 419] on icon at bounding box center [553, 501] width 11 height 11
click at [649, 419] on div "Add" at bounding box center [650, 501] width 38 height 17
click at [26, 202] on div at bounding box center [26, 206] width 9 height 9
click at [27, 143] on div at bounding box center [25, 137] width 17 height 17
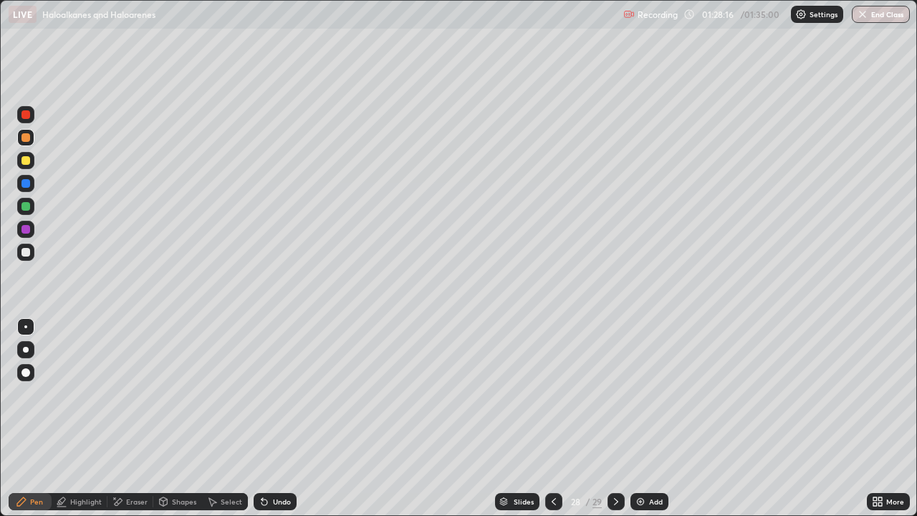
click at [226, 419] on div "Select" at bounding box center [232, 501] width 22 height 7
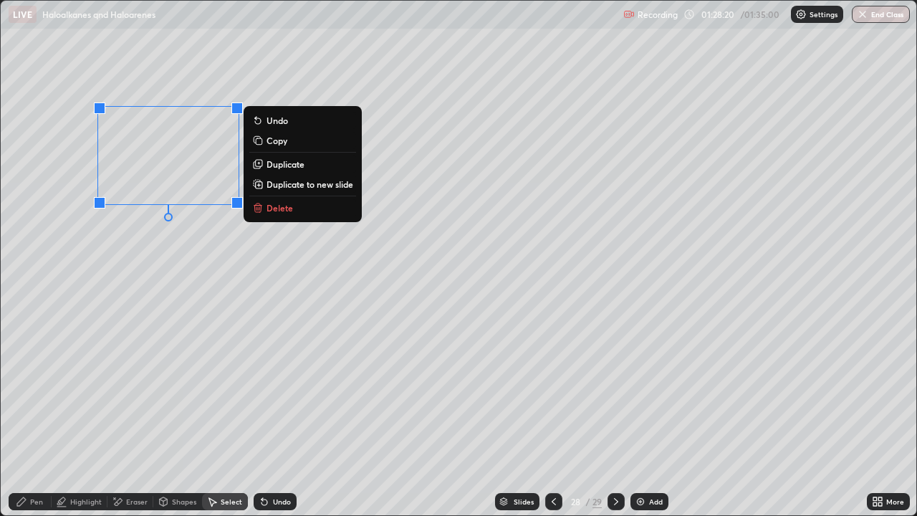
click at [277, 170] on button "Duplicate" at bounding box center [302, 164] width 107 height 17
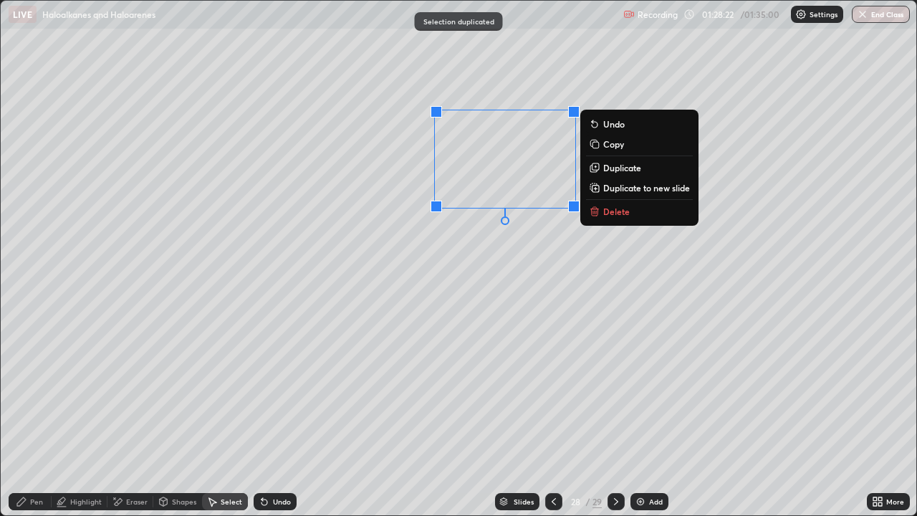
click at [124, 419] on div "Eraser" at bounding box center [131, 501] width 46 height 17
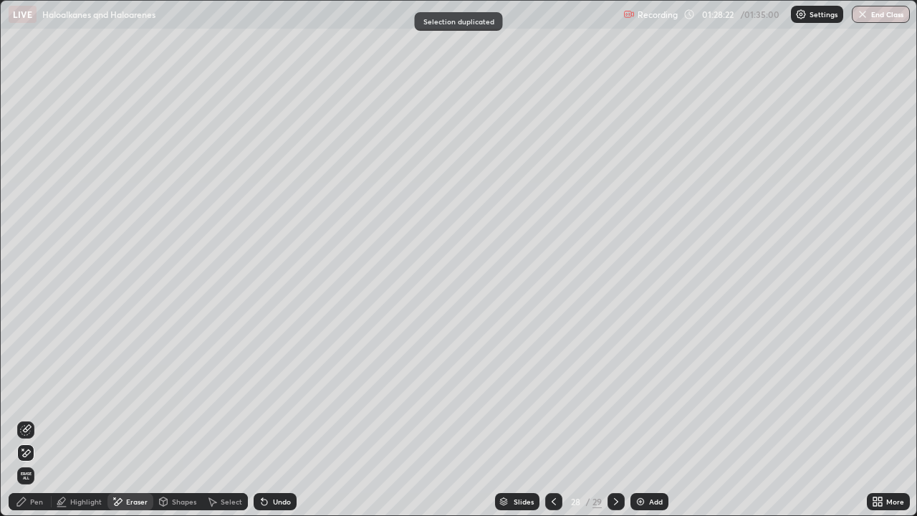
click at [20, 419] on icon at bounding box center [25, 429] width 11 height 11
click at [38, 419] on div "Pen" at bounding box center [36, 501] width 13 height 7
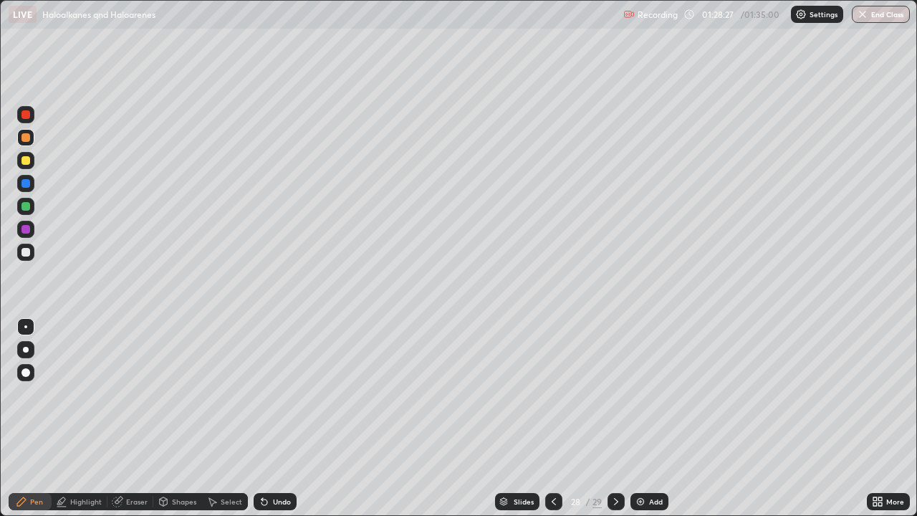
click at [24, 203] on div at bounding box center [26, 206] width 9 height 9
click at [553, 419] on icon at bounding box center [553, 501] width 11 height 11
click at [615, 419] on icon at bounding box center [616, 501] width 11 height 11
click at [29, 120] on div at bounding box center [25, 114] width 17 height 17
click at [32, 257] on div at bounding box center [25, 252] width 17 height 17
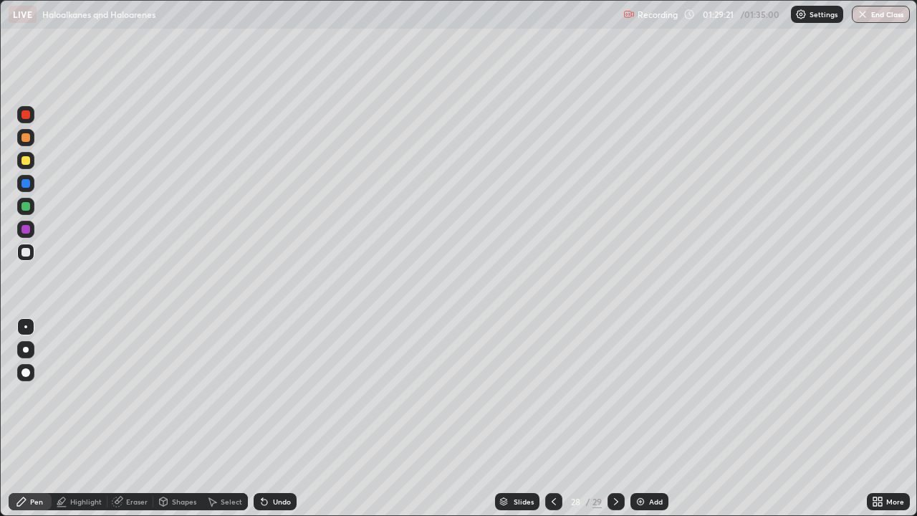
click at [230, 419] on div "Select" at bounding box center [232, 501] width 22 height 7
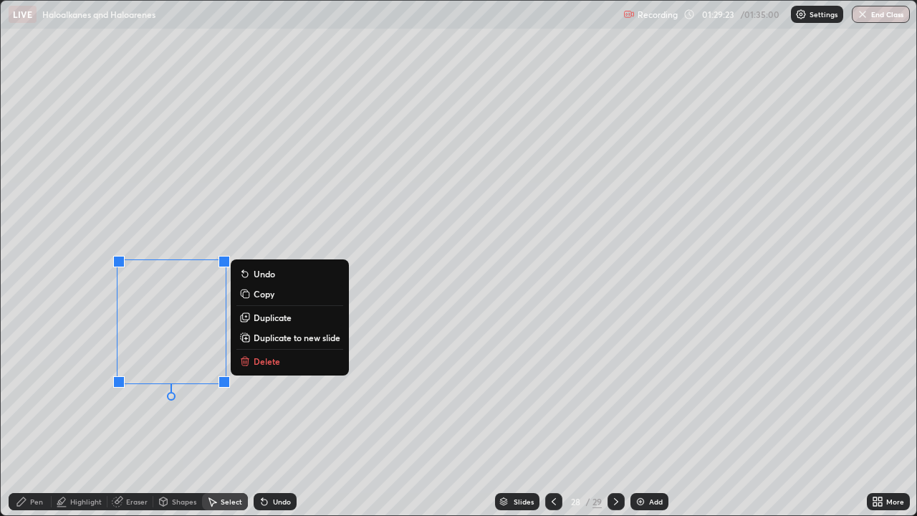
click at [274, 320] on p "Duplicate" at bounding box center [273, 317] width 38 height 11
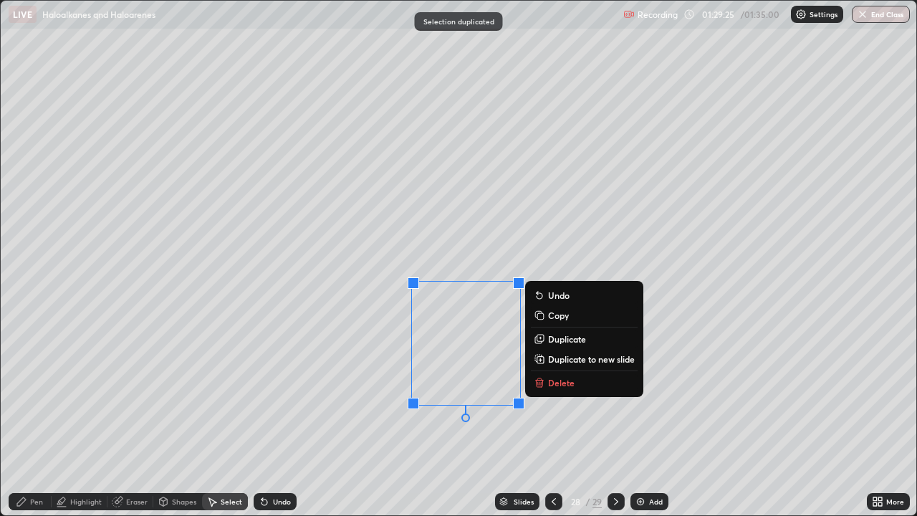
click at [133, 419] on div "Eraser" at bounding box center [137, 501] width 22 height 7
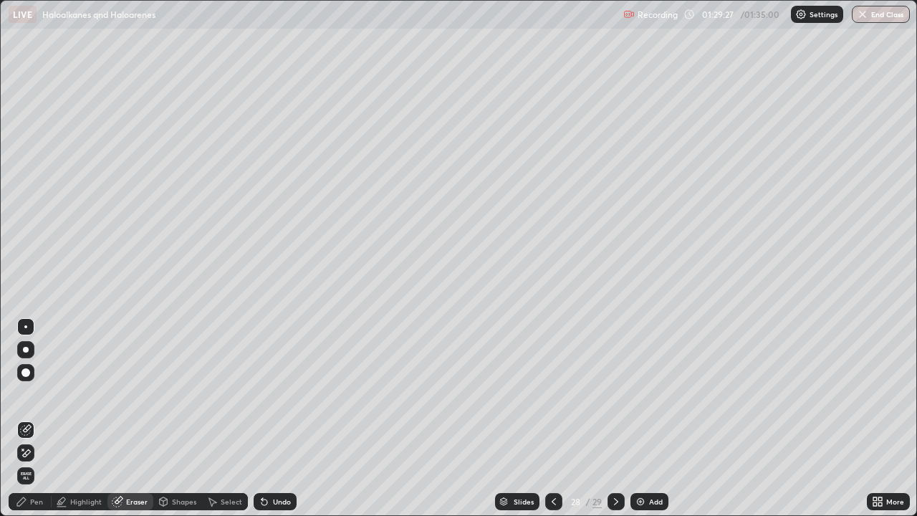
click at [37, 419] on div "Pen" at bounding box center [36, 501] width 13 height 7
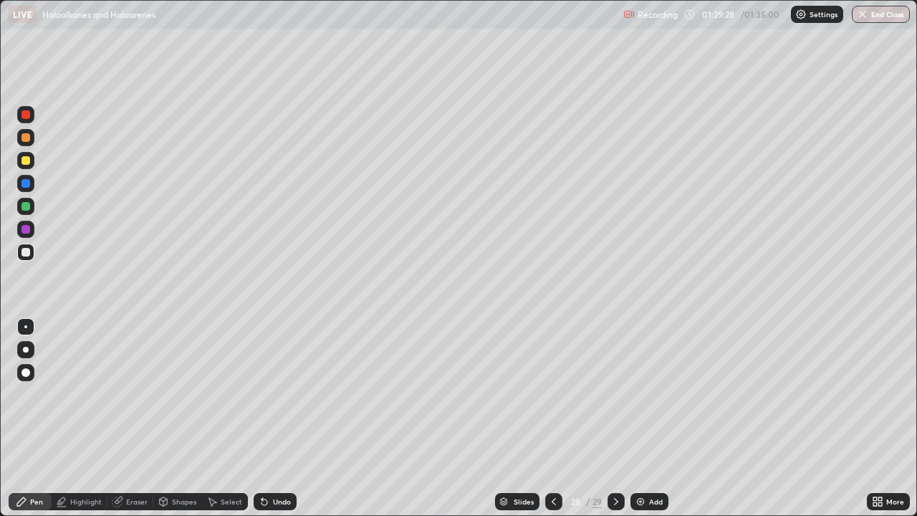
click at [26, 184] on div at bounding box center [26, 183] width 9 height 9
click at [27, 158] on div at bounding box center [26, 160] width 9 height 9
click at [24, 140] on div at bounding box center [26, 137] width 9 height 9
click at [645, 419] on div "Add" at bounding box center [650, 501] width 38 height 17
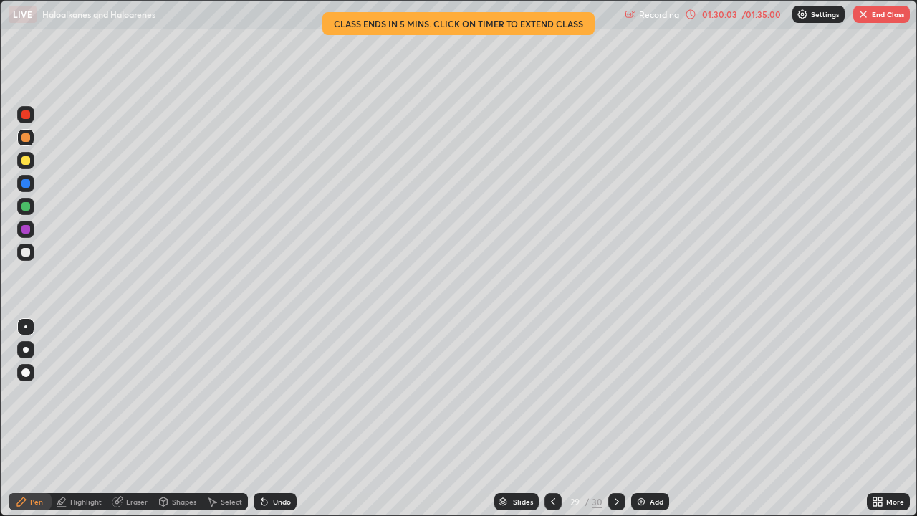
click at [731, 16] on div "01:30:03" at bounding box center [720, 14] width 40 height 9
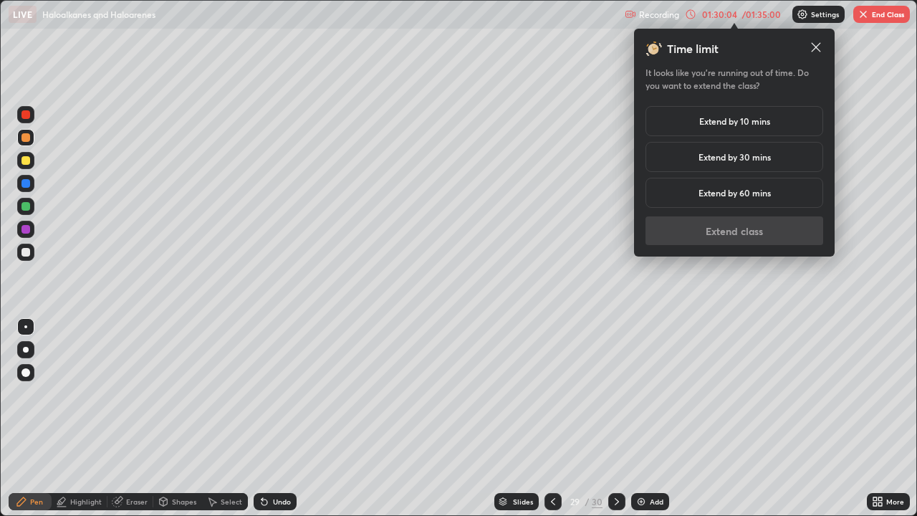
click at [716, 125] on h5 "Extend by 10 mins" at bounding box center [735, 121] width 71 height 13
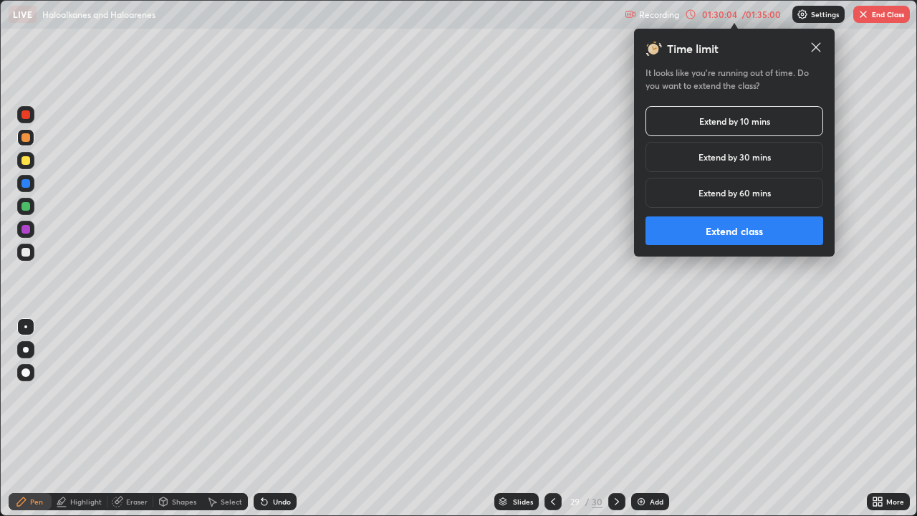
click at [724, 222] on button "Extend class" at bounding box center [735, 230] width 178 height 29
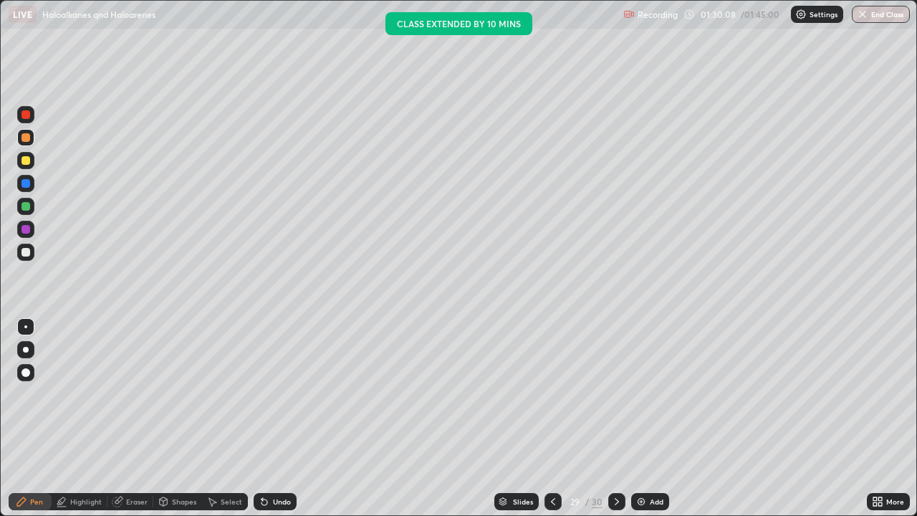
click at [219, 419] on div "Select" at bounding box center [225, 501] width 46 height 17
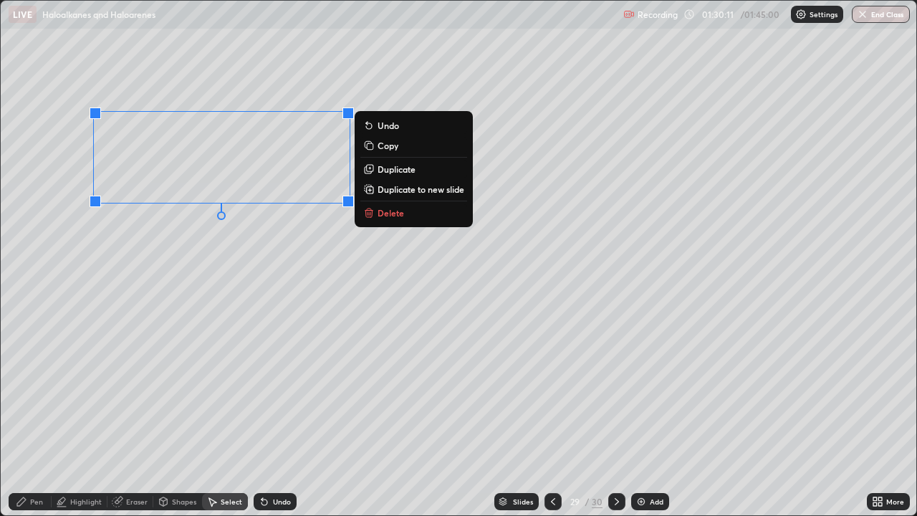
click at [34, 419] on div "Pen" at bounding box center [36, 501] width 13 height 7
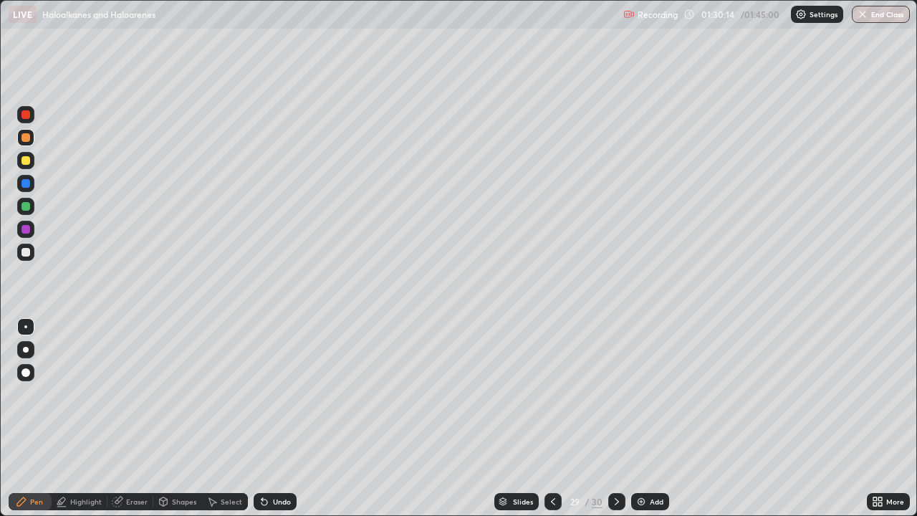
click at [33, 212] on div at bounding box center [25, 206] width 17 height 23
click at [23, 177] on div at bounding box center [25, 183] width 17 height 17
click at [24, 161] on div at bounding box center [26, 160] width 9 height 9
click at [614, 419] on icon at bounding box center [616, 501] width 11 height 11
click at [29, 208] on div at bounding box center [26, 206] width 9 height 9
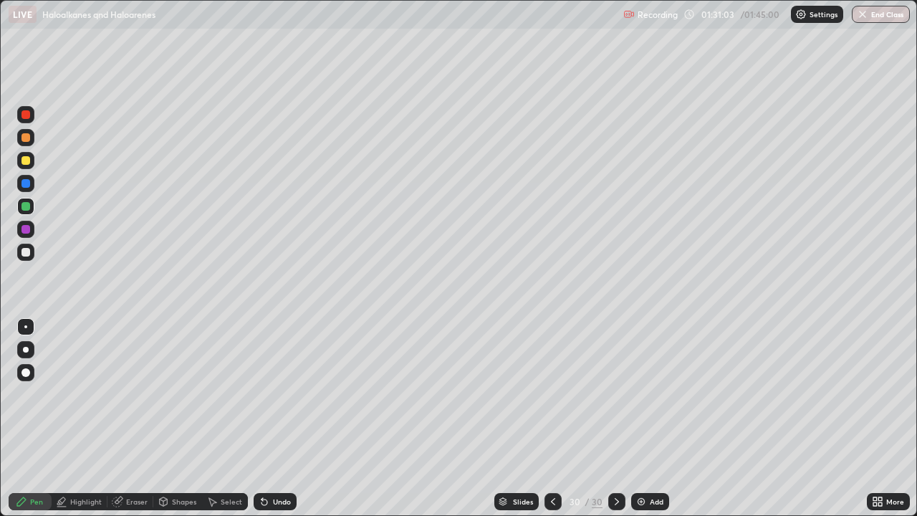
click at [222, 419] on div "Select" at bounding box center [232, 501] width 22 height 7
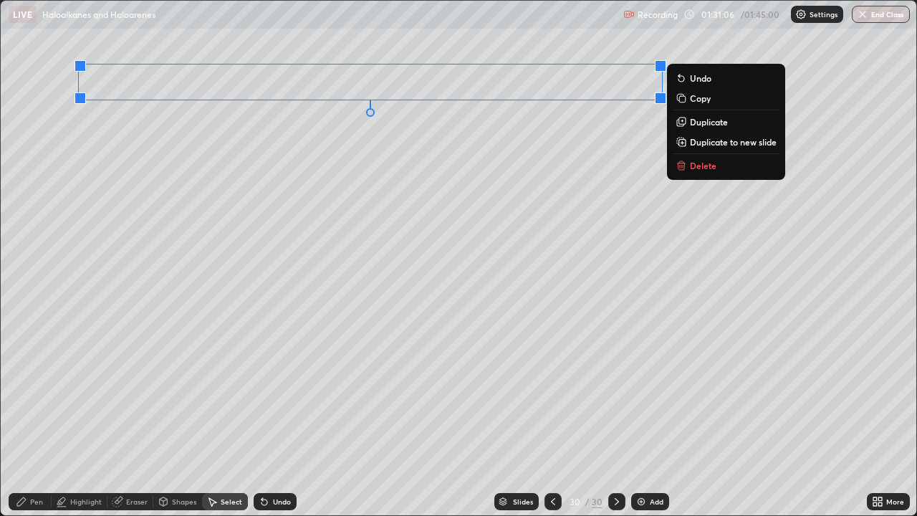
click at [701, 123] on p "Duplicate" at bounding box center [709, 121] width 38 height 11
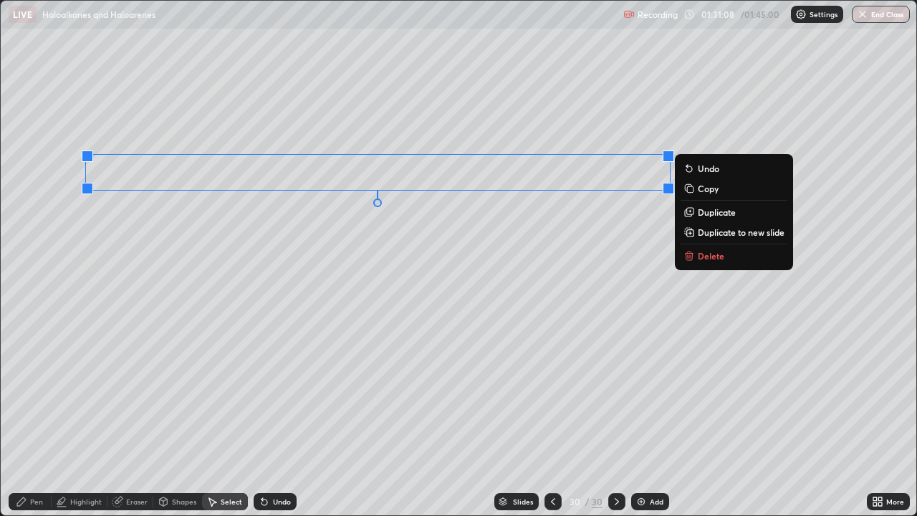
click at [695, 212] on button "Duplicate" at bounding box center [734, 212] width 107 height 17
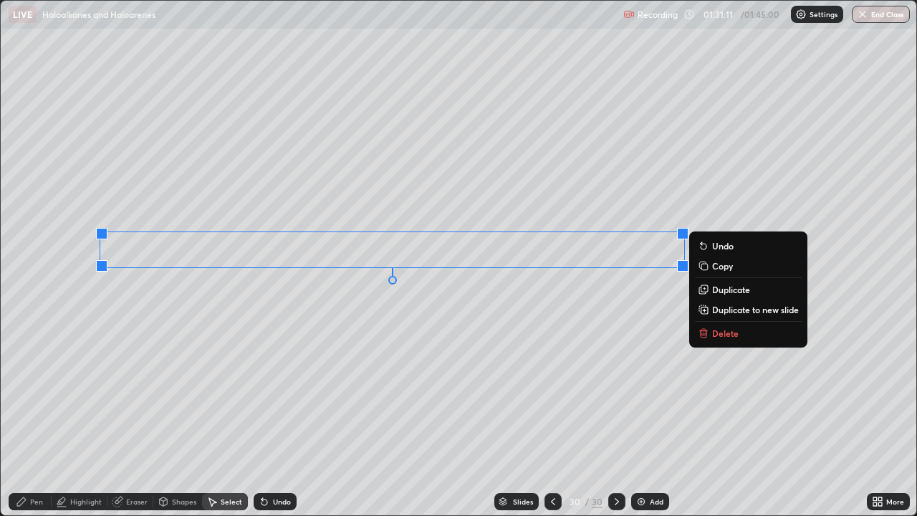
click at [713, 288] on p "Duplicate" at bounding box center [731, 289] width 38 height 11
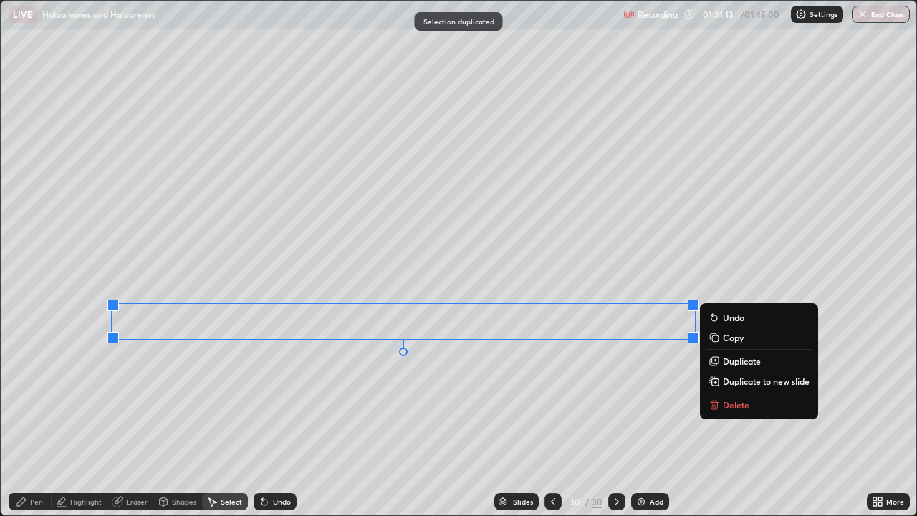
click at [727, 359] on p "Duplicate" at bounding box center [742, 361] width 38 height 11
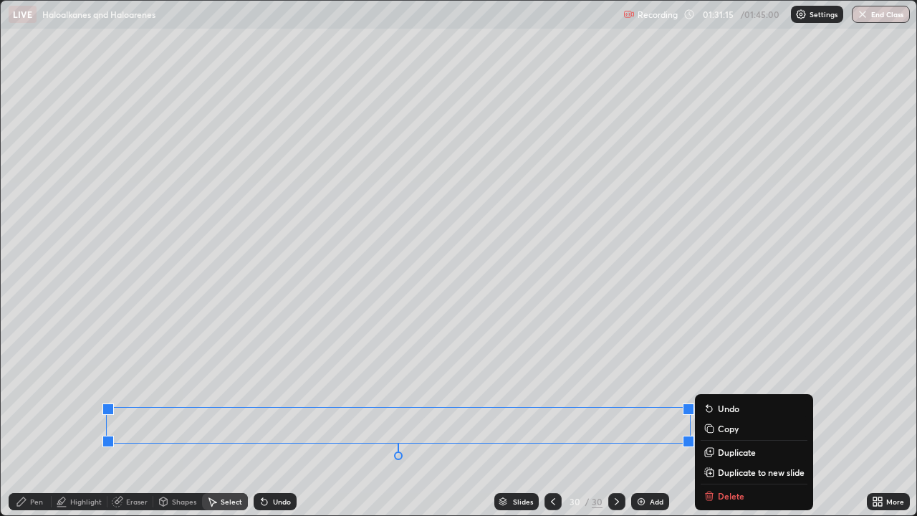
click at [139, 419] on div "Eraser" at bounding box center [131, 501] width 46 height 17
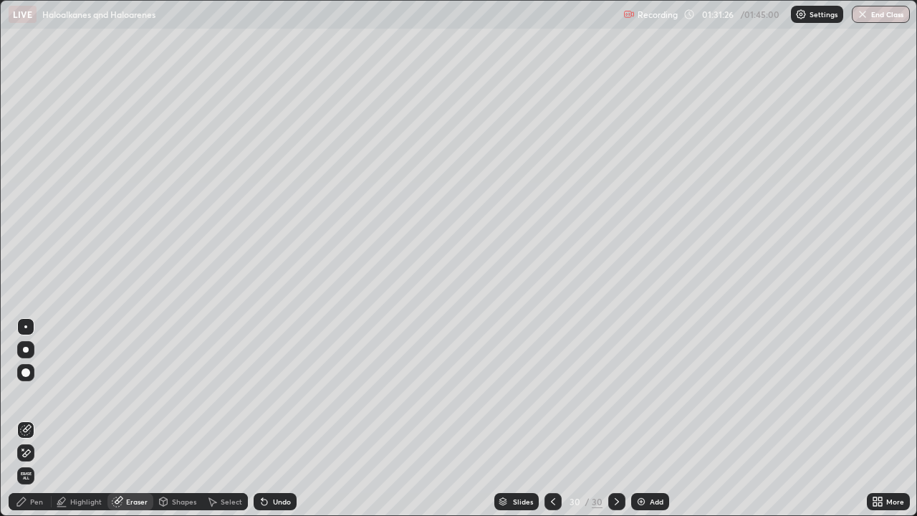
click at [32, 419] on div "Pen" at bounding box center [36, 501] width 13 height 7
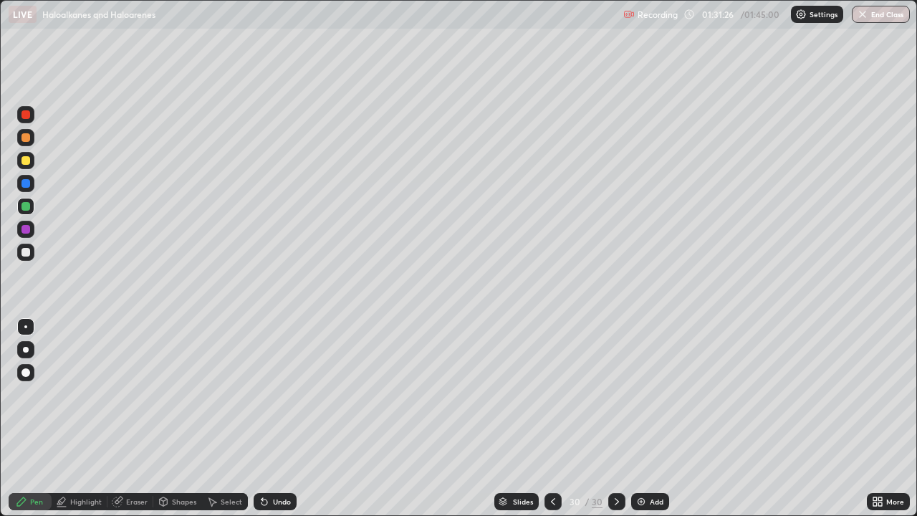
click at [24, 167] on div at bounding box center [25, 160] width 17 height 17
click at [24, 252] on div at bounding box center [26, 252] width 9 height 9
click at [133, 419] on div "Eraser" at bounding box center [137, 501] width 22 height 7
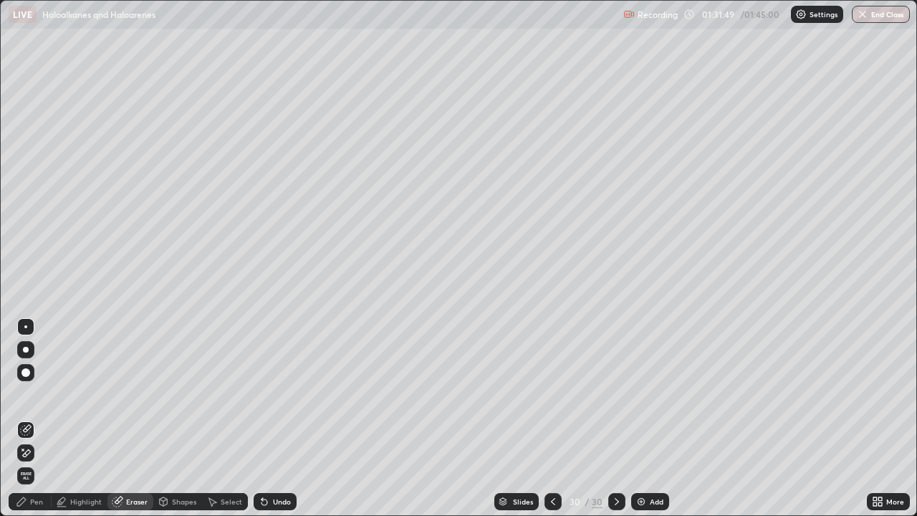
click at [31, 419] on div "Pen" at bounding box center [30, 501] width 43 height 17
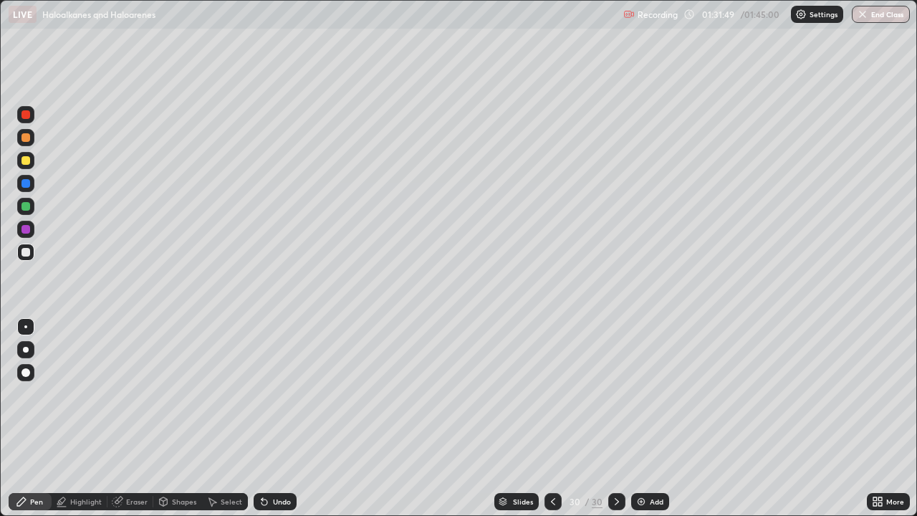
click at [24, 183] on div at bounding box center [26, 183] width 9 height 9
click at [644, 419] on img at bounding box center [641, 501] width 11 height 11
click at [33, 214] on div at bounding box center [25, 206] width 17 height 23
click at [279, 419] on div "Undo" at bounding box center [275, 501] width 43 height 17
click at [283, 419] on div "Undo" at bounding box center [282, 501] width 18 height 7
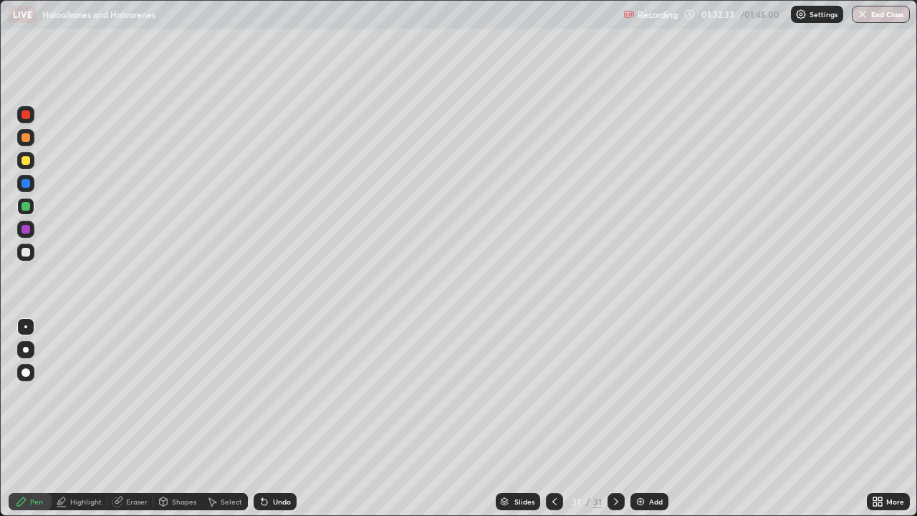
click at [290, 419] on div "Undo" at bounding box center [275, 501] width 43 height 17
click at [27, 252] on div at bounding box center [26, 252] width 9 height 9
click at [22, 154] on div at bounding box center [25, 160] width 17 height 17
click at [144, 419] on div "Eraser" at bounding box center [131, 501] width 46 height 17
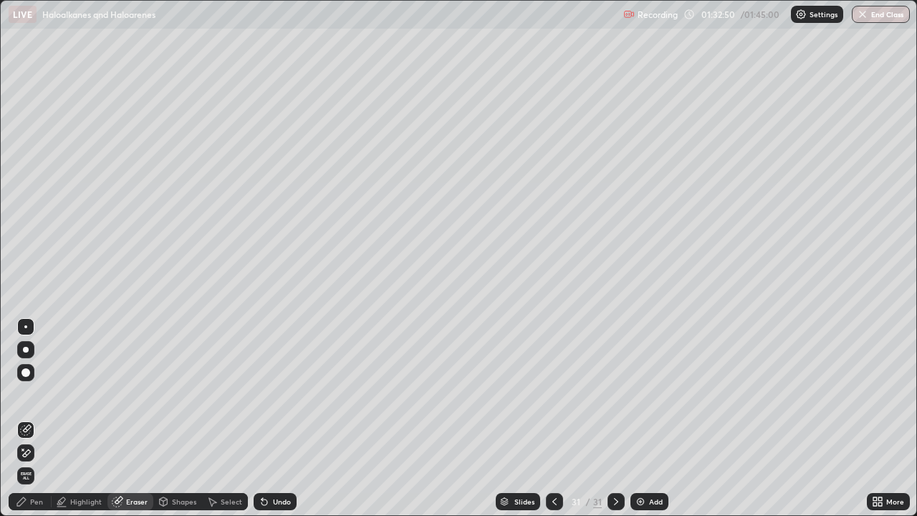
click at [35, 419] on div "Pen" at bounding box center [30, 501] width 43 height 17
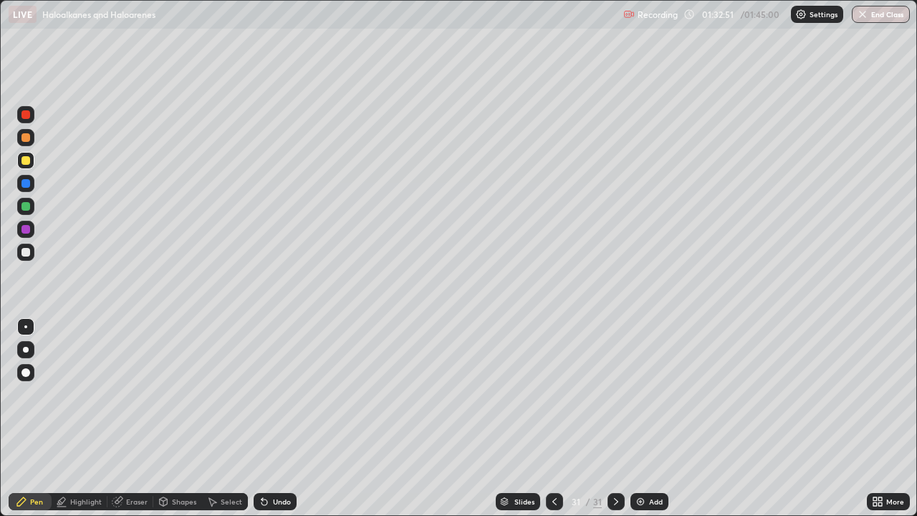
click at [22, 250] on div at bounding box center [26, 252] width 9 height 9
click at [24, 234] on div at bounding box center [25, 229] width 17 height 17
click at [267, 419] on div "Undo" at bounding box center [275, 501] width 43 height 17
click at [270, 419] on div "Undo" at bounding box center [275, 501] width 43 height 17
click at [269, 419] on div "Undo" at bounding box center [275, 501] width 43 height 17
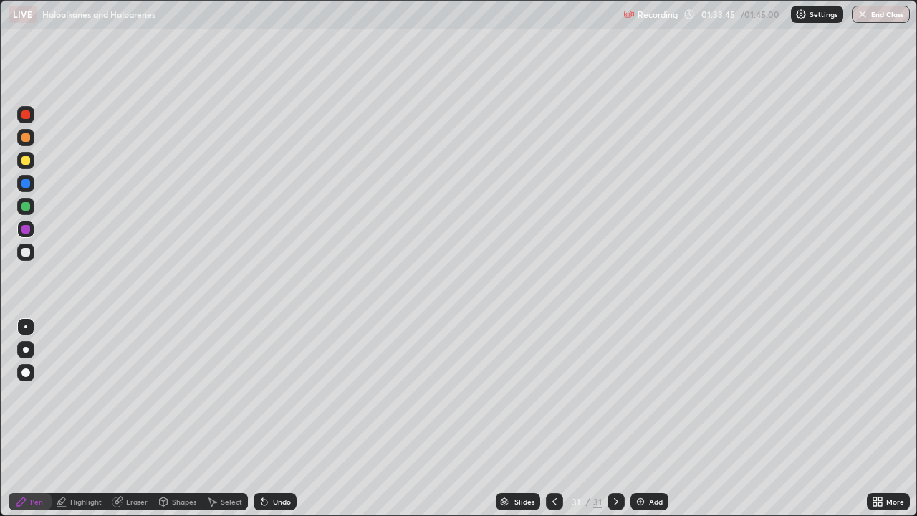
click at [558, 419] on div at bounding box center [554, 501] width 17 height 17
click at [553, 419] on div at bounding box center [554, 501] width 17 height 17
click at [552, 419] on icon at bounding box center [554, 501] width 11 height 11
click at [552, 419] on div at bounding box center [554, 501] width 17 height 17
click at [551, 419] on icon at bounding box center [554, 501] width 11 height 11
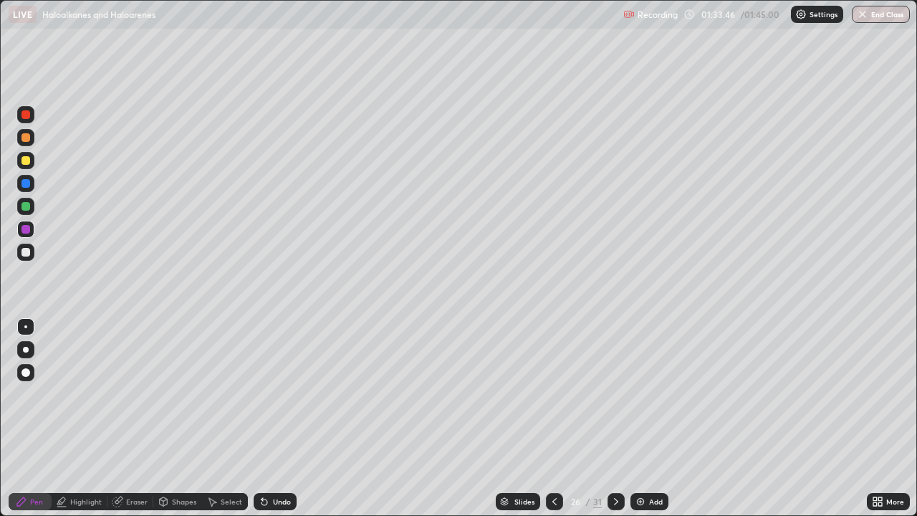
click at [553, 419] on icon at bounding box center [554, 501] width 11 height 11
click at [552, 419] on icon at bounding box center [554, 501] width 11 height 11
click at [553, 419] on icon at bounding box center [554, 501] width 11 height 11
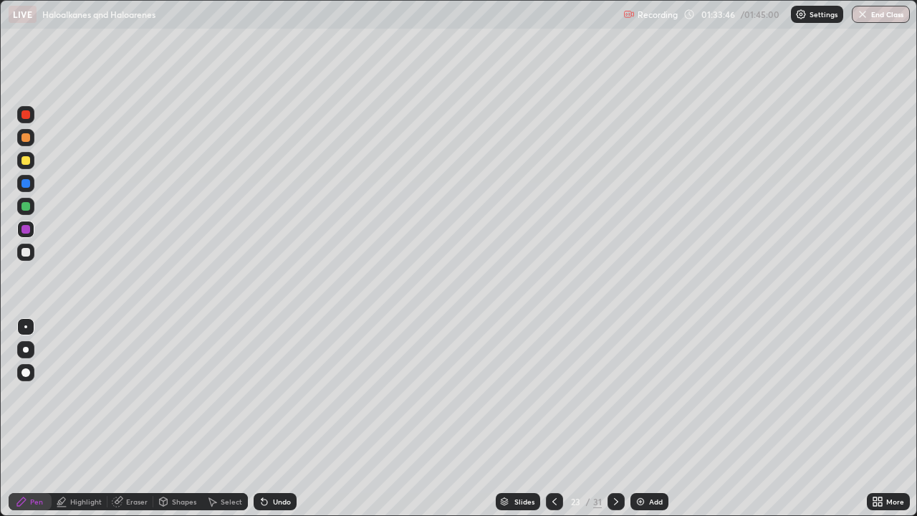
click at [550, 419] on icon at bounding box center [554, 501] width 11 height 11
click at [553, 419] on icon at bounding box center [554, 501] width 11 height 11
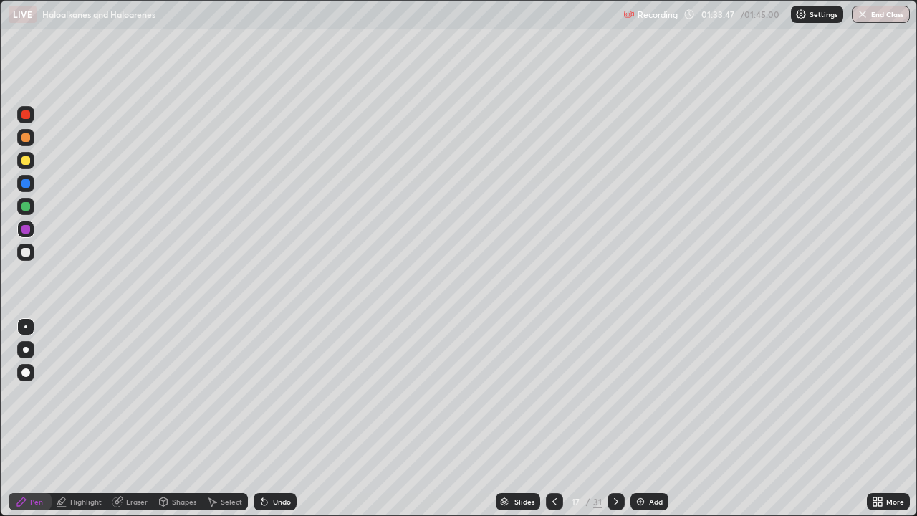
click at [553, 419] on icon at bounding box center [554, 501] width 11 height 11
click at [551, 419] on icon at bounding box center [554, 501] width 11 height 11
click at [553, 419] on icon at bounding box center [554, 501] width 11 height 11
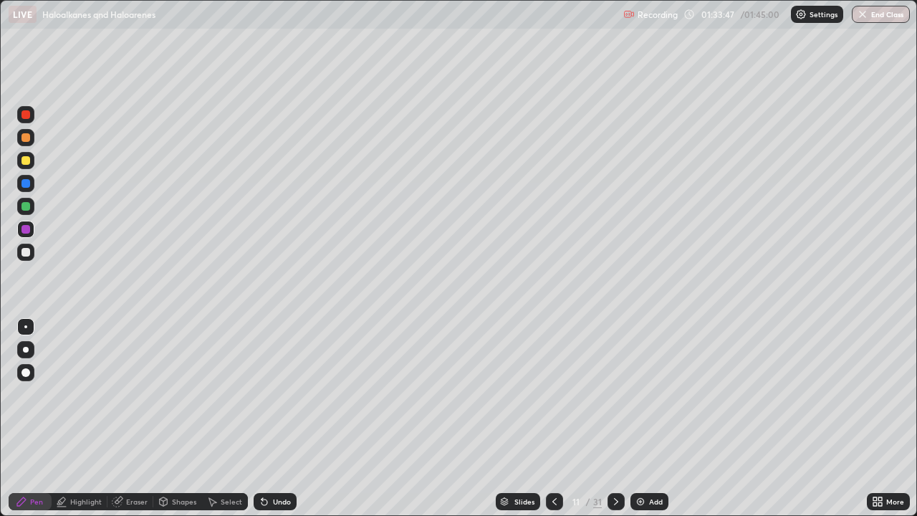
click at [553, 419] on icon at bounding box center [554, 501] width 11 height 11
click at [551, 419] on icon at bounding box center [554, 501] width 11 height 11
click at [553, 419] on icon at bounding box center [554, 501] width 11 height 11
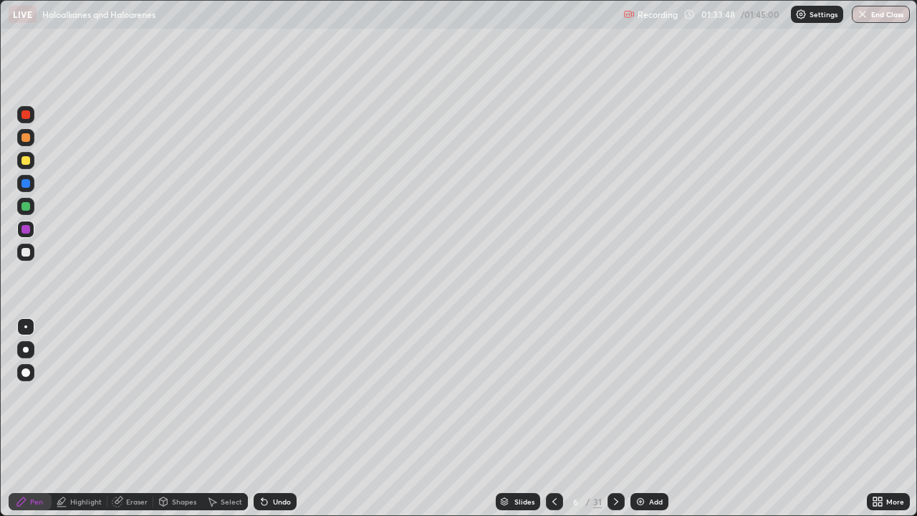
click at [553, 419] on icon at bounding box center [555, 501] width 4 height 7
click at [553, 419] on icon at bounding box center [554, 501] width 11 height 11
click at [554, 419] on icon at bounding box center [554, 501] width 11 height 11
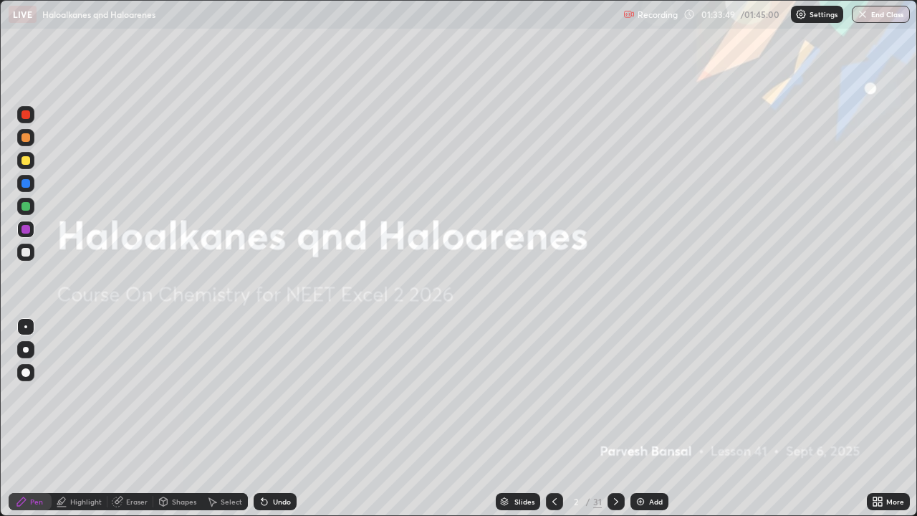
click at [553, 419] on icon at bounding box center [554, 501] width 11 height 11
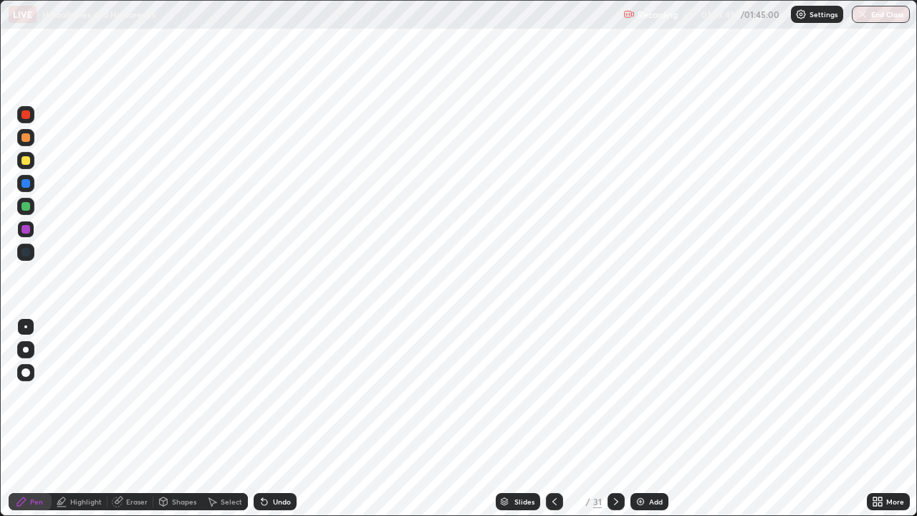
click at [553, 419] on icon at bounding box center [554, 501] width 11 height 11
click at [616, 419] on icon at bounding box center [616, 501] width 11 height 11
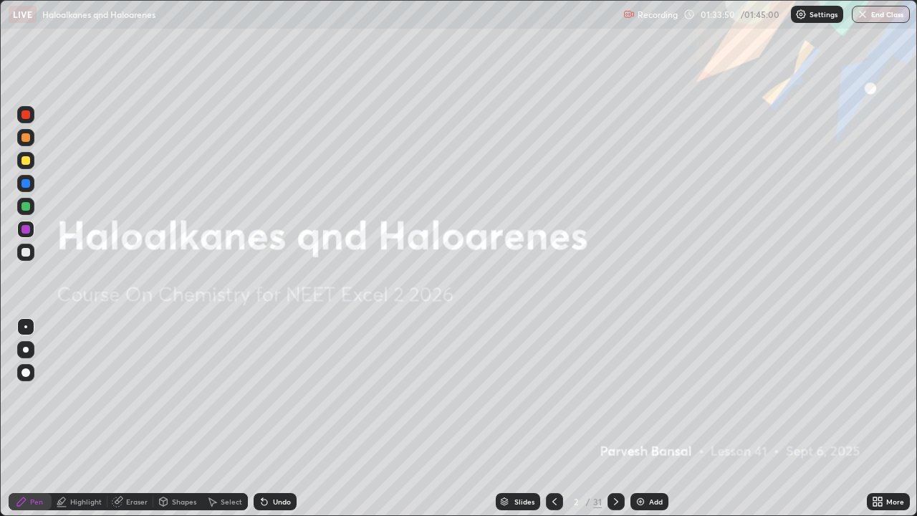
click at [614, 419] on icon at bounding box center [616, 501] width 4 height 7
click at [615, 419] on icon at bounding box center [616, 501] width 11 height 11
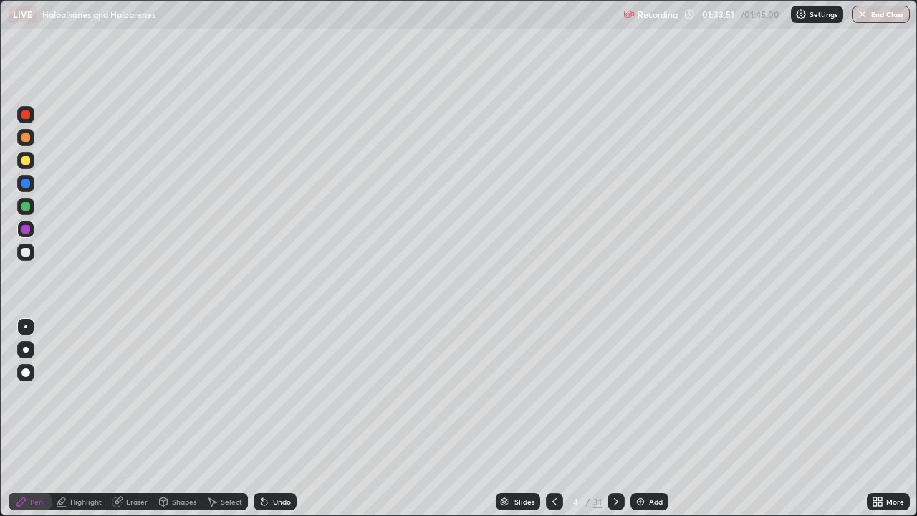
click at [553, 419] on icon at bounding box center [554, 501] width 11 height 11
click at [615, 419] on icon at bounding box center [616, 501] width 11 height 11
click at [614, 419] on icon at bounding box center [616, 501] width 11 height 11
click at [553, 419] on icon at bounding box center [554, 501] width 11 height 11
click at [615, 419] on icon at bounding box center [616, 501] width 11 height 11
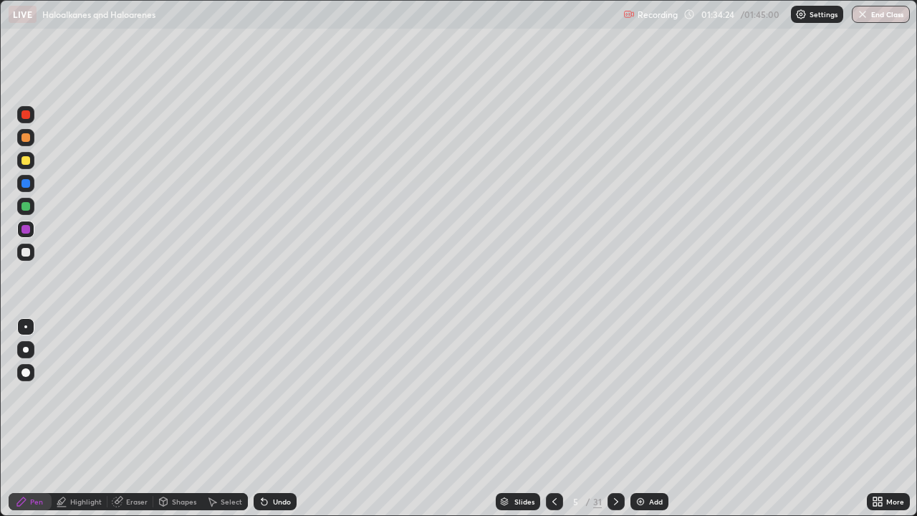
click at [615, 419] on icon at bounding box center [616, 501] width 11 height 11
click at [614, 419] on icon at bounding box center [616, 501] width 11 height 11
click at [615, 419] on div at bounding box center [616, 501] width 17 height 17
click at [614, 419] on icon at bounding box center [616, 501] width 11 height 11
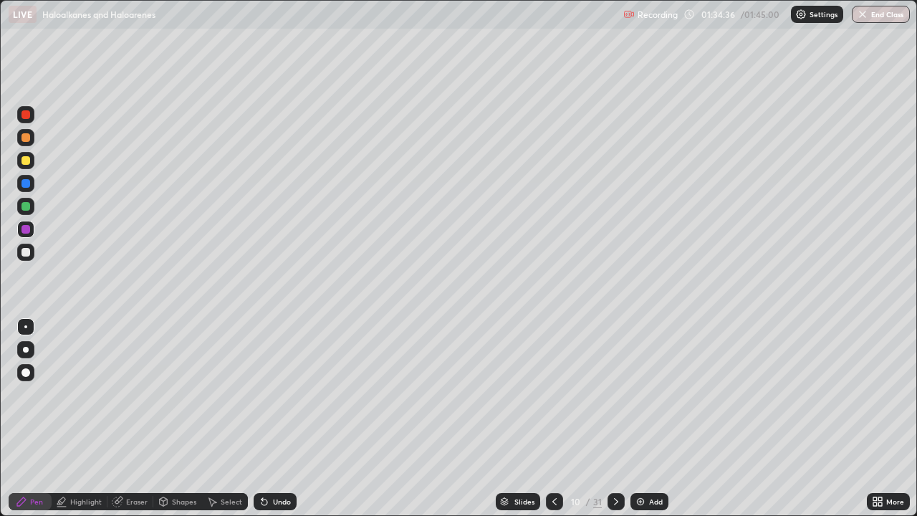
click at [613, 419] on icon at bounding box center [616, 501] width 11 height 11
click at [615, 419] on icon at bounding box center [616, 501] width 11 height 11
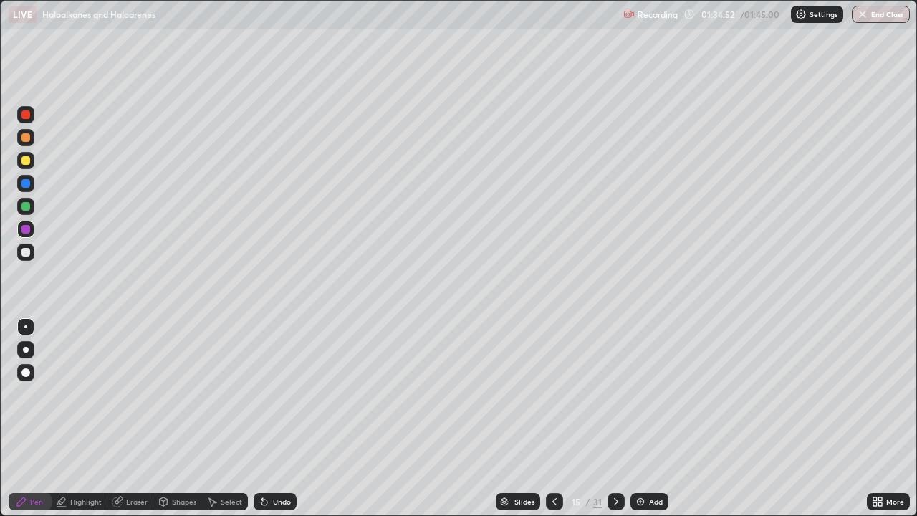
click at [616, 419] on icon at bounding box center [616, 501] width 11 height 11
click at [614, 419] on icon at bounding box center [616, 501] width 11 height 11
click at [615, 419] on icon at bounding box center [616, 501] width 11 height 11
click at [614, 419] on icon at bounding box center [616, 501] width 4 height 7
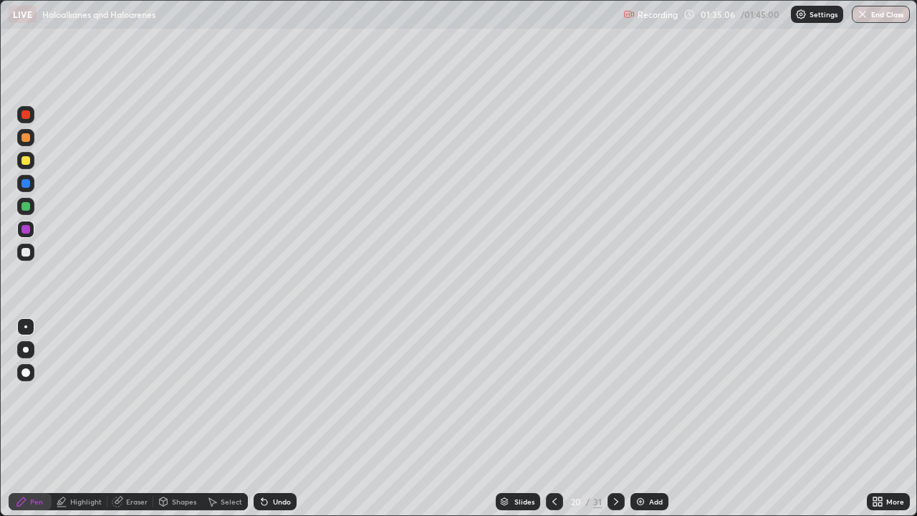
click at [614, 419] on icon at bounding box center [616, 501] width 4 height 7
click at [615, 419] on icon at bounding box center [616, 501] width 11 height 11
click at [618, 419] on icon at bounding box center [616, 501] width 11 height 11
click at [613, 419] on icon at bounding box center [616, 501] width 11 height 11
click at [616, 419] on icon at bounding box center [616, 501] width 11 height 11
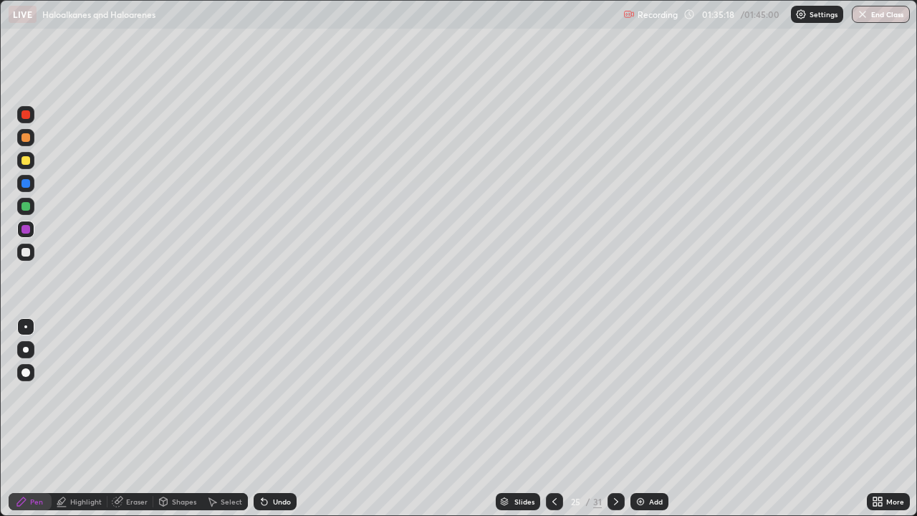
click at [613, 419] on icon at bounding box center [616, 501] width 11 height 11
click at [615, 419] on icon at bounding box center [616, 501] width 11 height 11
click at [616, 419] on icon at bounding box center [616, 501] width 11 height 11
click at [614, 419] on icon at bounding box center [616, 501] width 11 height 11
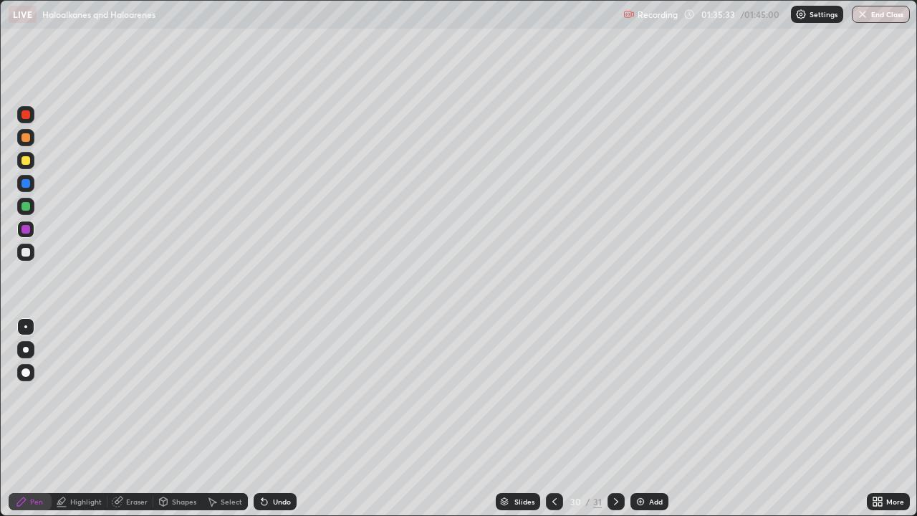
click at [616, 419] on icon at bounding box center [616, 501] width 4 height 7
click at [553, 419] on icon at bounding box center [554, 501] width 11 height 11
click at [616, 419] on icon at bounding box center [616, 501] width 11 height 11
click at [863, 11] on img "button" at bounding box center [862, 14] width 11 height 11
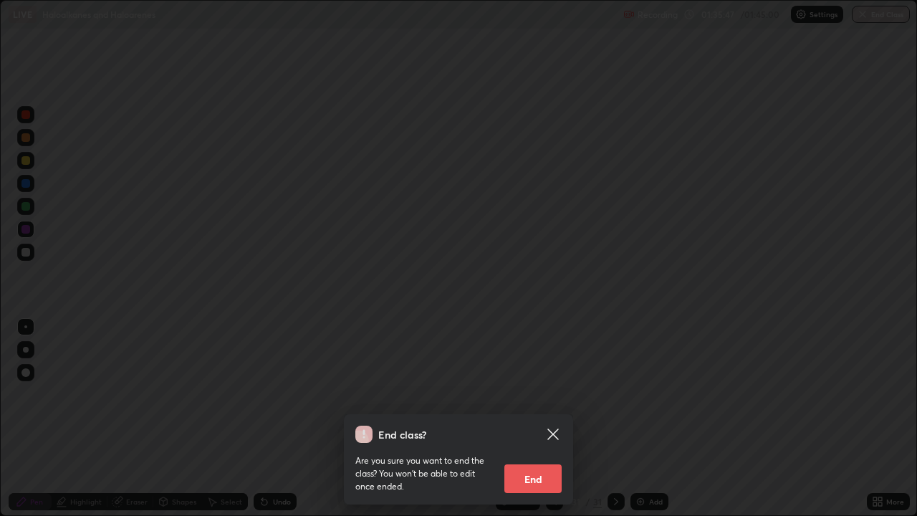
click at [546, 419] on button "End" at bounding box center [533, 478] width 57 height 29
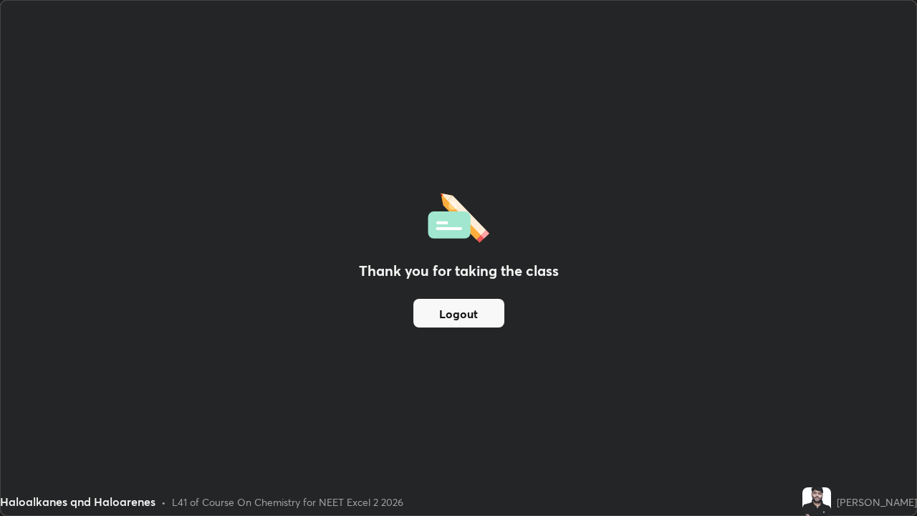
click at [492, 304] on button "Logout" at bounding box center [459, 313] width 91 height 29
